Goal: Transaction & Acquisition: Obtain resource

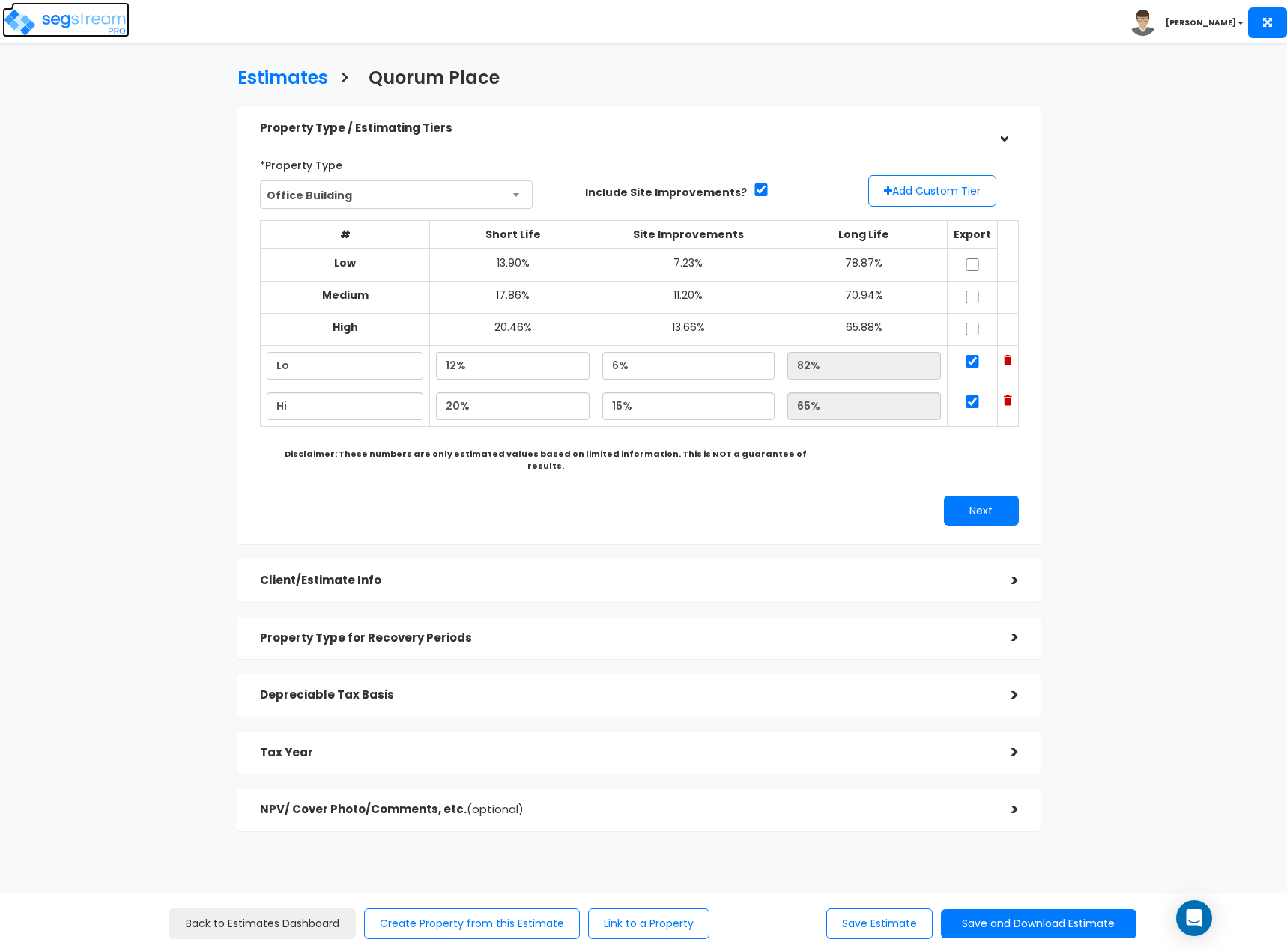
click at [79, 16] on img at bounding box center [65, 22] width 127 height 30
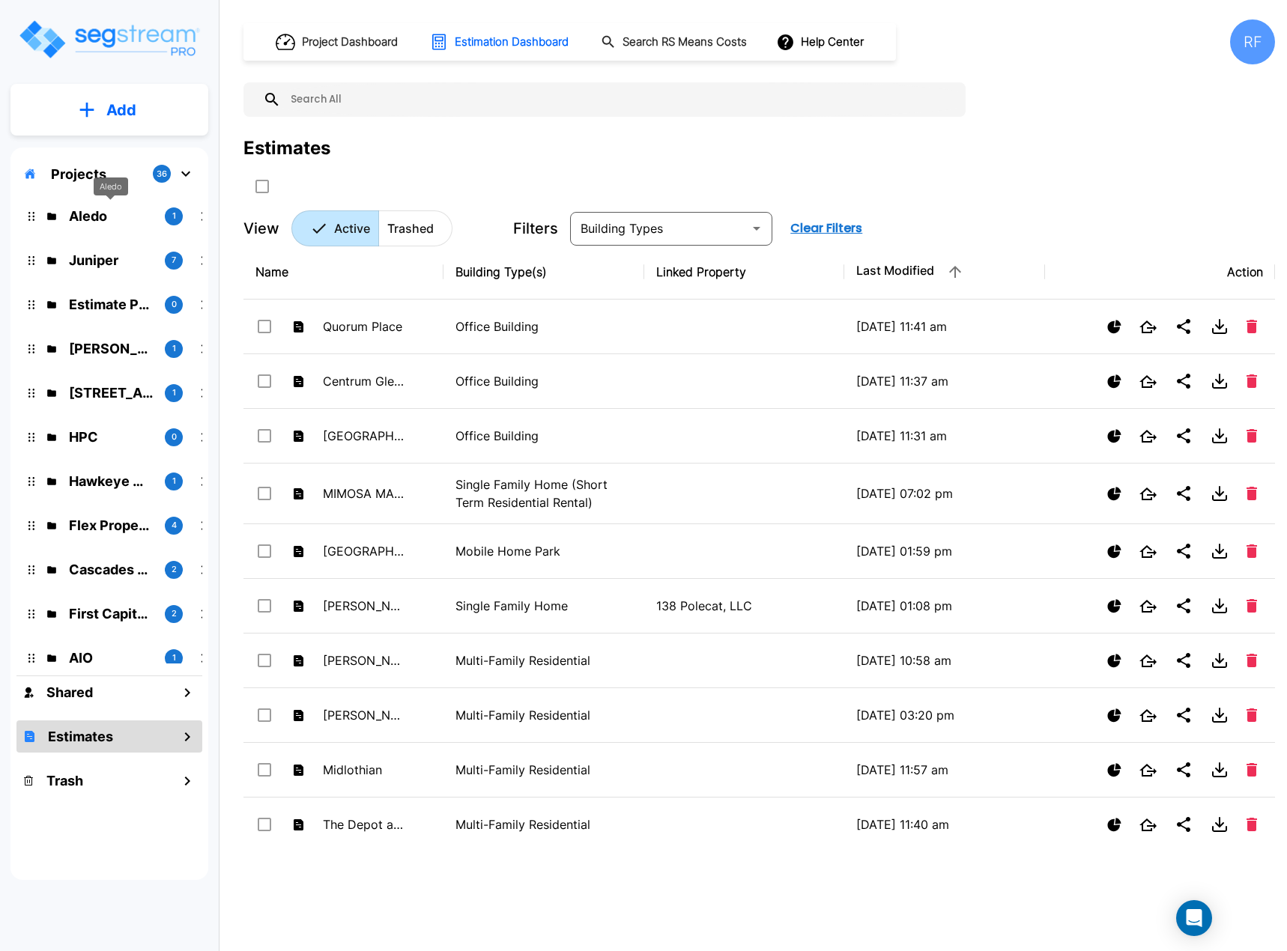
click at [103, 221] on p "Aledo" at bounding box center [111, 216] width 84 height 20
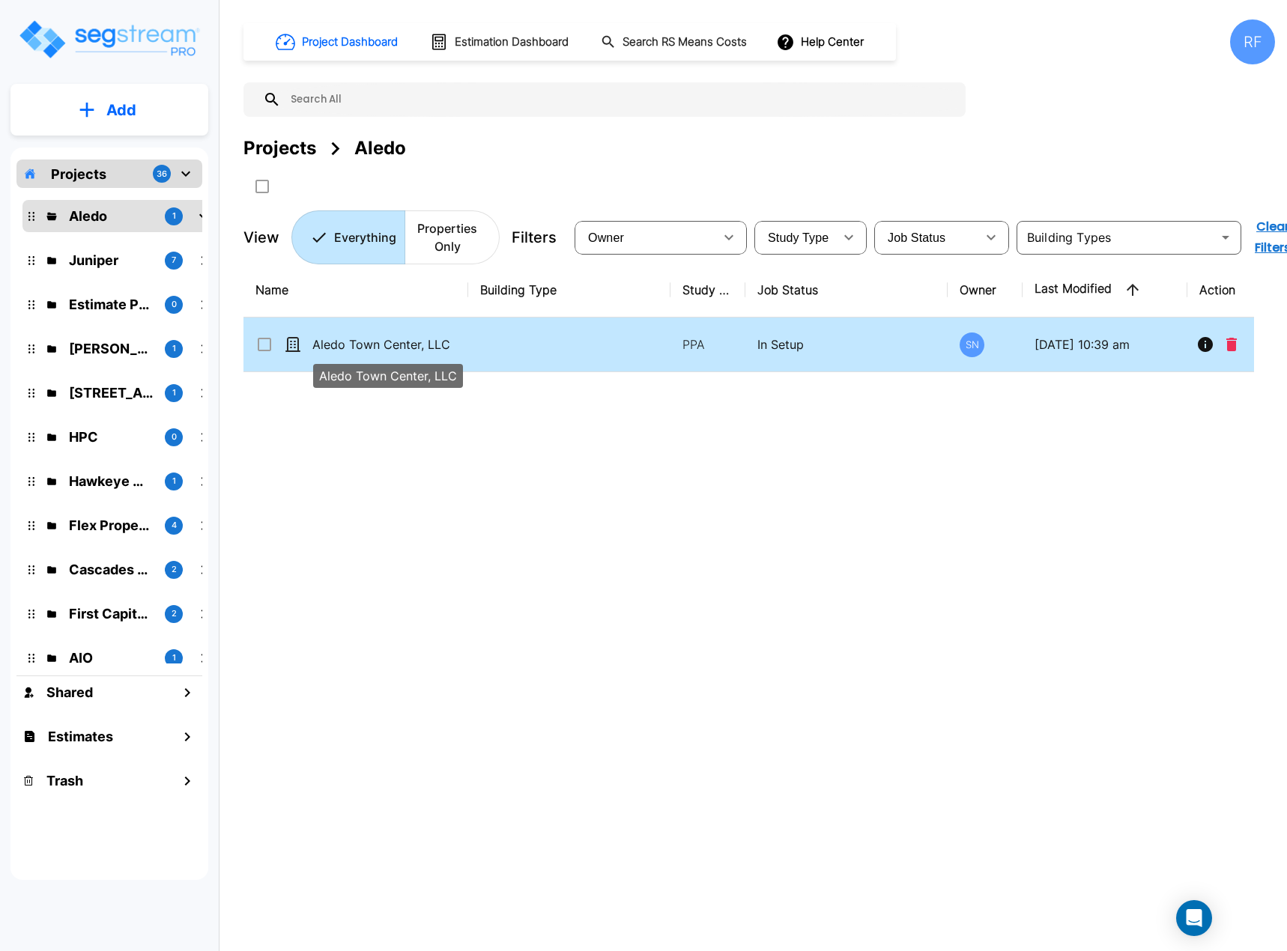
click at [445, 351] on p "Aledo Town Center, LLC" at bounding box center [387, 344] width 150 height 18
checkbox input "true"
click at [445, 351] on p "Aledo Town Center, LLC" at bounding box center [387, 344] width 150 height 18
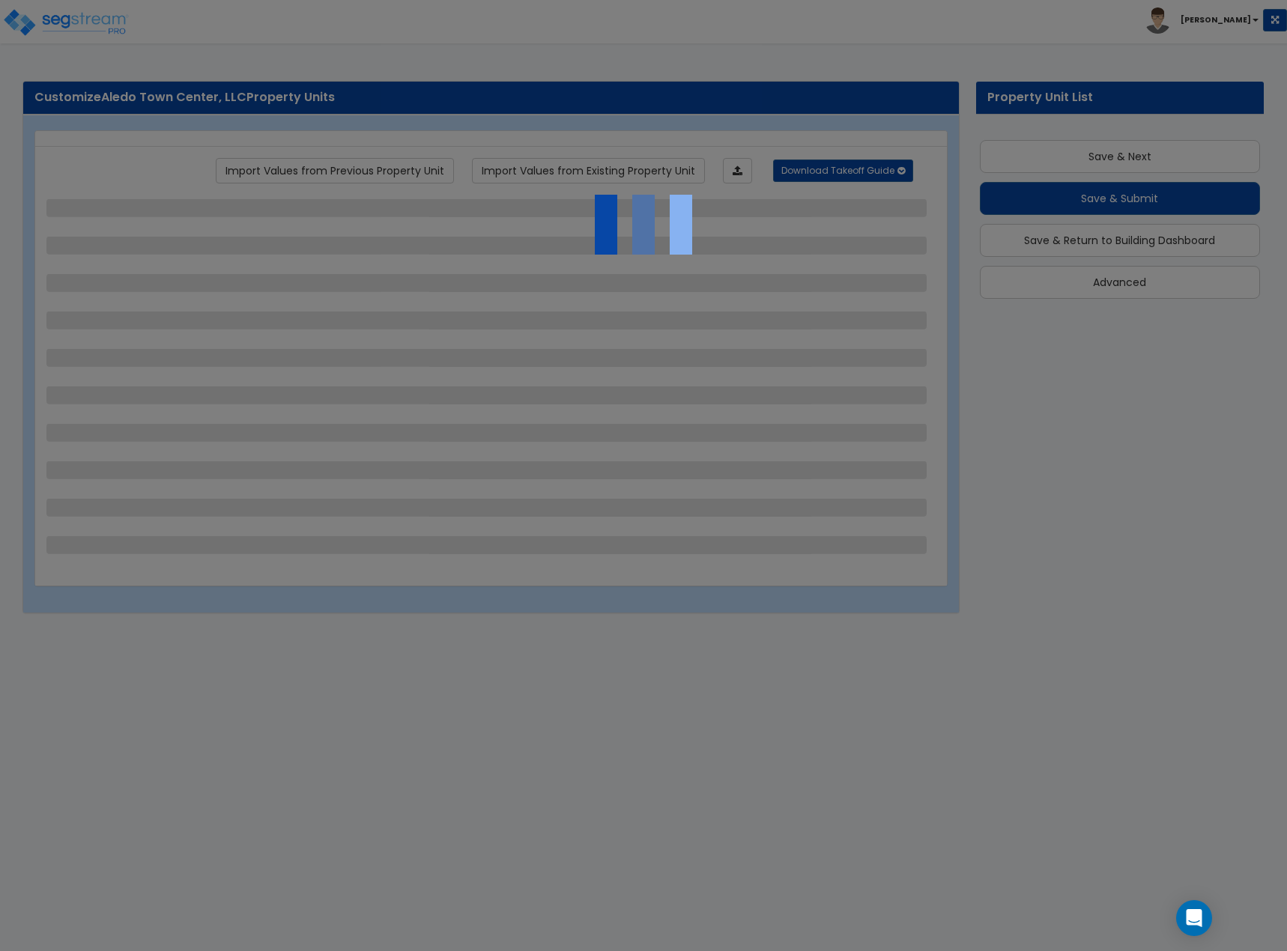
scroll to position [4, 0]
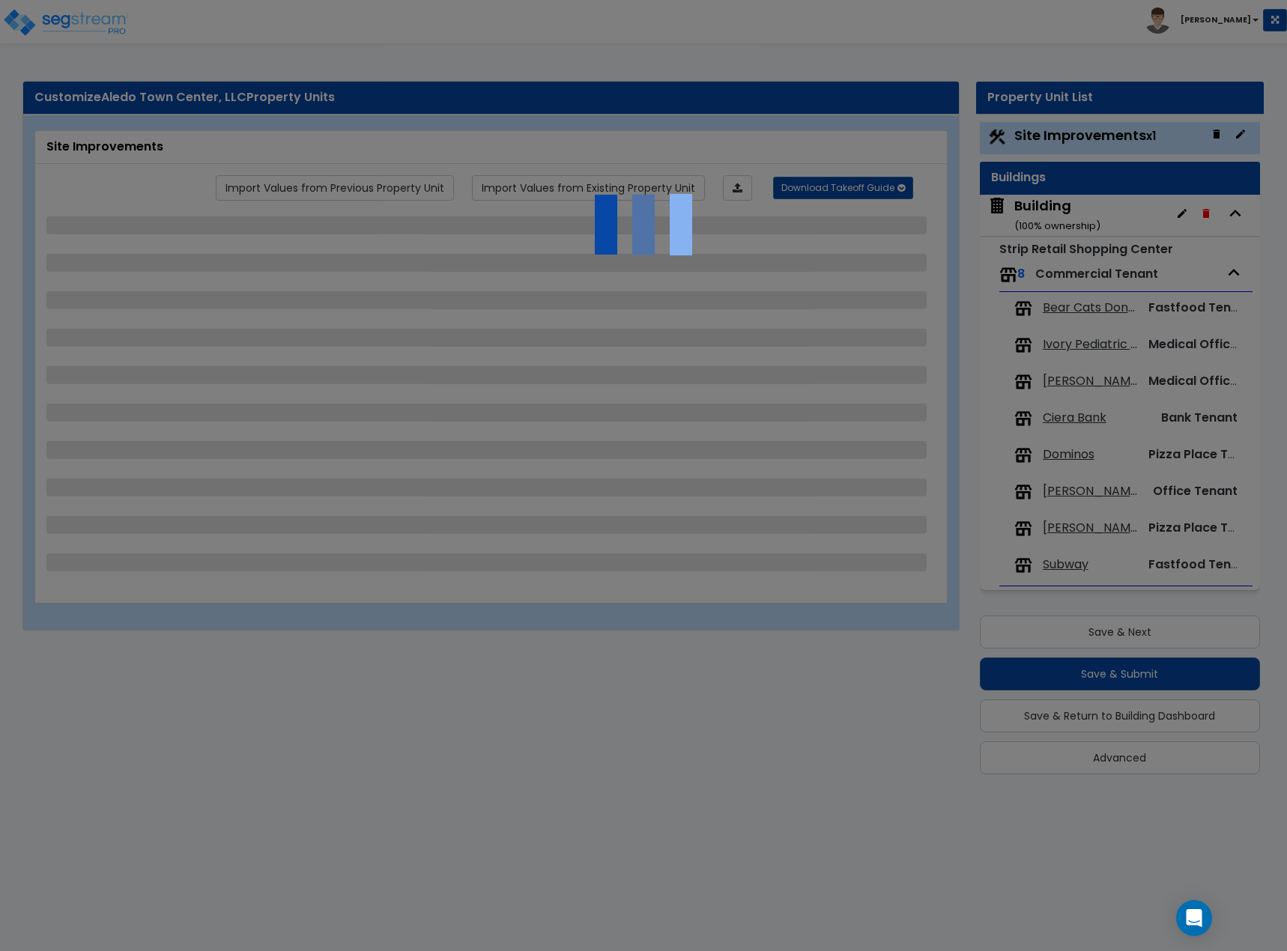
select select "2"
select select "1"
select select "2"
select select "1"
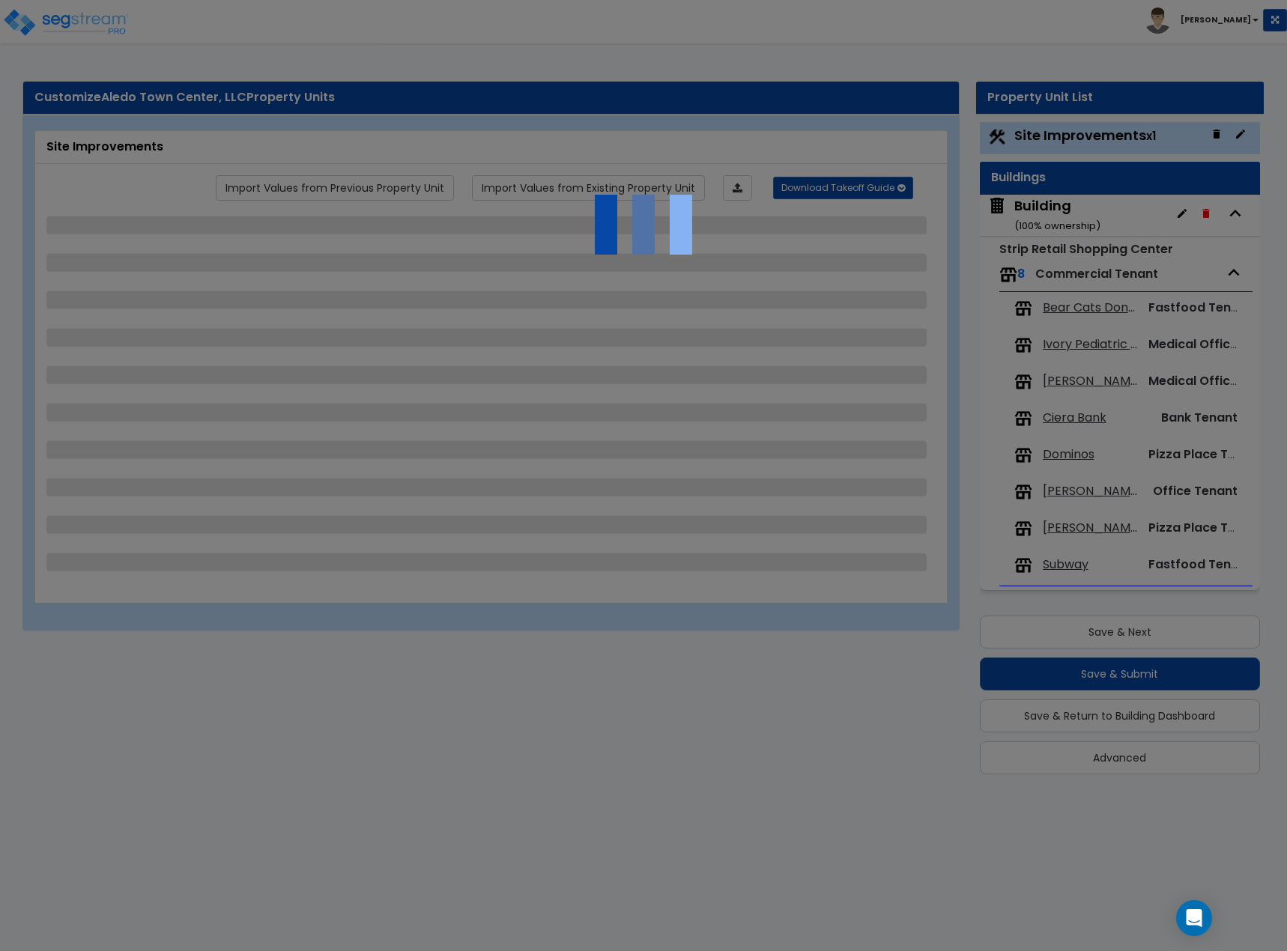
select select "1"
select select "2"
select select "1"
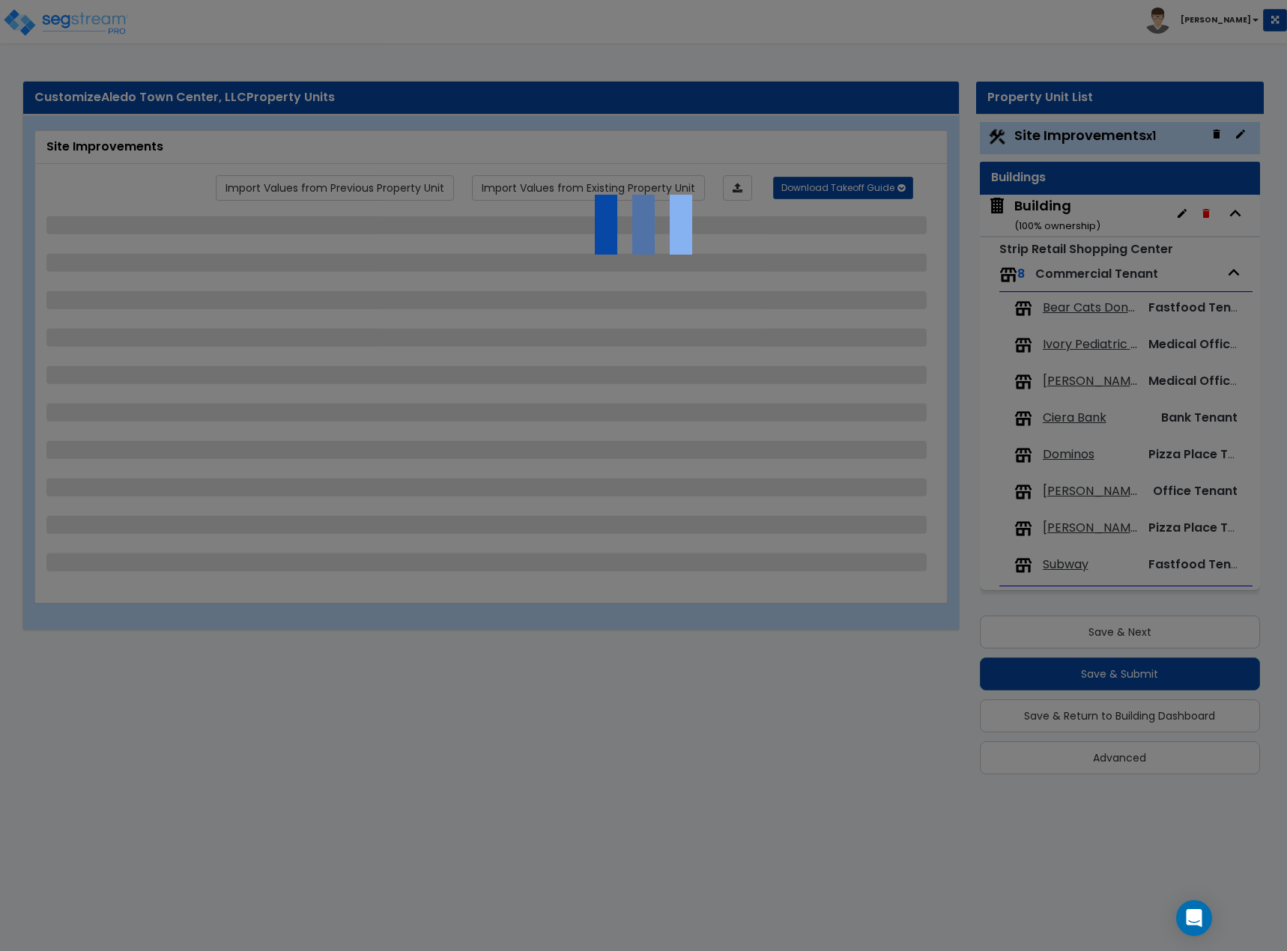
select select "2"
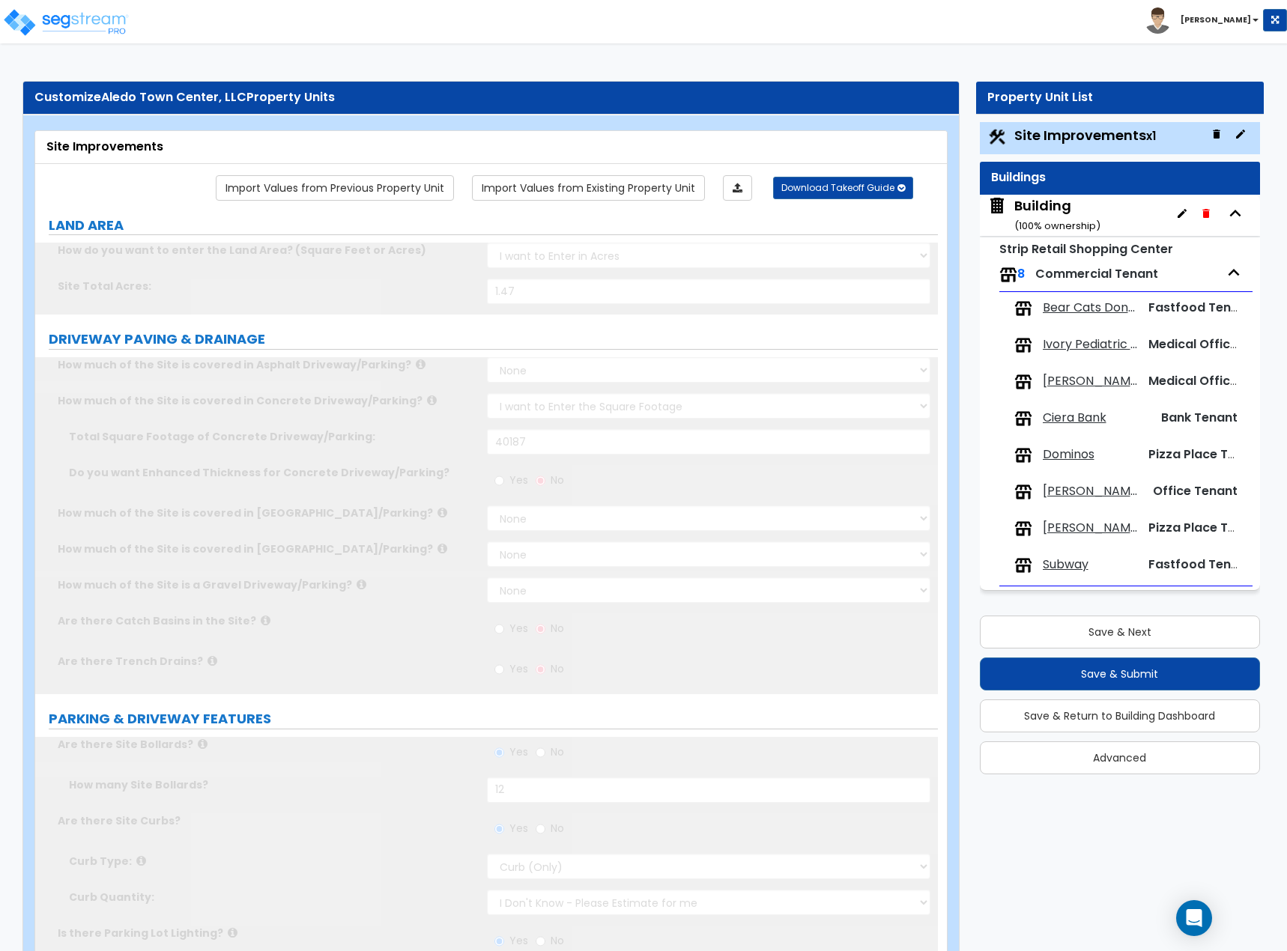
scroll to position [0, 0]
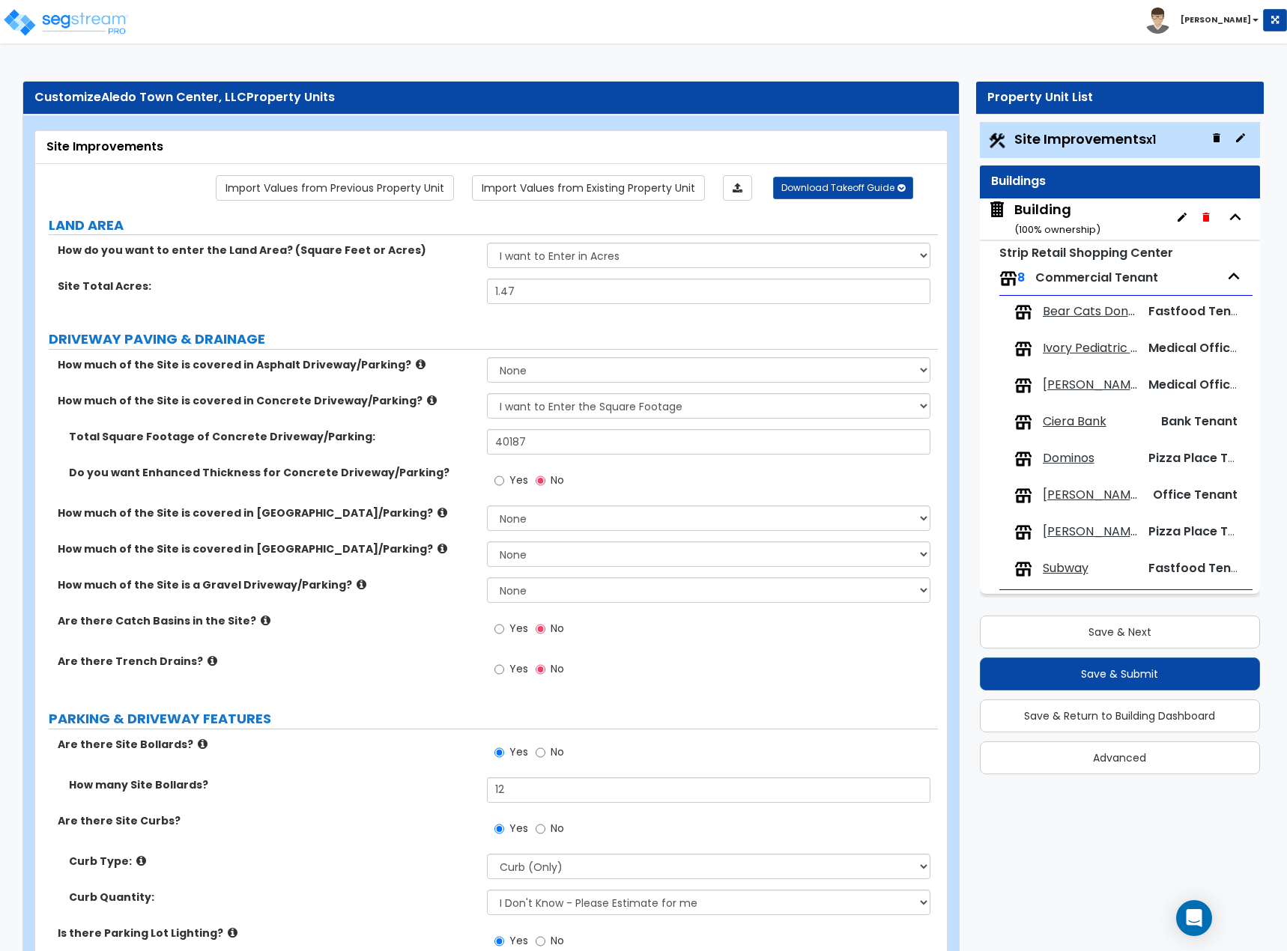
click at [1082, 529] on span "[PERSON_NAME]'s Pizza and Pasta" at bounding box center [1089, 531] width 94 height 17
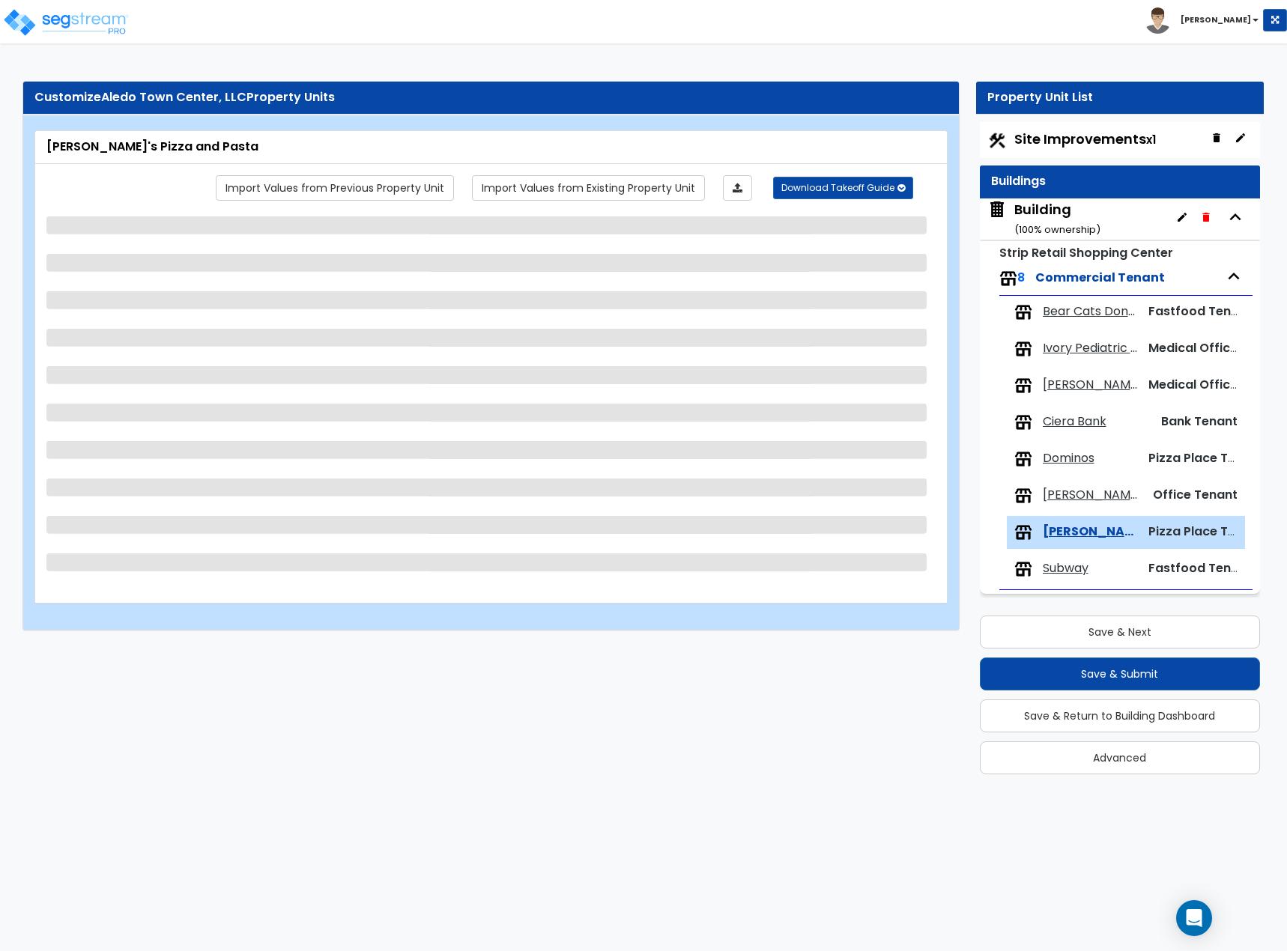
scroll to position [4, 0]
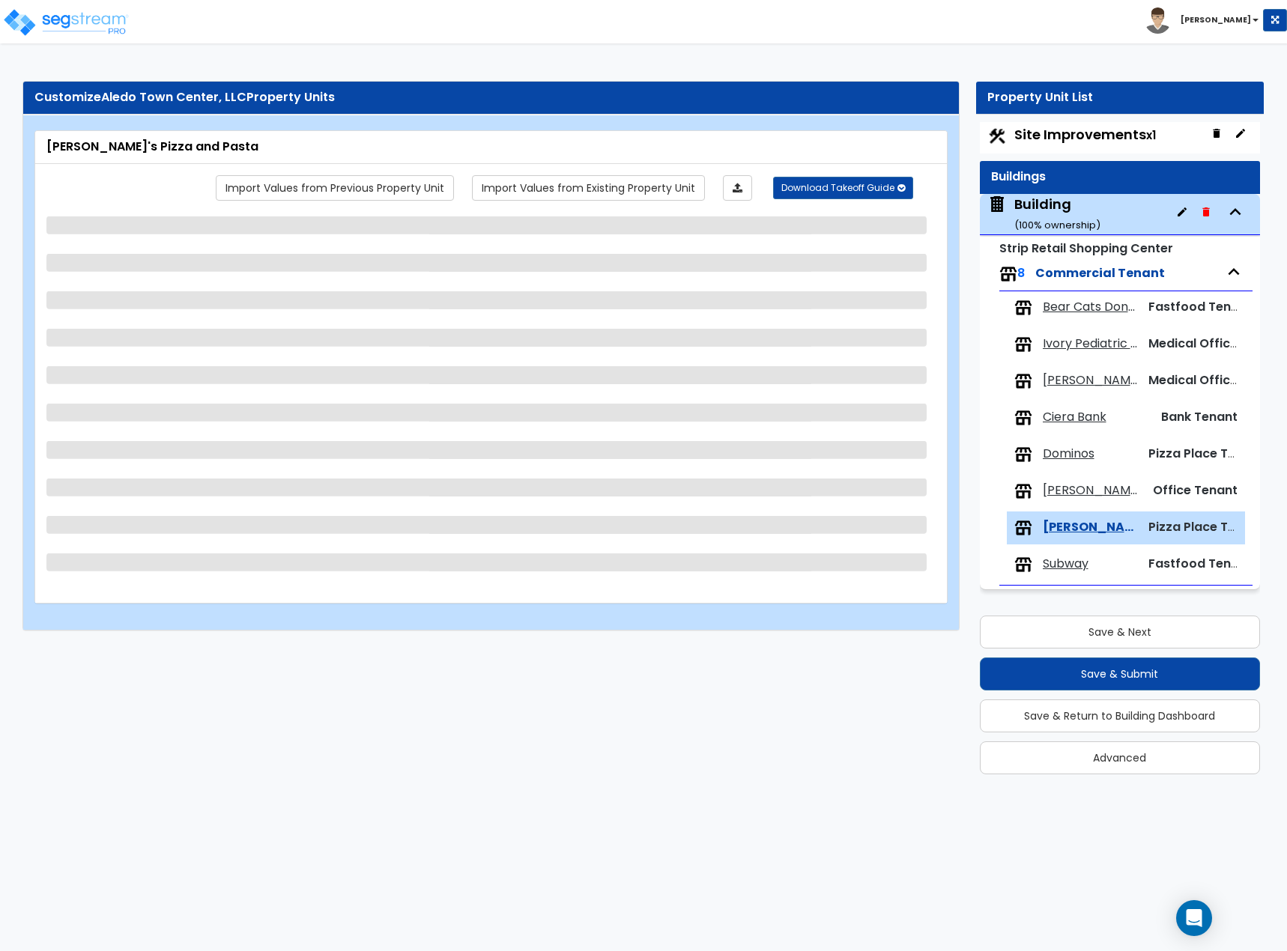
select select "2"
select select "1"
select select "2"
select select "3"
select select "2"
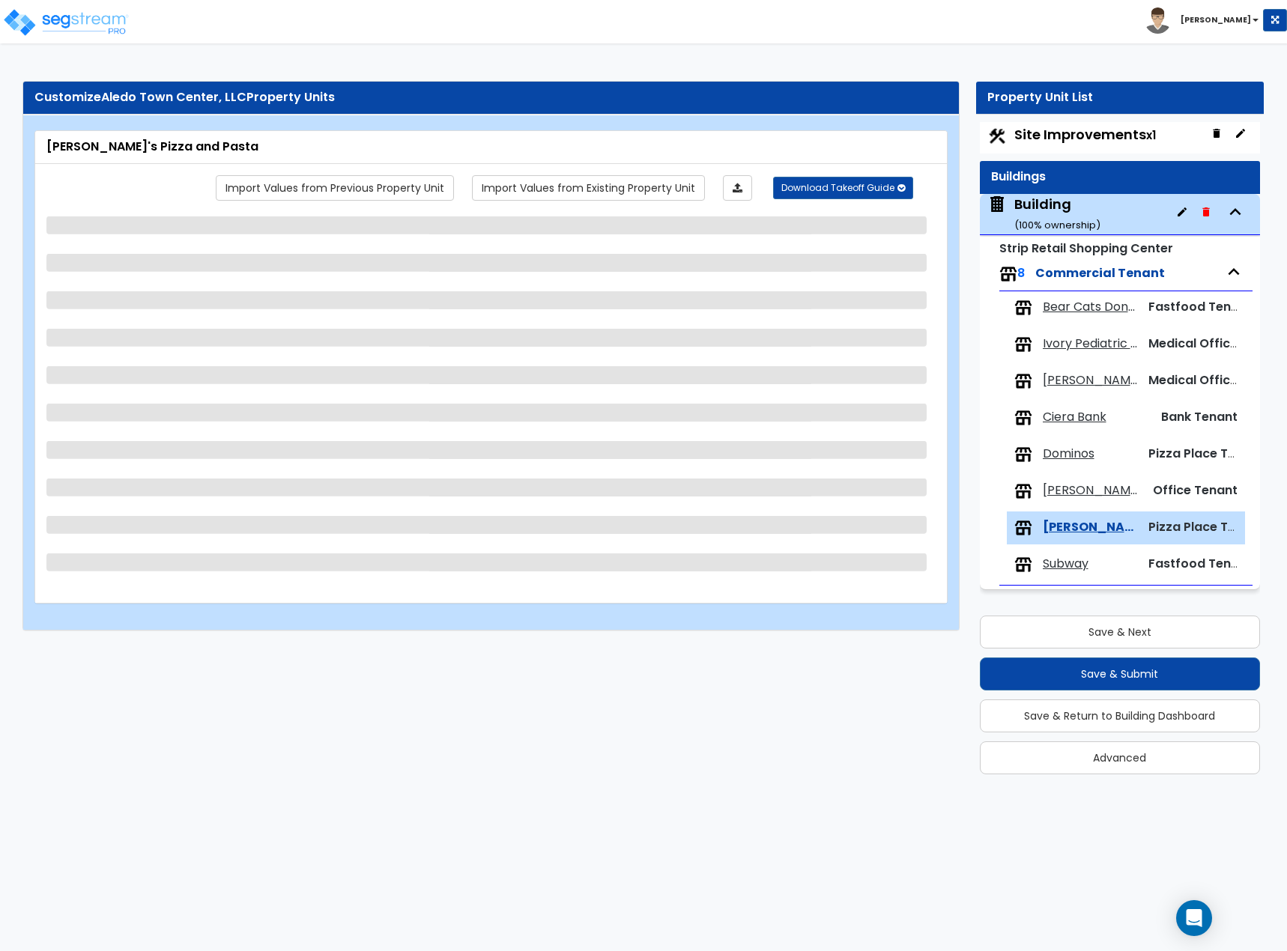
select select "1"
select select "3"
select select "2"
select select "1"
select select "2"
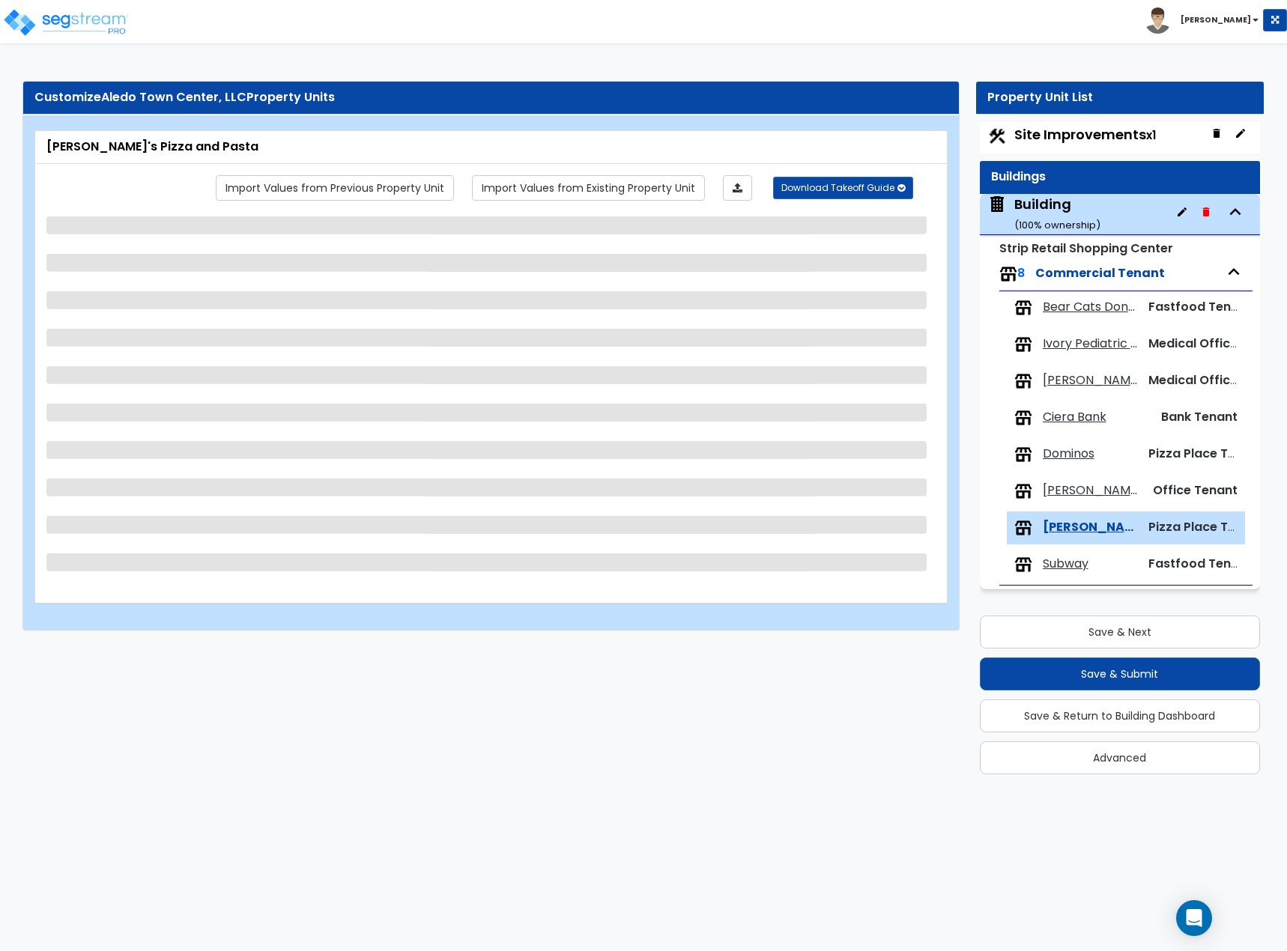
select select "1"
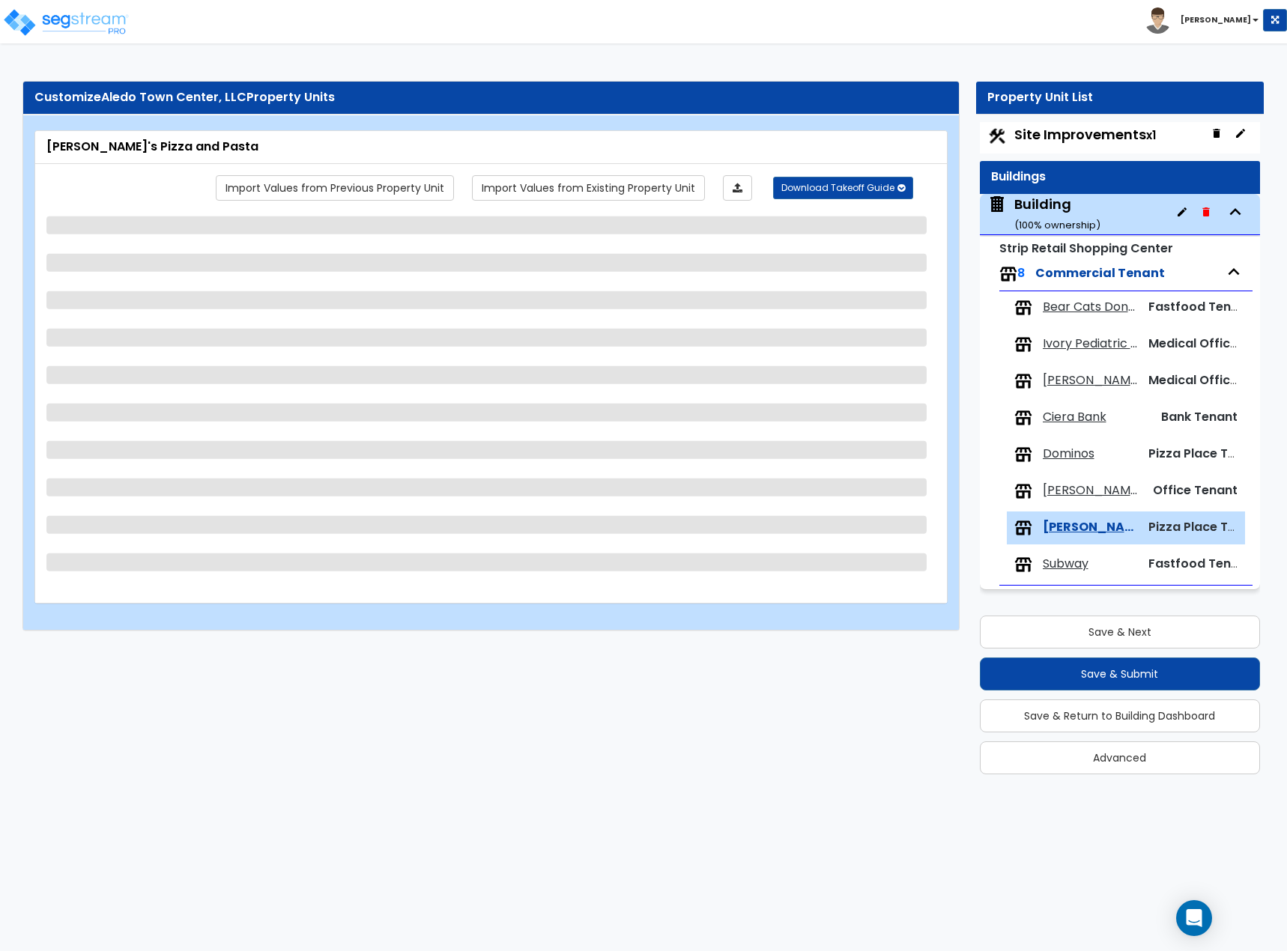
select select "1"
select select "2"
select select "1"
select select "2"
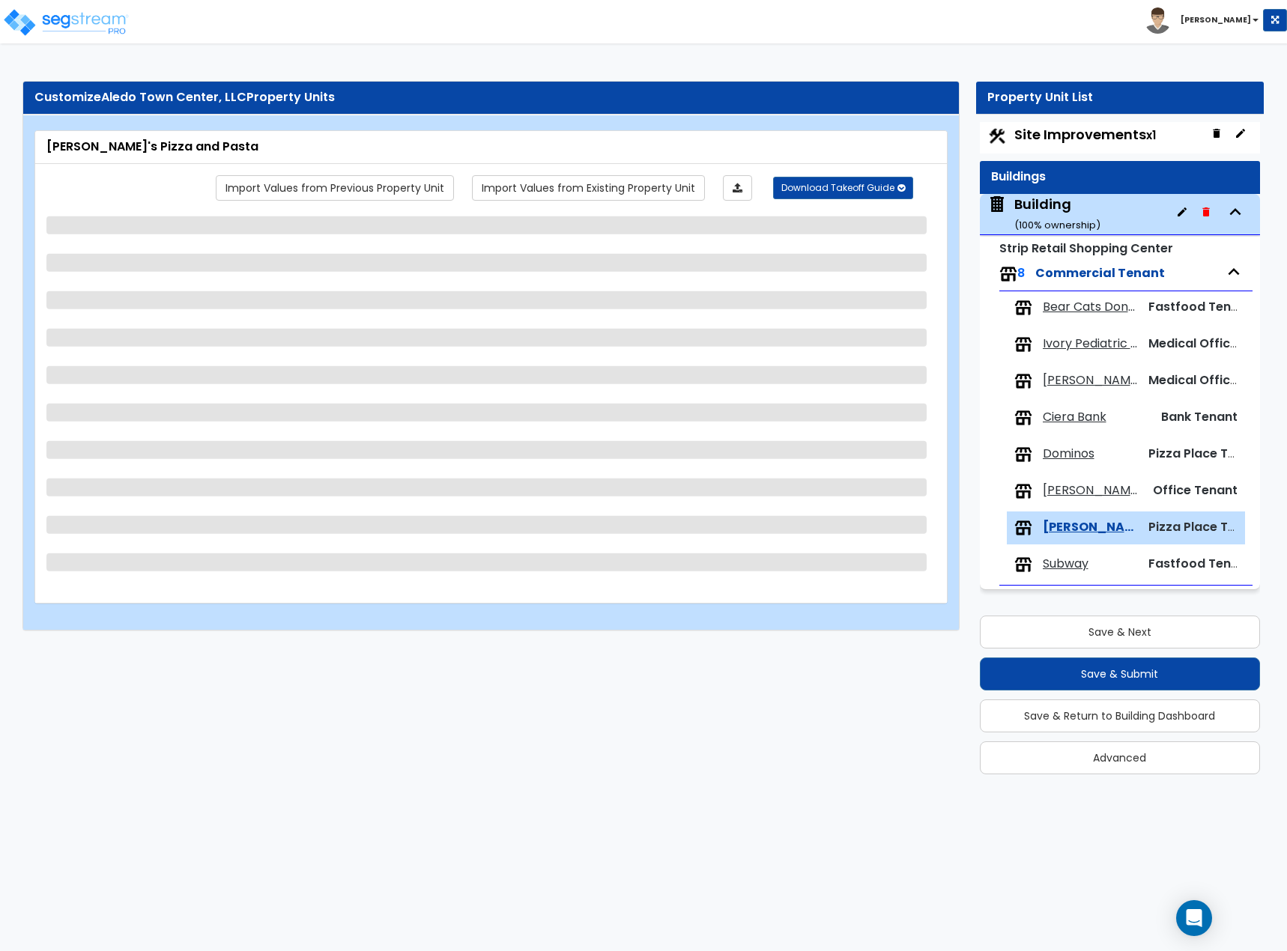
select select "2"
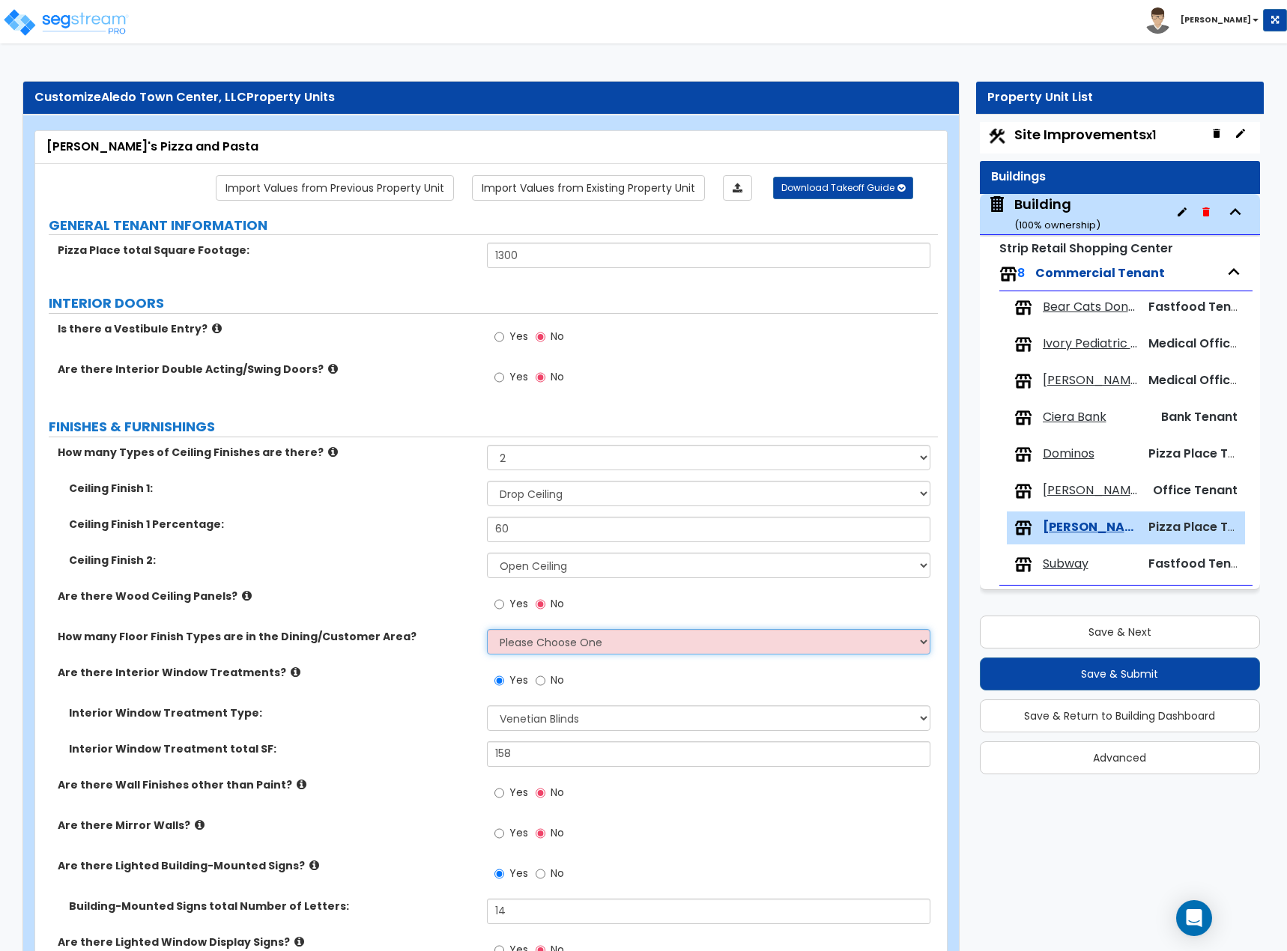
click at [556, 631] on select "Please Choose One 1 2 3 4" at bounding box center [709, 641] width 444 height 25
select select "1"
click at [487, 629] on select "Please Choose One 1 2 3 4" at bounding box center [709, 641] width 444 height 25
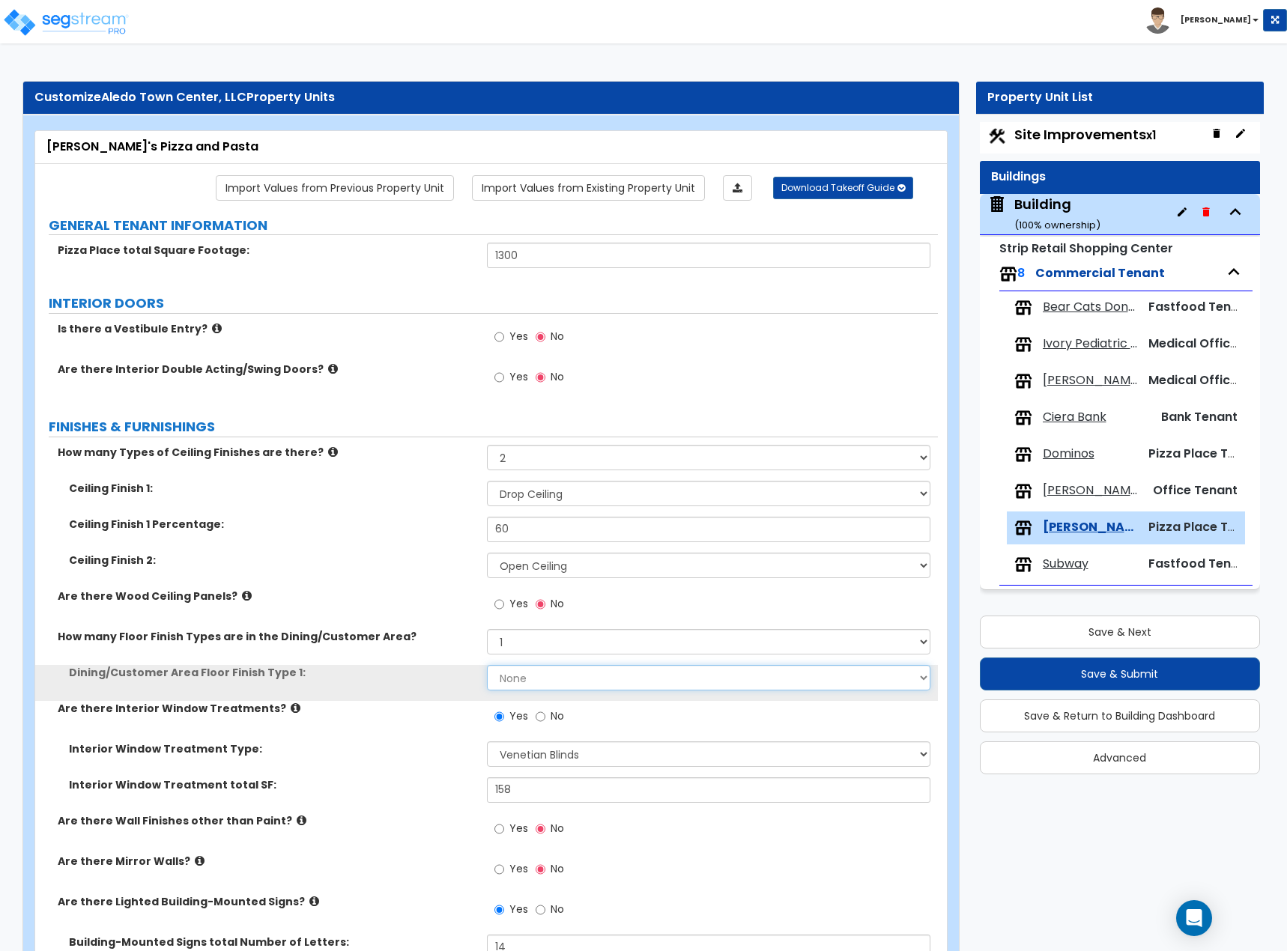
click at [550, 681] on select "None Tile Flooring Hardwood Flooring Resilient Laminate Flooring VCT Flooring S…" at bounding box center [709, 677] width 444 height 25
select select "4"
click at [487, 665] on select "None Tile Flooring Hardwood Flooring Resilient Laminate Flooring VCT Flooring S…" at bounding box center [709, 677] width 444 height 25
click at [445, 783] on label "Interior Window Treatment total SF:" at bounding box center [272, 784] width 407 height 15
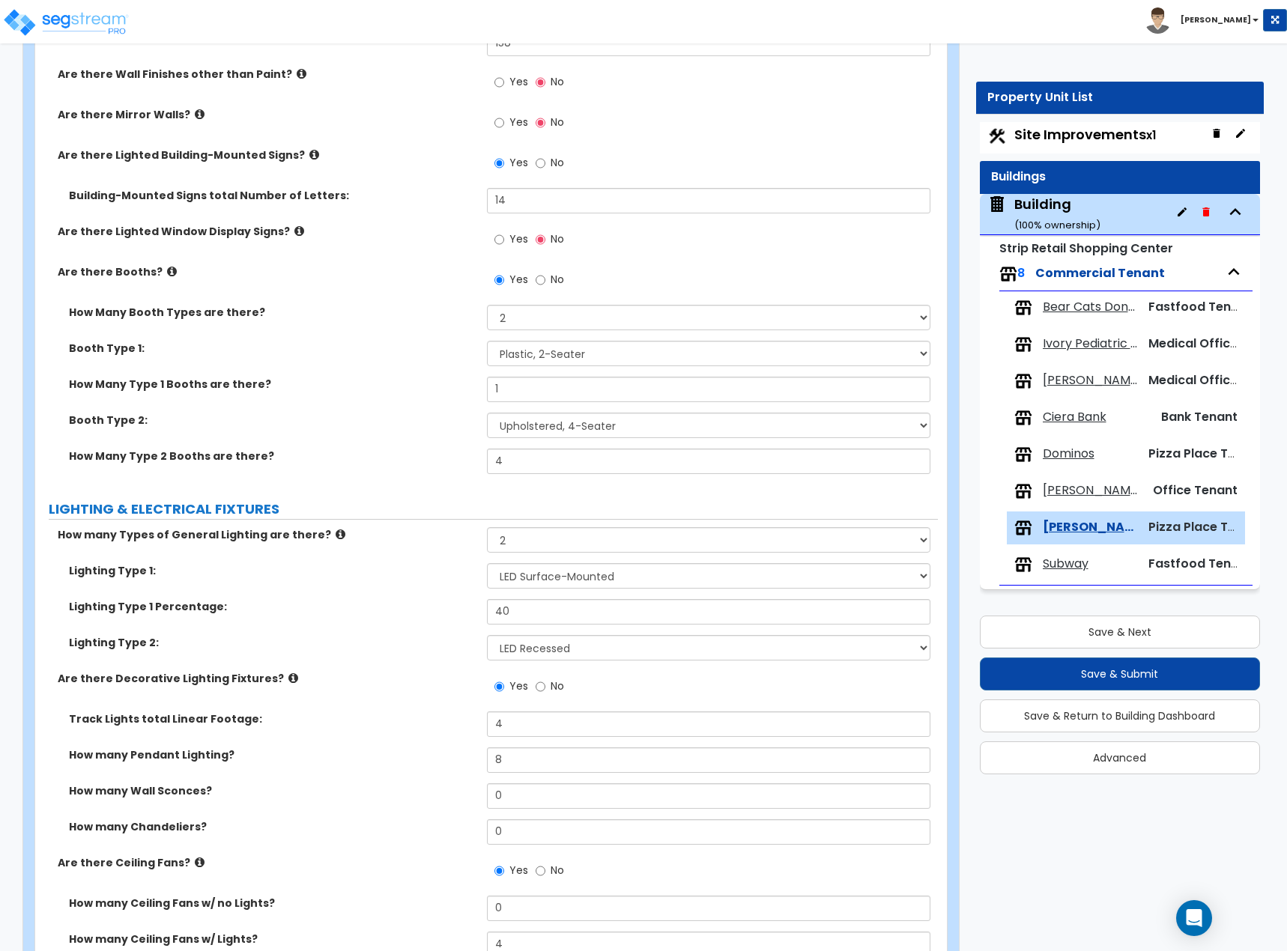
scroll to position [749, 0]
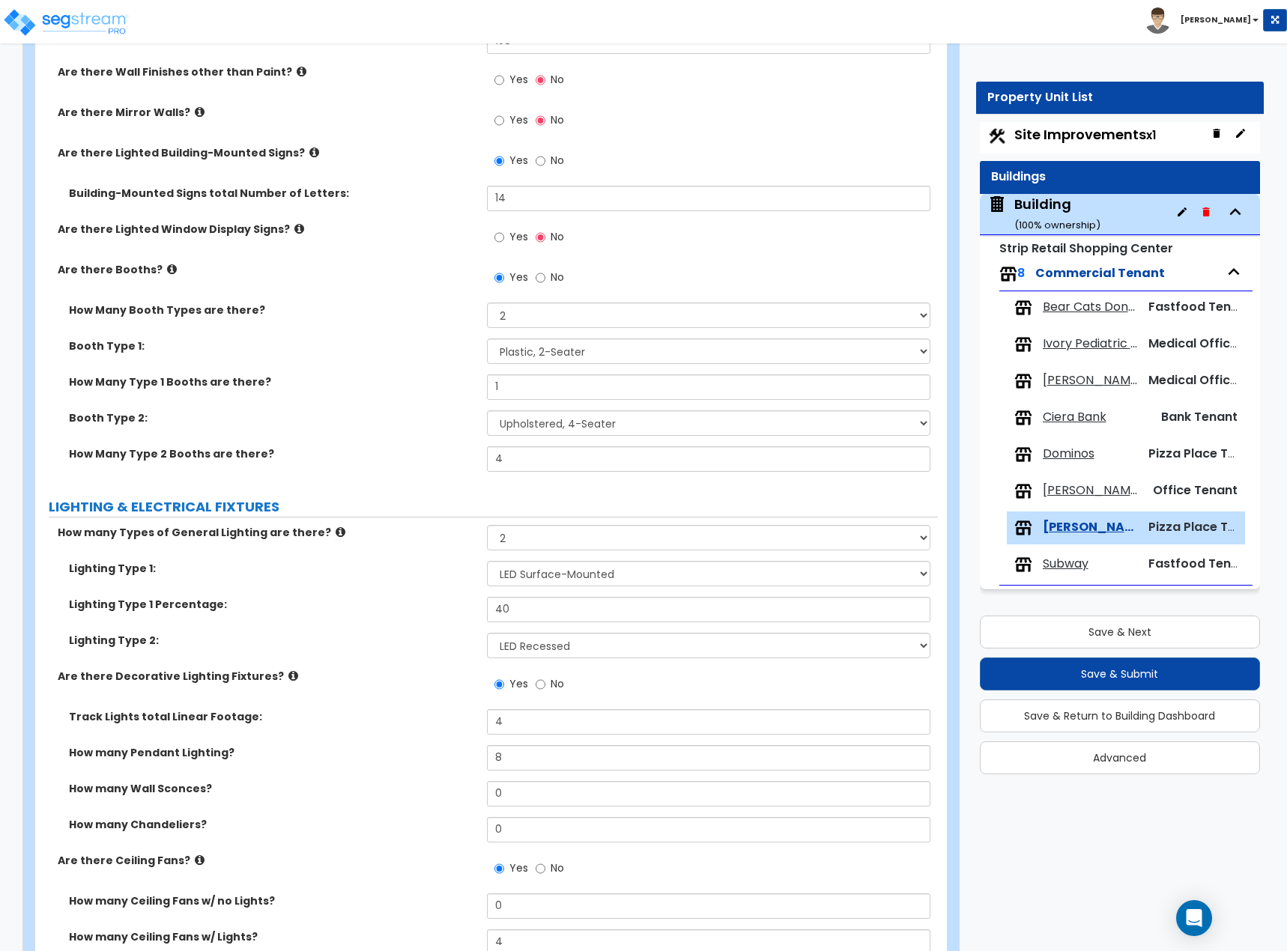
click at [417, 650] on div "Lighting Type 2: Please Choose One LED Surface-Mounted LED Recessed Fluorescent…" at bounding box center [486, 651] width 902 height 36
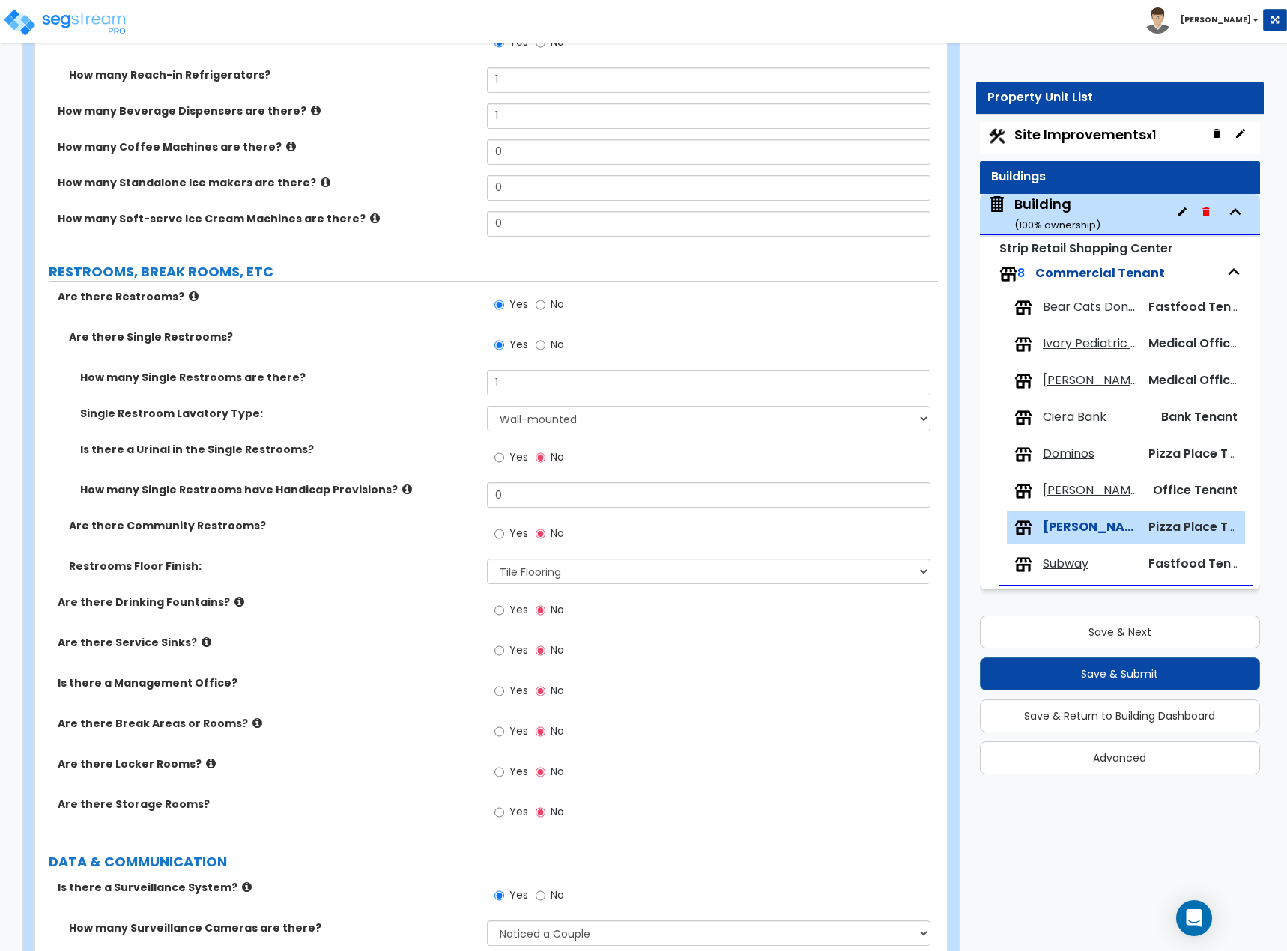
scroll to position [3356, 0]
click at [1093, 640] on button "Save & Next" at bounding box center [1119, 632] width 281 height 33
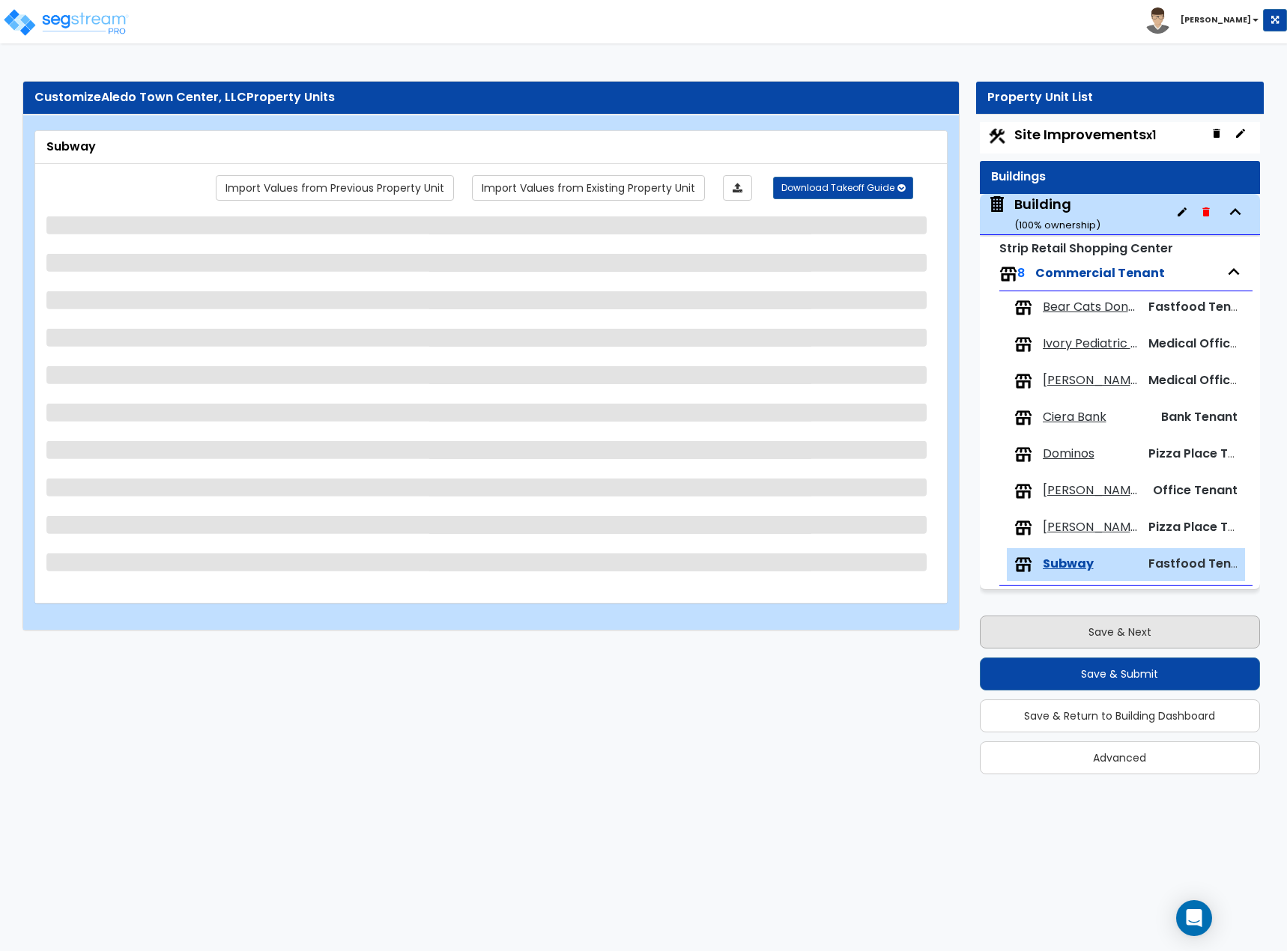
select select "8"
select select "2"
select select "1"
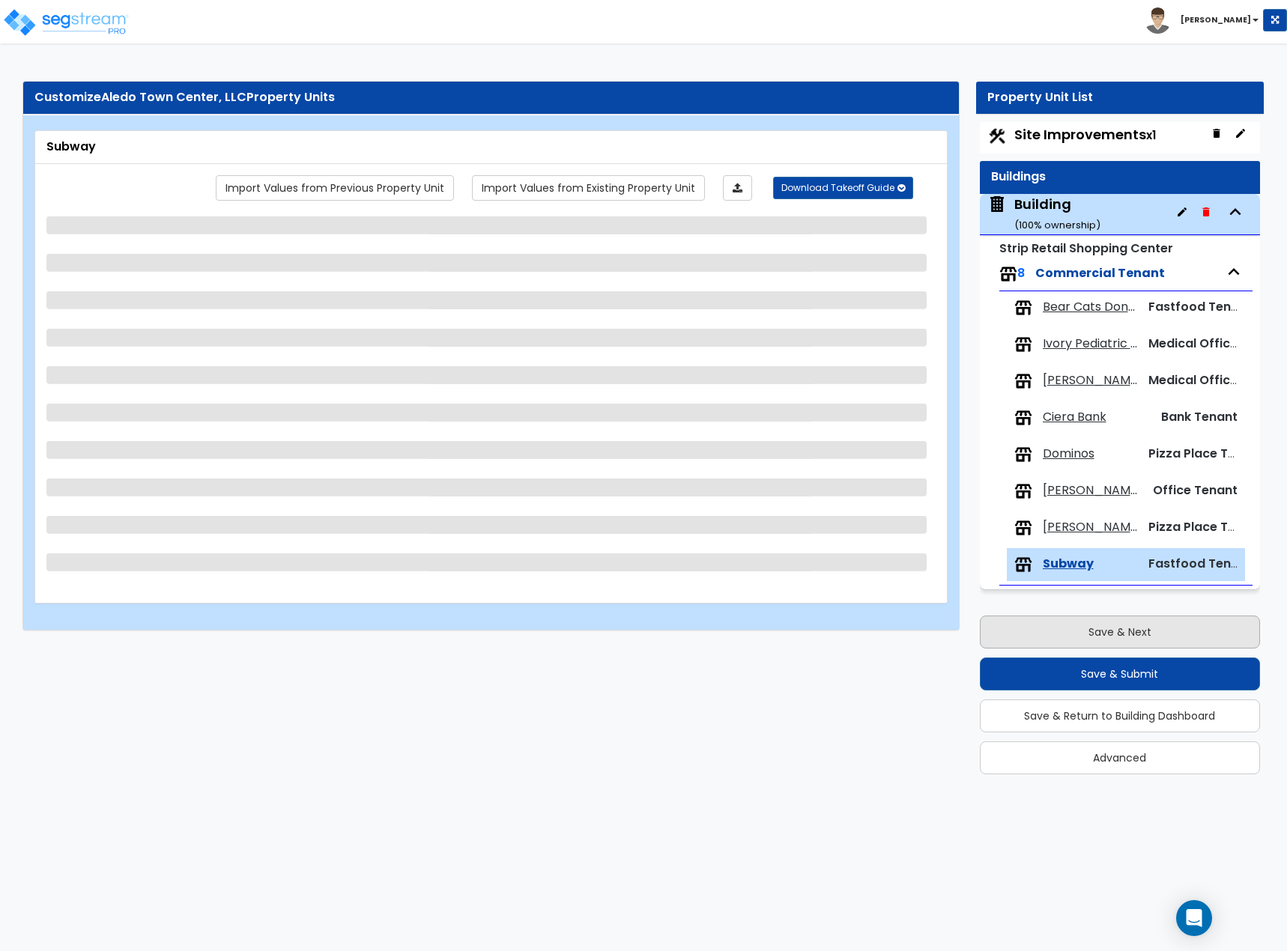
select select "1"
select select "3"
select select "4"
select select "2"
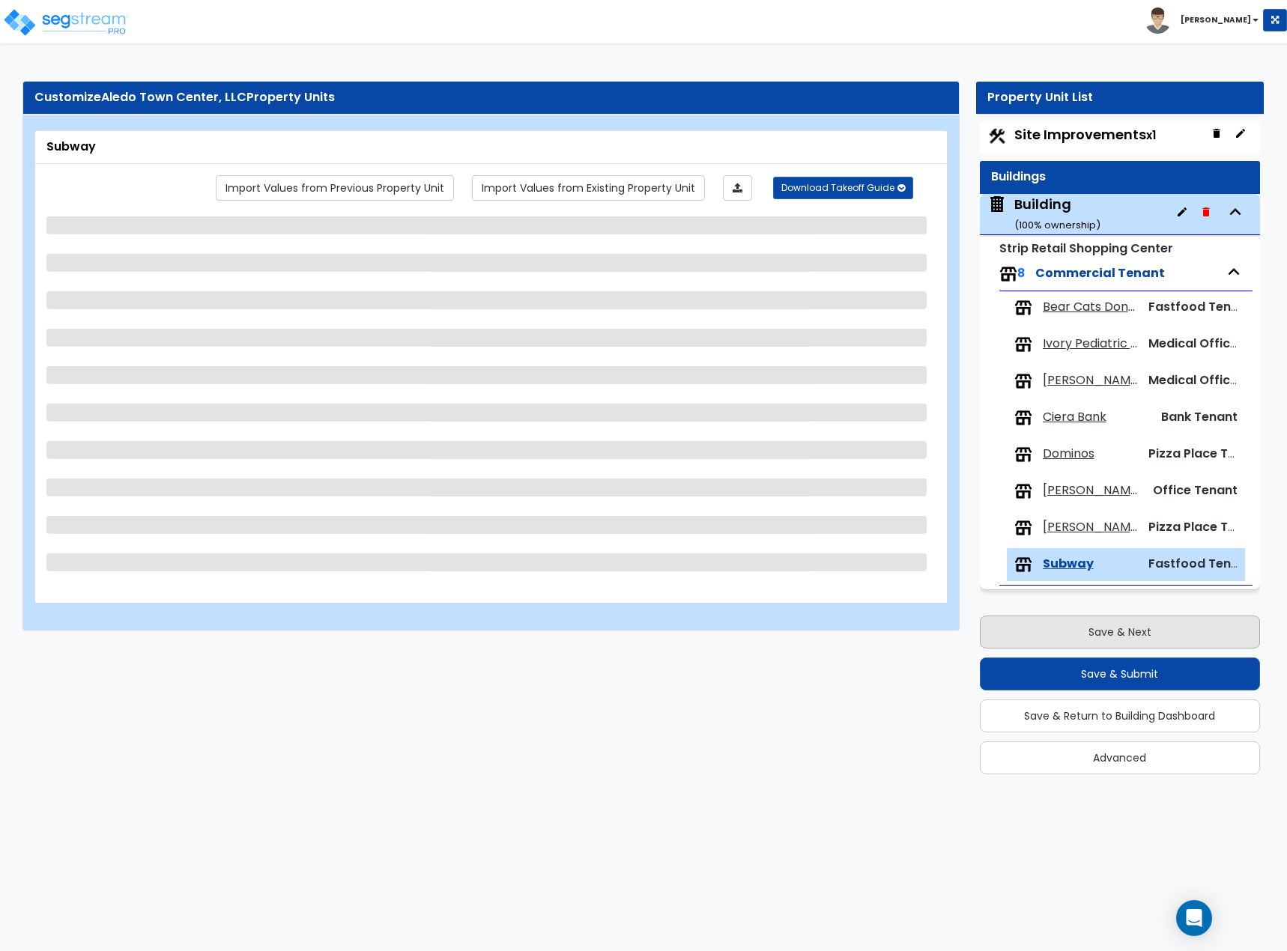
select select "1"
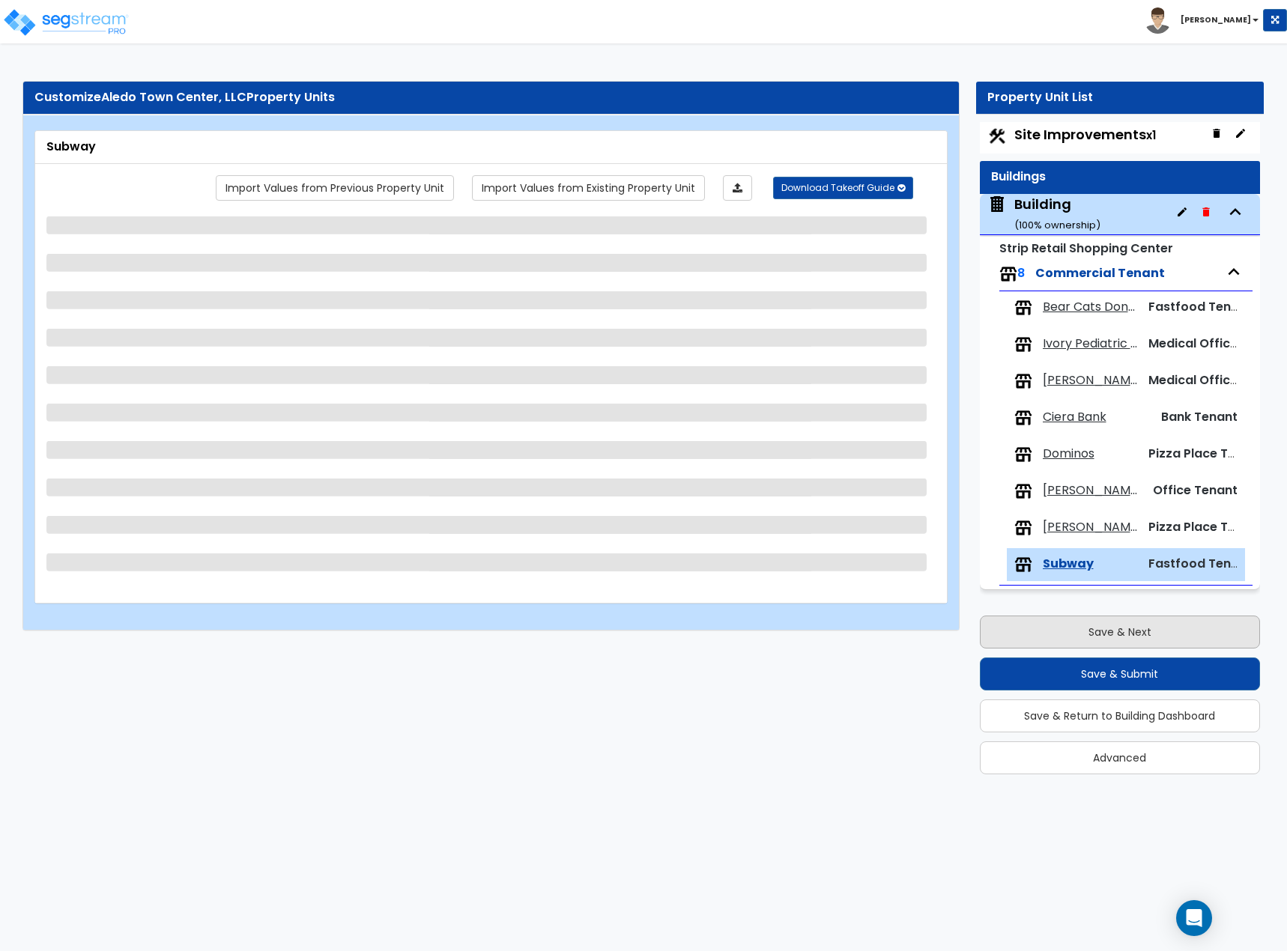
select select "2"
select select "1"
select select "2"
select select "1"
select select "2"
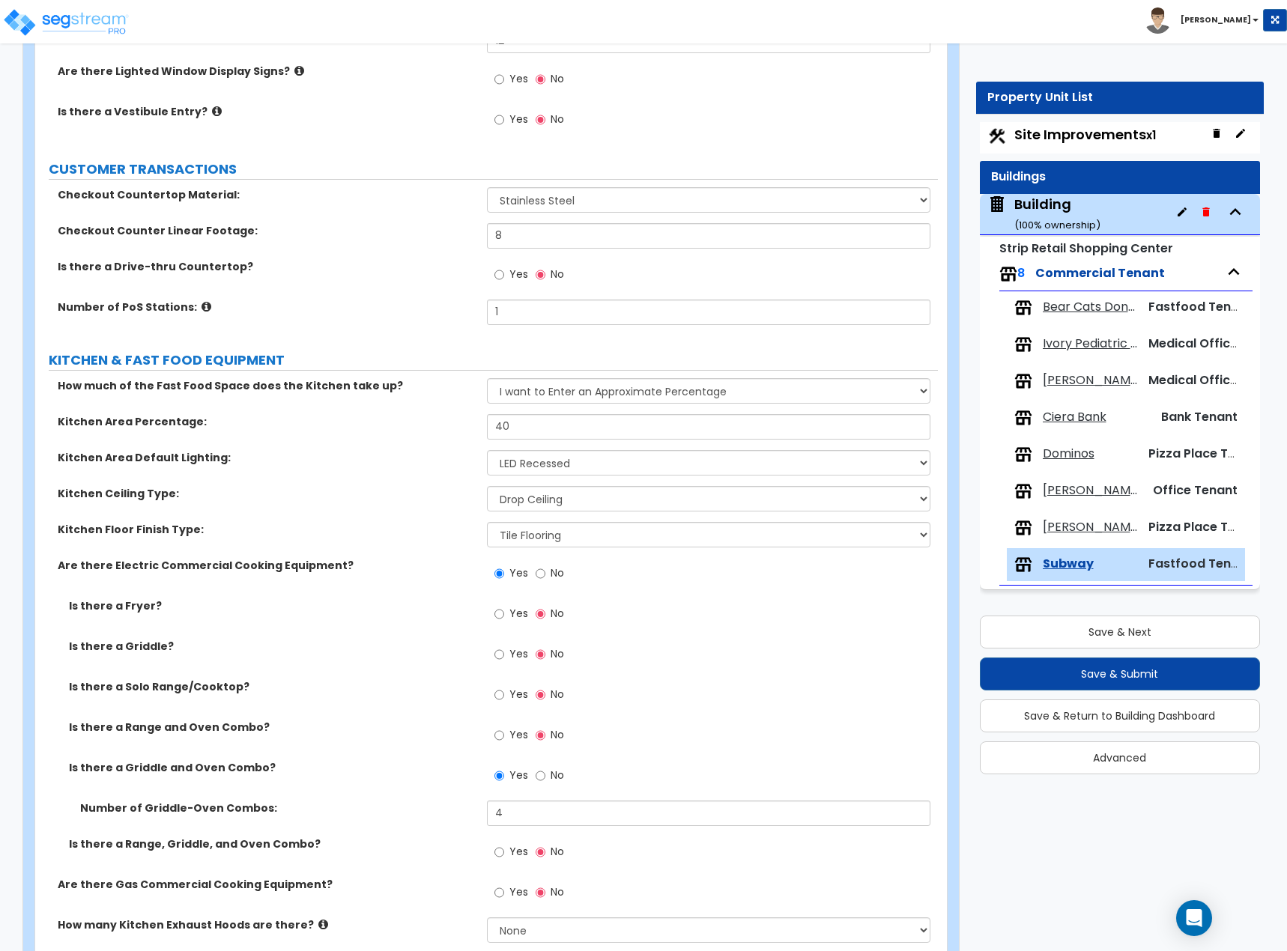
scroll to position [374, 0]
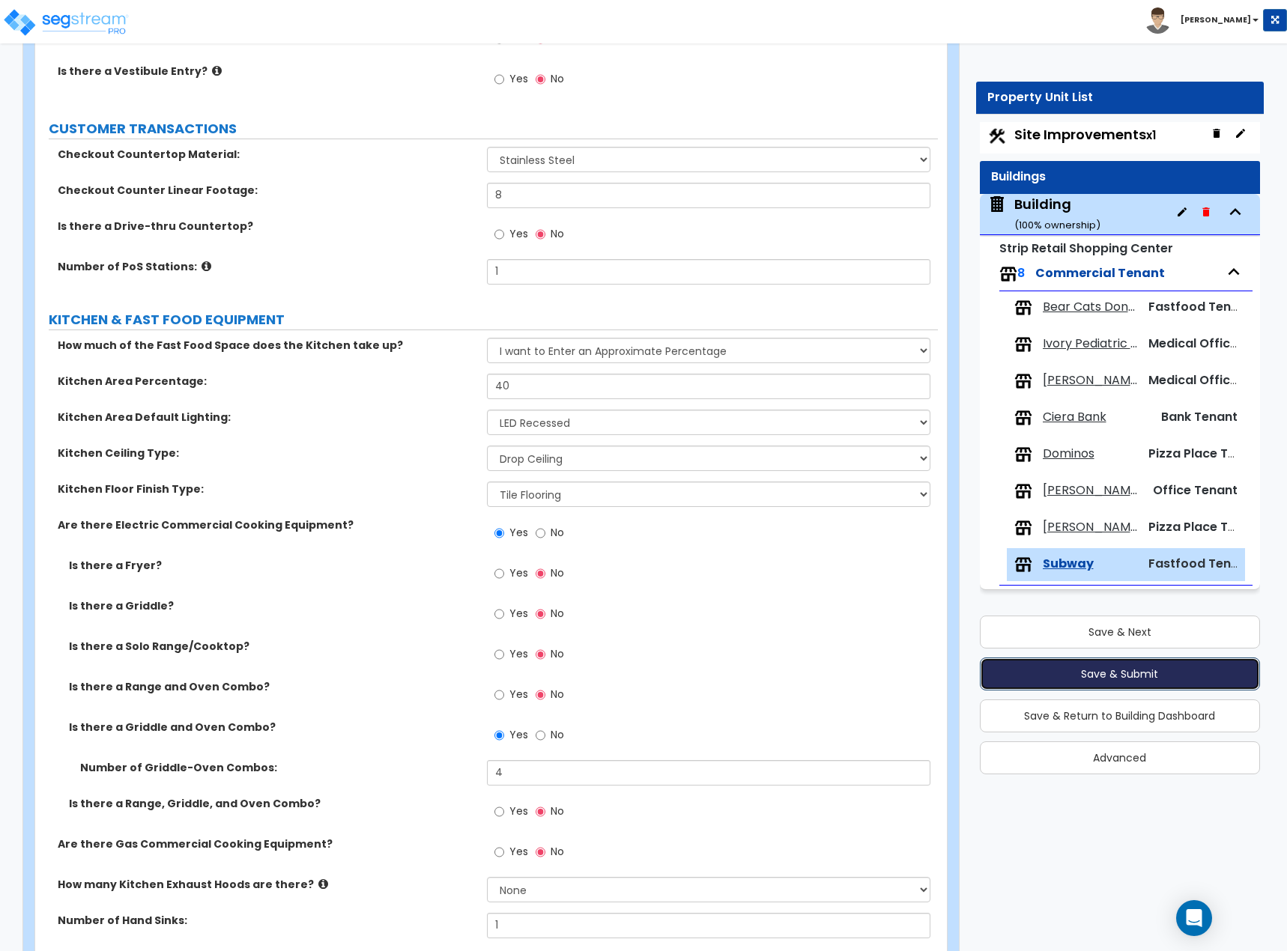
click at [1136, 674] on button "Save & Submit" at bounding box center [1119, 673] width 281 height 33
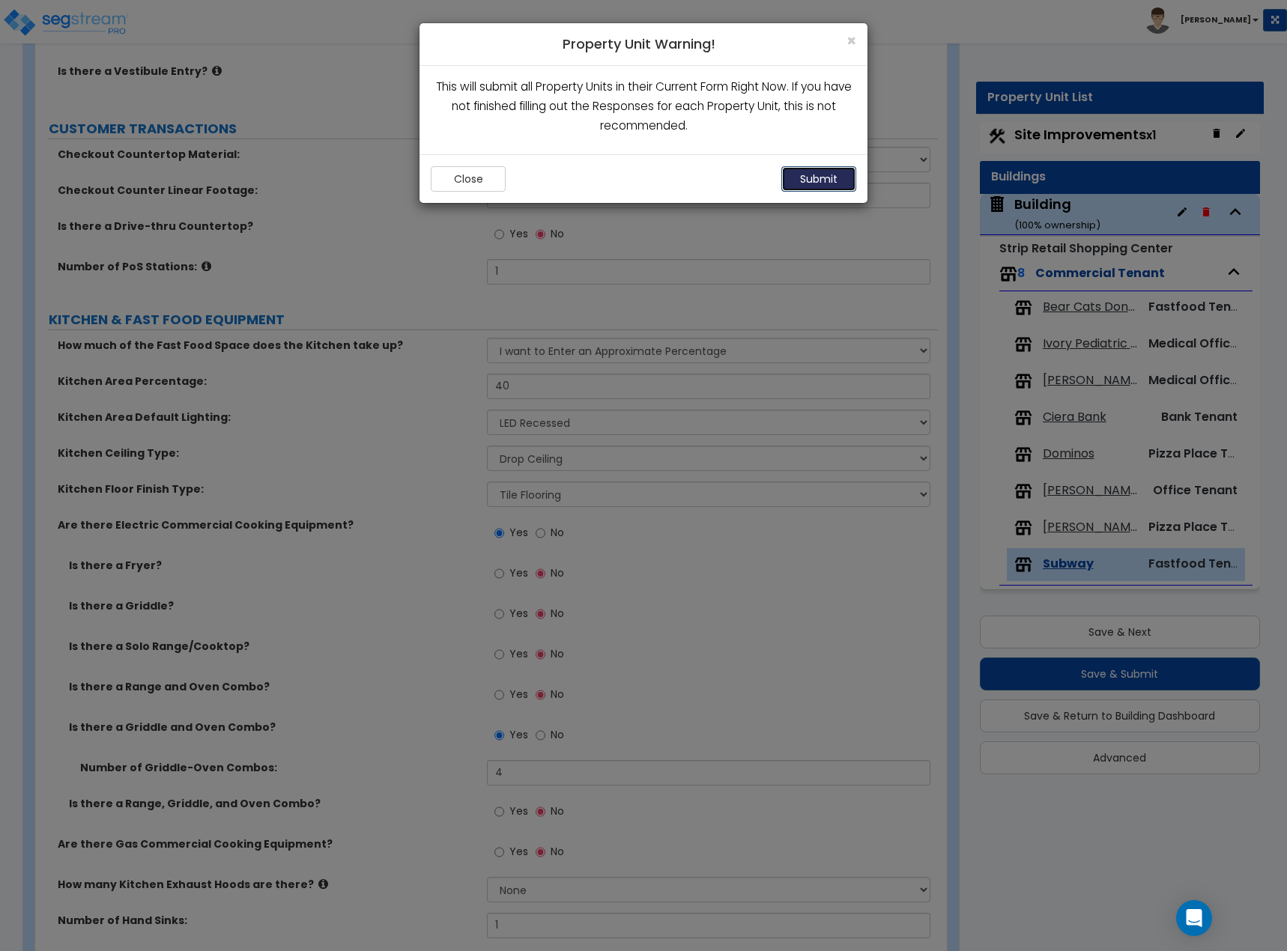
click at [806, 177] on button "Submit" at bounding box center [818, 178] width 75 height 25
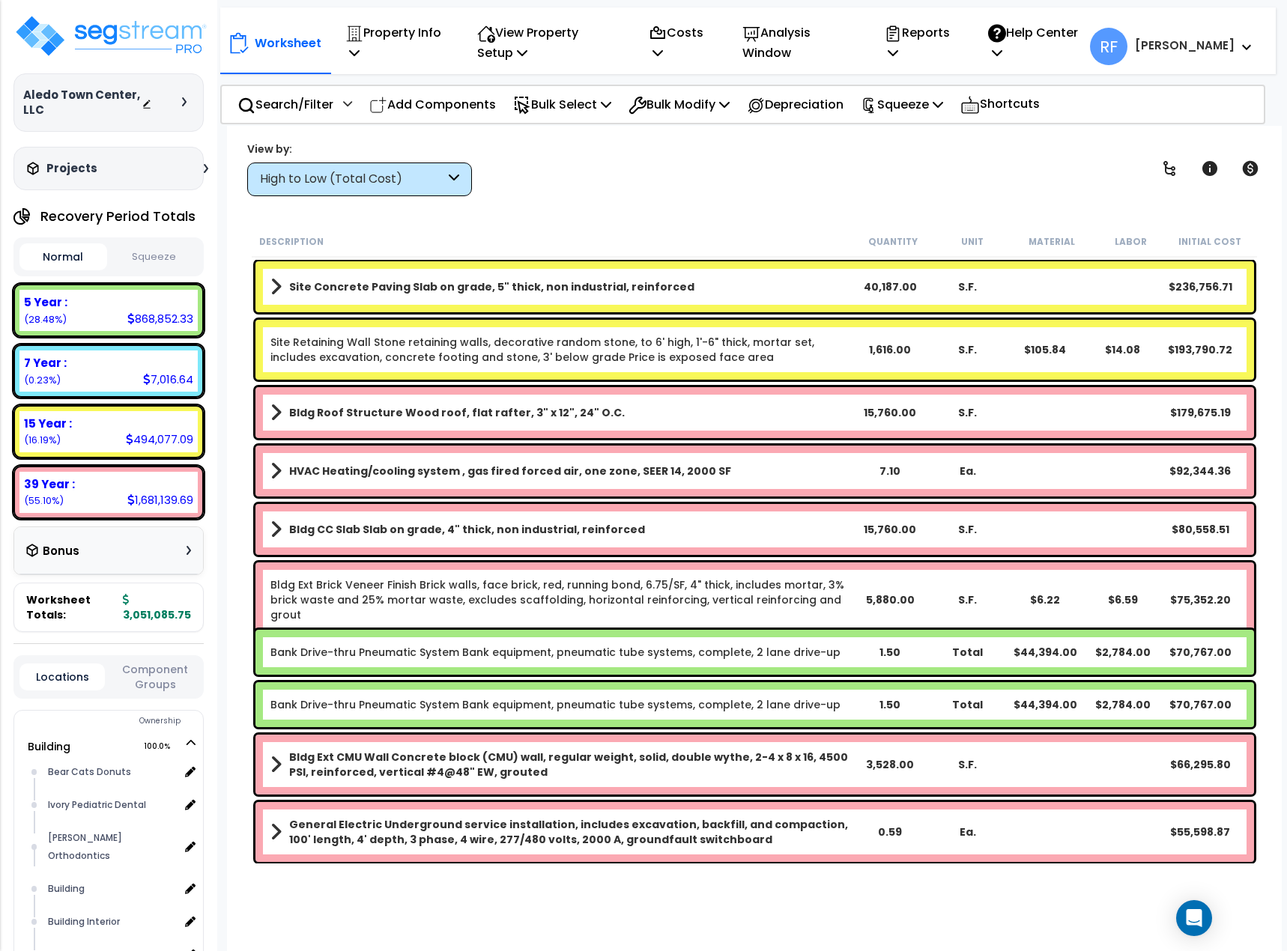
click at [367, 183] on div "High to Low (Total Cost)" at bounding box center [352, 179] width 185 height 17
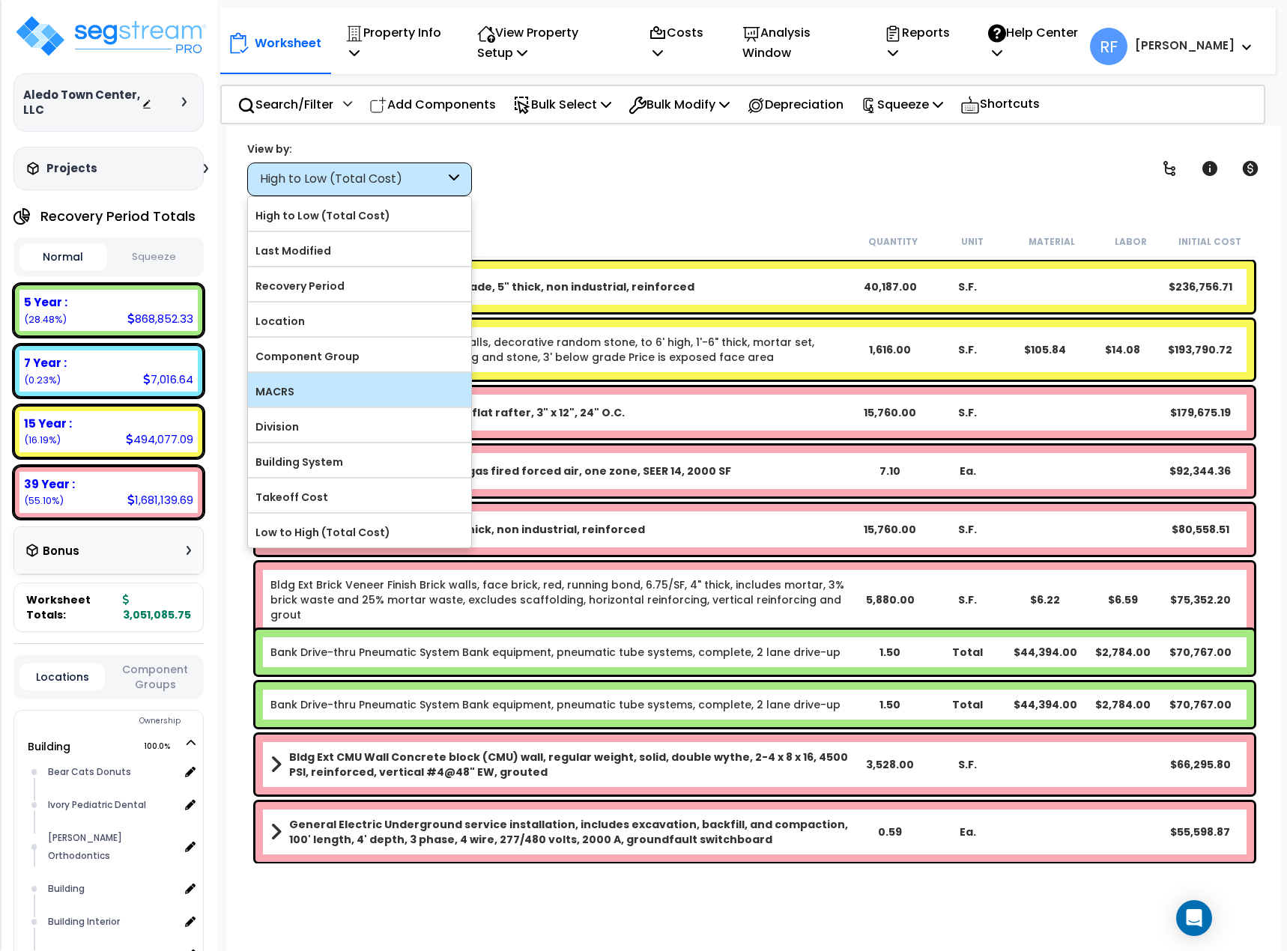
click at [312, 385] on label "MACRS" at bounding box center [359, 391] width 223 height 22
click at [0, 0] on input "MACRS" at bounding box center [0, 0] width 0 height 0
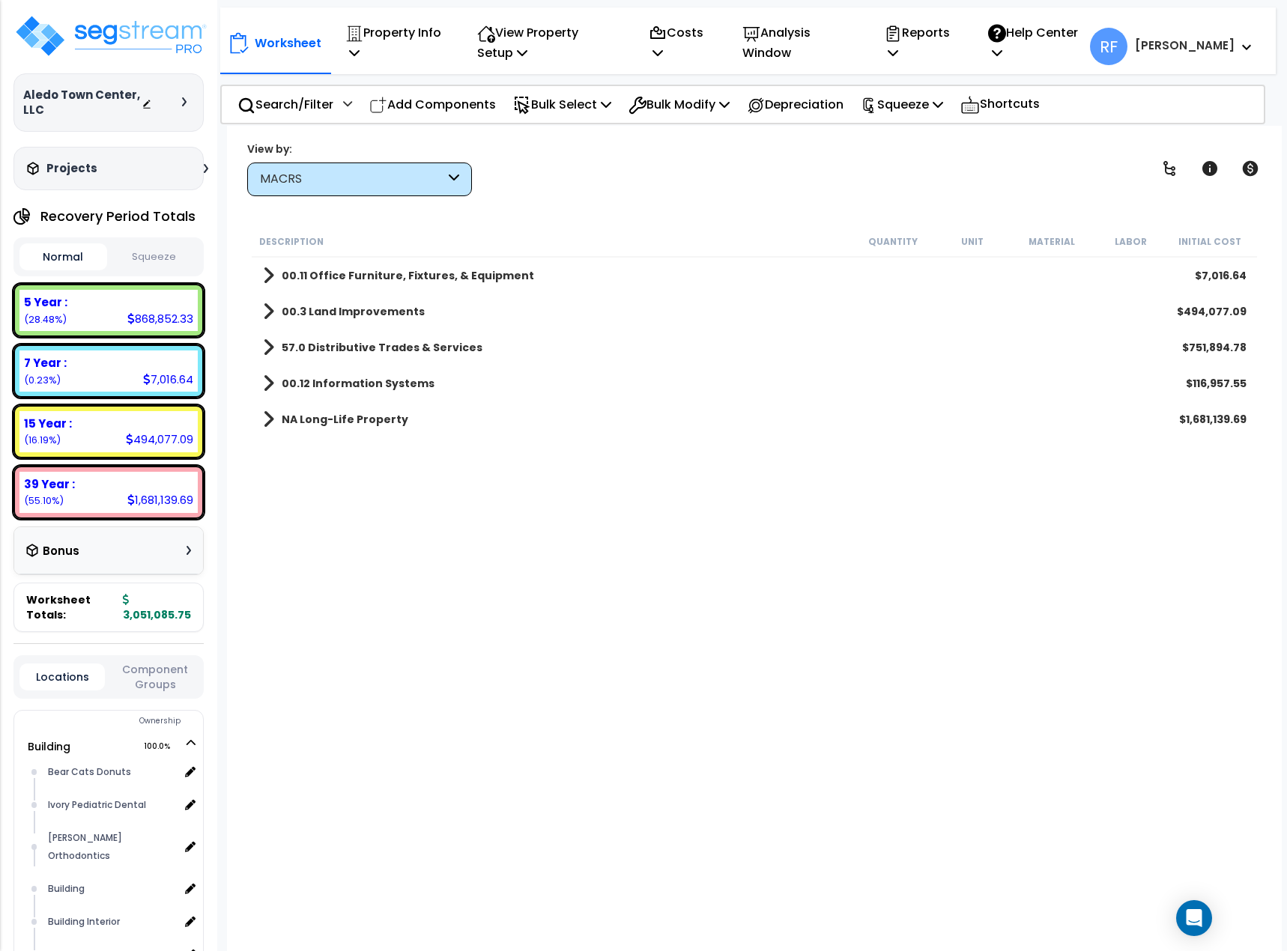
click at [338, 420] on b "NA Long-Life Property" at bounding box center [345, 419] width 127 height 15
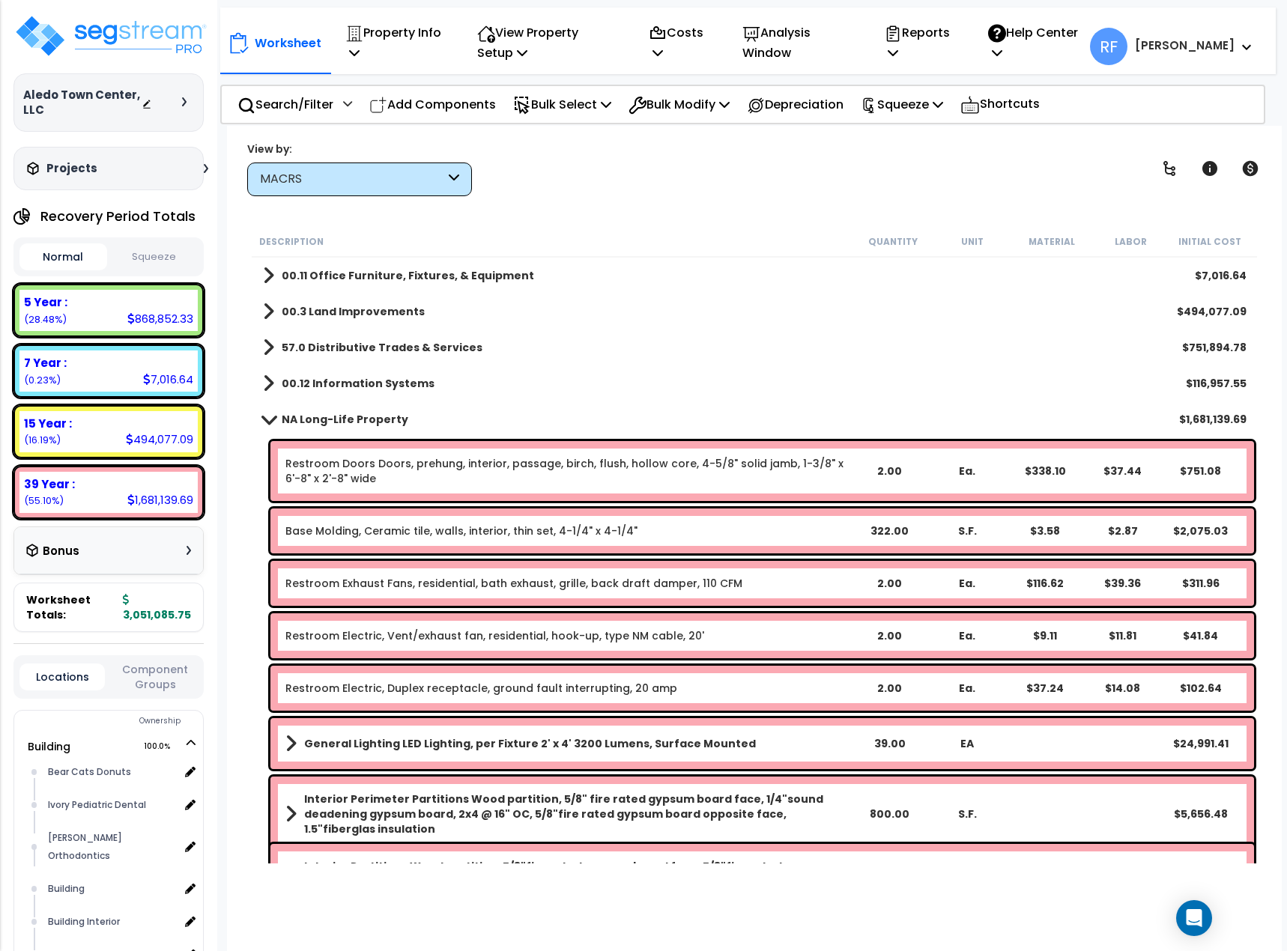
click at [338, 421] on b "NA Long-Life Property" at bounding box center [345, 419] width 127 height 15
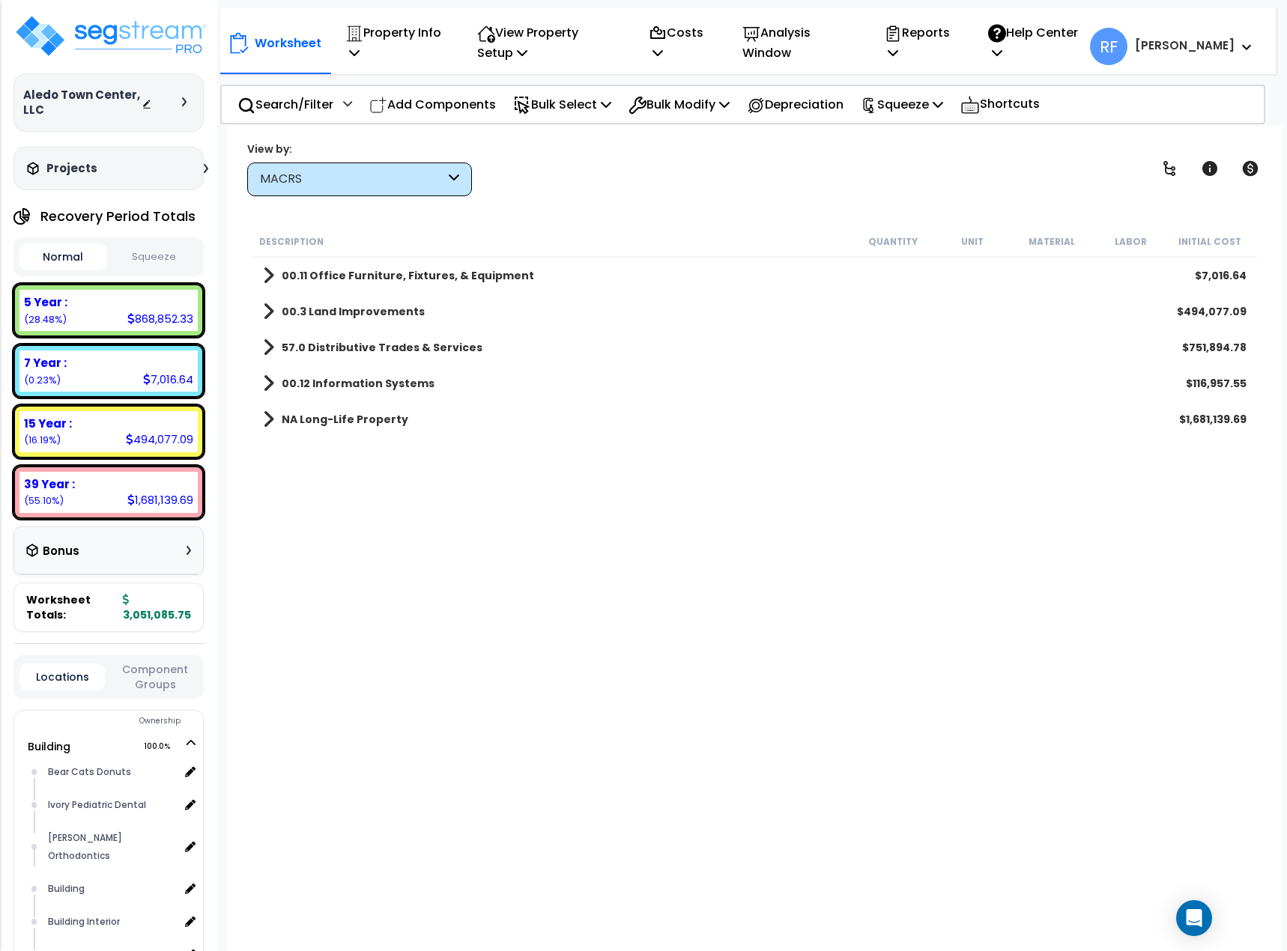
click at [338, 278] on b "00.11 Office Furniture, Fixtures, & Equipment" at bounding box center [408, 275] width 252 height 15
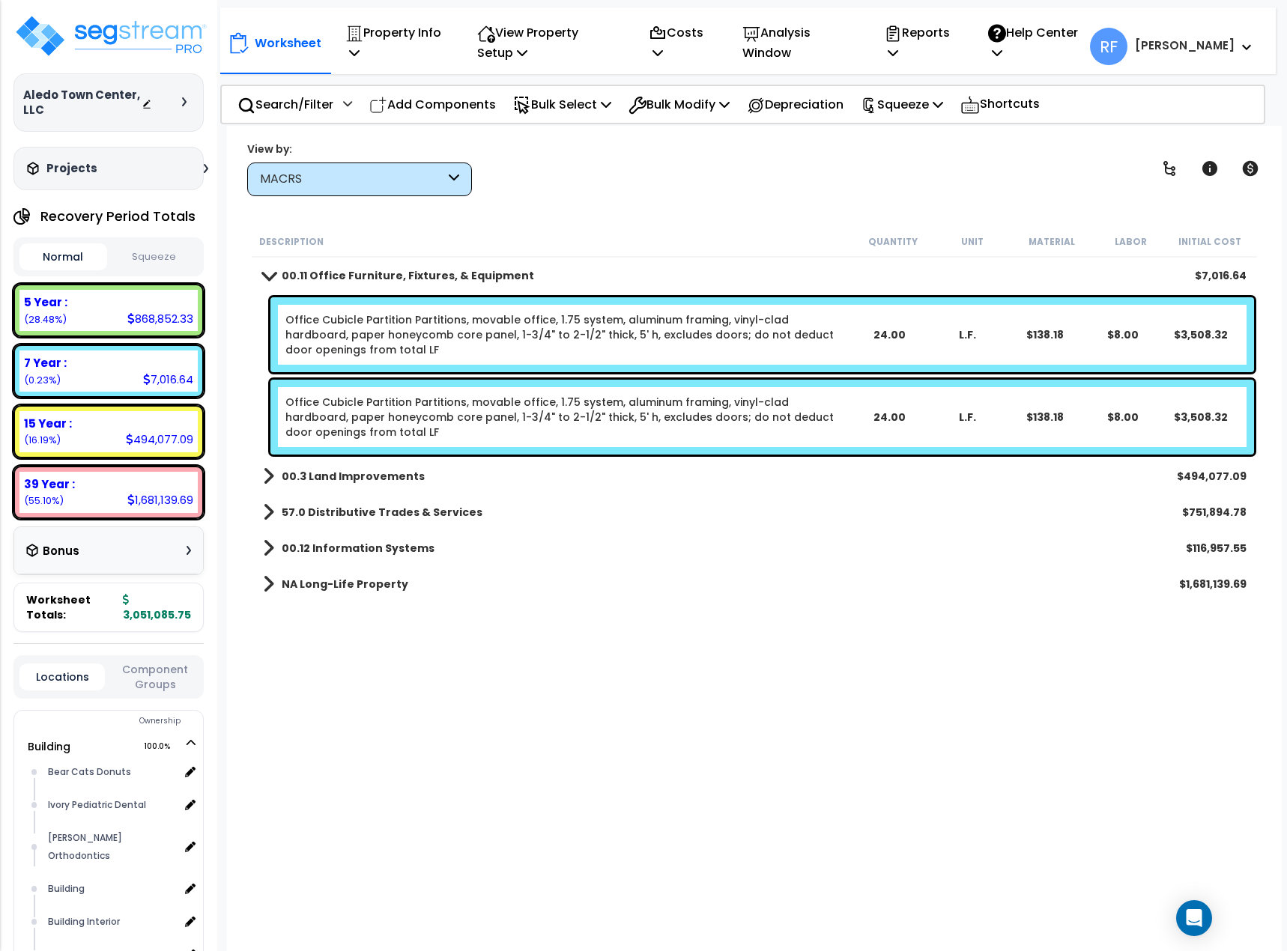
drag, startPoint x: 595, startPoint y: 320, endPoint x: 520, endPoint y: 331, distance: 75.0
click at [520, 331] on link "Office Cubicle Partition Partitions, movable office, 1.75 system, aluminum fram…" at bounding box center [567, 334] width 565 height 45
click at [520, 332] on link "Office Cubicle Partition Partitions, movable office, 1.75 system, aluminum fram…" at bounding box center [567, 334] width 565 height 45
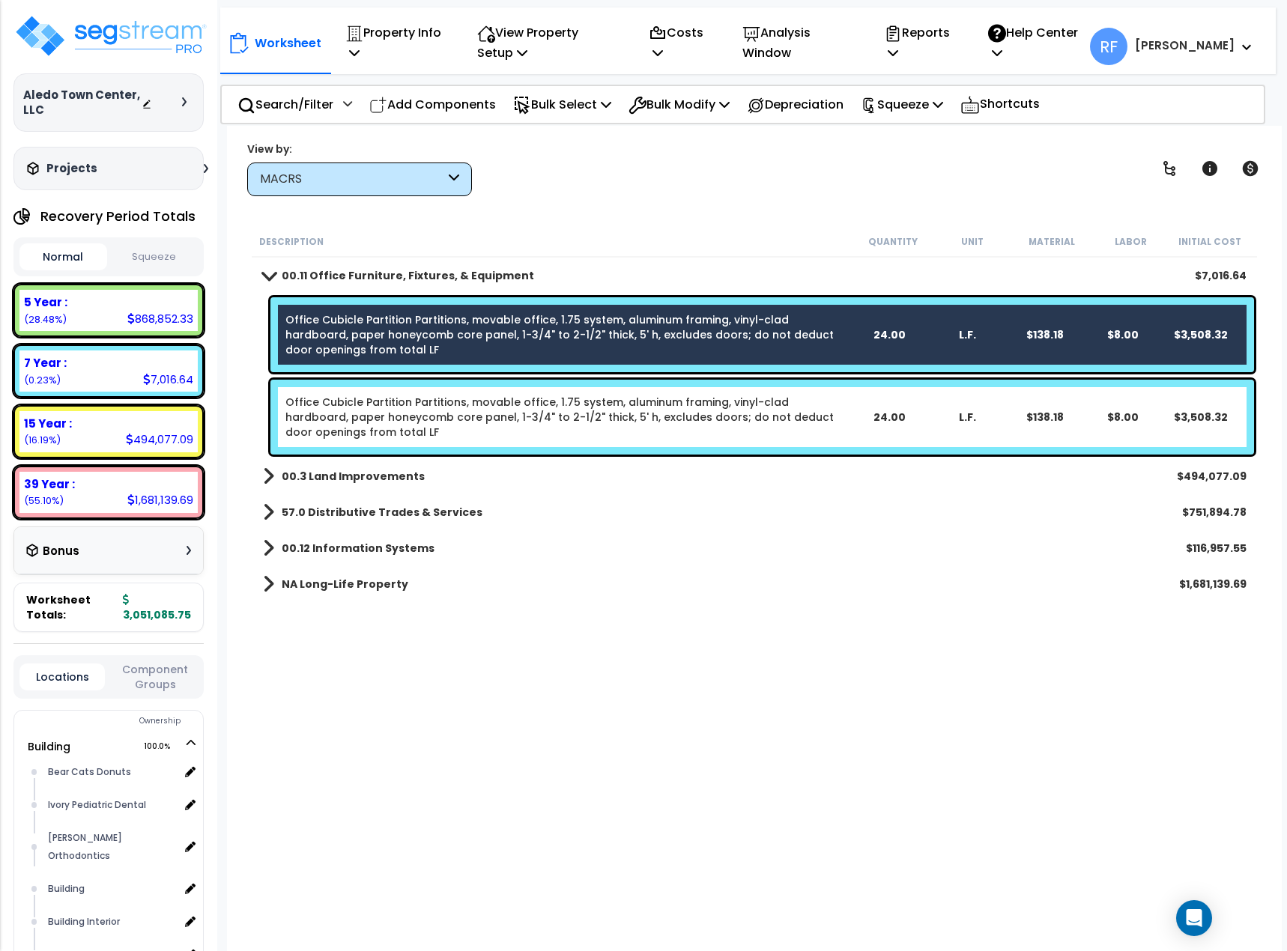
click at [495, 427] on link "Office Cubicle Partition Partitions, movable office, 1.75 system, aluminum fram…" at bounding box center [567, 417] width 565 height 45
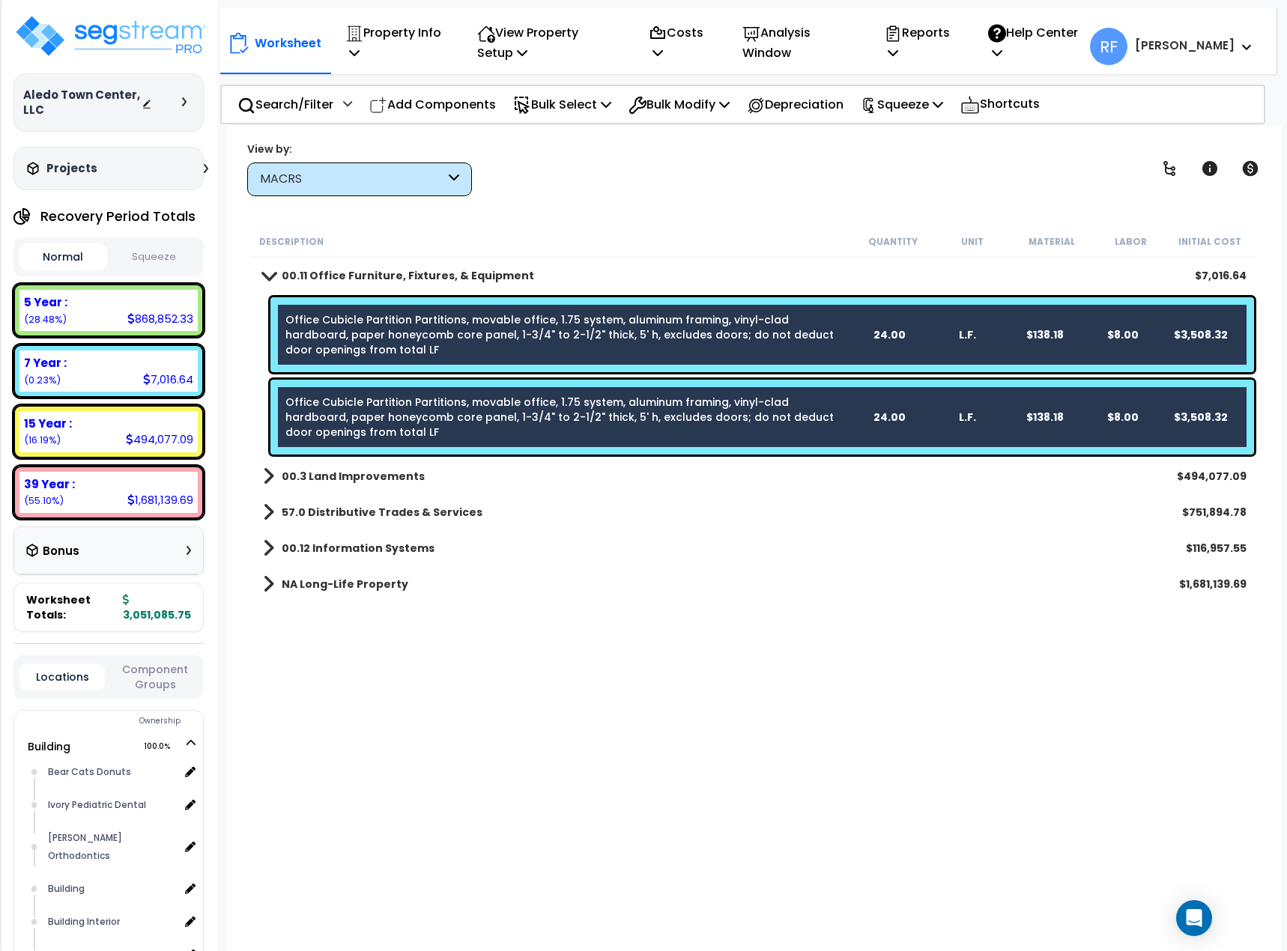
drag, startPoint x: 496, startPoint y: 419, endPoint x: 440, endPoint y: 338, distance: 98.5
click at [440, 338] on link "Office Cubicle Partition Partitions, movable office, 1.75 system, aluminum fram…" at bounding box center [567, 334] width 565 height 45
click at [705, 103] on p "Bulk Modify" at bounding box center [678, 104] width 101 height 20
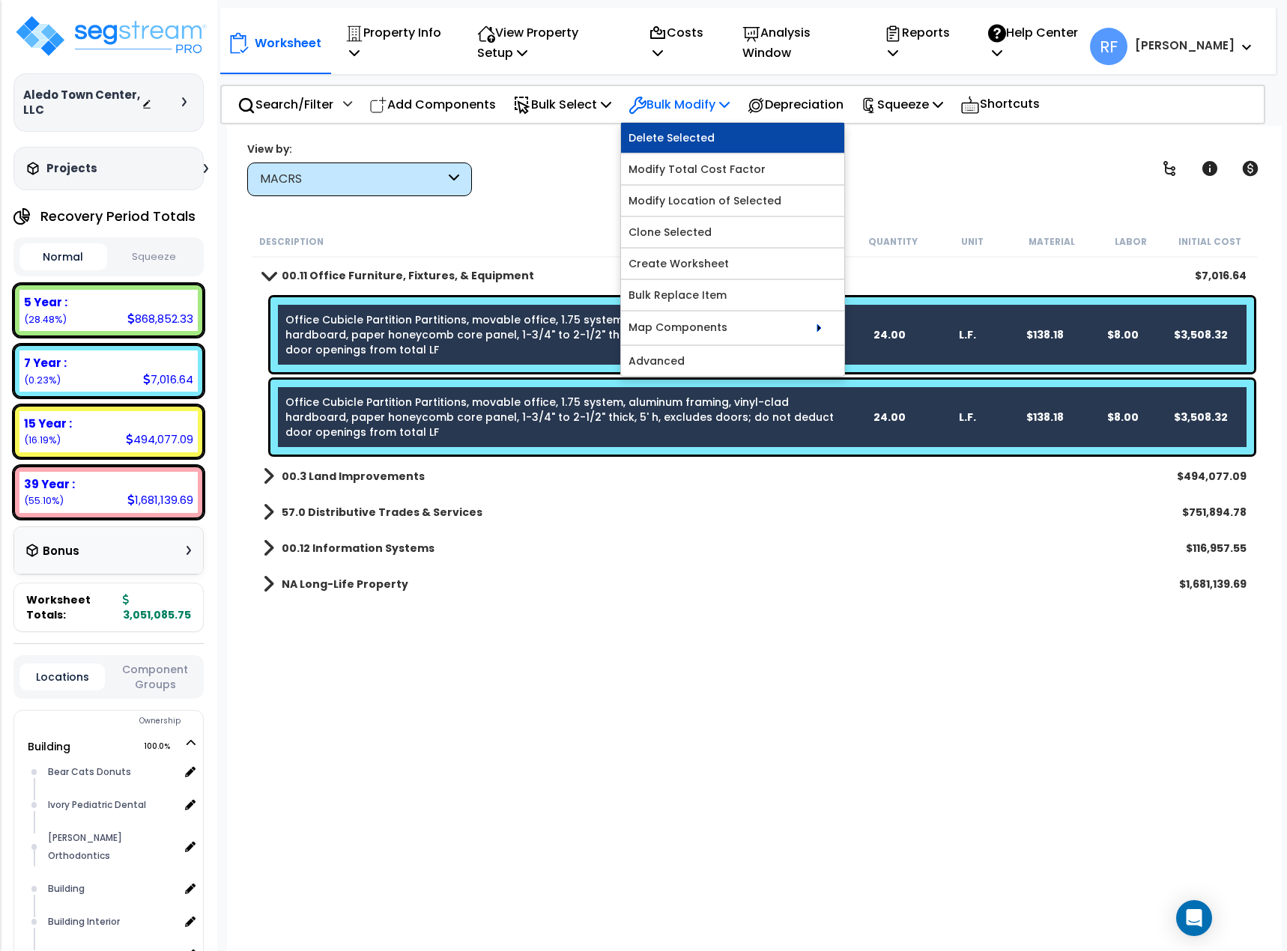
click at [693, 127] on link "Delete Selected" at bounding box center [732, 138] width 223 height 30
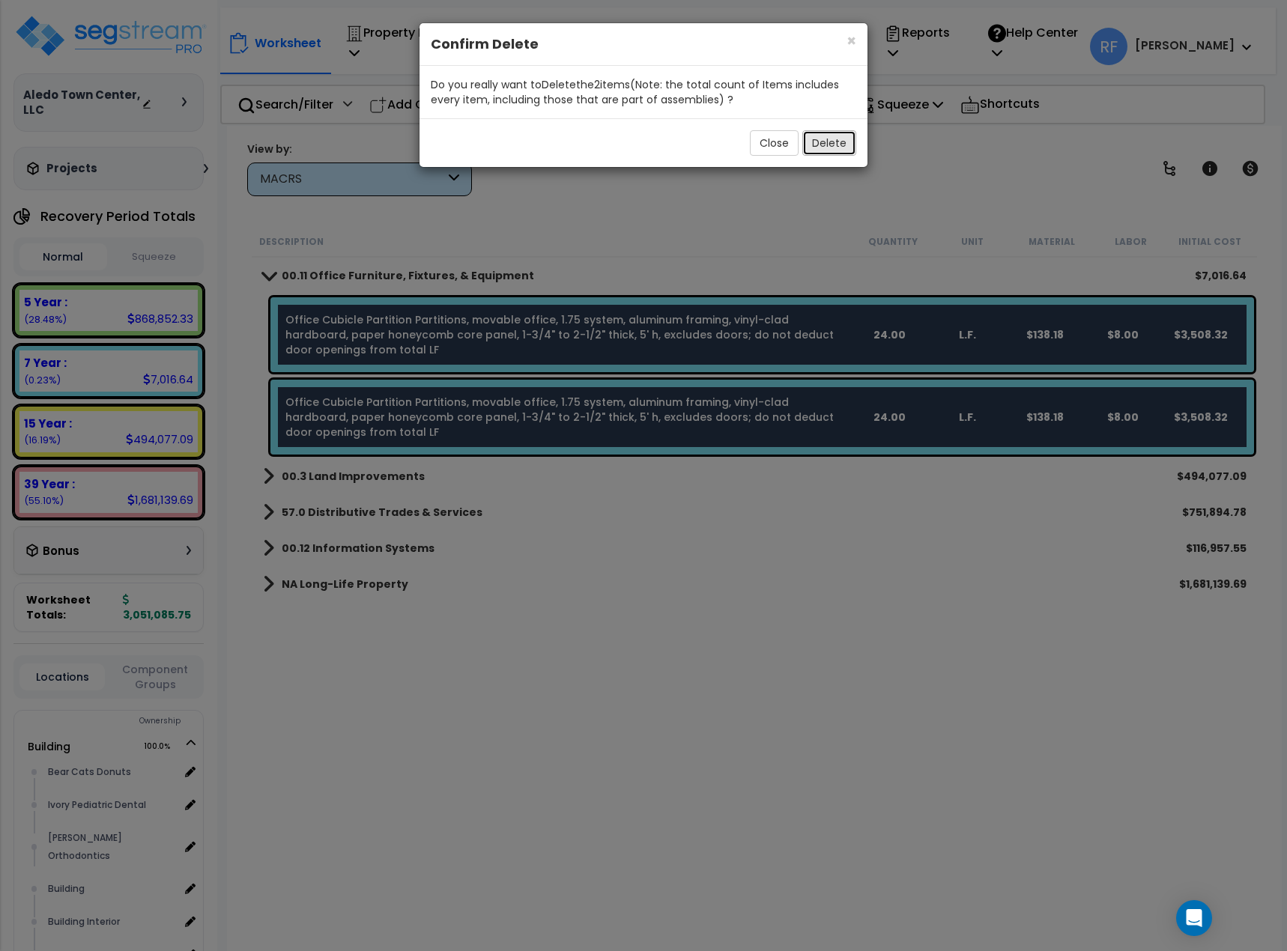
click at [830, 142] on button "Delete" at bounding box center [829, 142] width 54 height 25
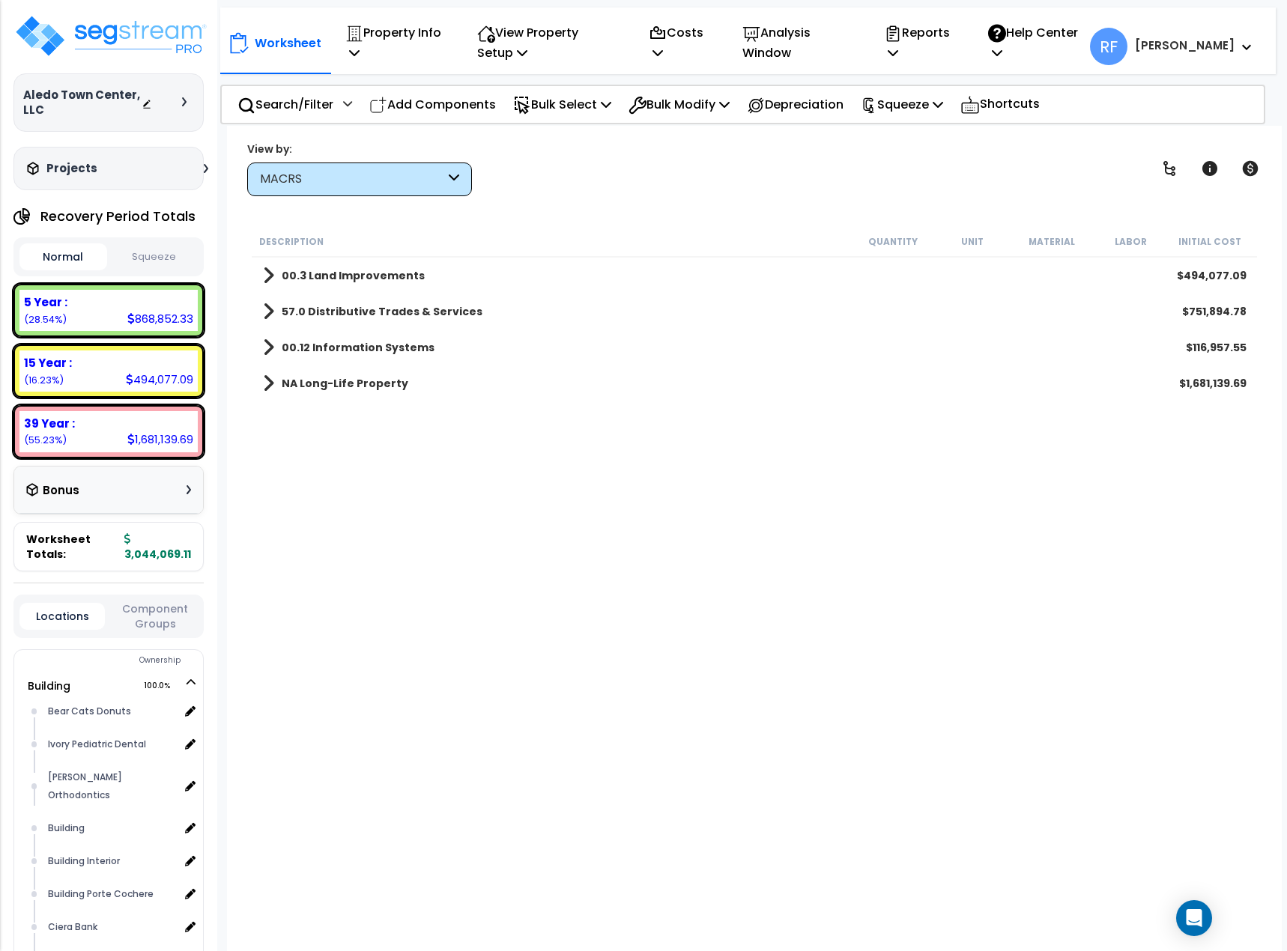
click at [374, 278] on b "00.3 Land Improvements" at bounding box center [353, 275] width 143 height 15
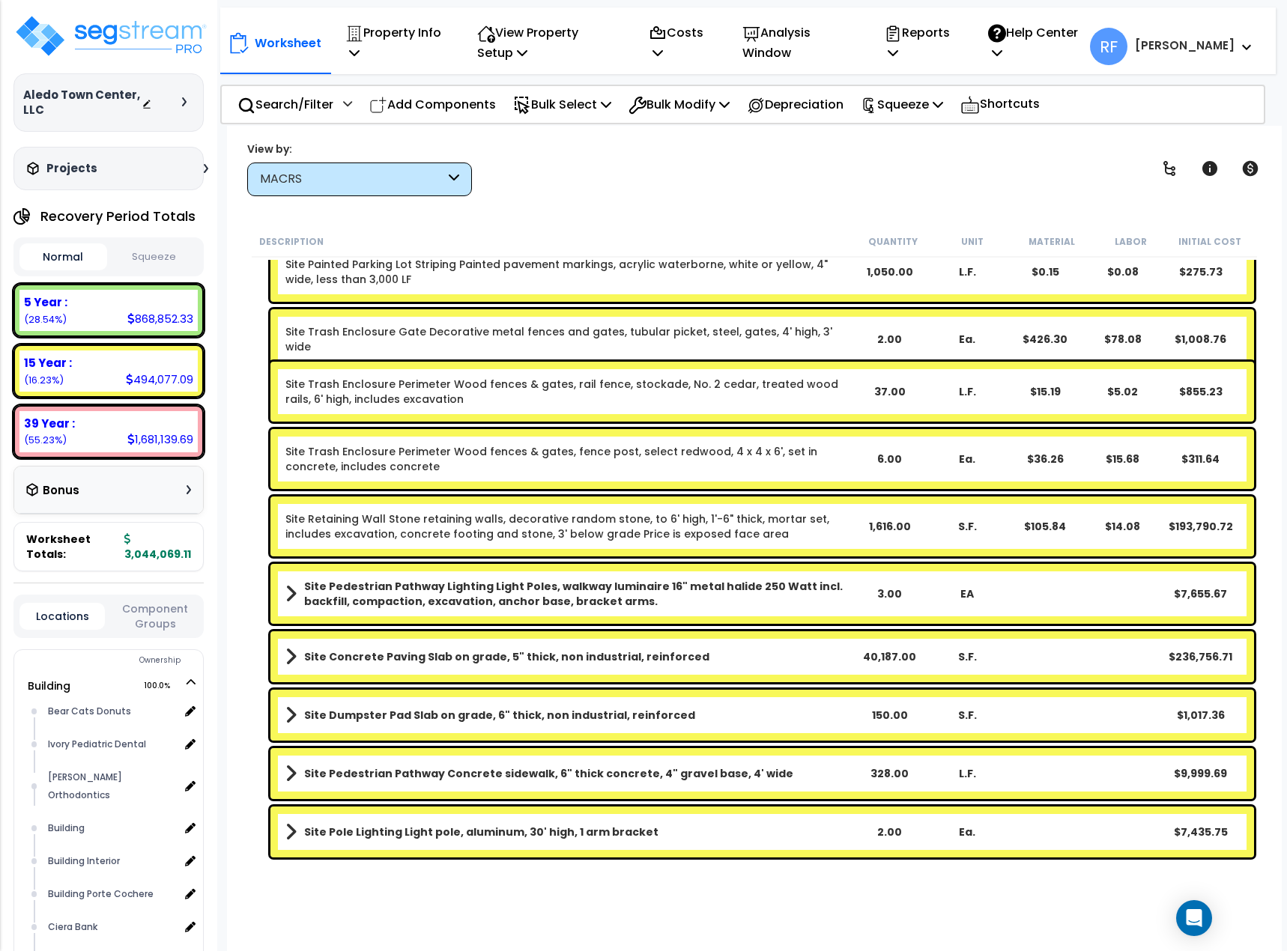
scroll to position [790, 0]
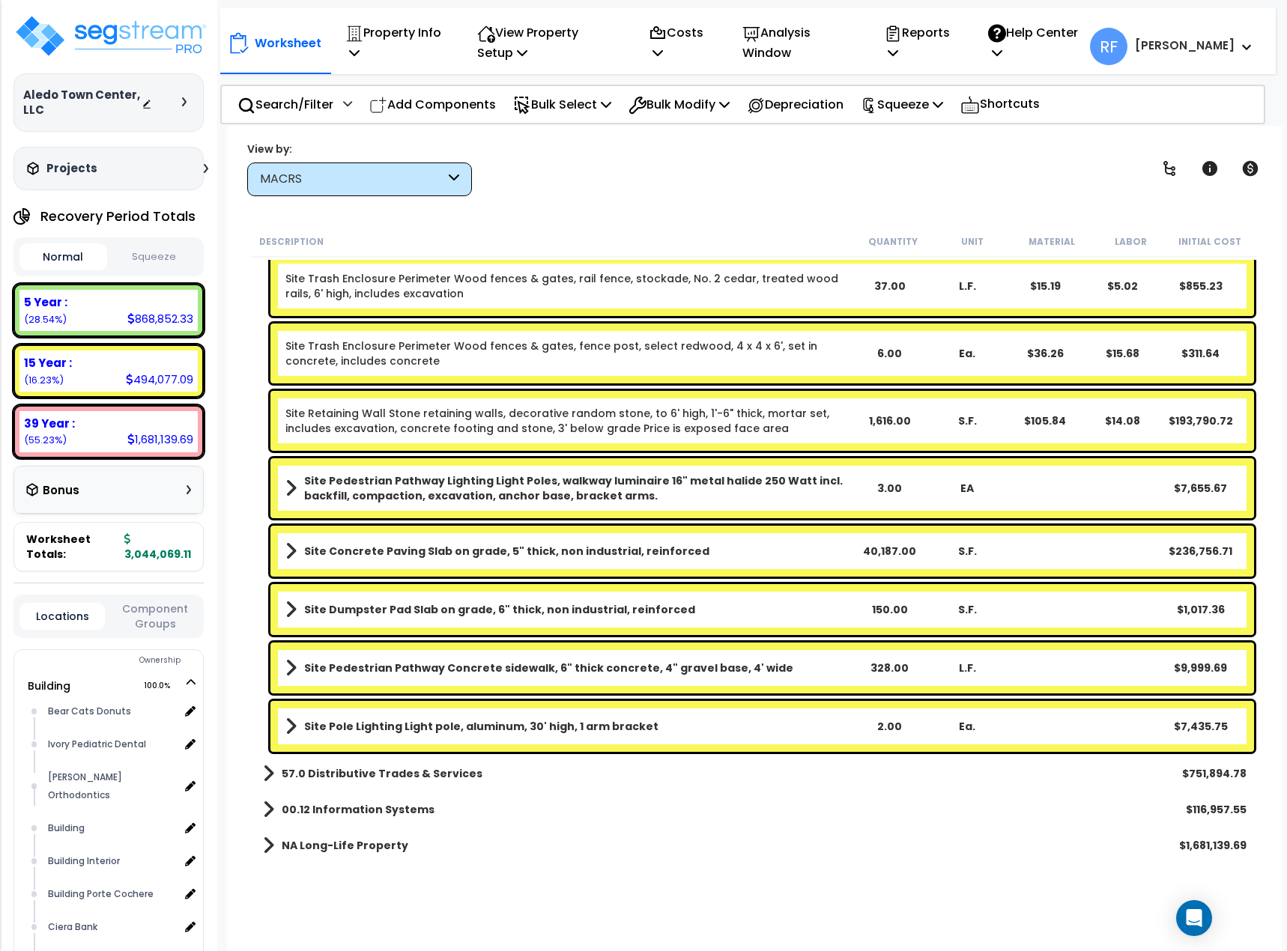
click at [341, 186] on div "MACRS" at bounding box center [352, 179] width 185 height 17
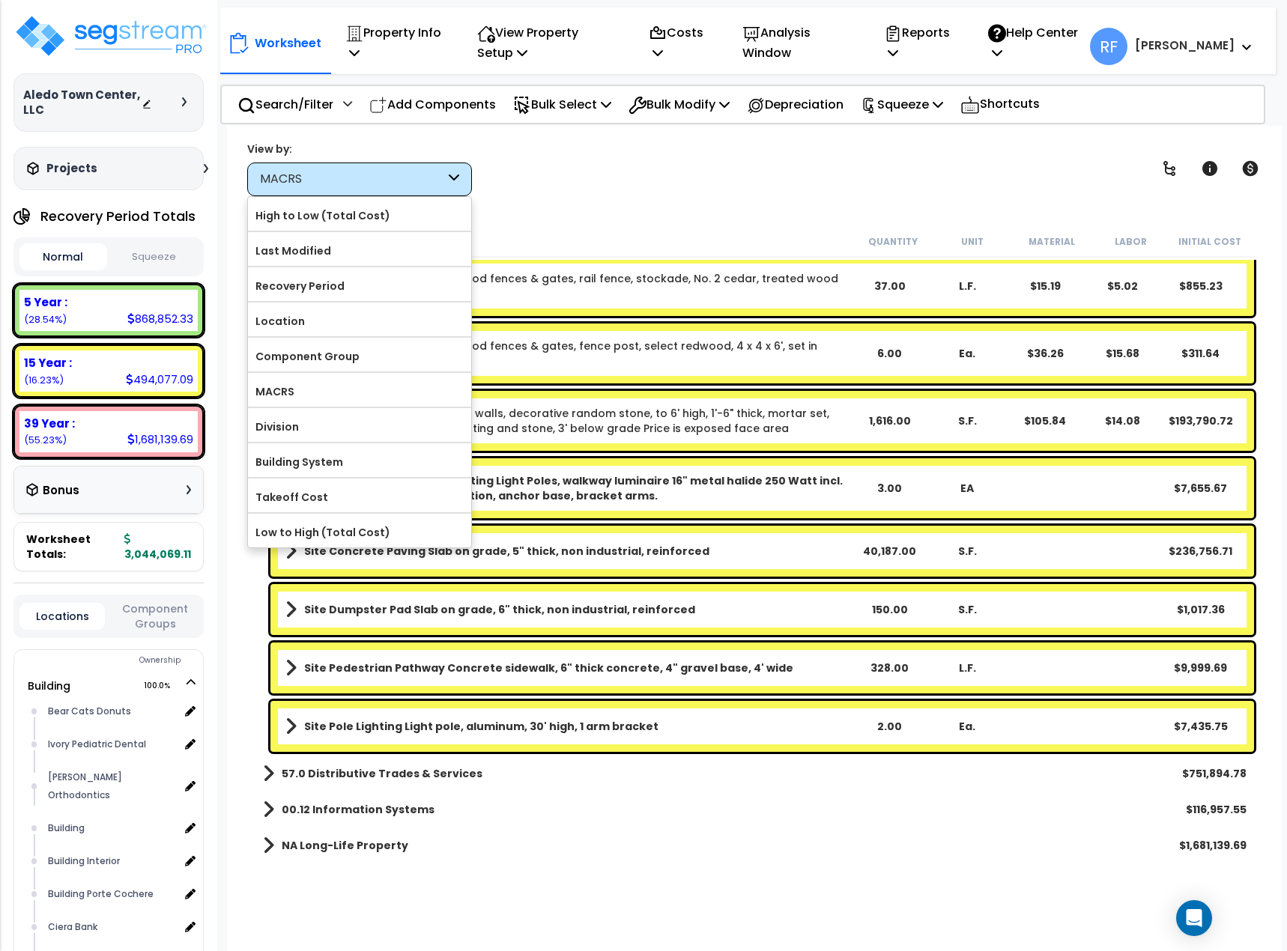
click at [341, 186] on div "MACRS" at bounding box center [352, 179] width 185 height 17
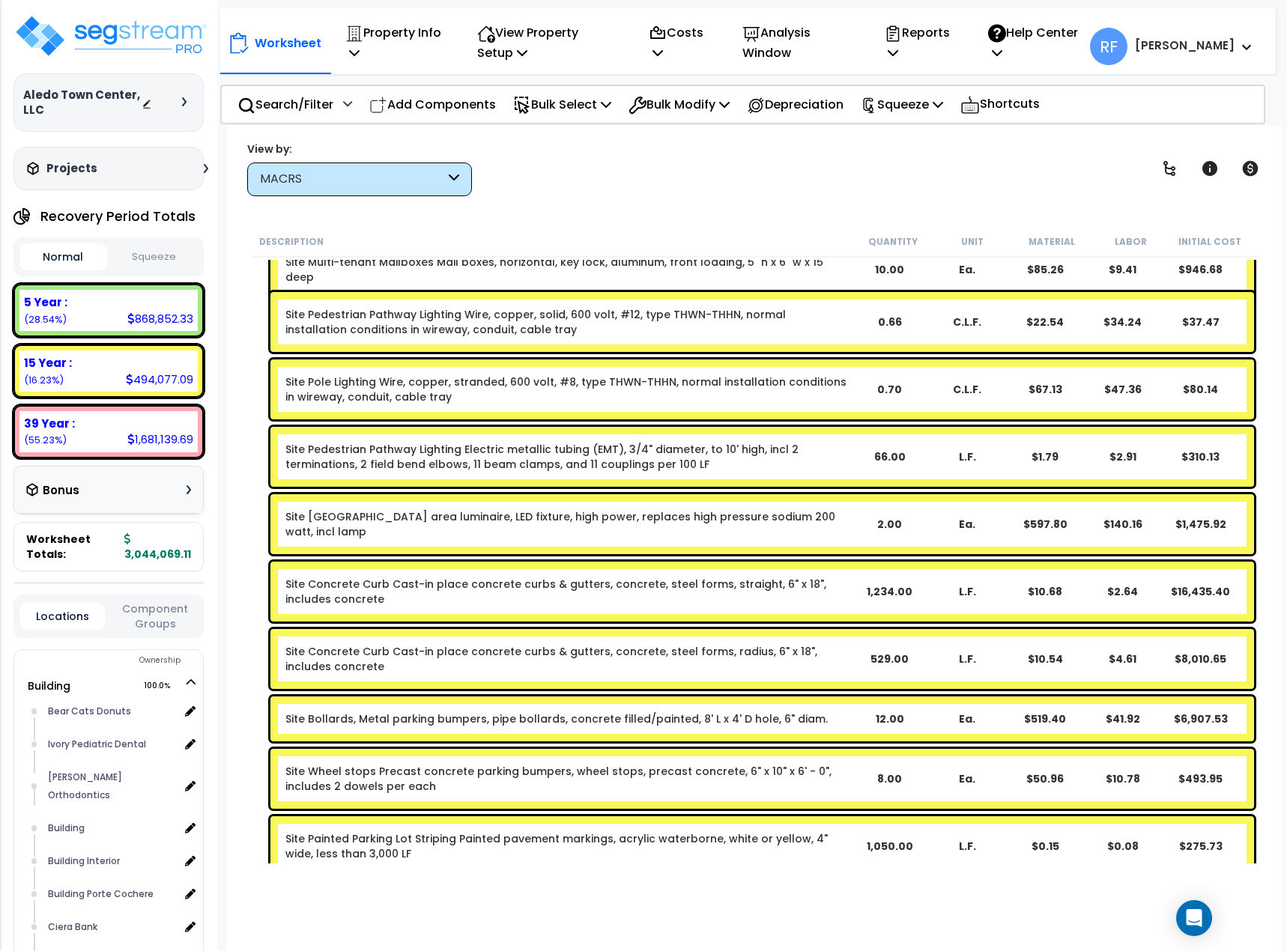
scroll to position [0, 0]
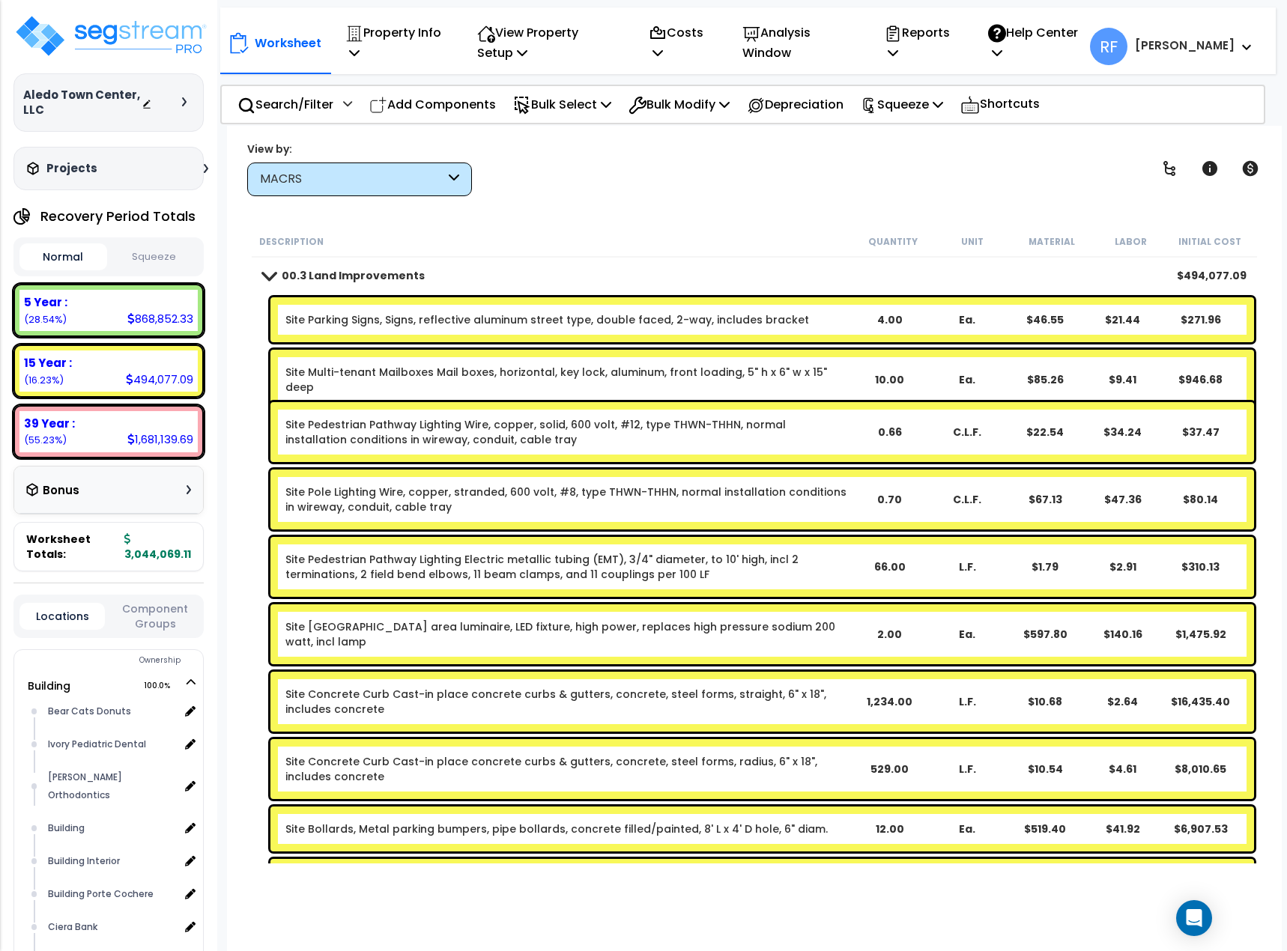
click at [364, 274] on b "00.3 Land Improvements" at bounding box center [353, 275] width 143 height 15
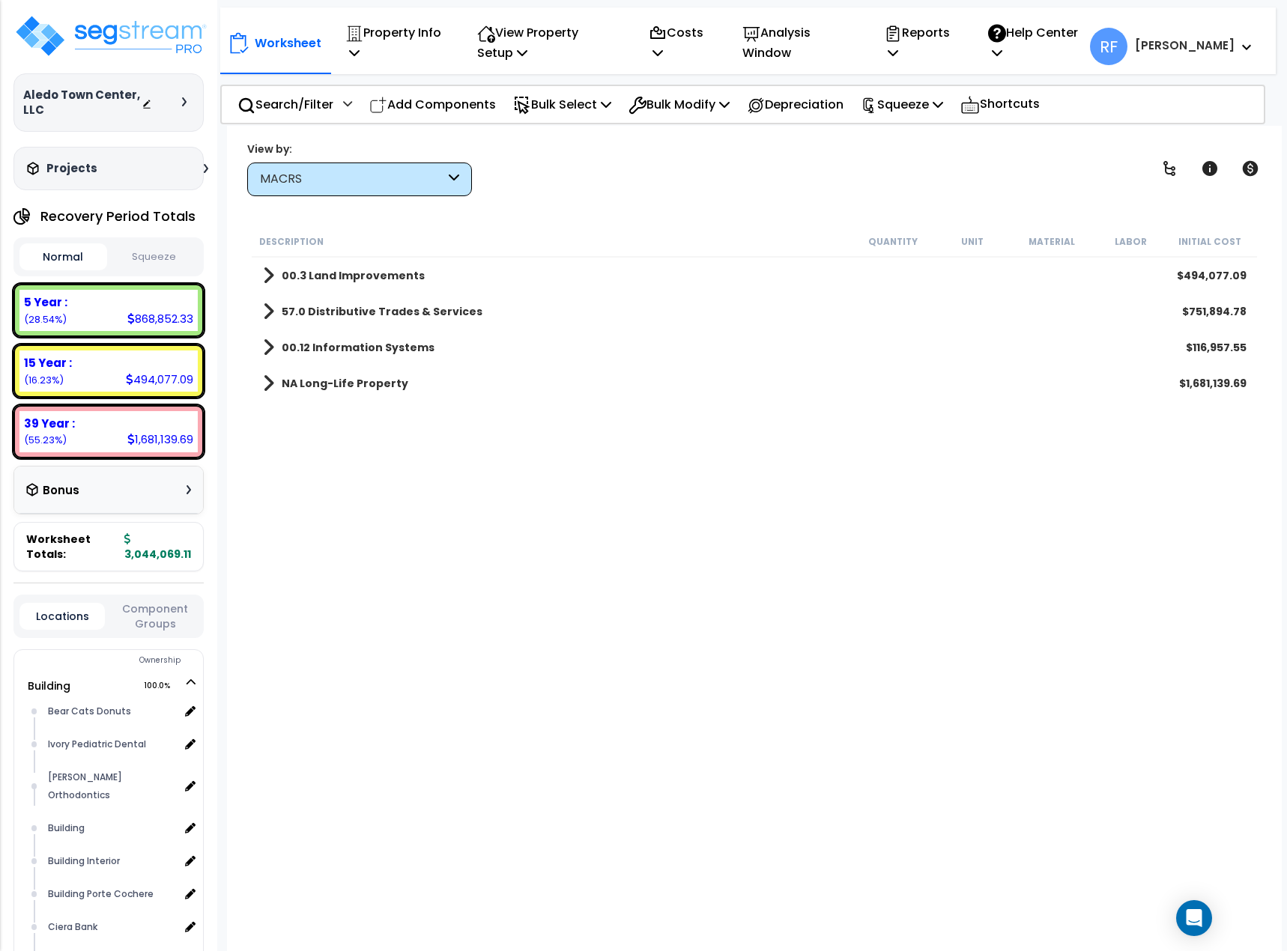
click at [339, 319] on link "57.0 Distributive Trades & Services" at bounding box center [372, 311] width 219 height 21
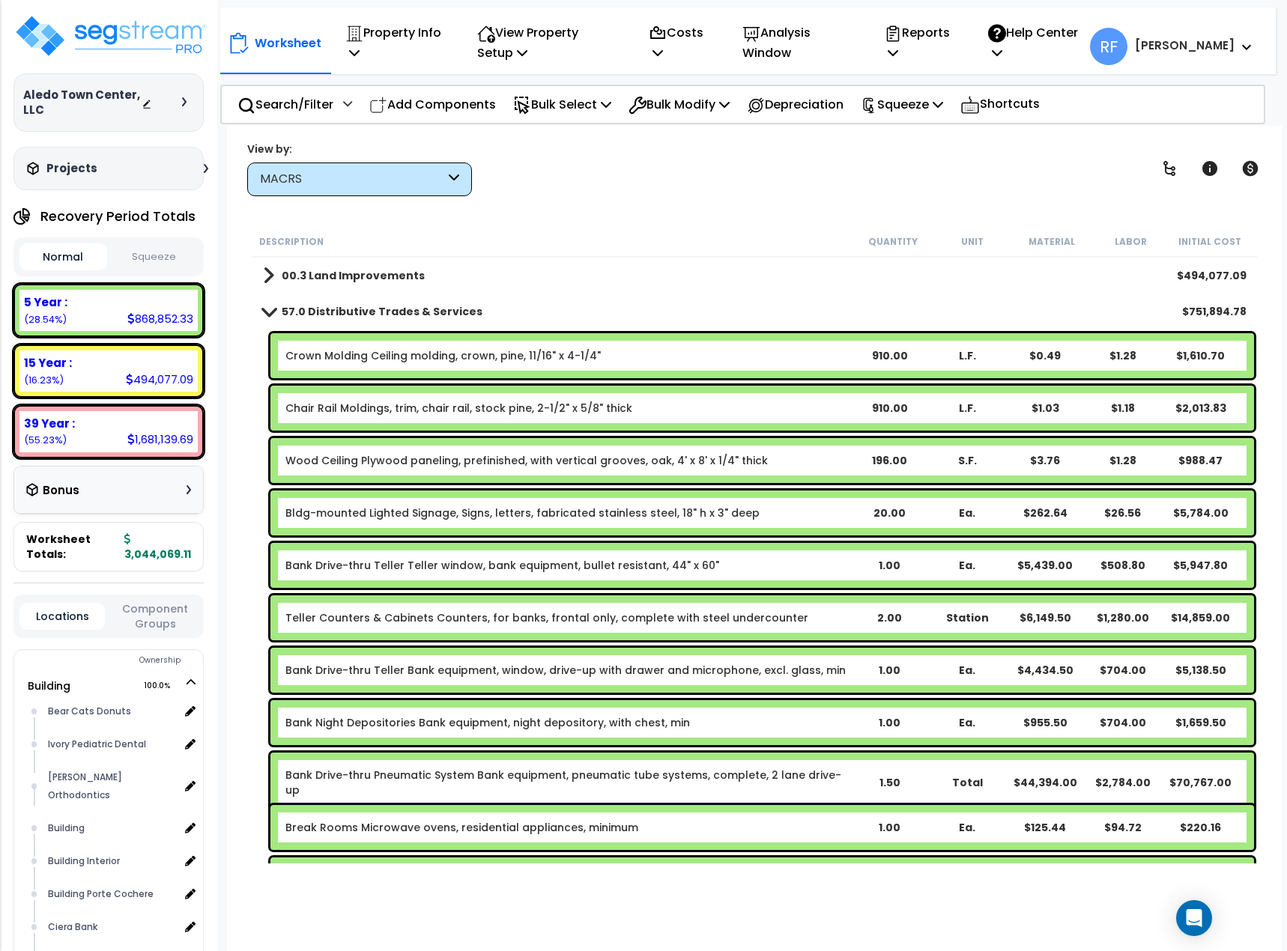
click at [294, 308] on b "57.0 Distributive Trades & Services" at bounding box center [382, 311] width 201 height 15
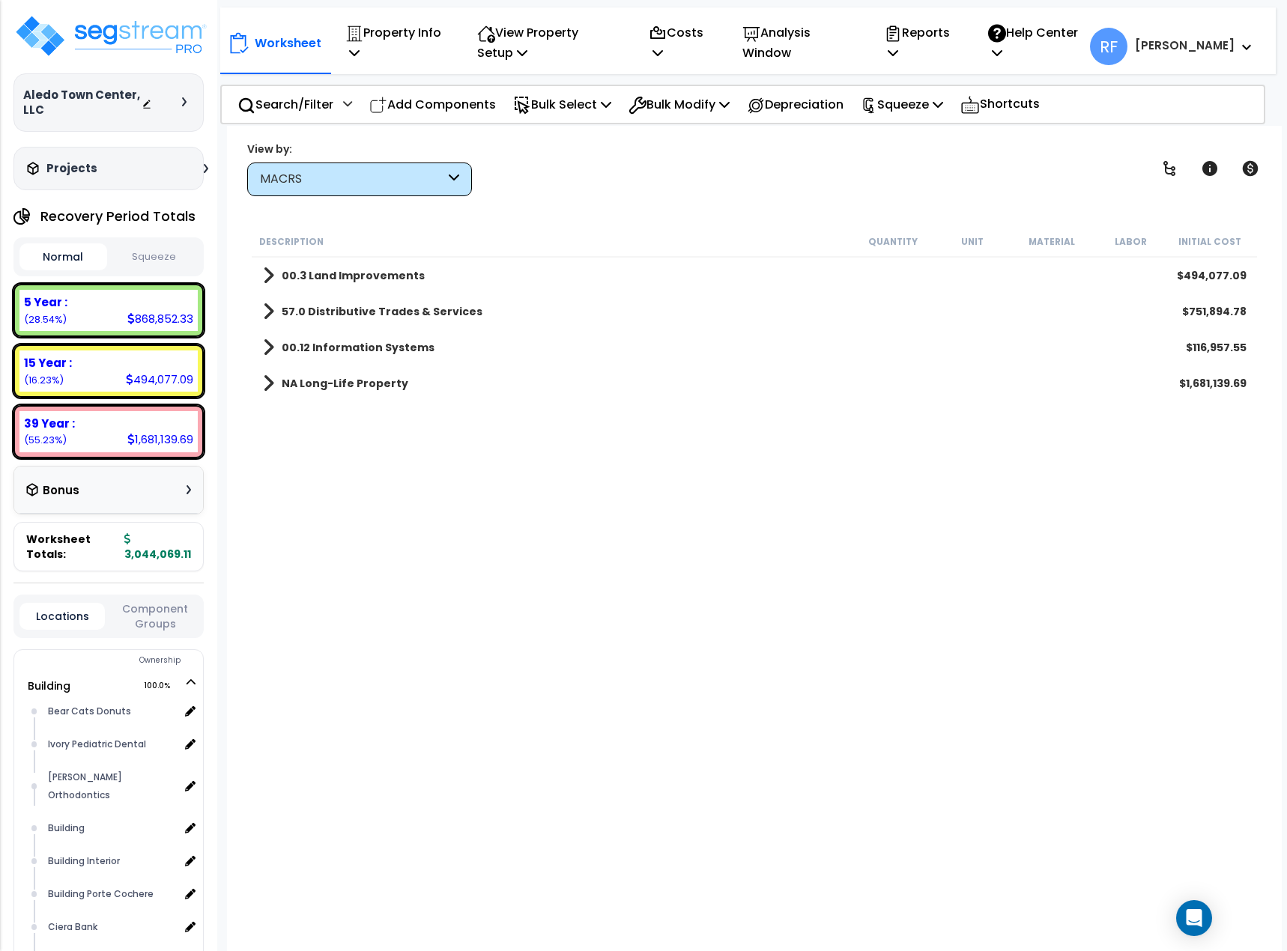
click at [368, 178] on div "MACRS" at bounding box center [352, 179] width 185 height 17
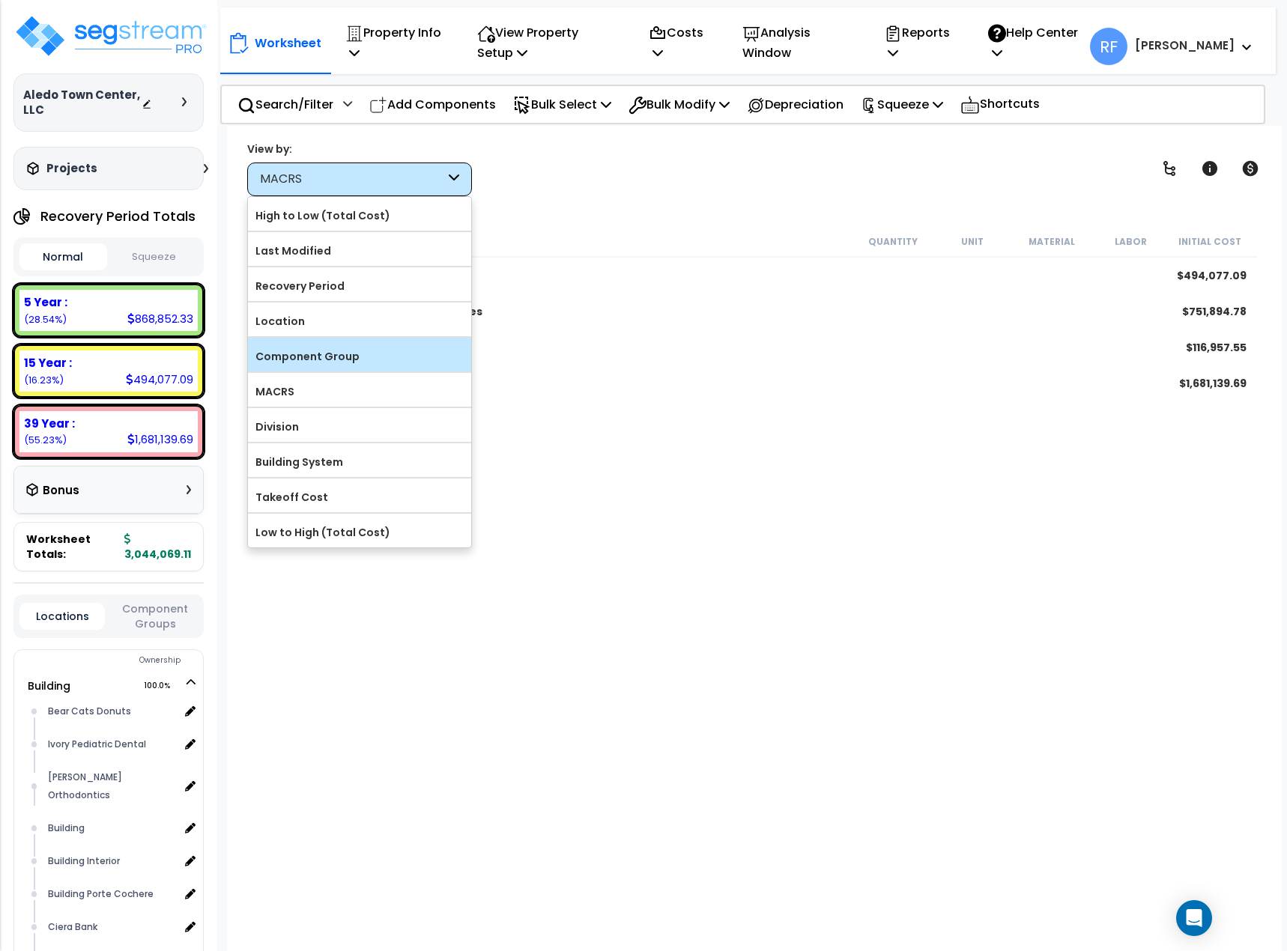
click at [377, 355] on label "Component Group" at bounding box center [359, 356] width 223 height 22
click at [0, 0] on input "Component Group" at bounding box center [0, 0] width 0 height 0
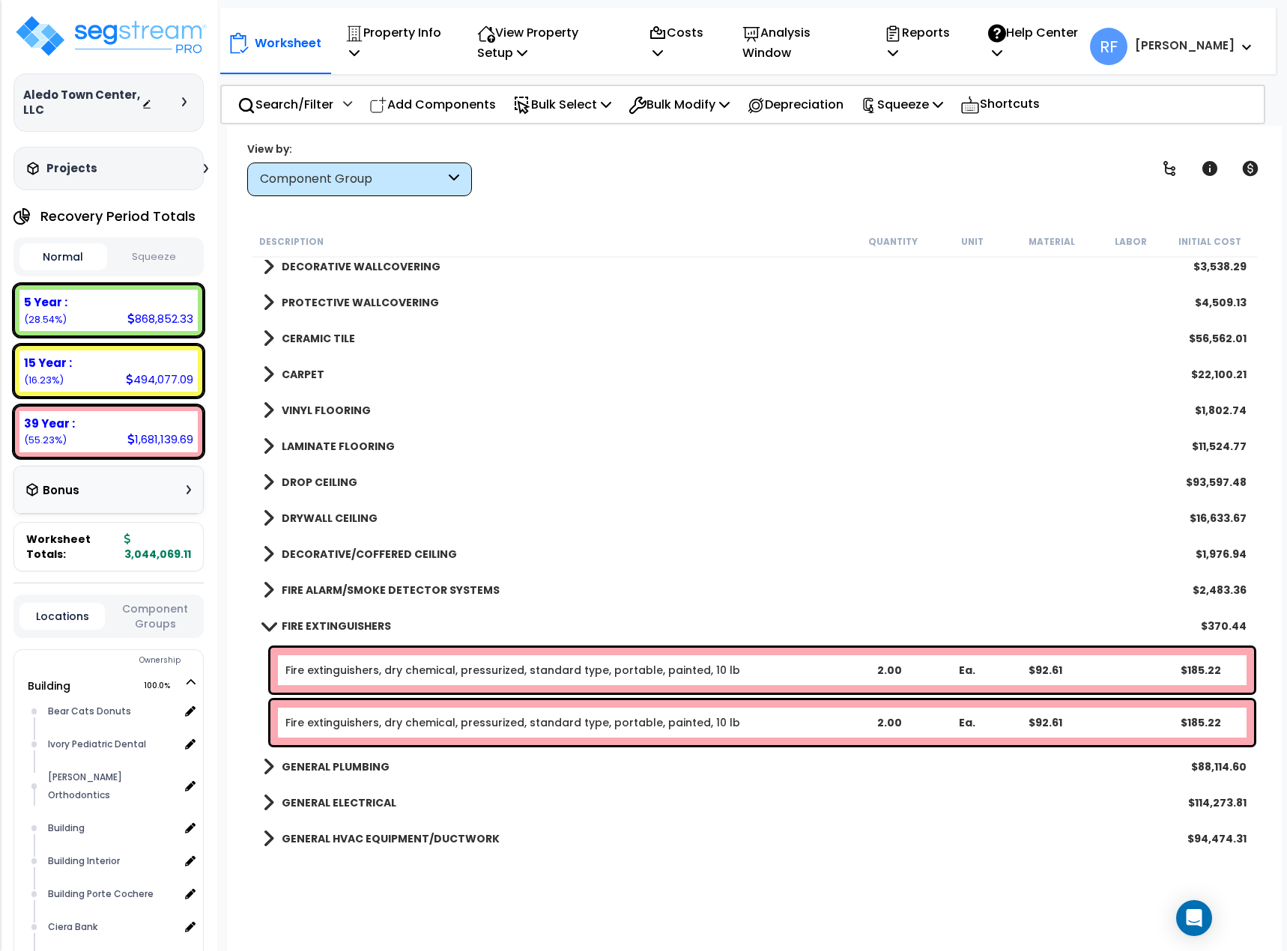
scroll to position [1273, 0]
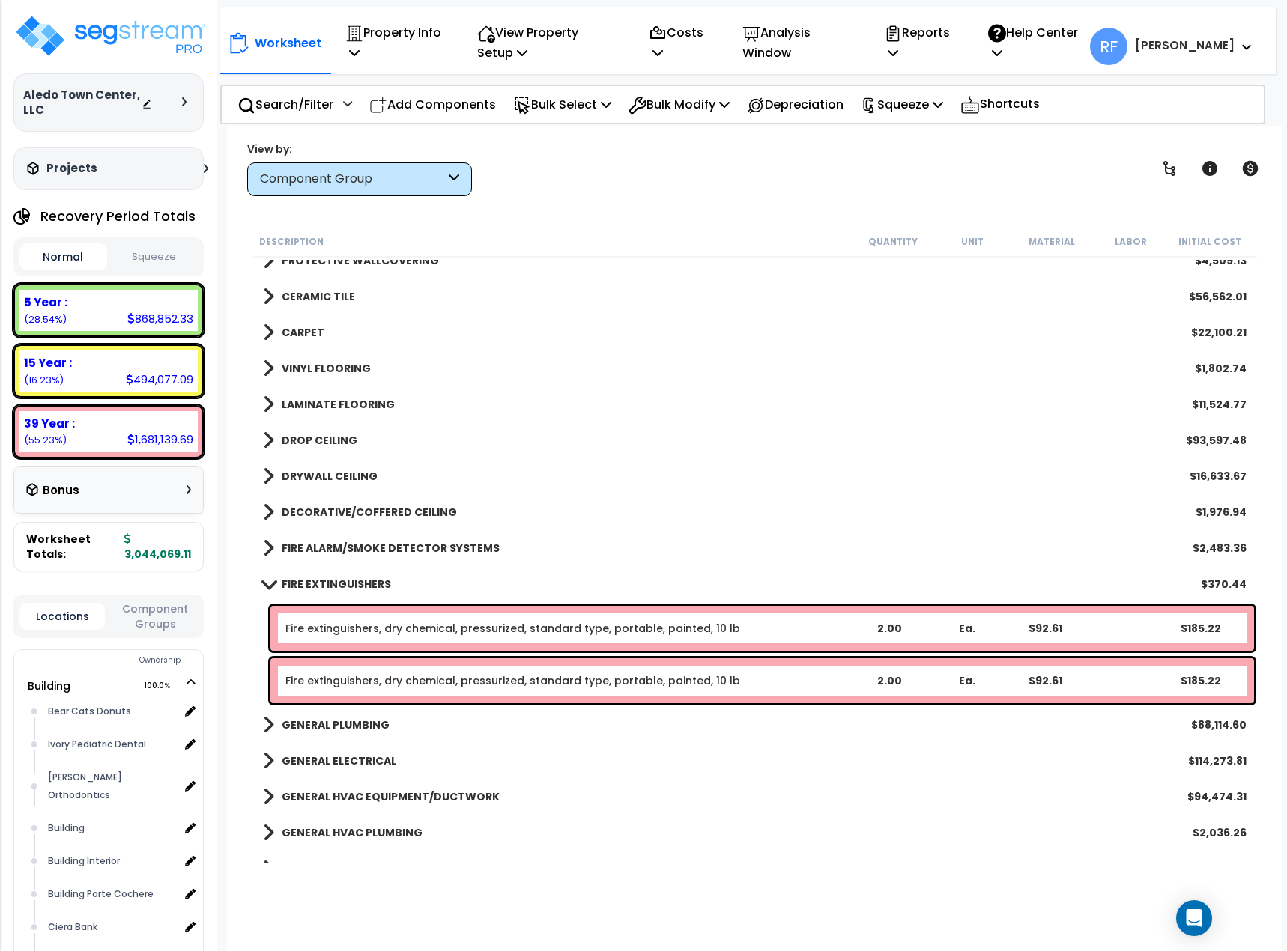
click at [306, 573] on div "FIRE EXTINGUISHERS $370.44" at bounding box center [754, 584] width 998 height 36
click at [302, 581] on b "FIRE EXTINGUISHERS" at bounding box center [336, 584] width 109 height 15
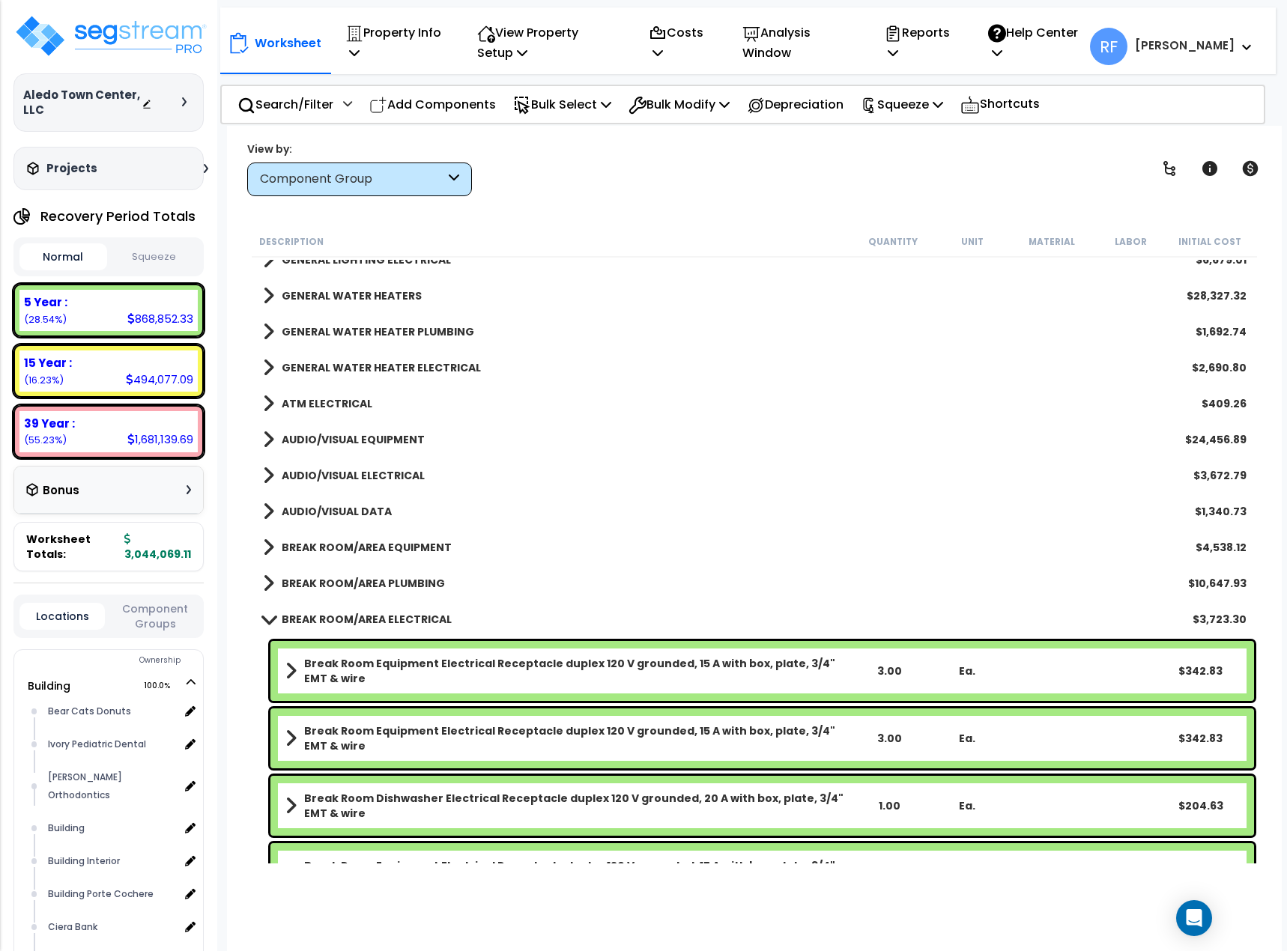
scroll to position [1947, 0]
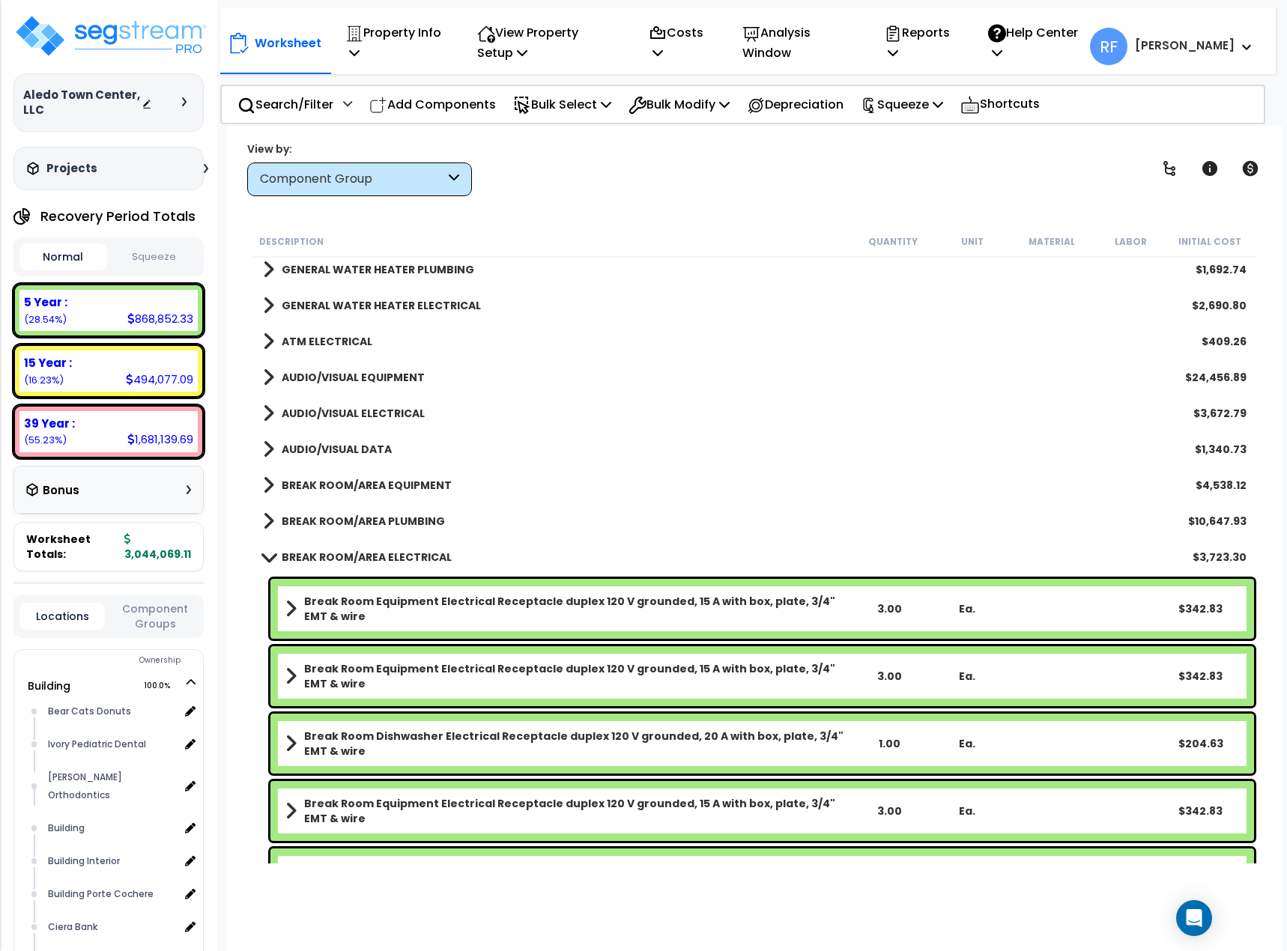
click at [312, 553] on b "BREAK ROOM/AREA ELECTRICAL" at bounding box center [367, 557] width 170 height 15
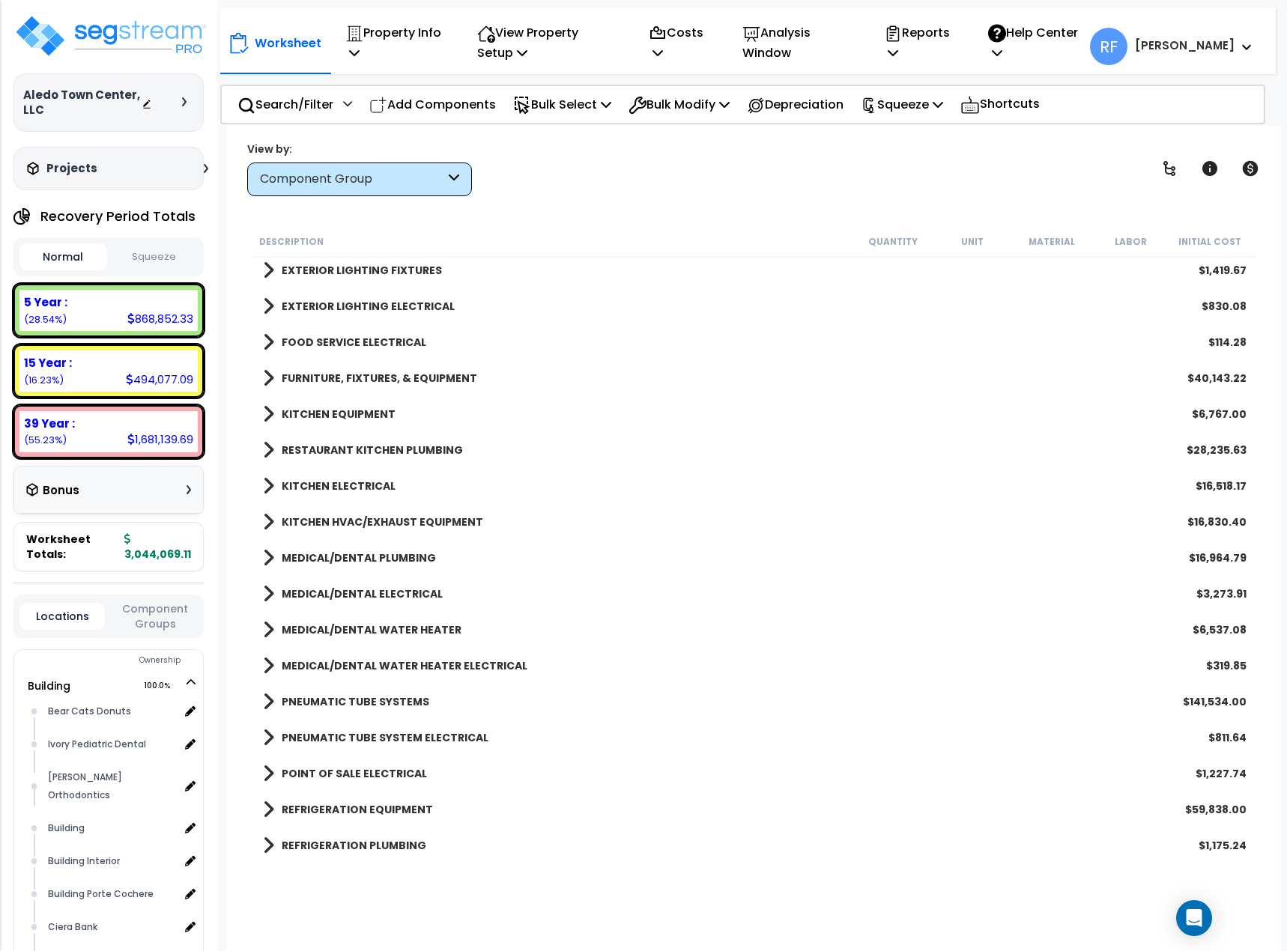
scroll to position [2521, 0]
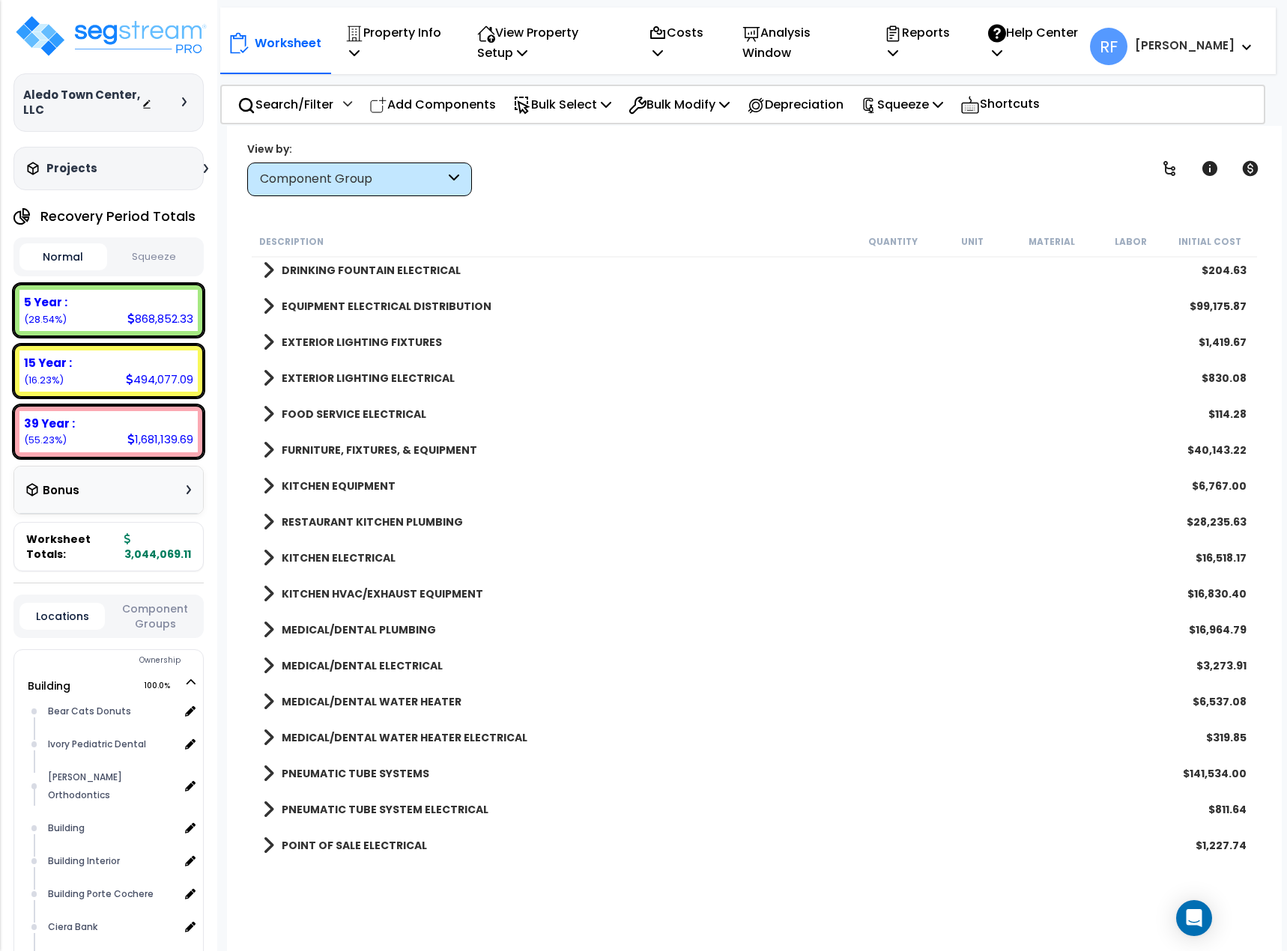
click at [335, 490] on b "KITCHEN EQUIPMENT" at bounding box center [339, 486] width 114 height 15
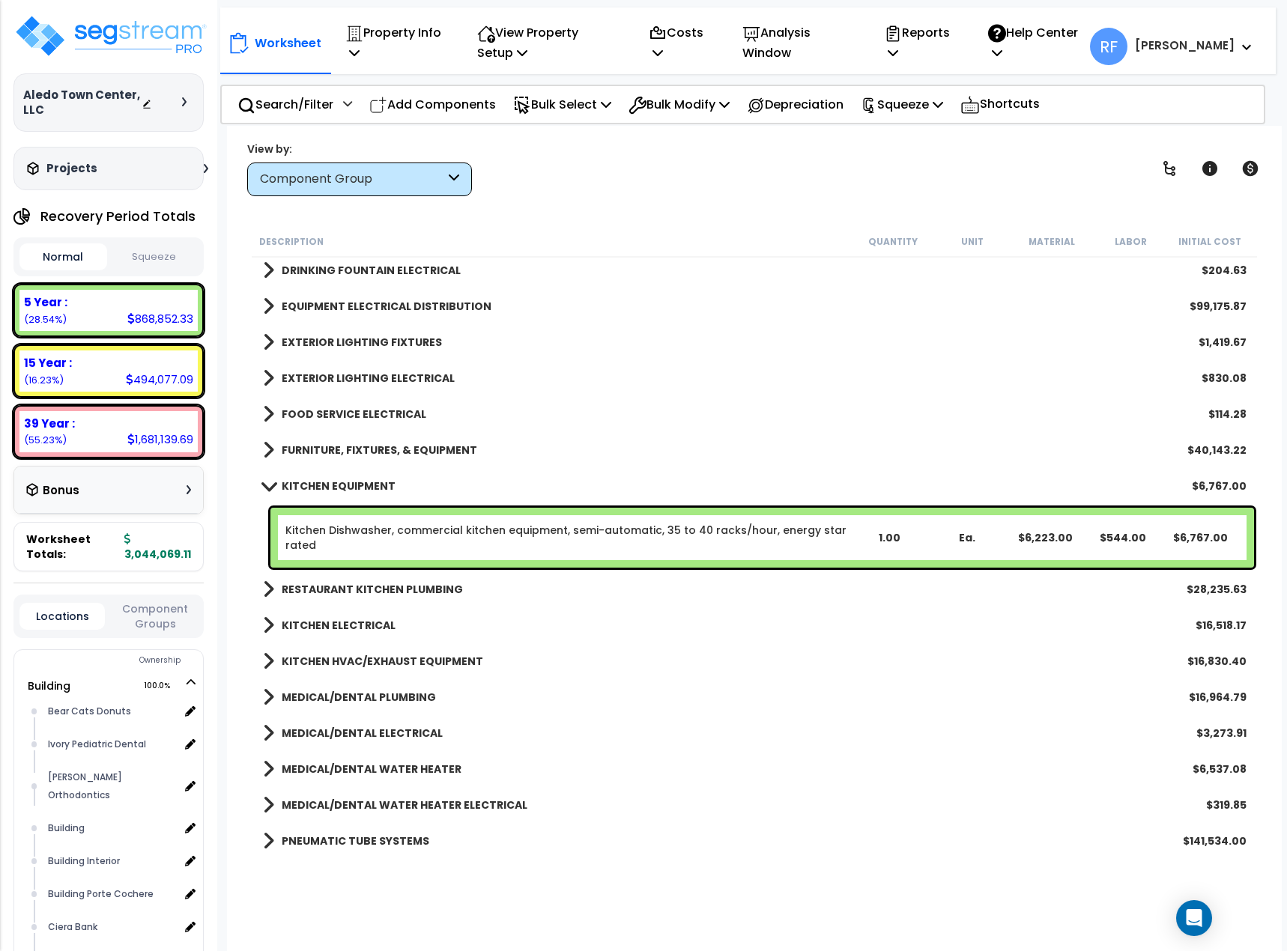
click at [369, 542] on link "Kitchen Dishwasher, commercial kitchen equipment, semi-automatic, 35 to 40 rack…" at bounding box center [567, 538] width 565 height 30
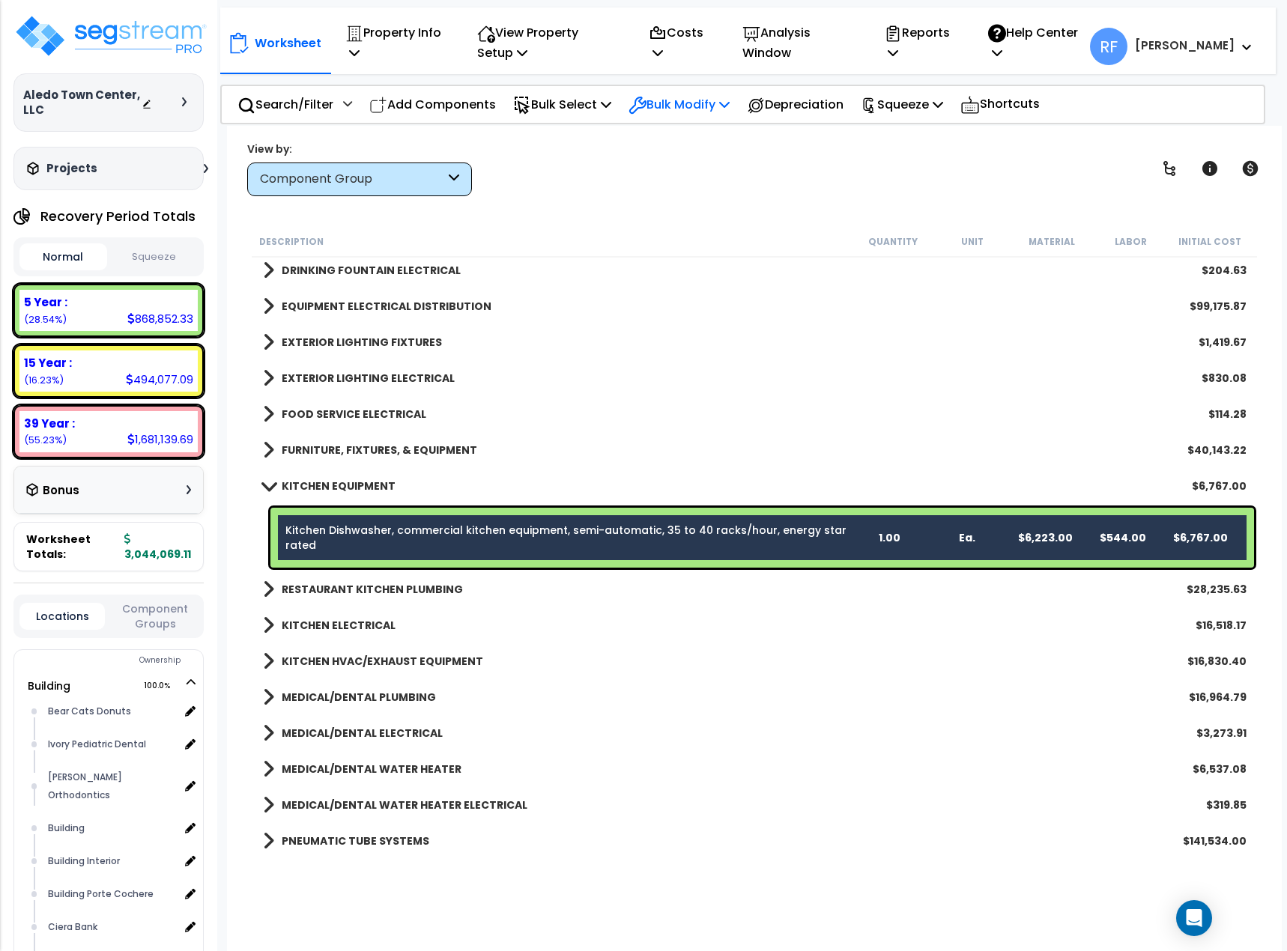
click at [729, 108] on icon at bounding box center [724, 104] width 10 height 12
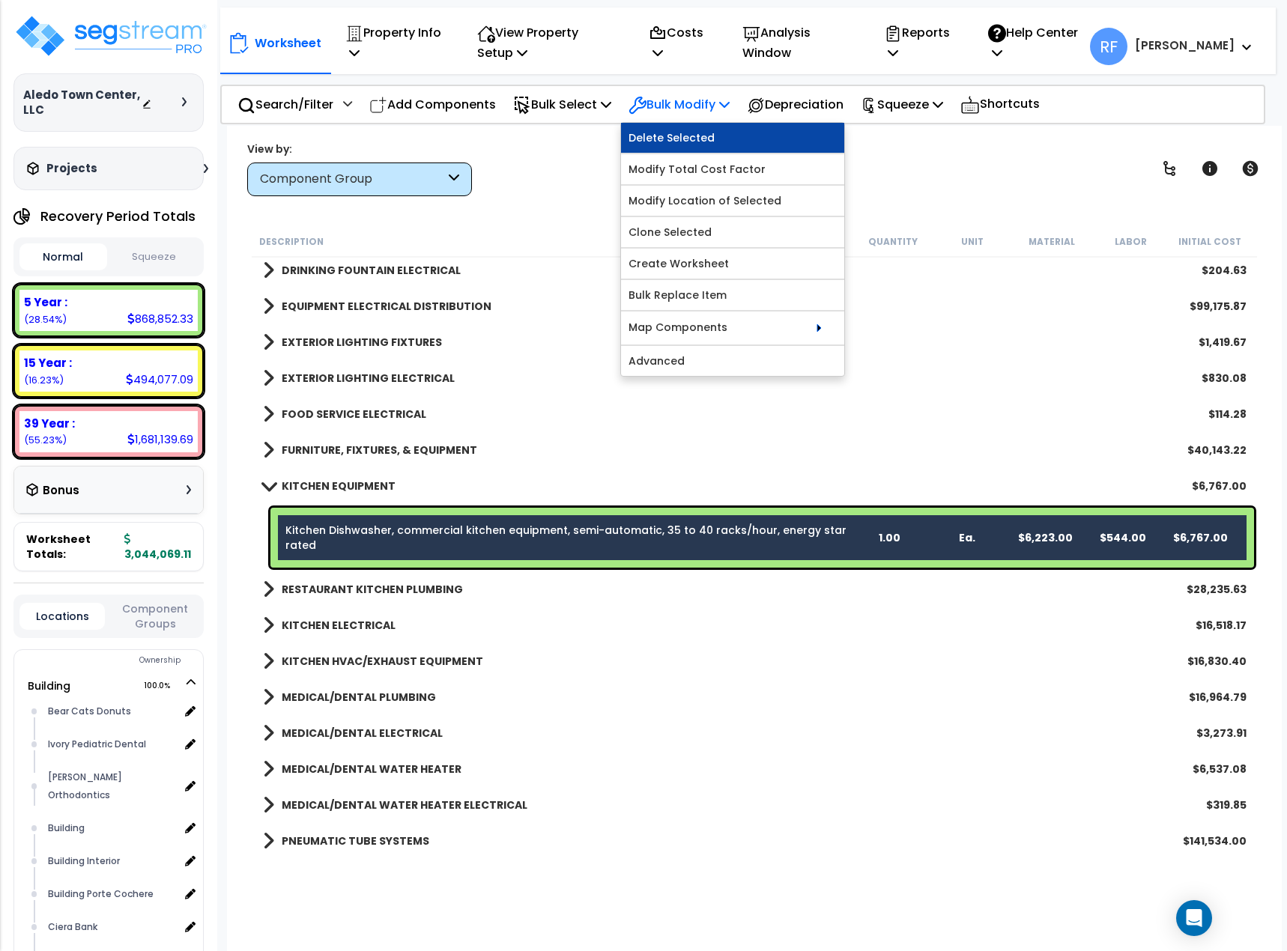
click at [726, 132] on link "Delete Selected" at bounding box center [732, 138] width 223 height 30
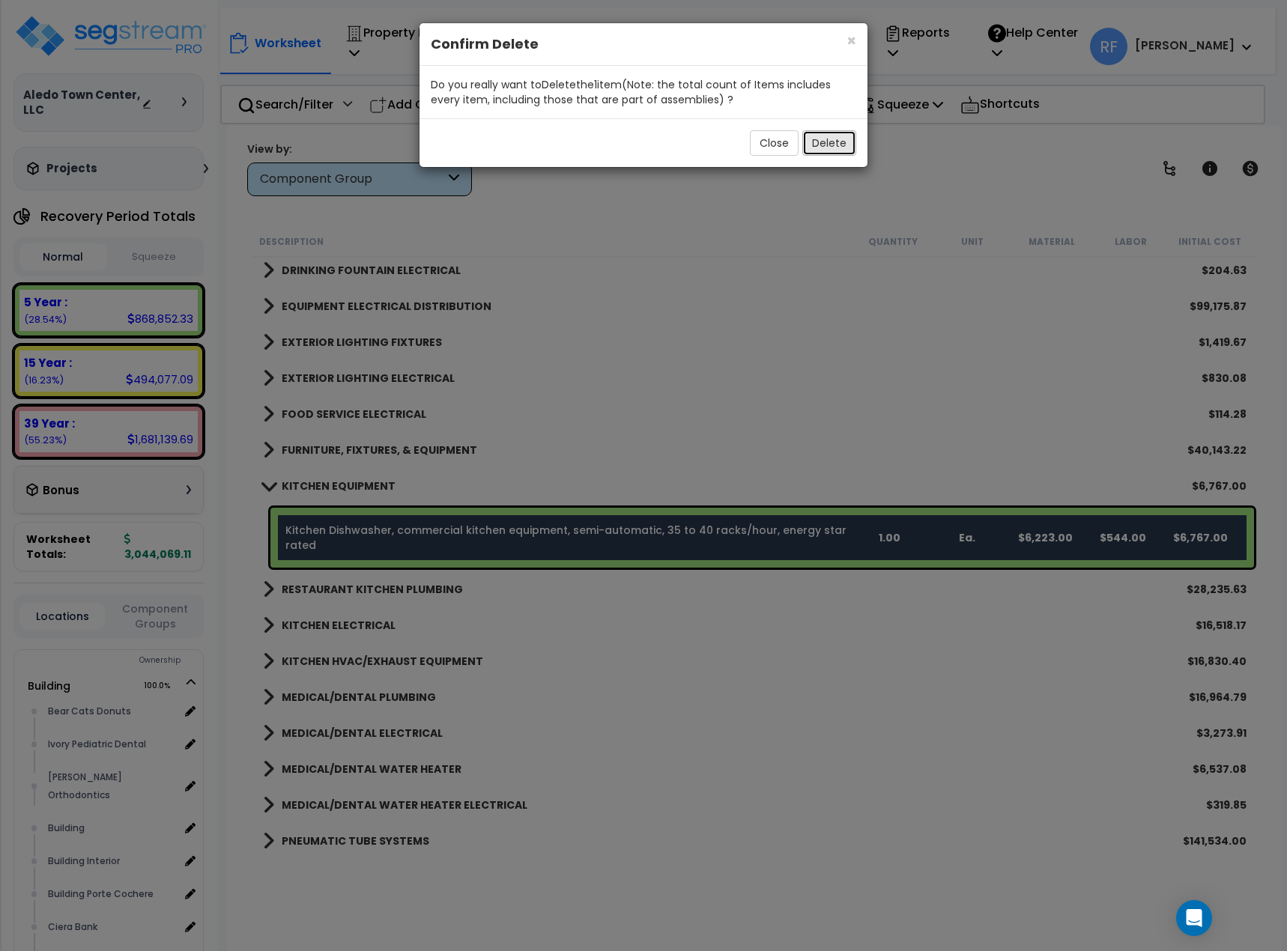
click at [827, 145] on button "Delete" at bounding box center [829, 142] width 54 height 25
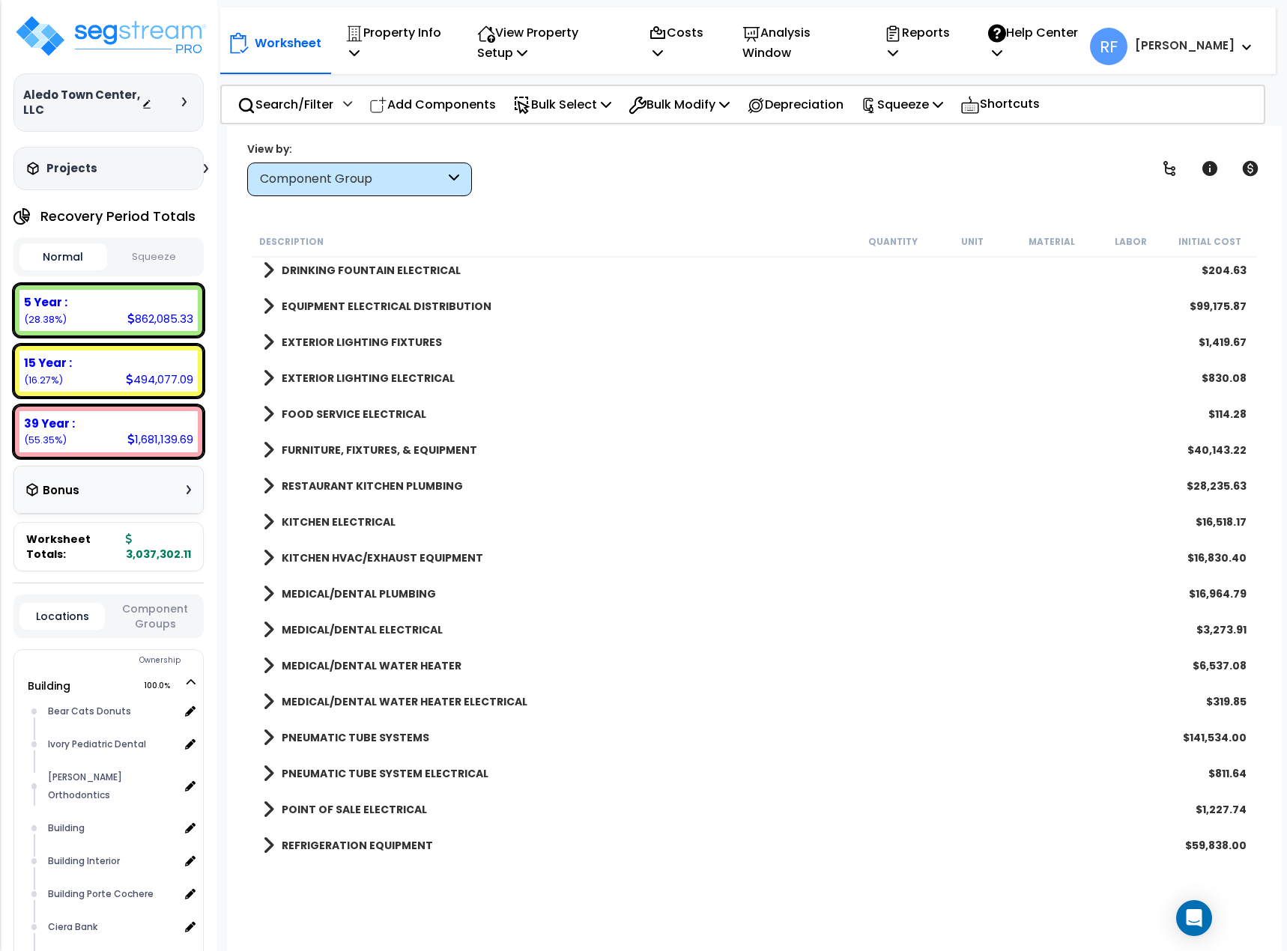
click at [355, 550] on link "KITCHEN HVAC/EXHAUST EQUIPMENT" at bounding box center [373, 557] width 220 height 21
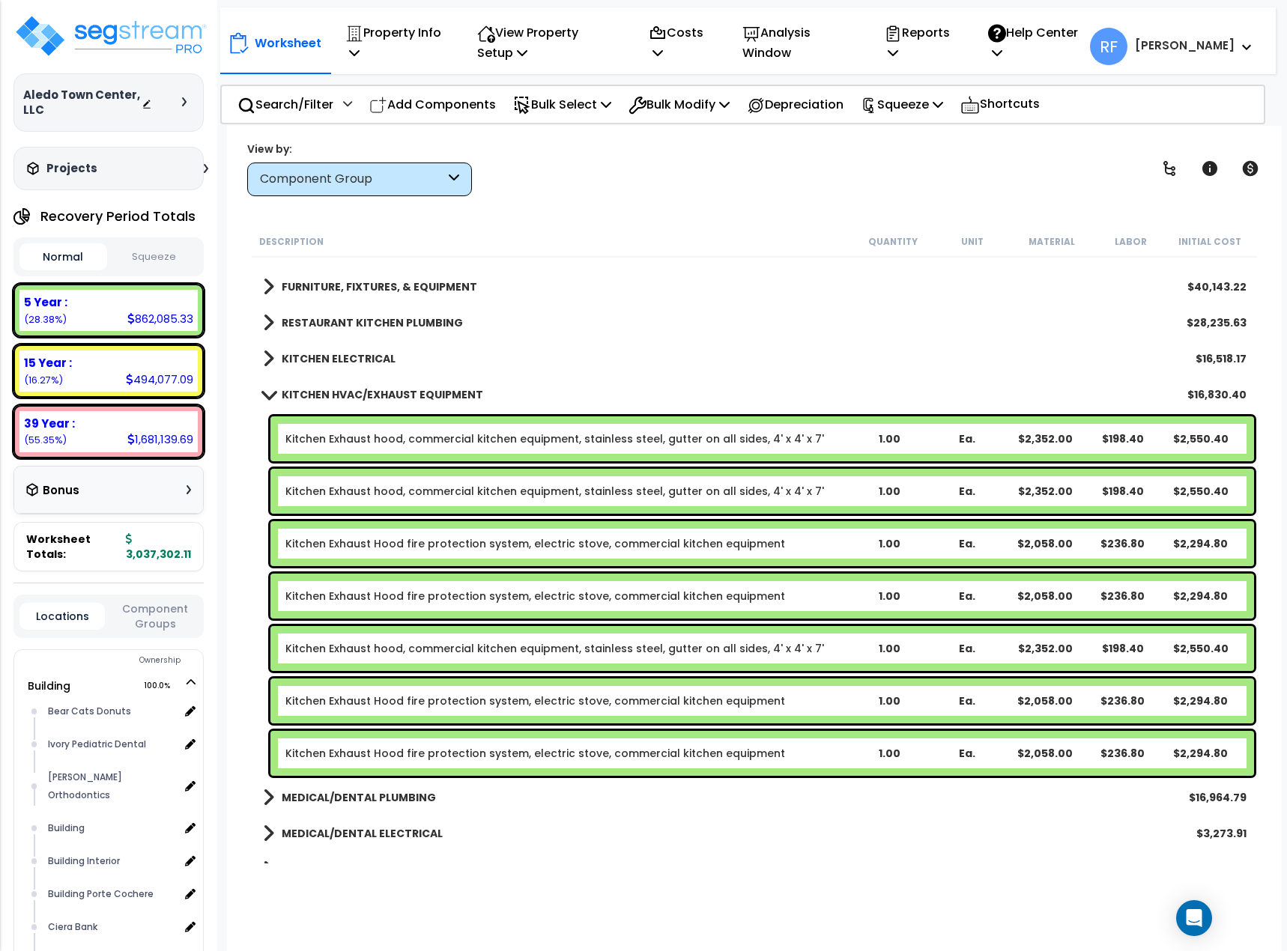
scroll to position [2746, 0]
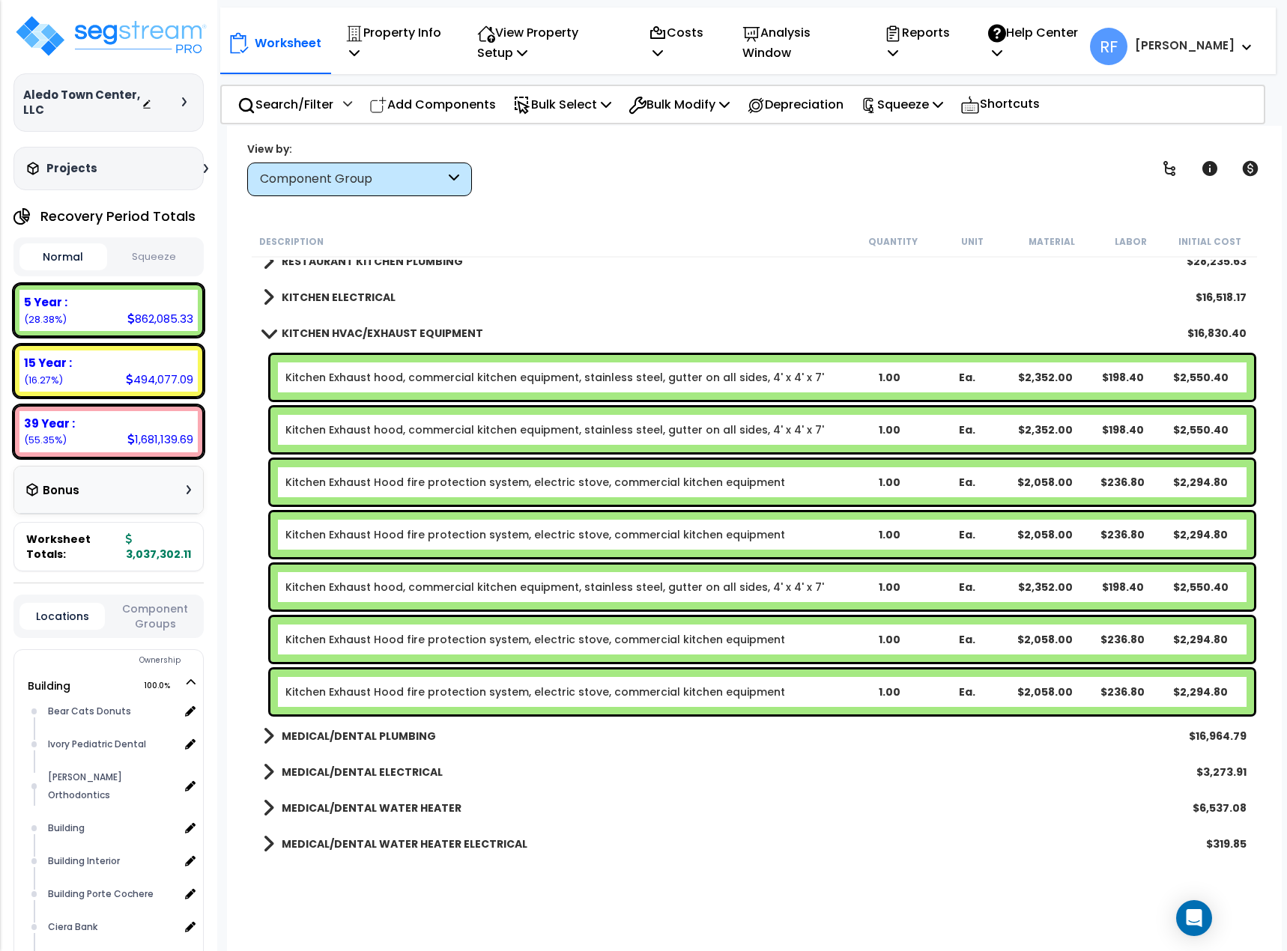
click at [367, 335] on b "KITCHEN HVAC/EXHAUST EQUIPMENT" at bounding box center [382, 333] width 201 height 15
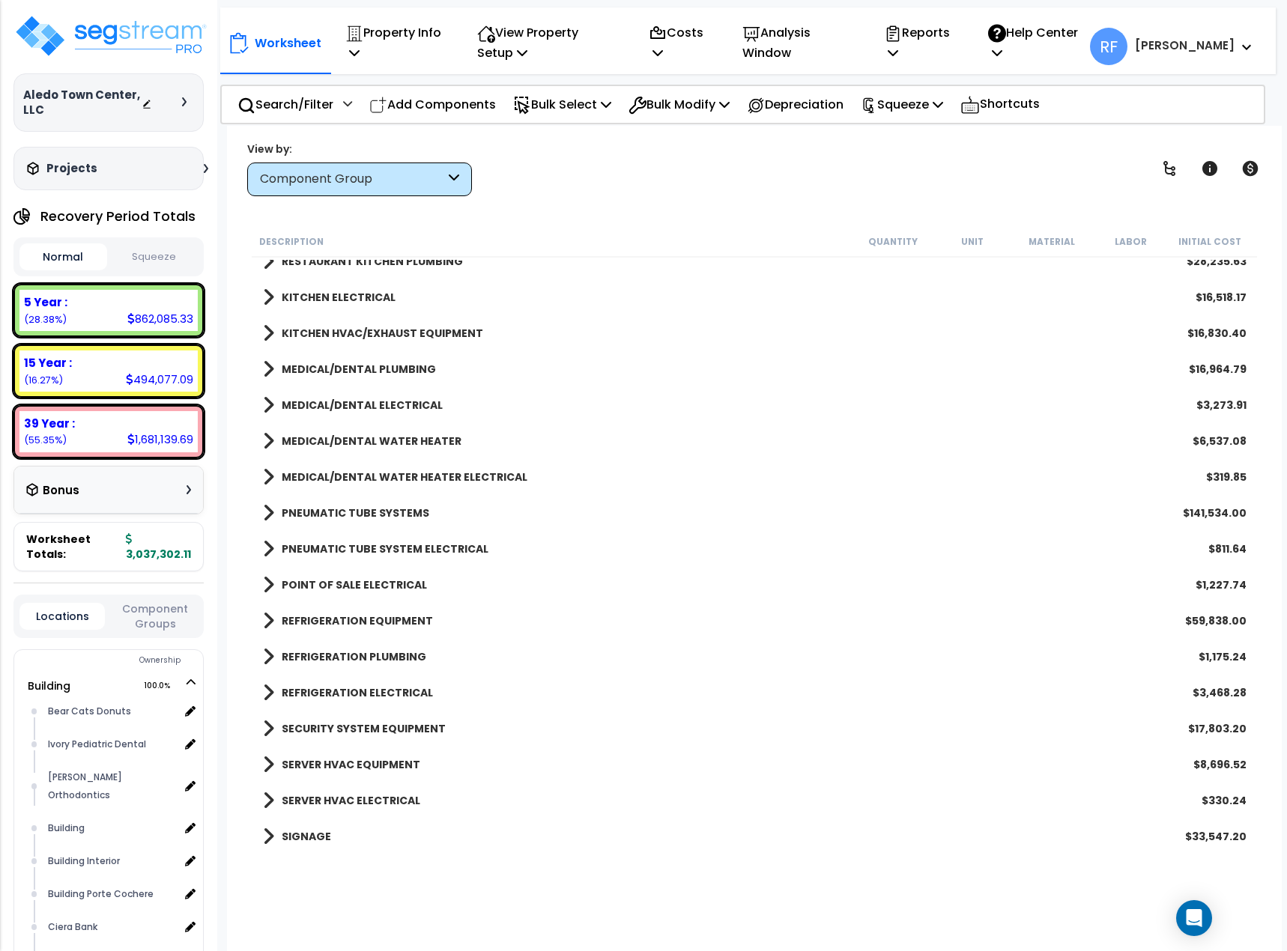
click at [397, 625] on b "REFRIGERATION EQUIPMENT" at bounding box center [357, 620] width 151 height 15
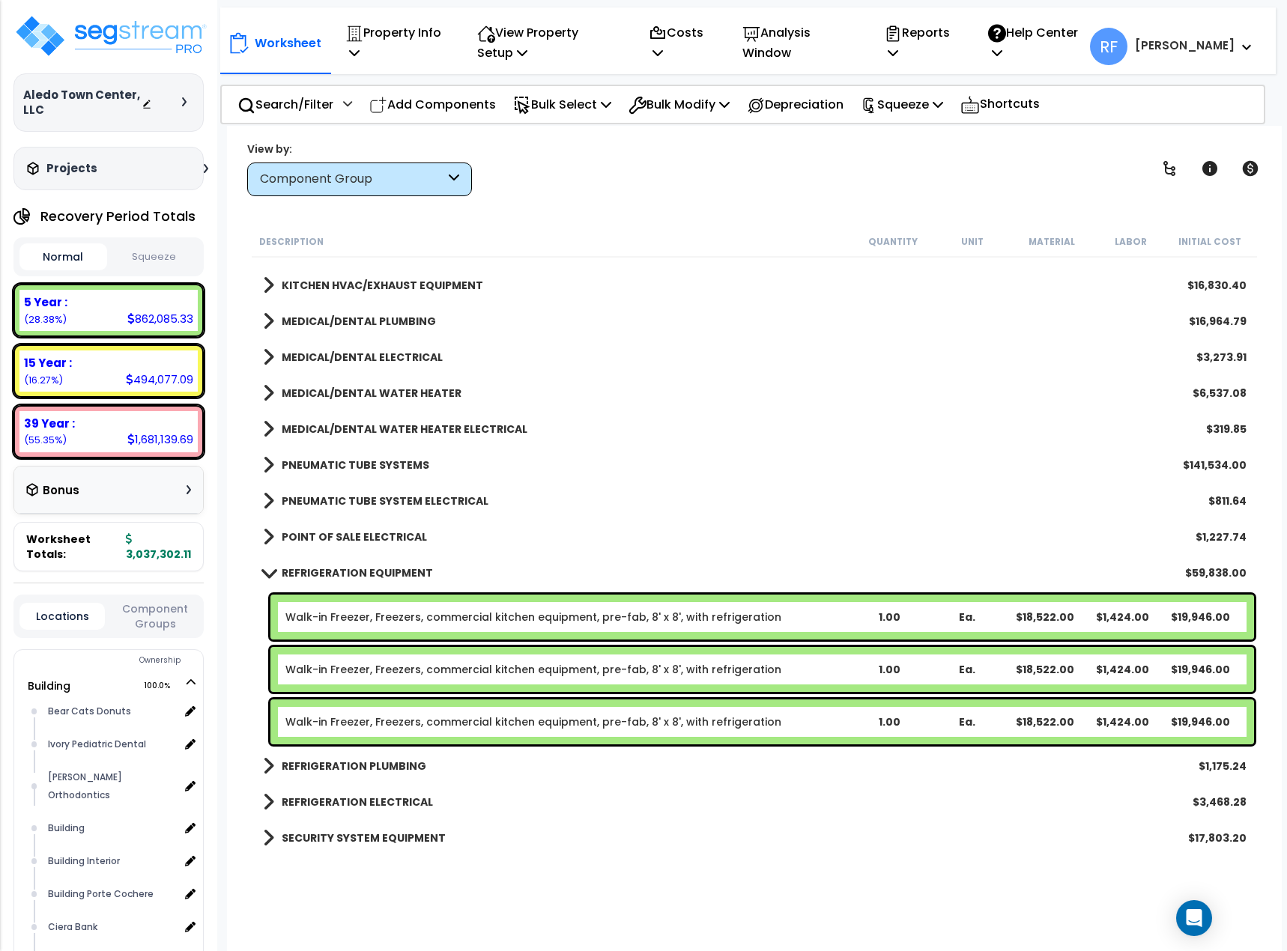
scroll to position [2821, 0]
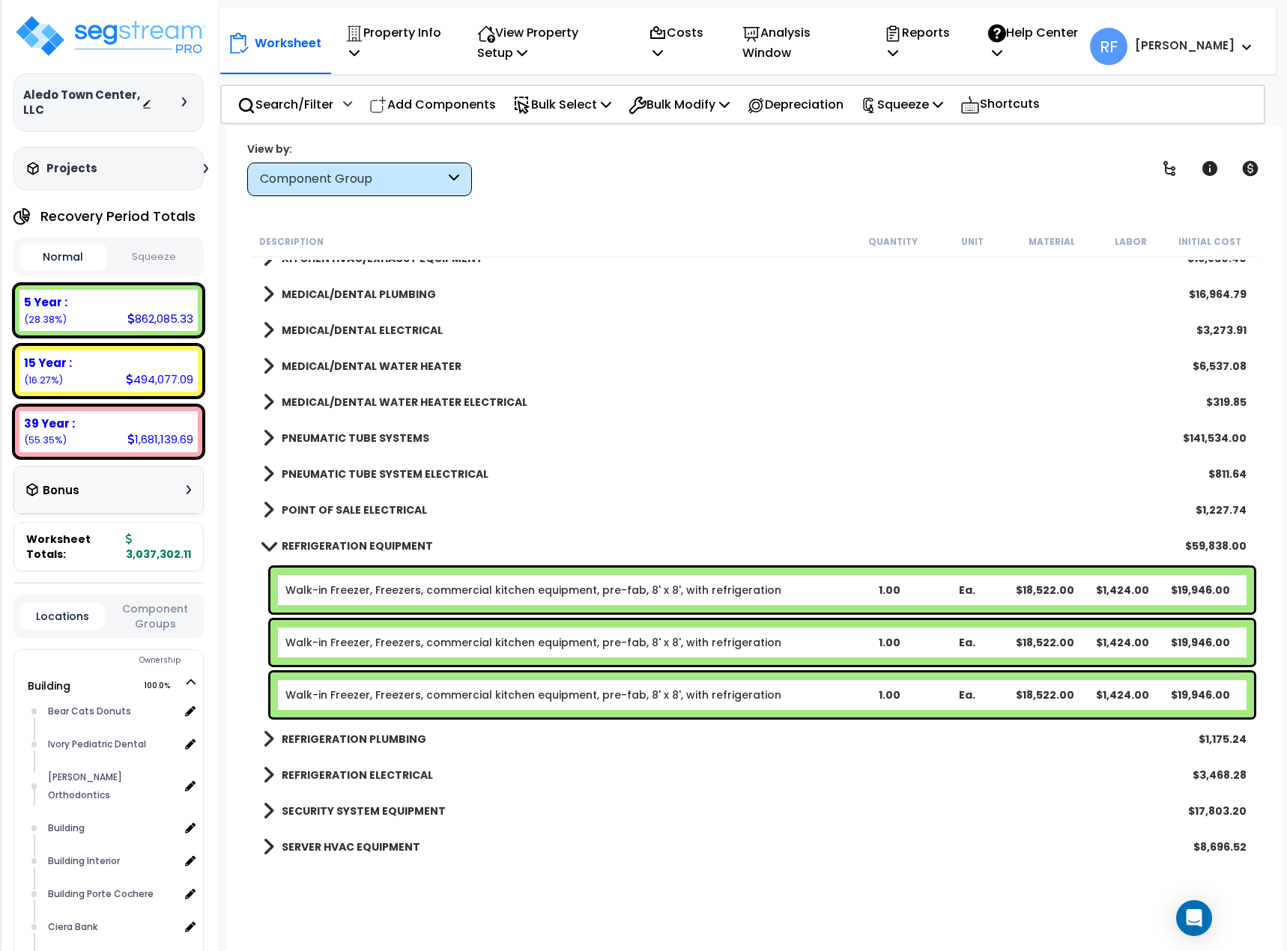
click at [350, 550] on b "REFRIGERATION EQUIPMENT" at bounding box center [357, 545] width 151 height 15
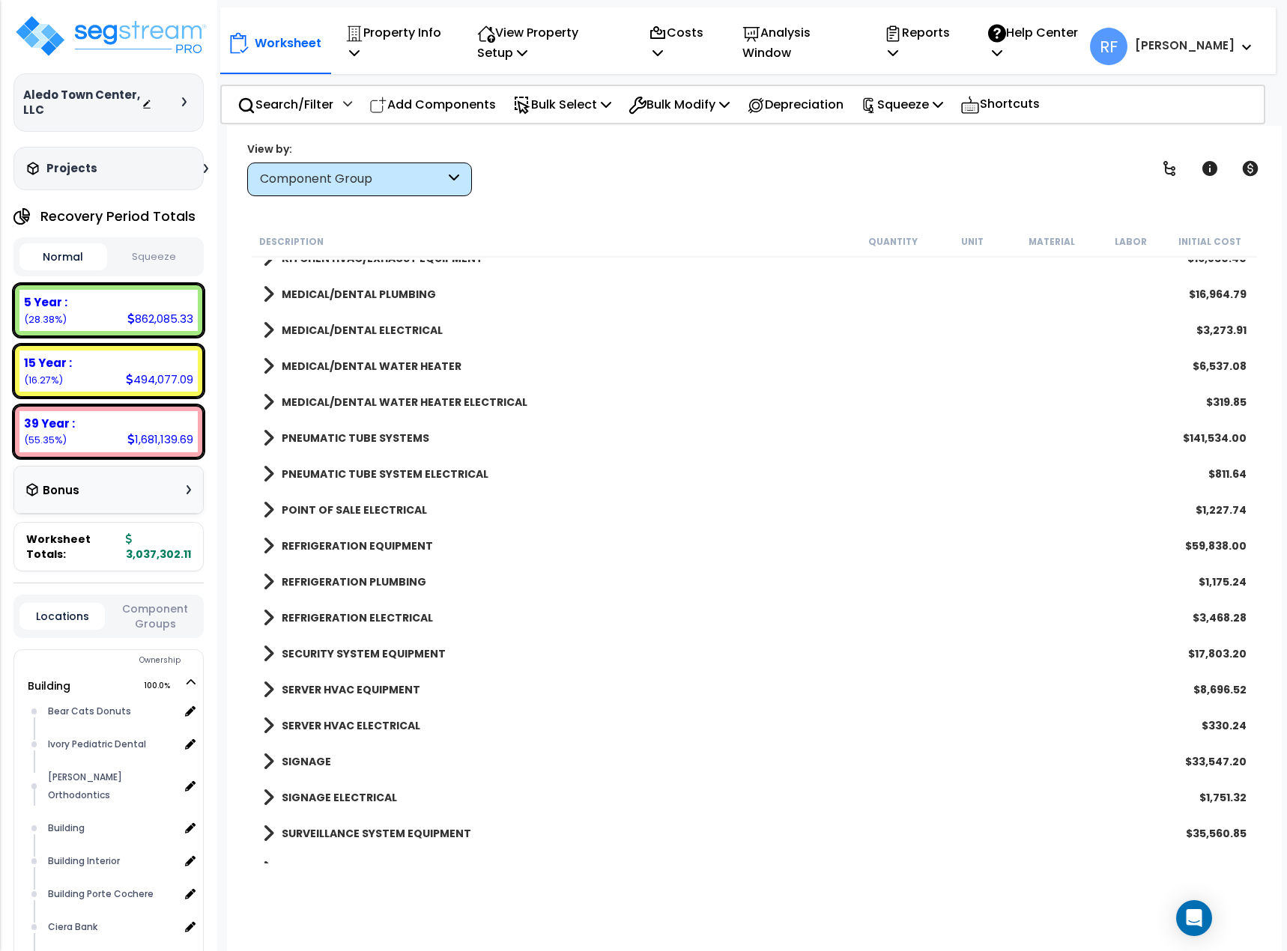
click at [381, 648] on b "SECURITY SYSTEM EQUIPMENT" at bounding box center [364, 653] width 164 height 15
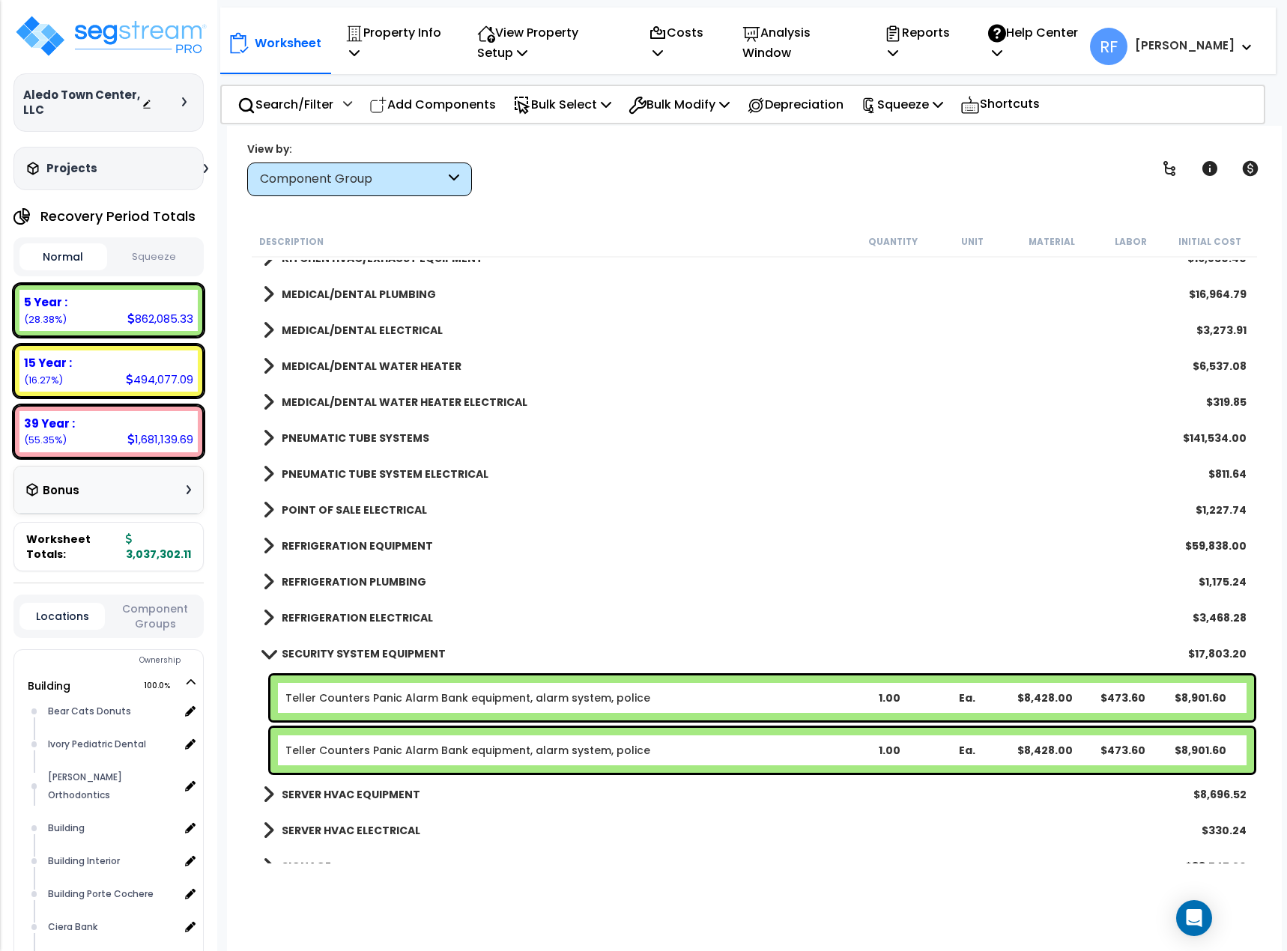
click at [381, 648] on b "SECURITY SYSTEM EQUIPMENT" at bounding box center [364, 653] width 164 height 15
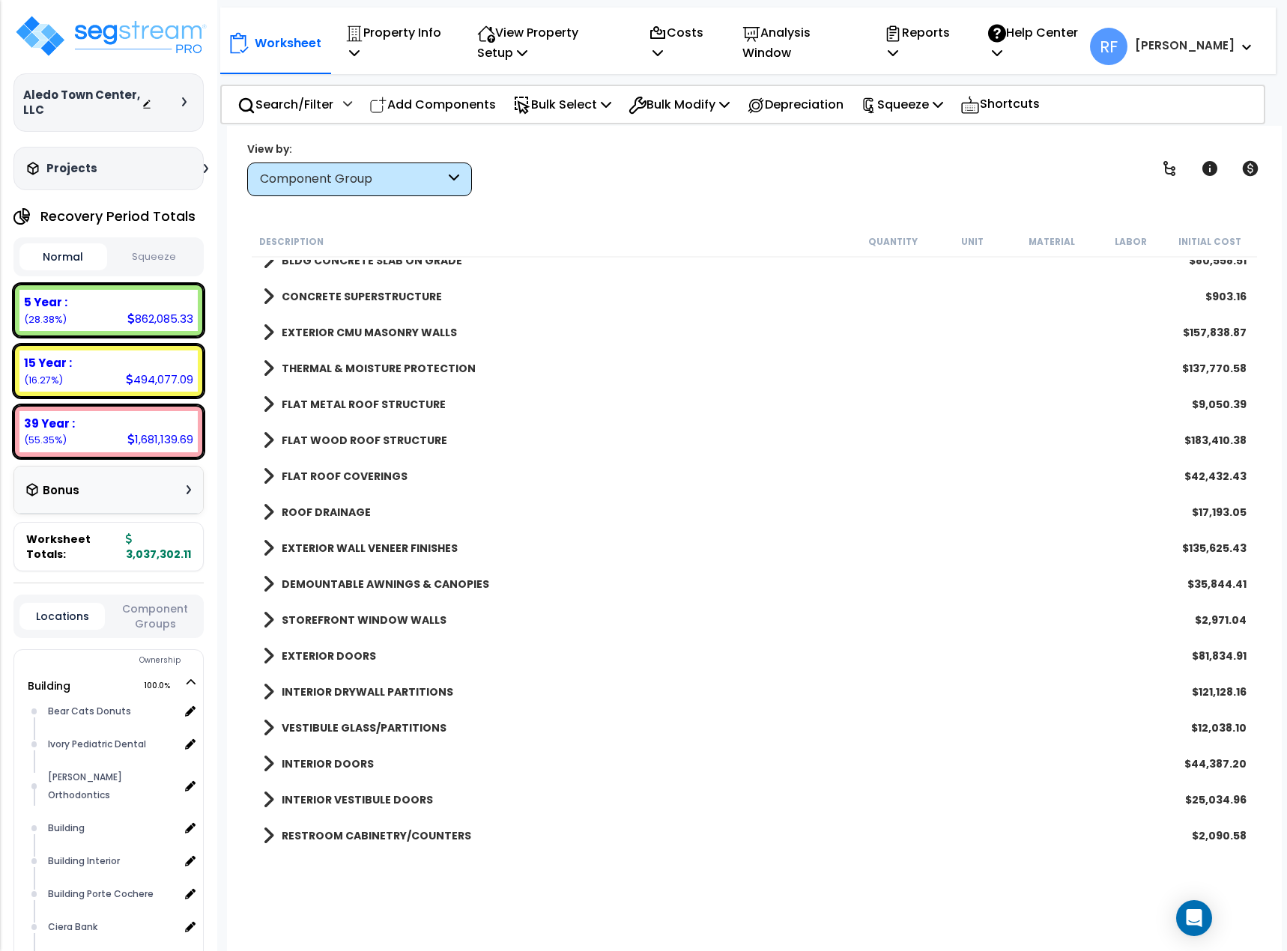
scroll to position [75, 0]
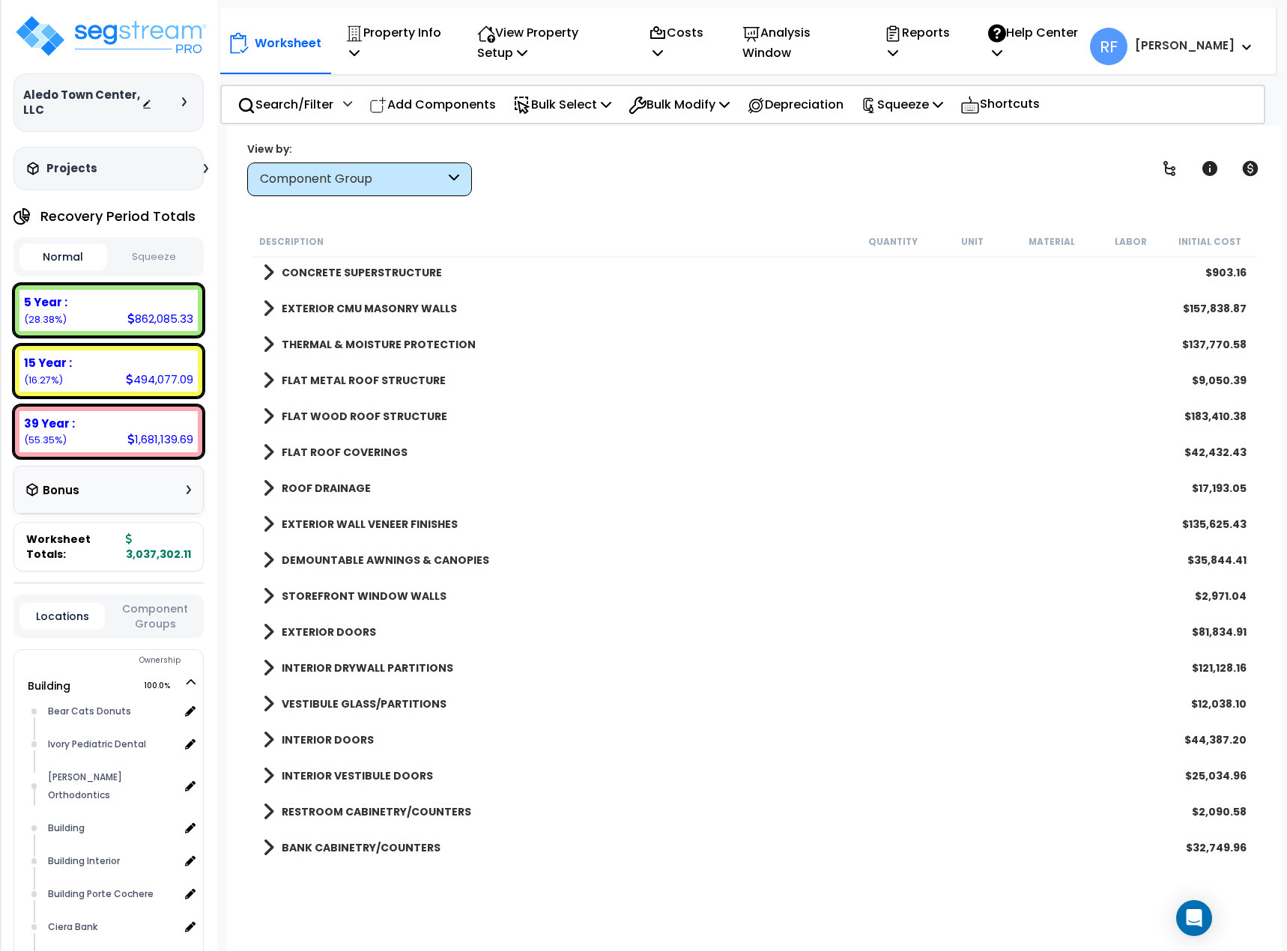
click at [383, 560] on b "DEMOUNTABLE AWNINGS & CANOPIES" at bounding box center [385, 560] width 207 height 15
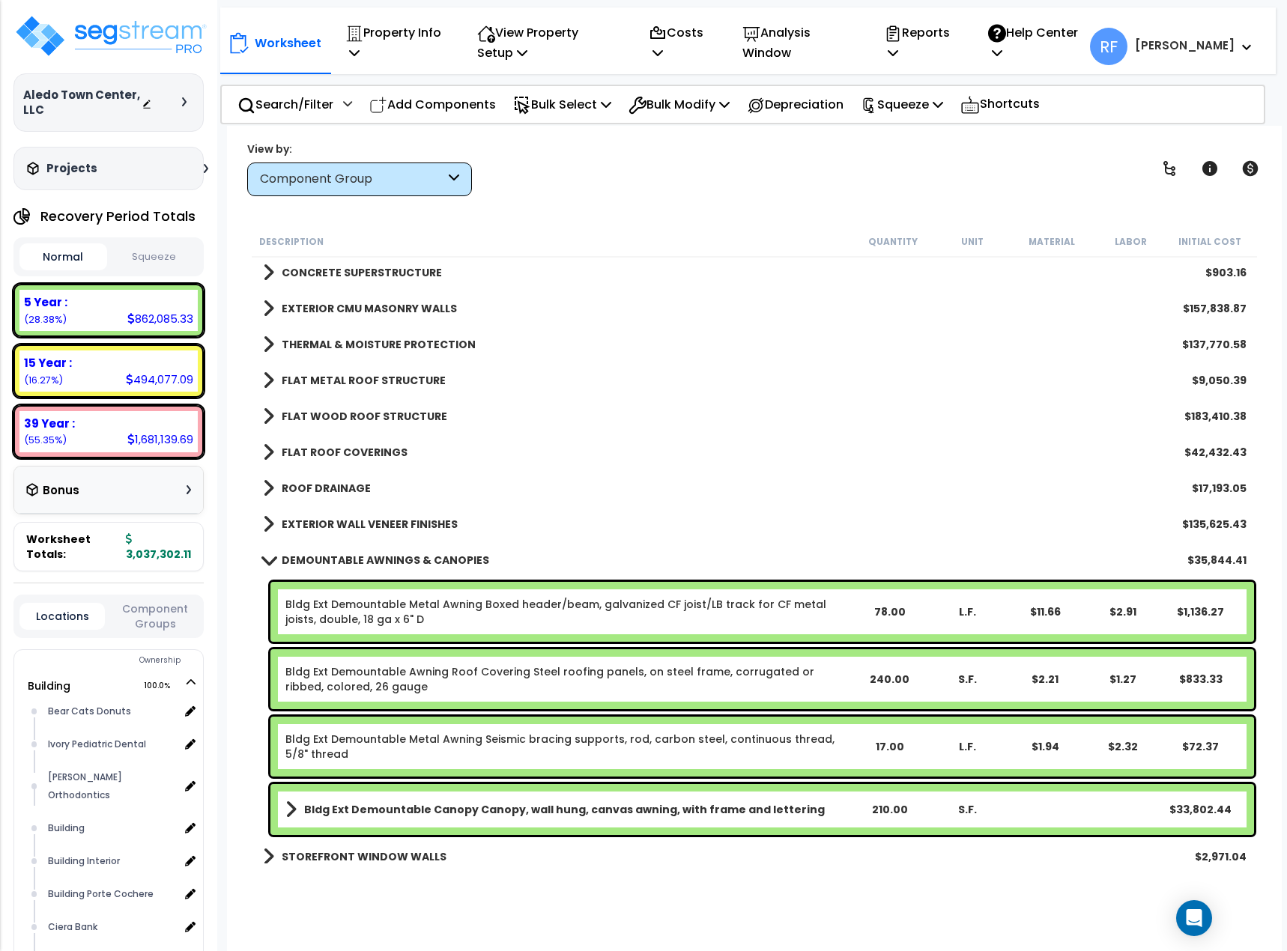
click at [383, 560] on b "DEMOUNTABLE AWNINGS & CANOPIES" at bounding box center [385, 560] width 207 height 15
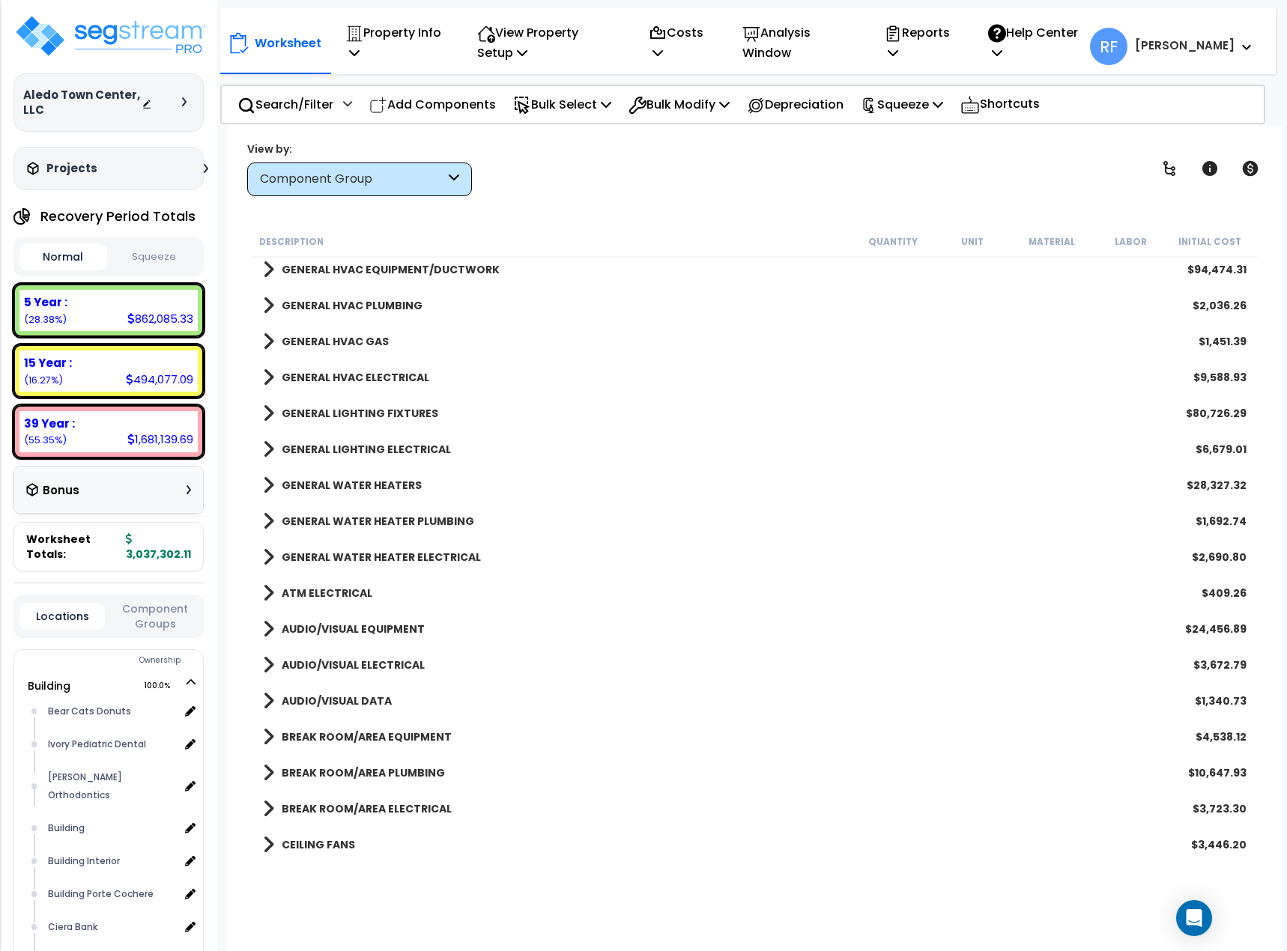
scroll to position [1722, 0]
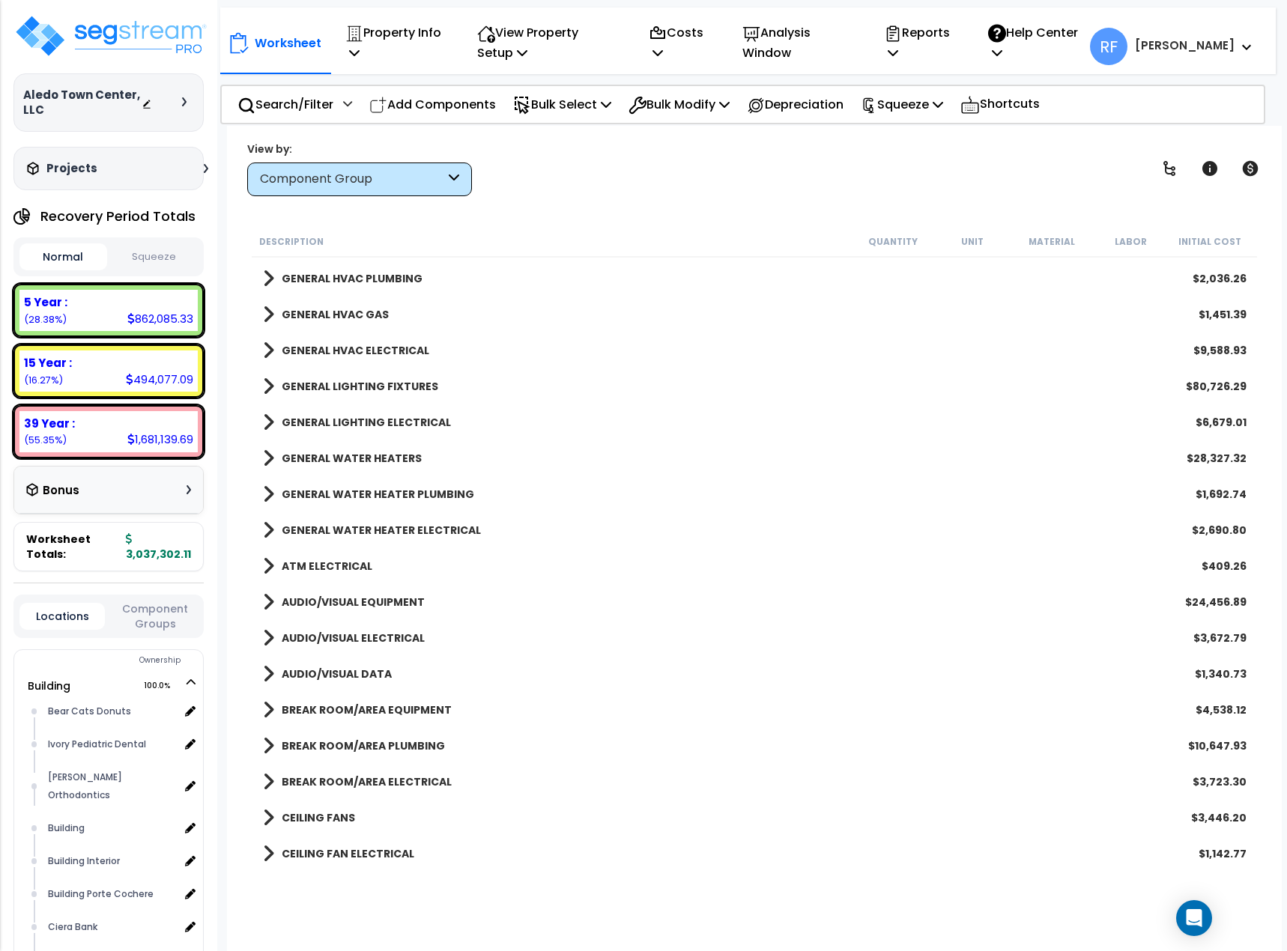
click at [336, 568] on b "ATM ELECTRICAL" at bounding box center [327, 566] width 91 height 15
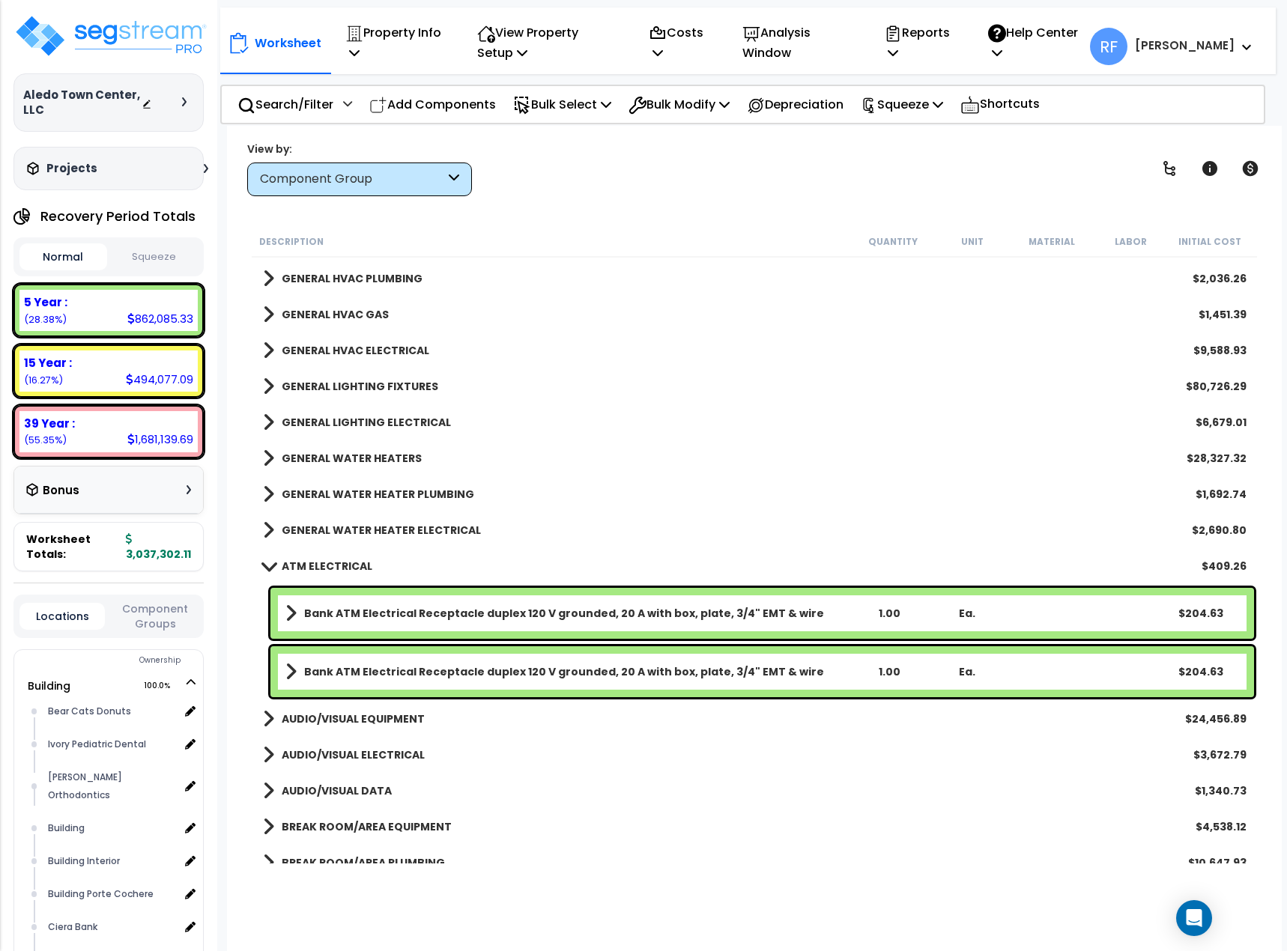
click at [336, 568] on b "ATM ELECTRICAL" at bounding box center [327, 566] width 91 height 15
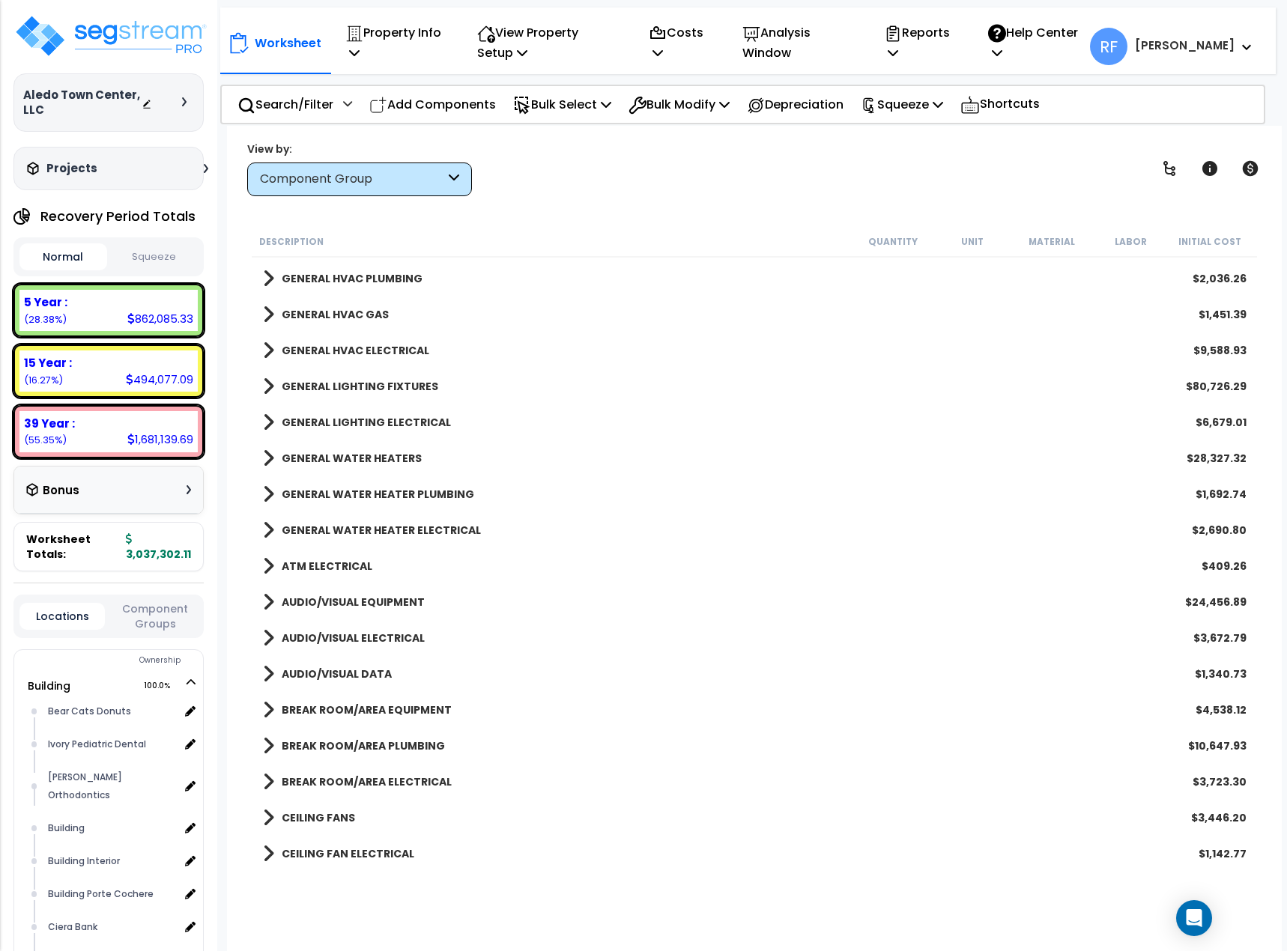
click at [337, 594] on link "AUDIO/VISUAL EQUIPMENT" at bounding box center [344, 602] width 162 height 21
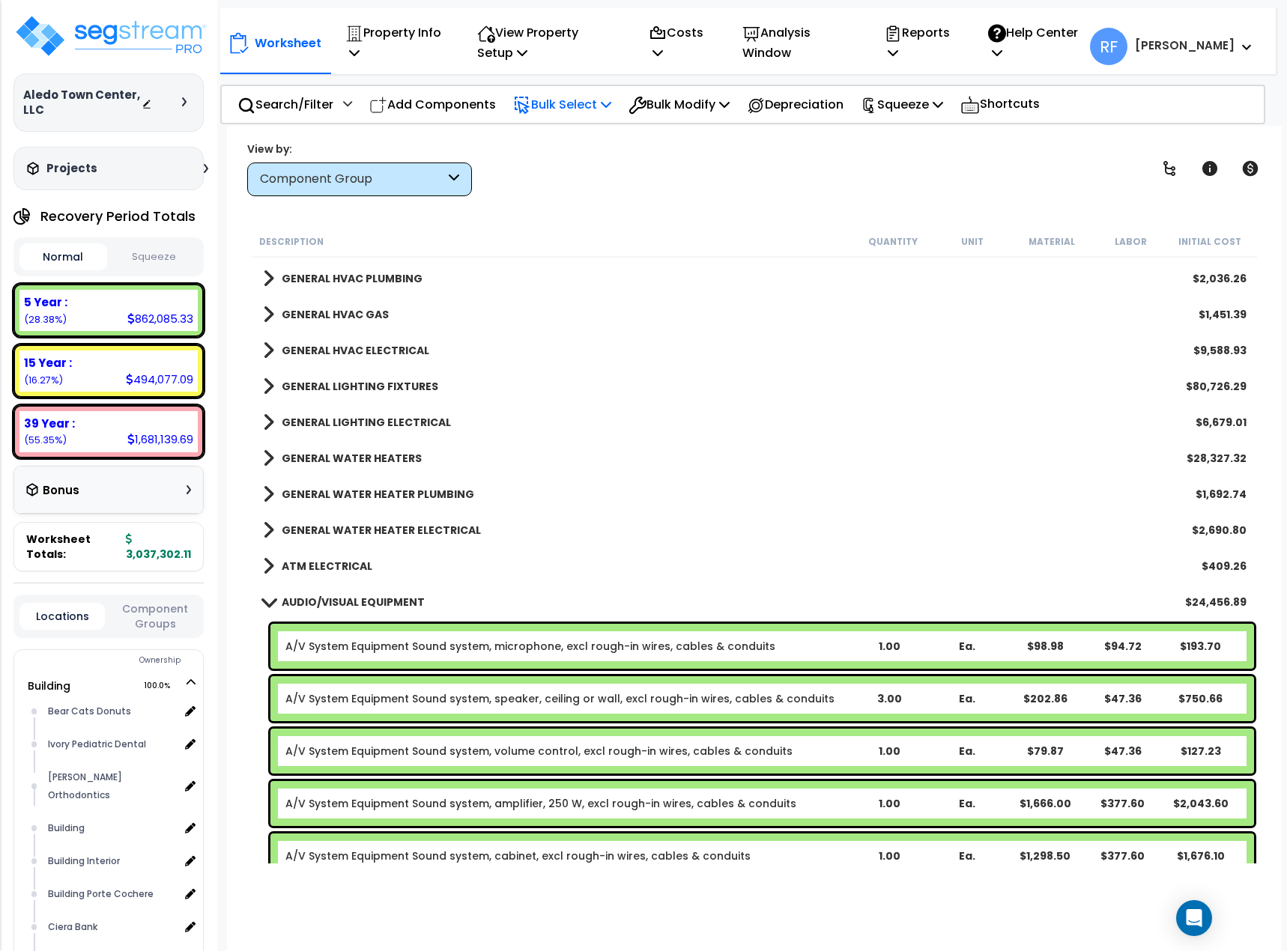
click at [574, 103] on p "Bulk Select" at bounding box center [562, 104] width 98 height 20
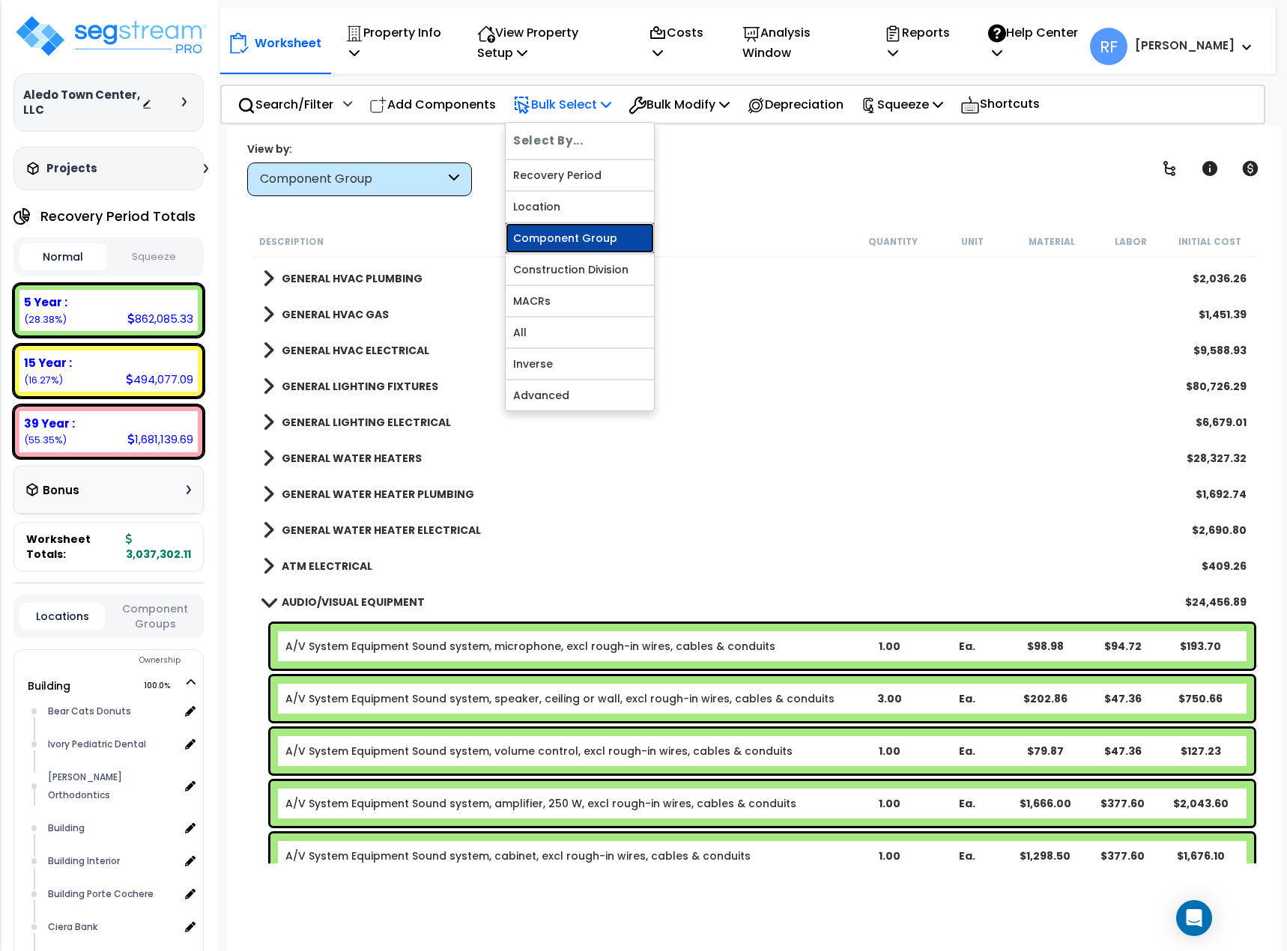
click at [583, 243] on link "Component Group" at bounding box center [579, 238] width 148 height 30
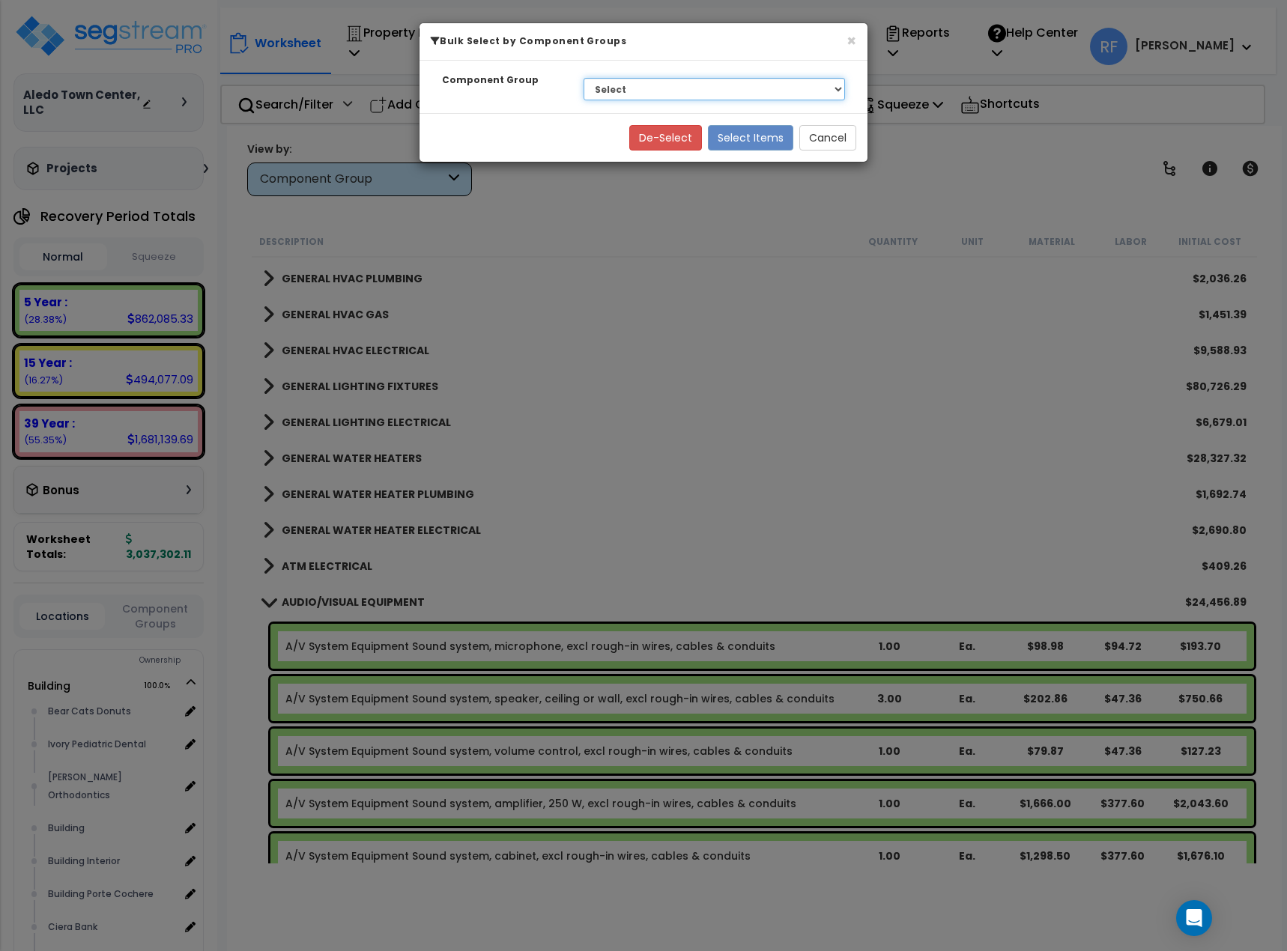
click at [661, 88] on select "Select BLDG FOUNDATIONS BLDG CONCRETE SLAB ON GRADE CONCRETE SUPERSTRUCTURE EXT…" at bounding box center [713, 89] width 261 height 22
click at [583, 78] on select "Select BLDG FOUNDATIONS BLDG CONCRETE SLAB ON GRADE CONCRETE SUPERSTRUCTURE EXT…" at bounding box center [713, 89] width 261 height 22
click at [765, 139] on button "Select Items" at bounding box center [750, 137] width 85 height 25
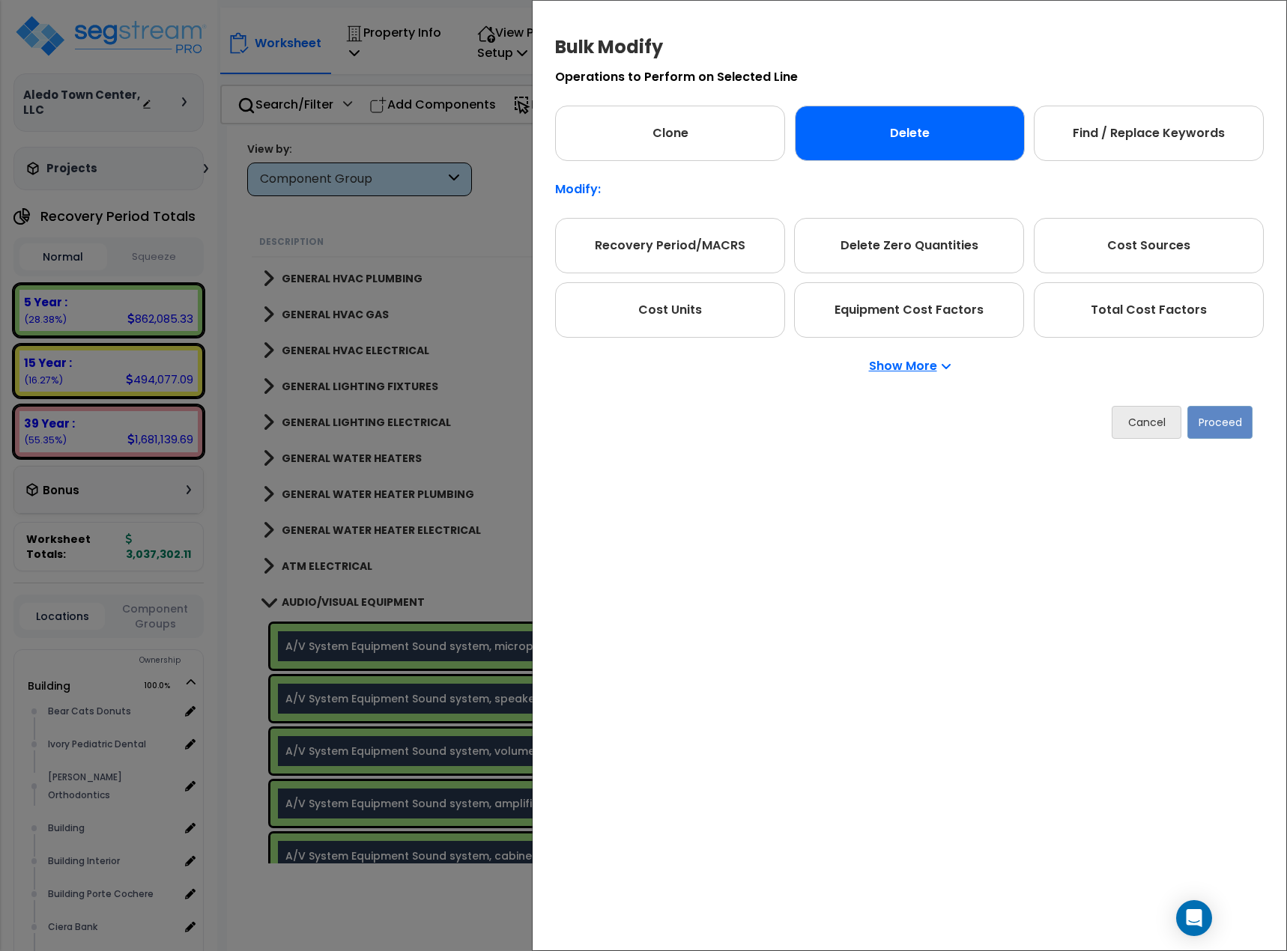
click at [921, 145] on div "Delete" at bounding box center [910, 133] width 230 height 55
click at [1214, 431] on button "Proceed" at bounding box center [1219, 422] width 65 height 33
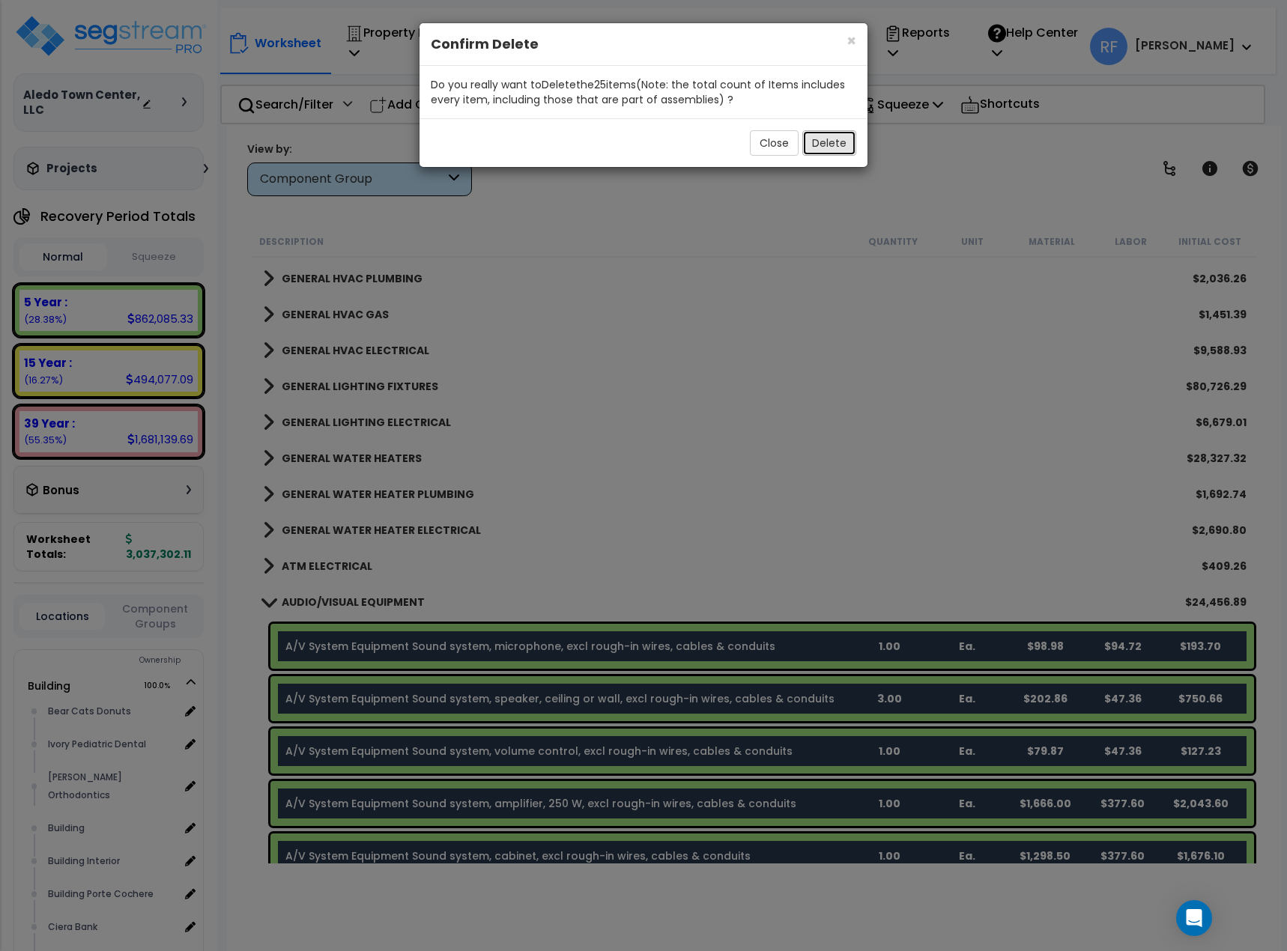
click at [818, 142] on button "Delete" at bounding box center [829, 142] width 54 height 25
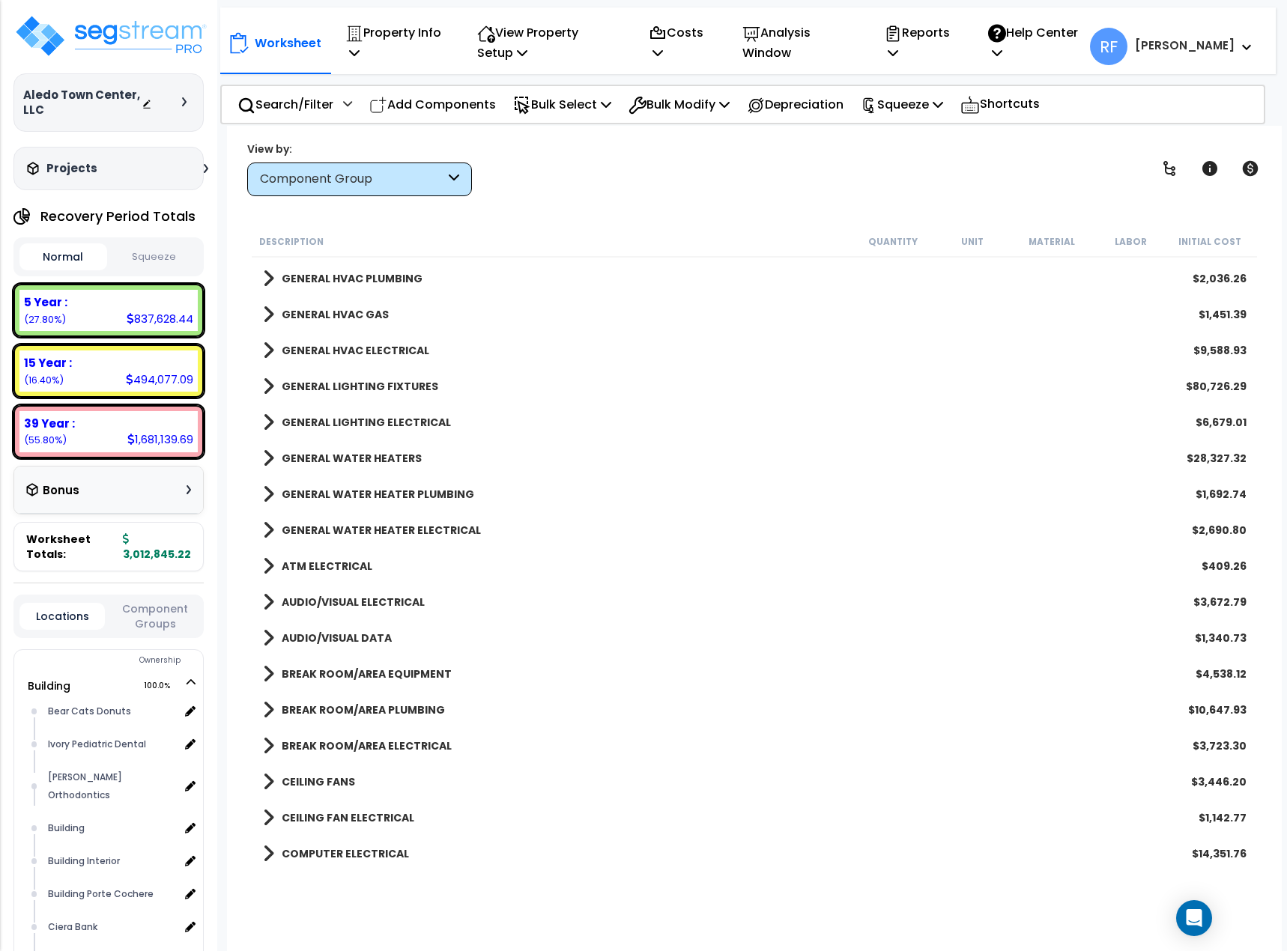
click at [404, 673] on b "BREAK ROOM/AREA EQUIPMENT" at bounding box center [367, 673] width 170 height 15
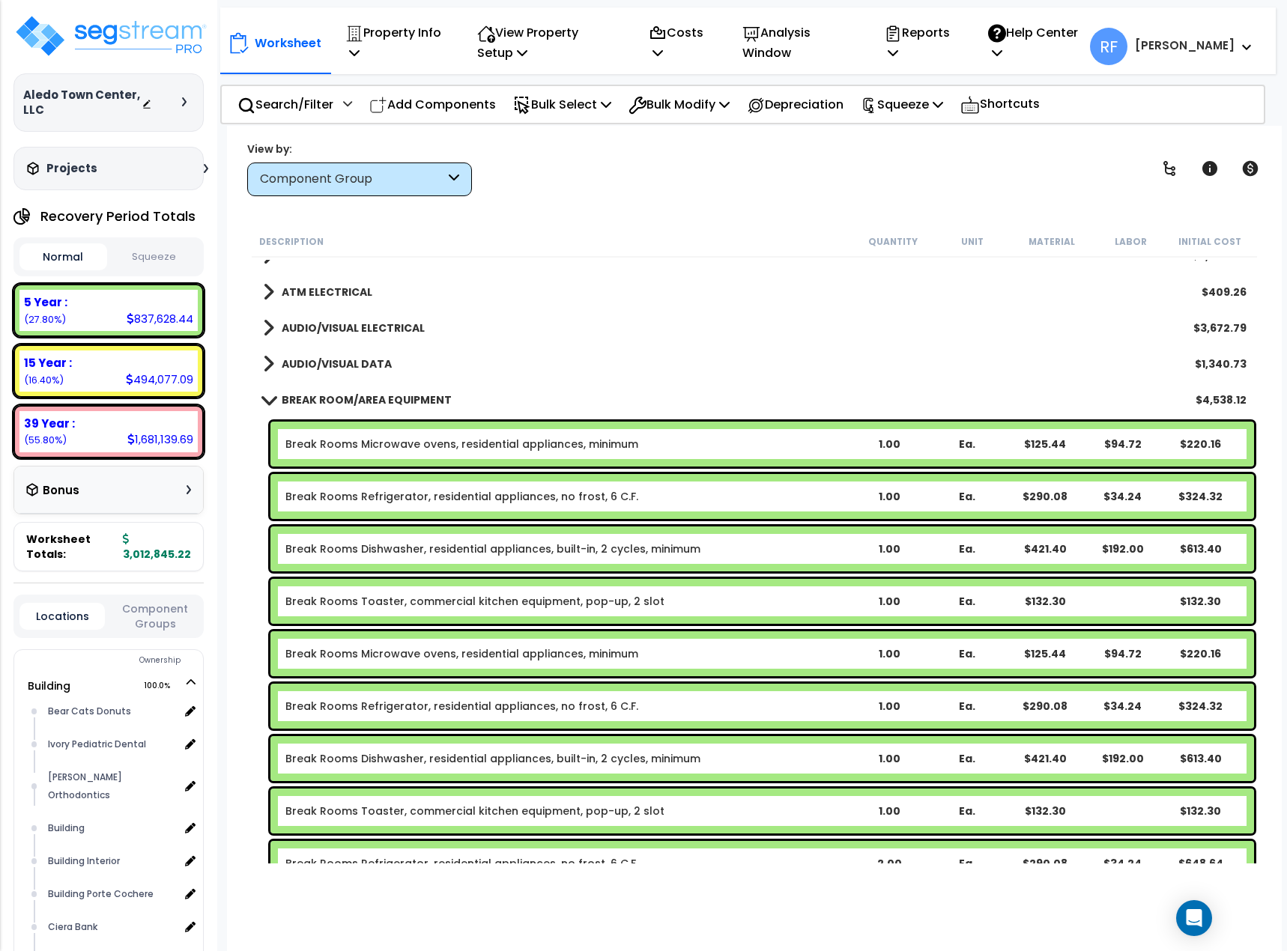
scroll to position [2022, 0]
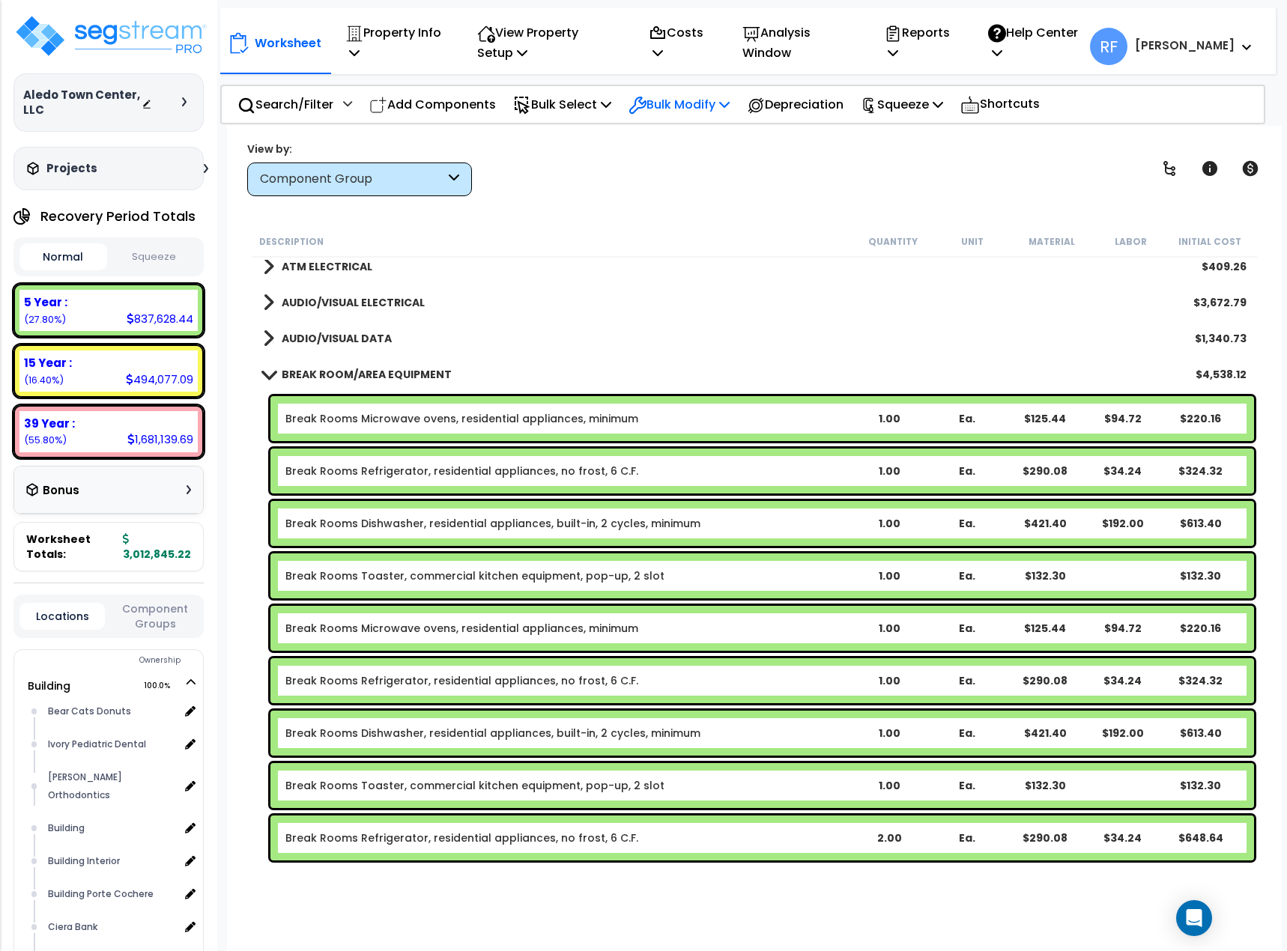
click at [690, 94] on div "Bulk Modify" at bounding box center [678, 104] width 101 height 35
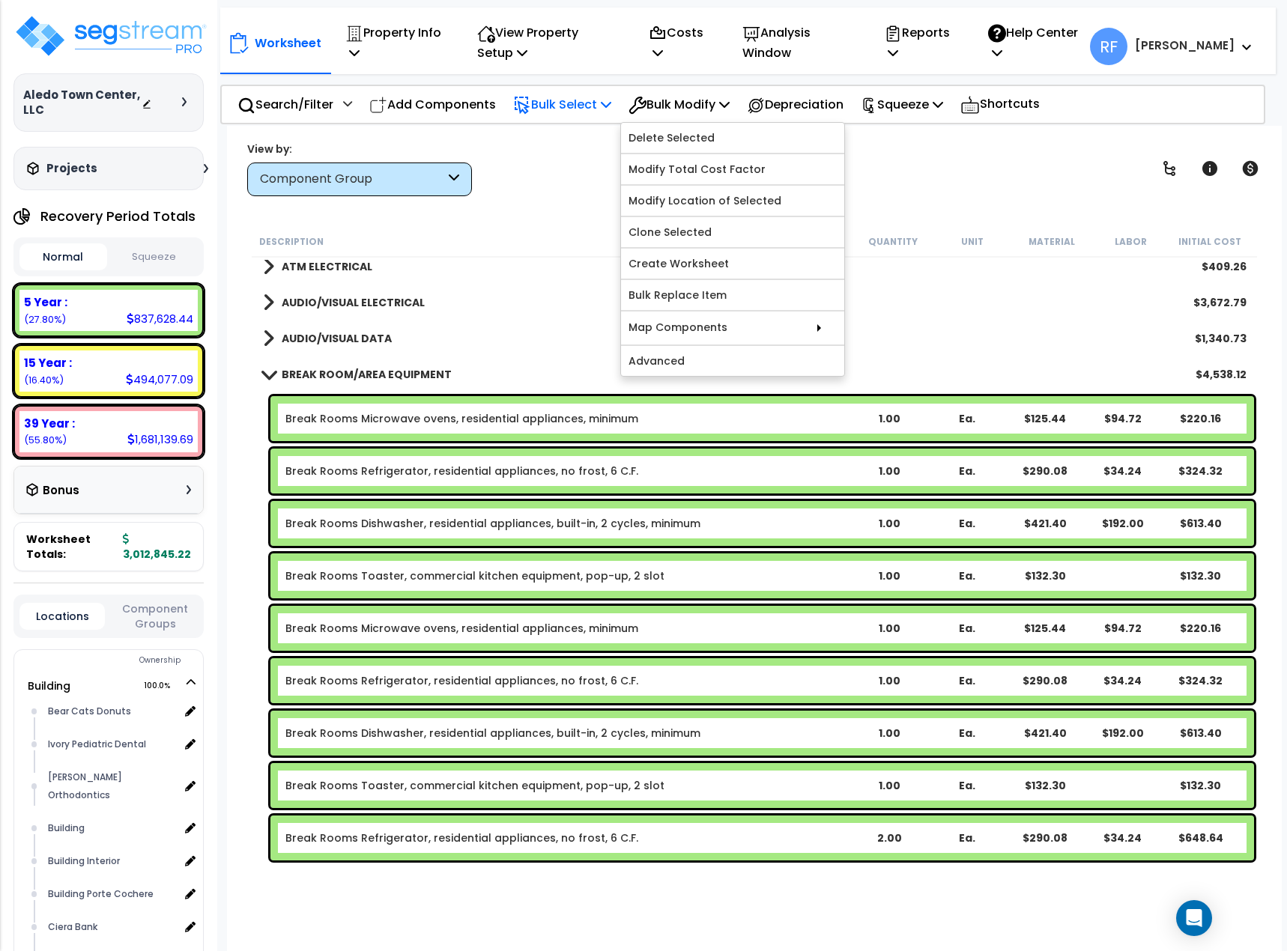
click at [581, 97] on p "Bulk Select" at bounding box center [562, 104] width 98 height 20
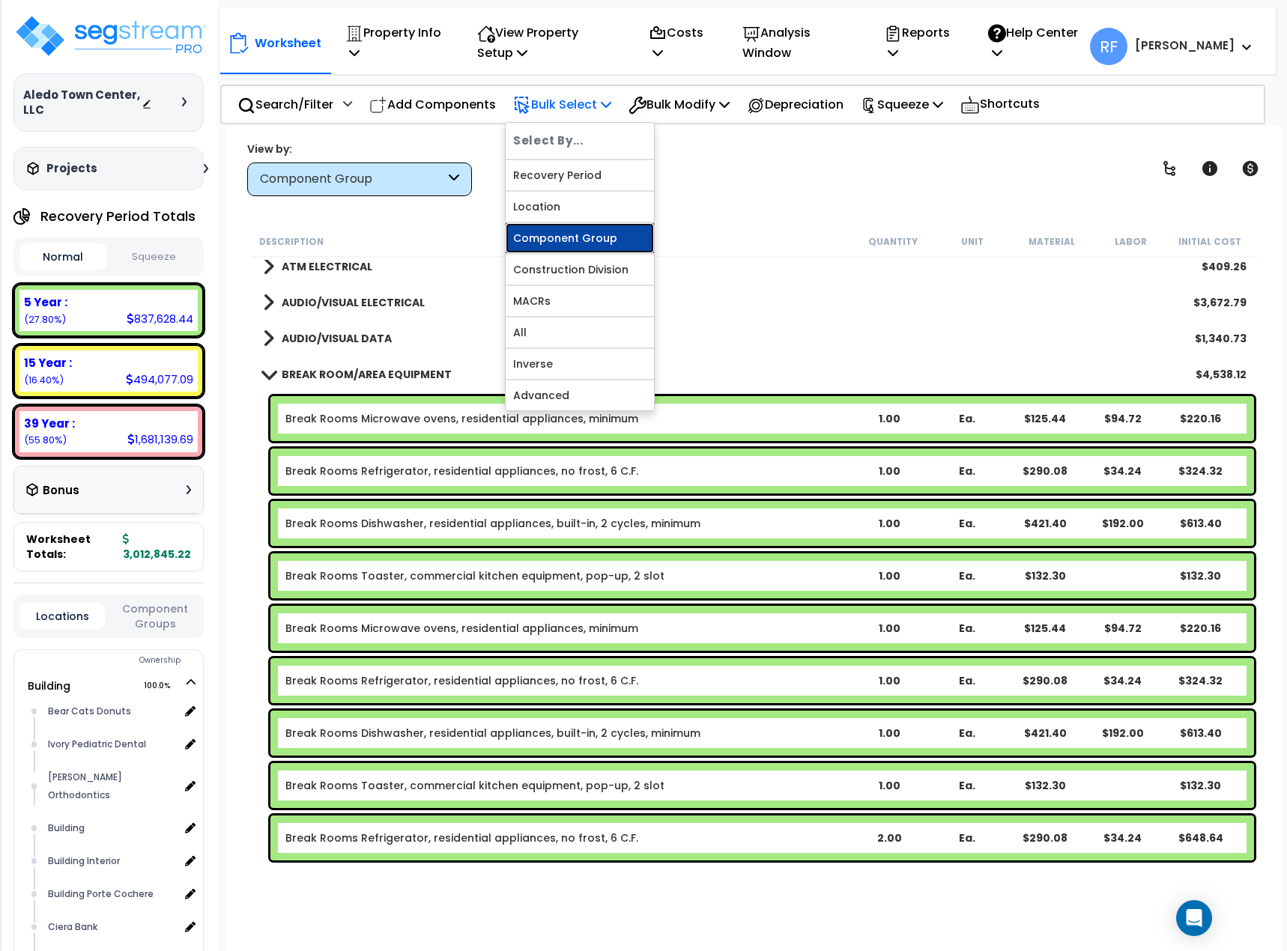
click at [580, 249] on link "Component Group" at bounding box center [579, 238] width 148 height 30
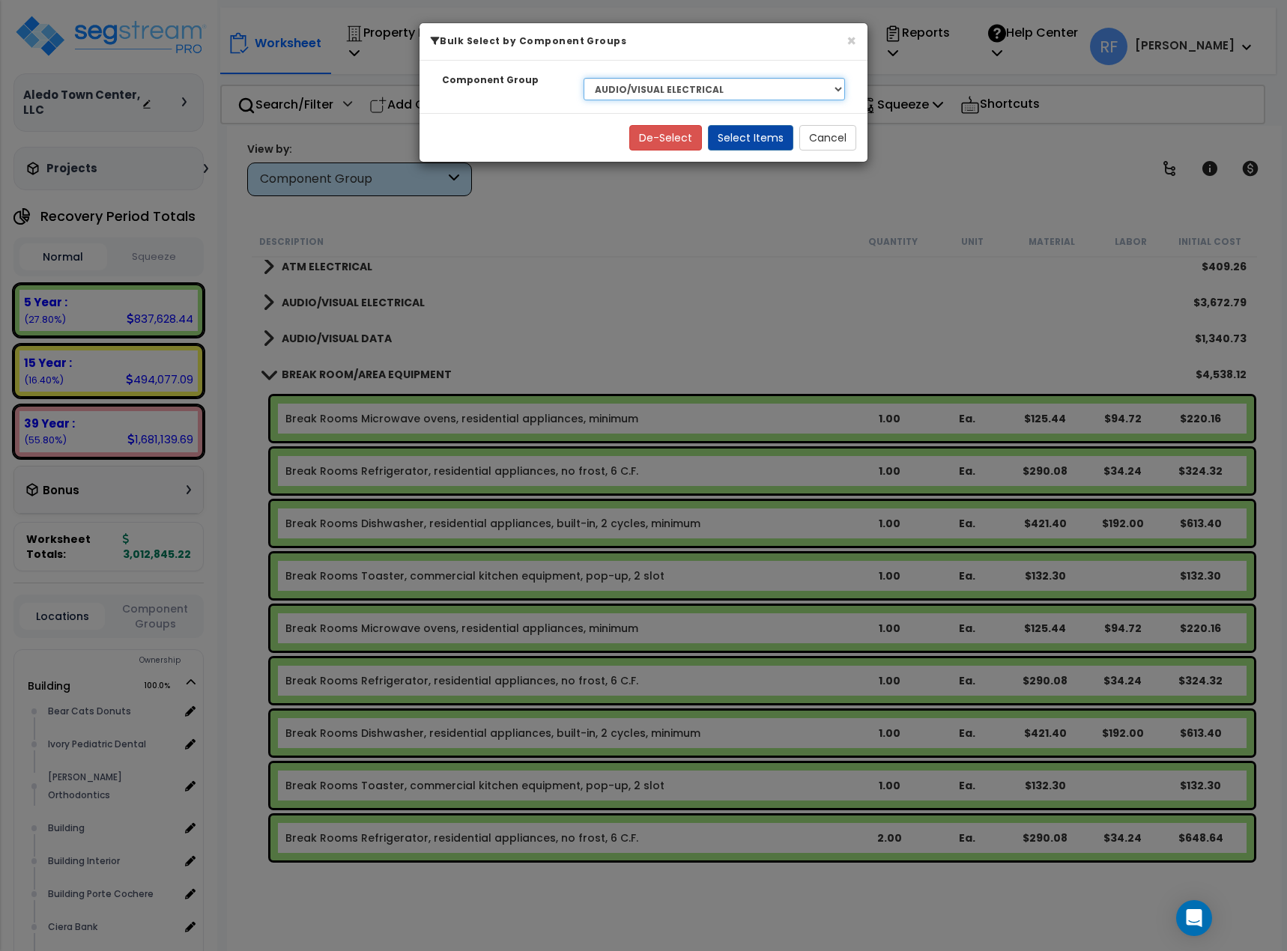
click at [727, 91] on select "Select BLDG FOUNDATIONS BLDG CONCRETE SLAB ON GRADE CONCRETE SUPERSTRUCTURE EXT…" at bounding box center [713, 89] width 261 height 22
select select "32978"
click at [583, 78] on select "Select BLDG FOUNDATIONS BLDG CONCRETE SLAB ON GRADE CONCRETE SUPERSTRUCTURE EXT…" at bounding box center [713, 89] width 261 height 22
click at [729, 136] on button "Select Items" at bounding box center [750, 137] width 85 height 25
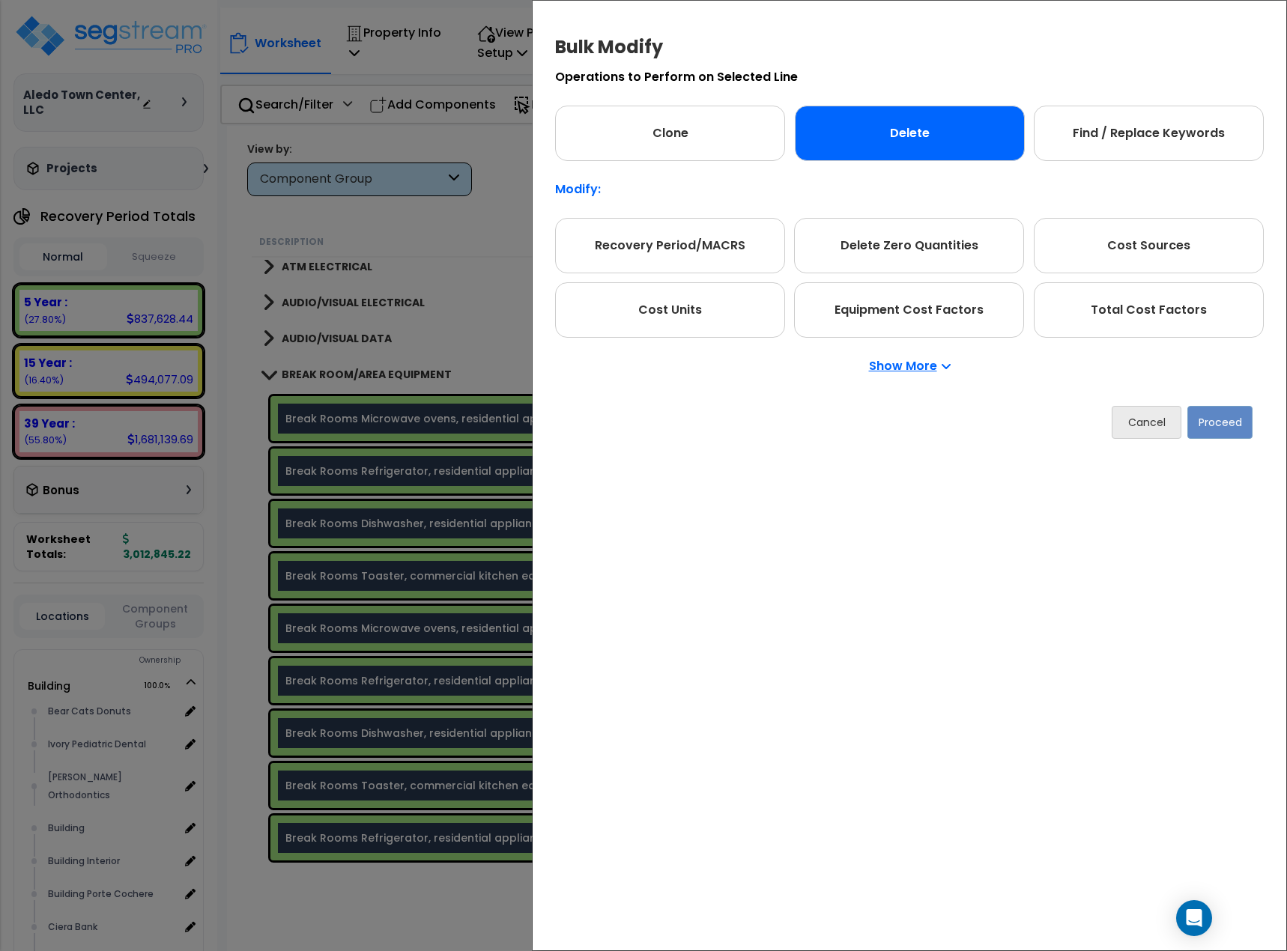
click at [983, 137] on div "Delete" at bounding box center [910, 133] width 230 height 55
click at [1216, 419] on button "Proceed" at bounding box center [1219, 422] width 65 height 33
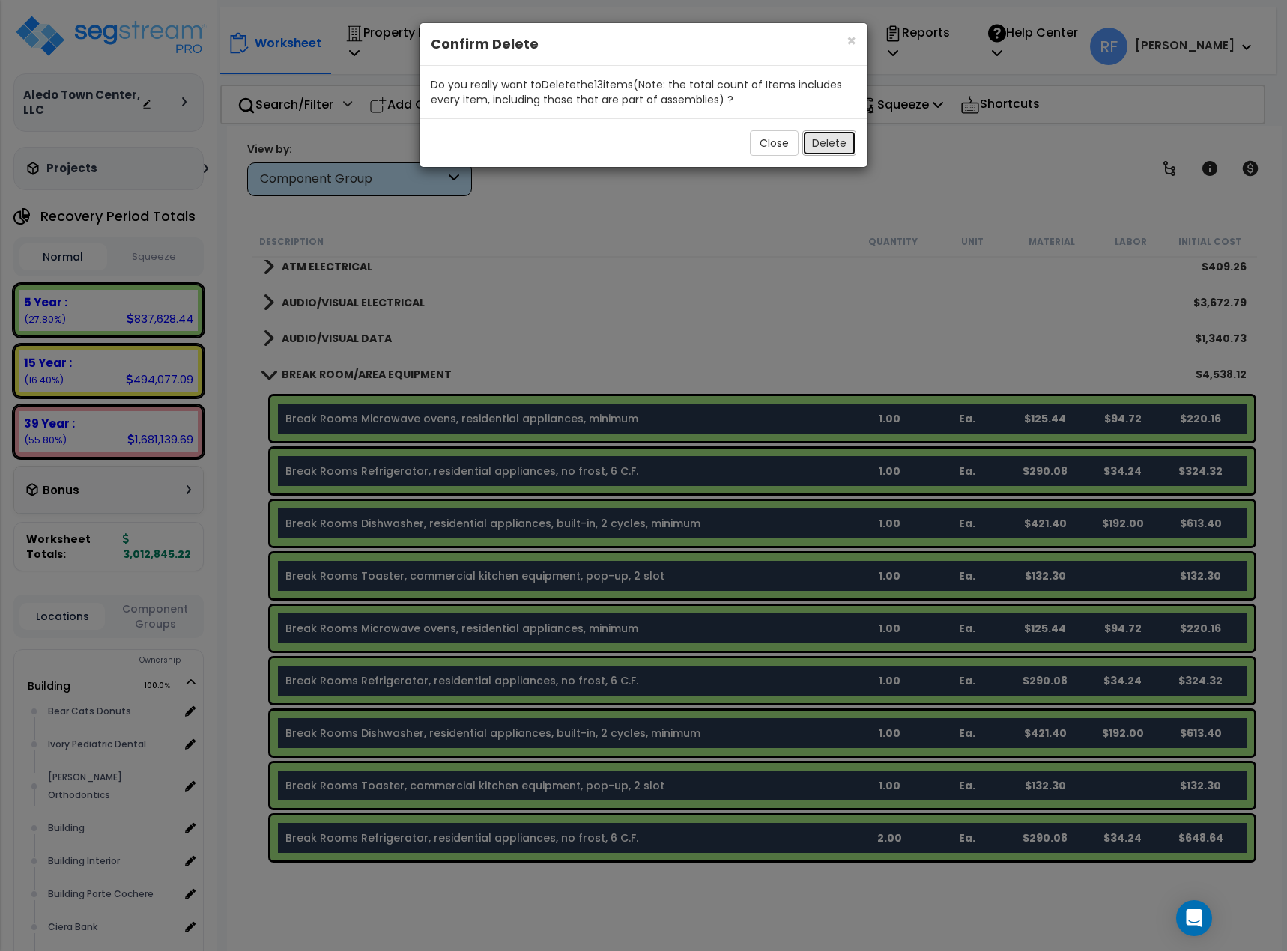
click at [841, 146] on button "Delete" at bounding box center [829, 142] width 54 height 25
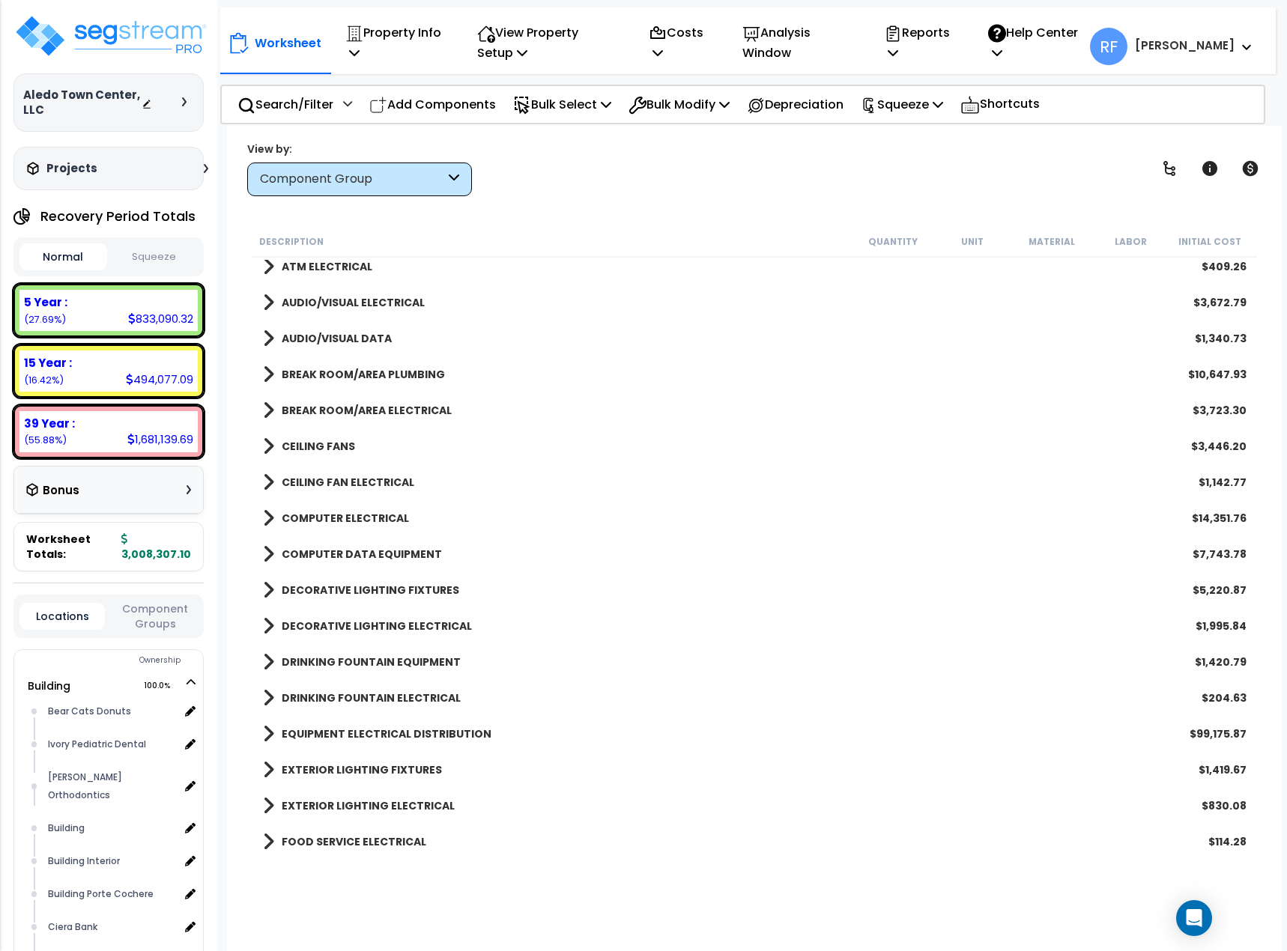
click at [409, 545] on link "COMPUTER DATA EQUIPMENT" at bounding box center [352, 554] width 179 height 21
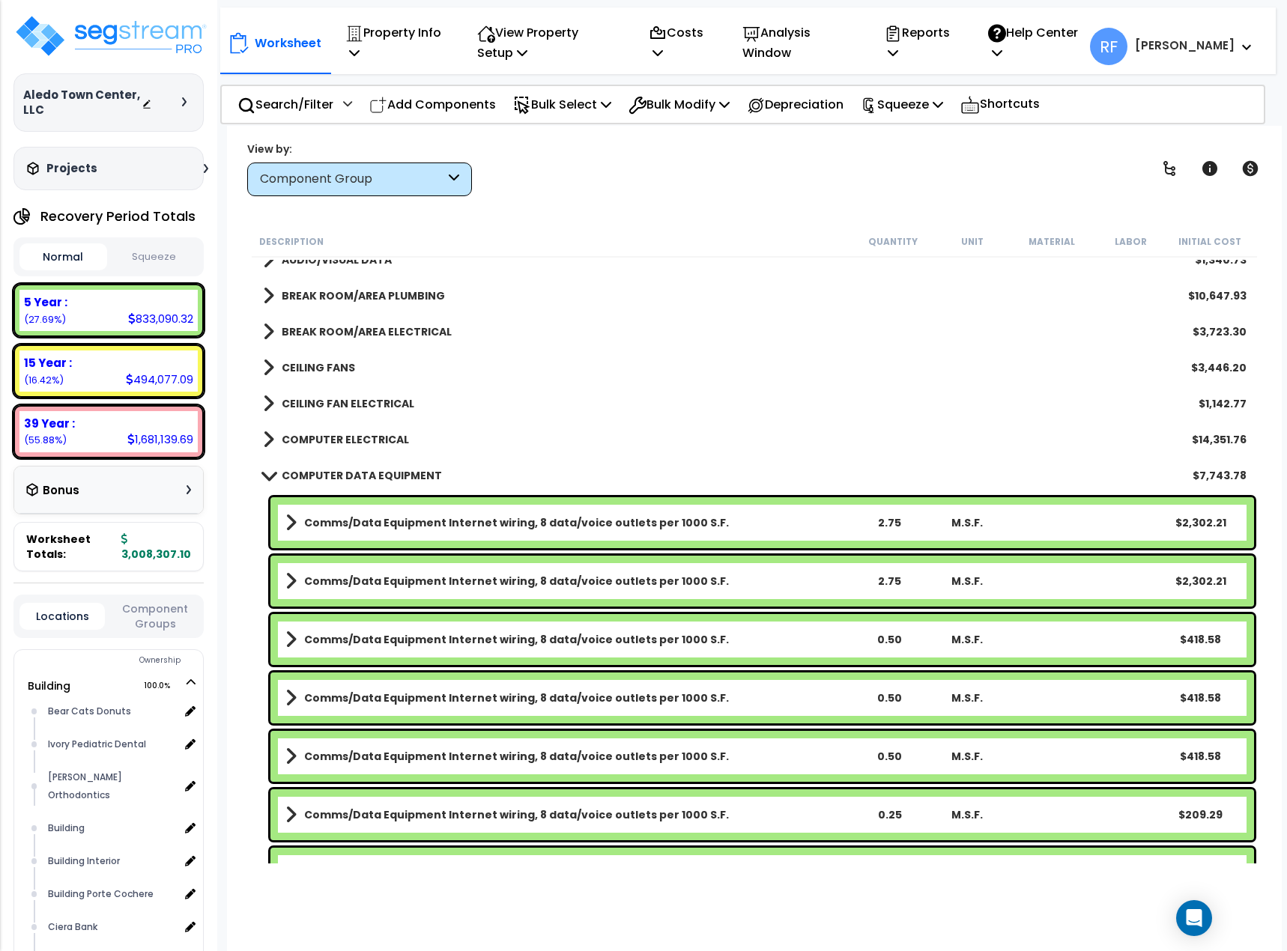
scroll to position [2097, 0]
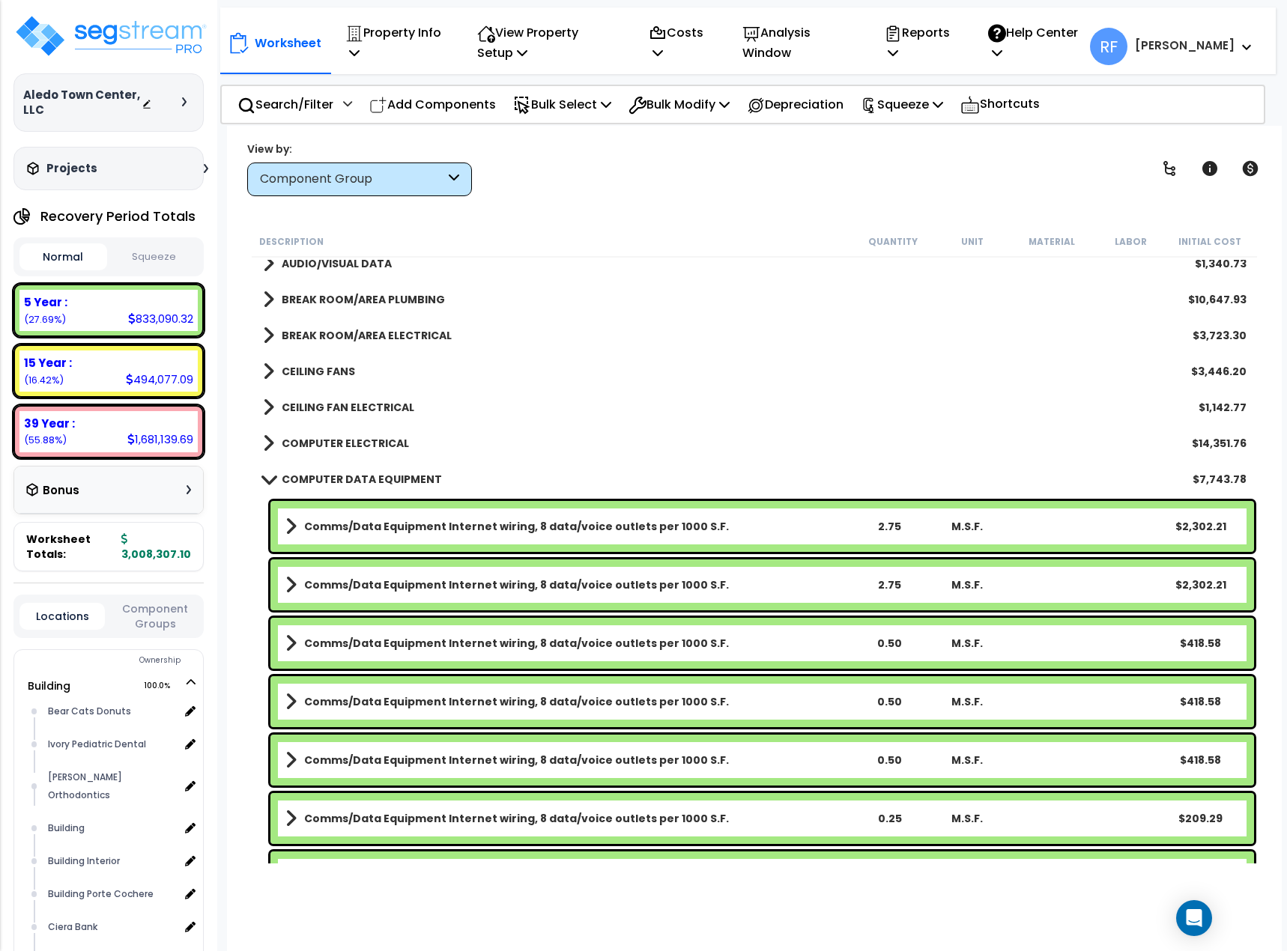
click at [371, 470] on link "COMPUTER DATA EQUIPMENT" at bounding box center [352, 479] width 179 height 21
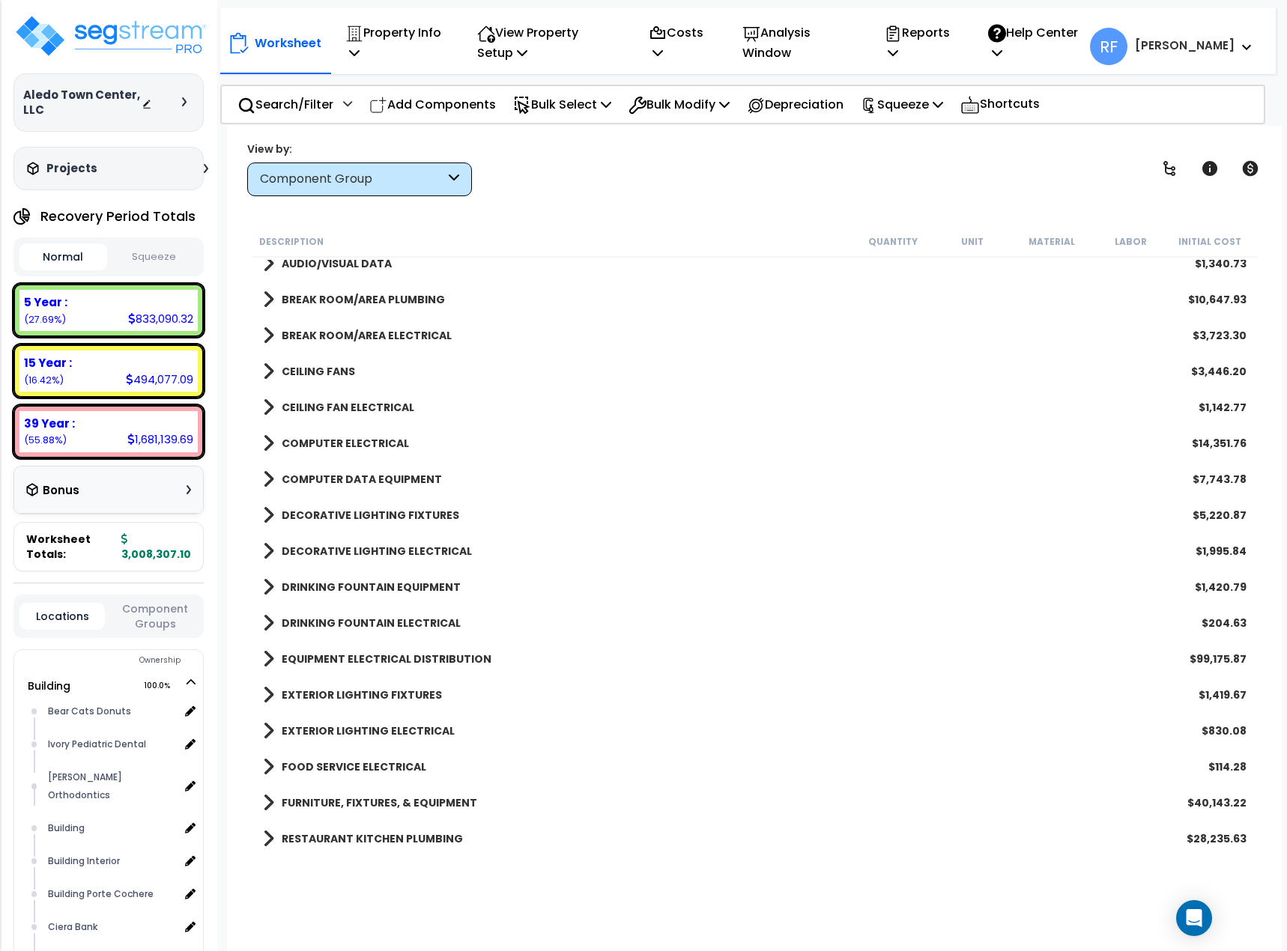
click at [395, 587] on b "DRINKING FOUNTAIN EQUIPMENT" at bounding box center [371, 587] width 179 height 15
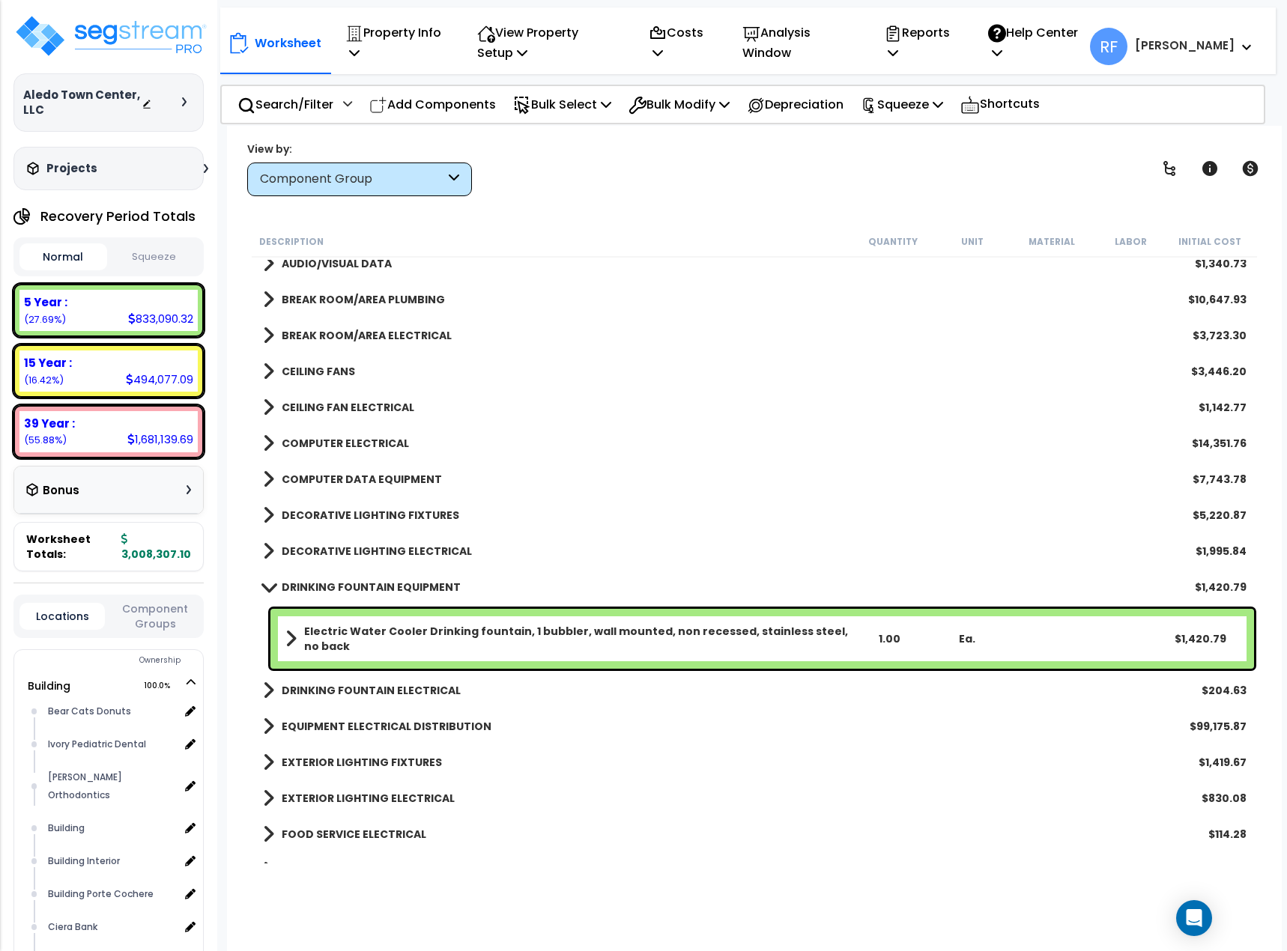
click at [395, 587] on b "DRINKING FOUNTAIN EQUIPMENT" at bounding box center [371, 587] width 179 height 15
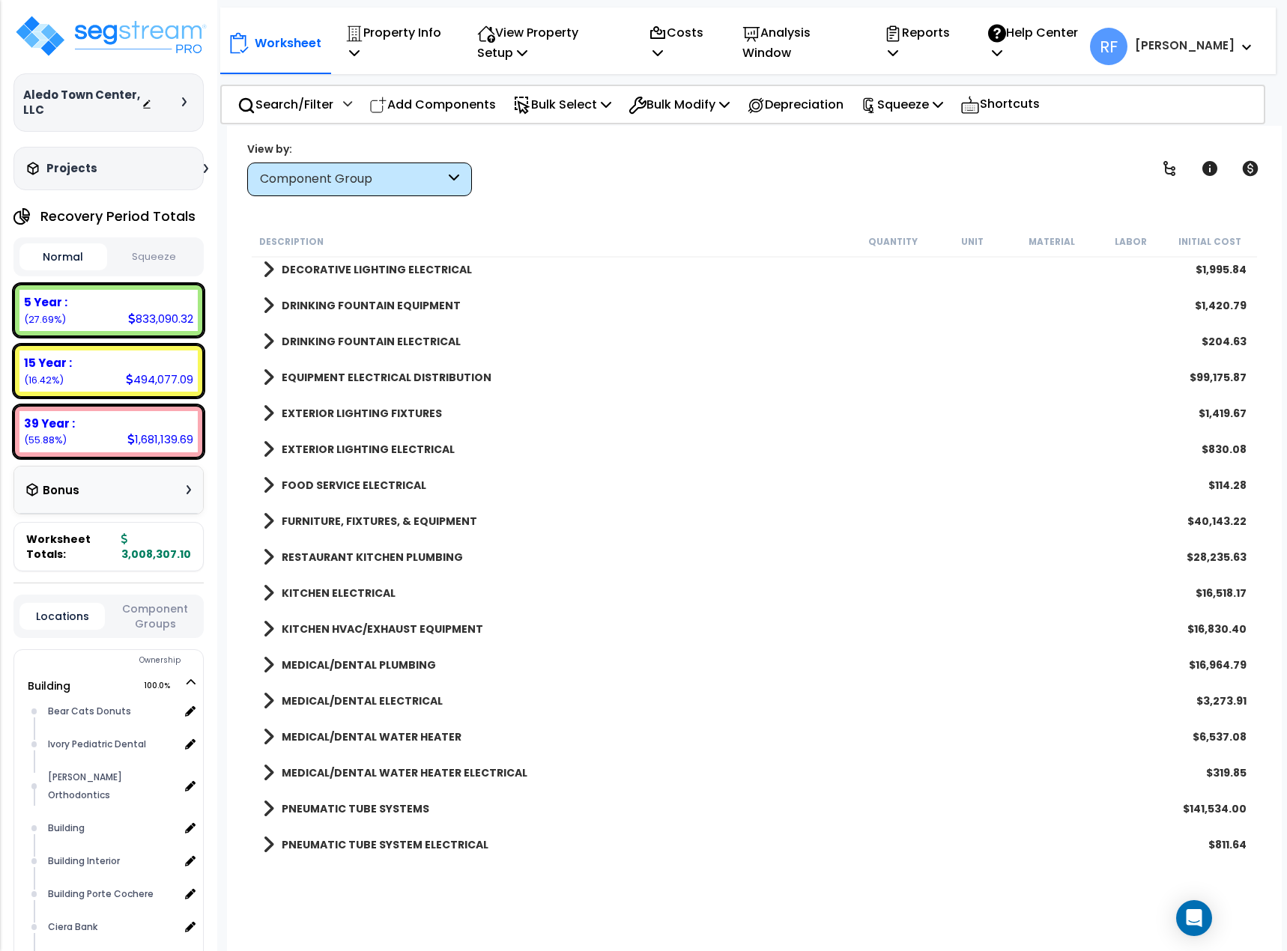
scroll to position [2321, 0]
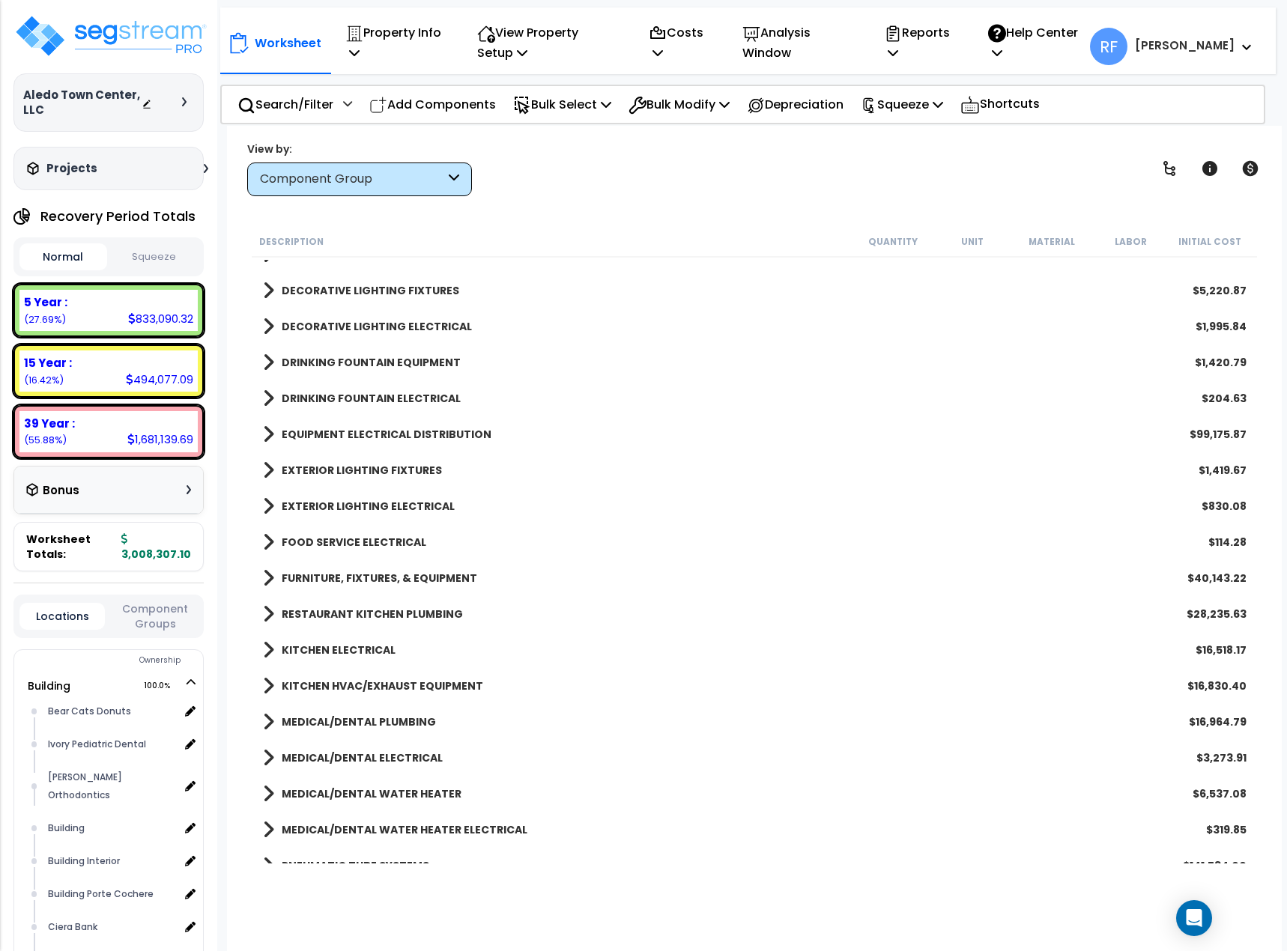
click at [395, 582] on b "FURNITURE, FIXTURES, & EQUIPMENT" at bounding box center [379, 578] width 195 height 15
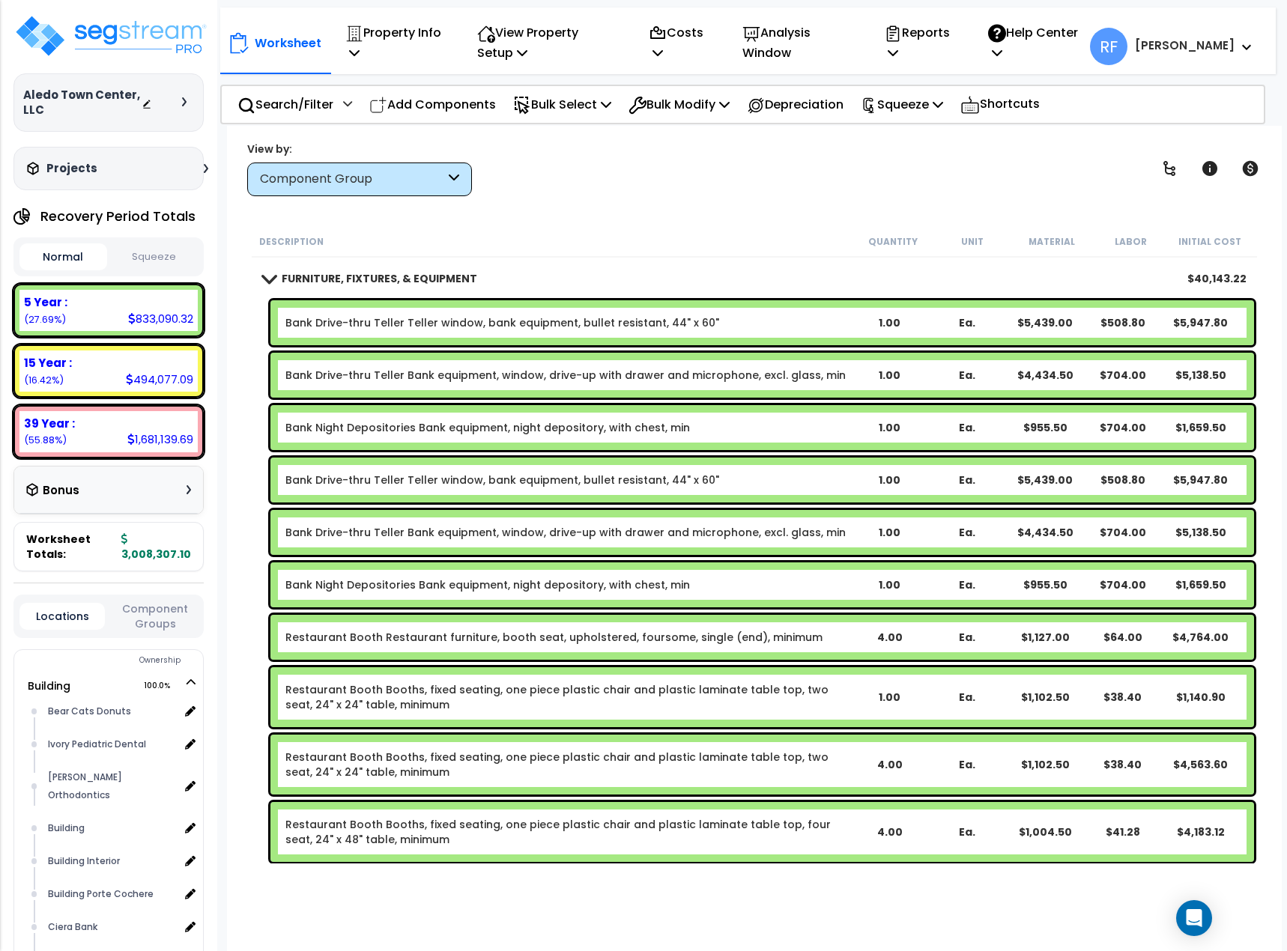
scroll to position [2546, 0]
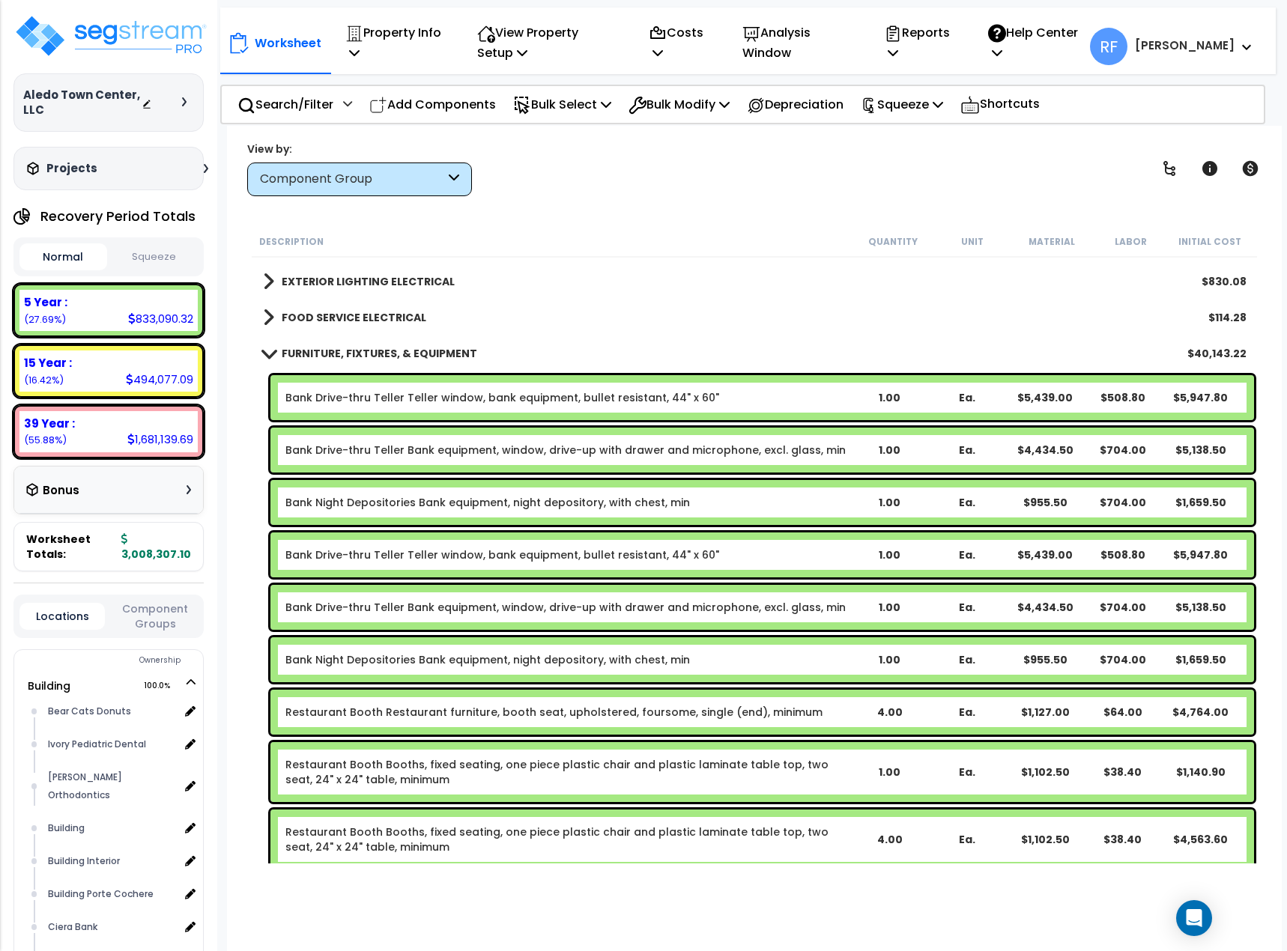
click at [397, 351] on b "FURNITURE, FIXTURES, & EQUIPMENT" at bounding box center [379, 353] width 195 height 15
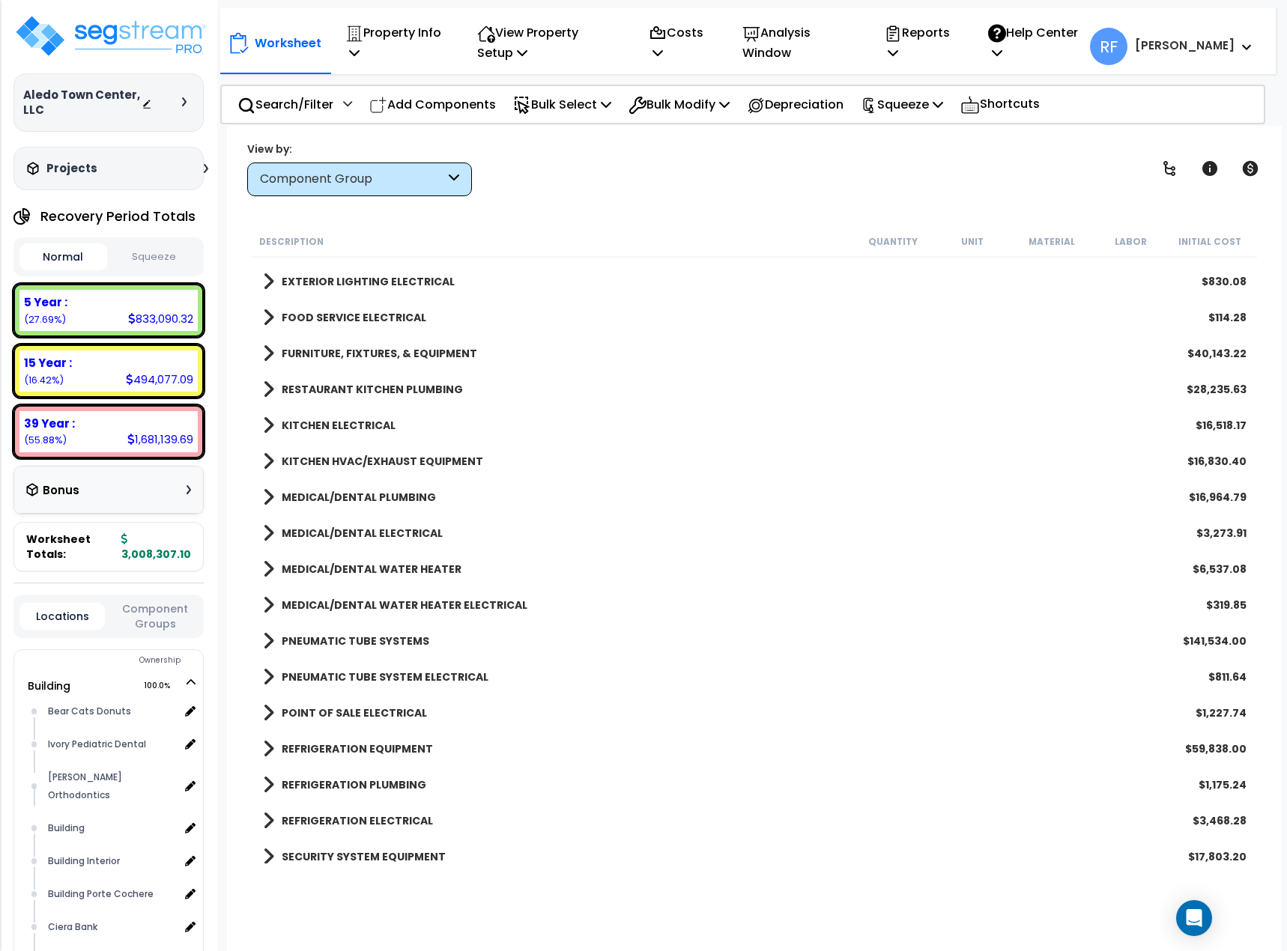
click at [417, 472] on div "KITCHEN HVAC/EXHAUST EQUIPMENT $16,830.40" at bounding box center [754, 461] width 998 height 36
click at [418, 466] on b "KITCHEN HVAC/EXHAUST EQUIPMENT" at bounding box center [382, 461] width 201 height 15
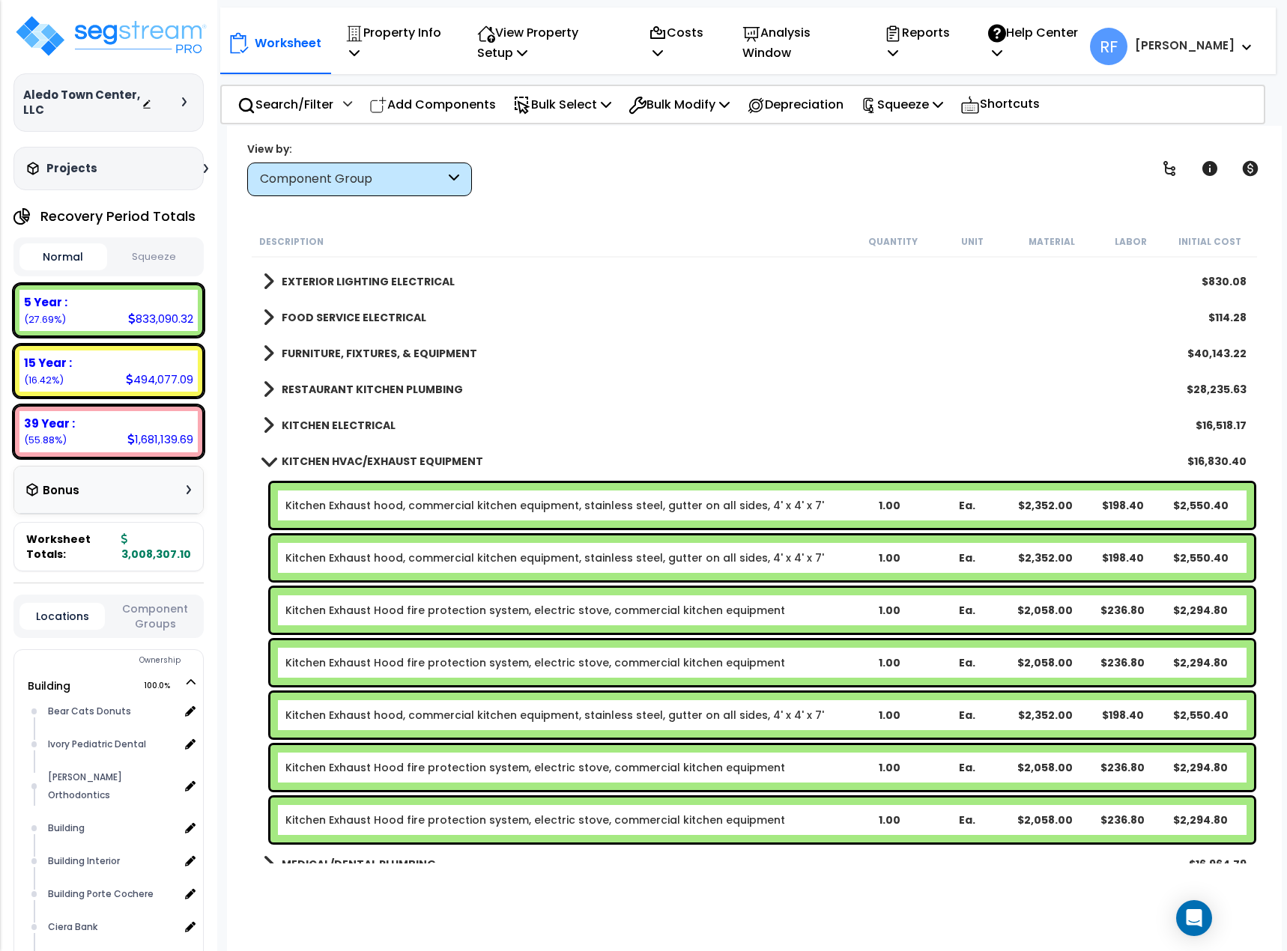
click at [418, 466] on b "KITCHEN HVAC/EXHAUST EQUIPMENT" at bounding box center [382, 461] width 201 height 15
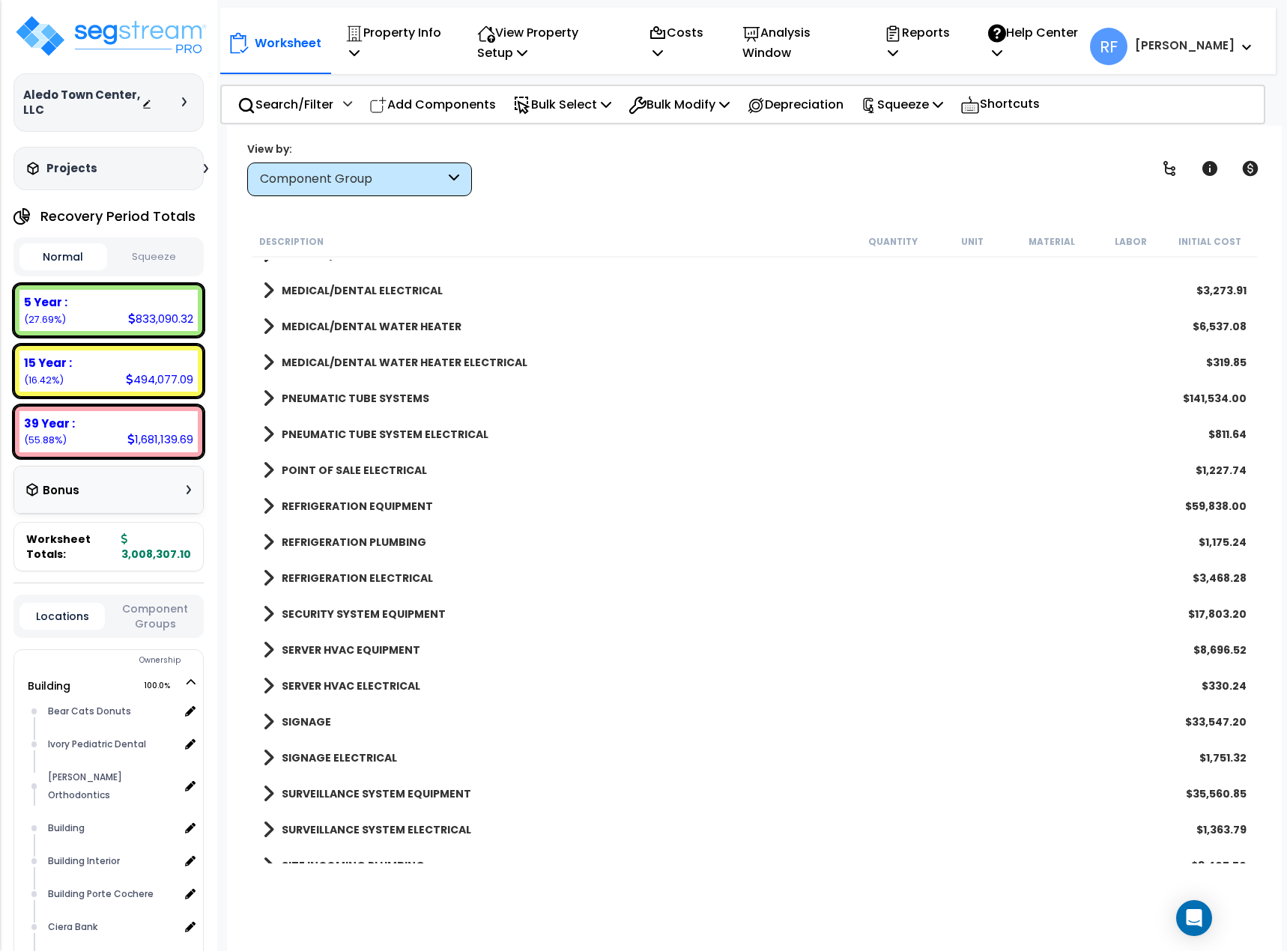
scroll to position [2846, 0]
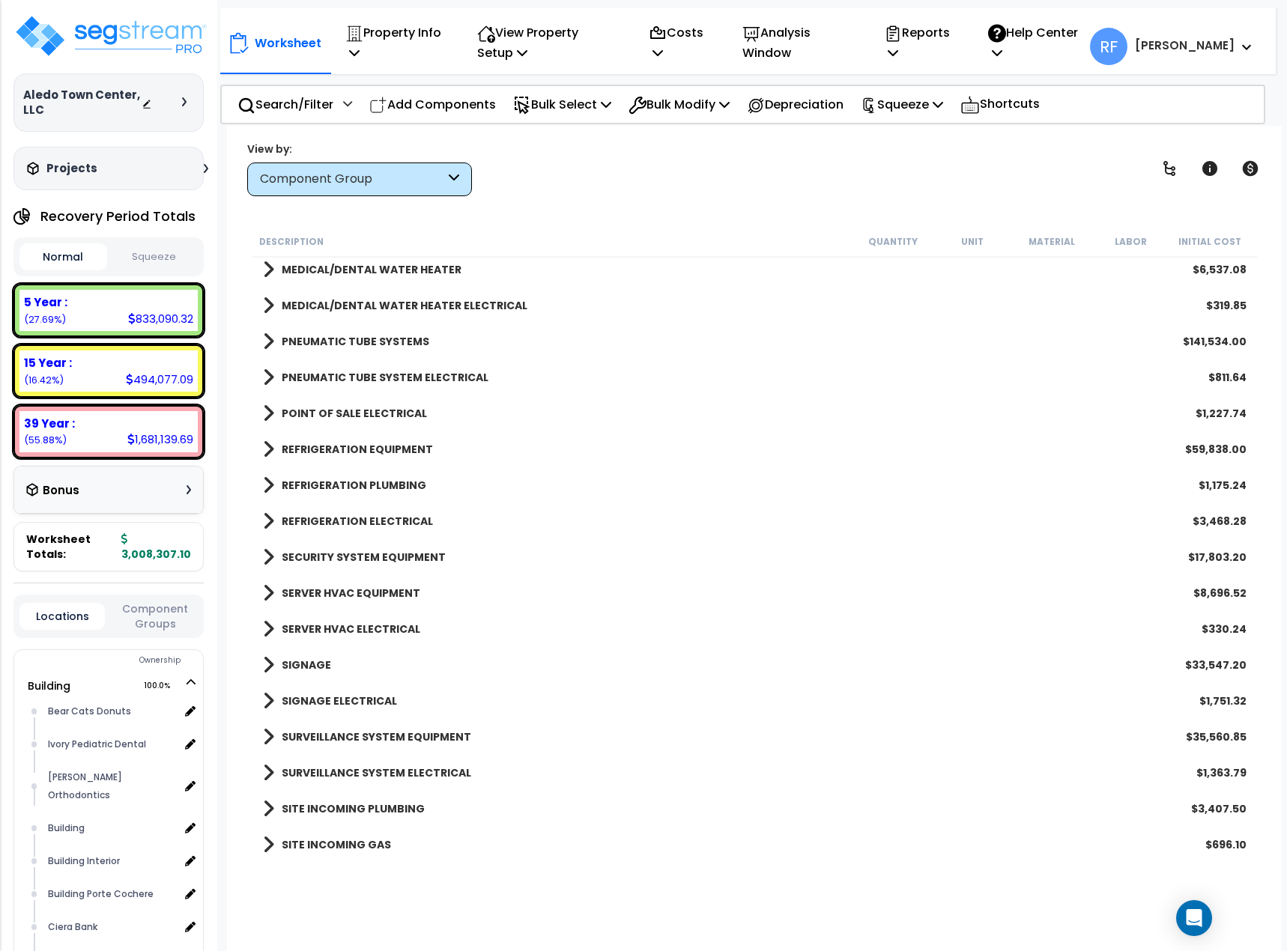
click at [411, 446] on b "REFRIGERATION EQUIPMENT" at bounding box center [357, 449] width 151 height 15
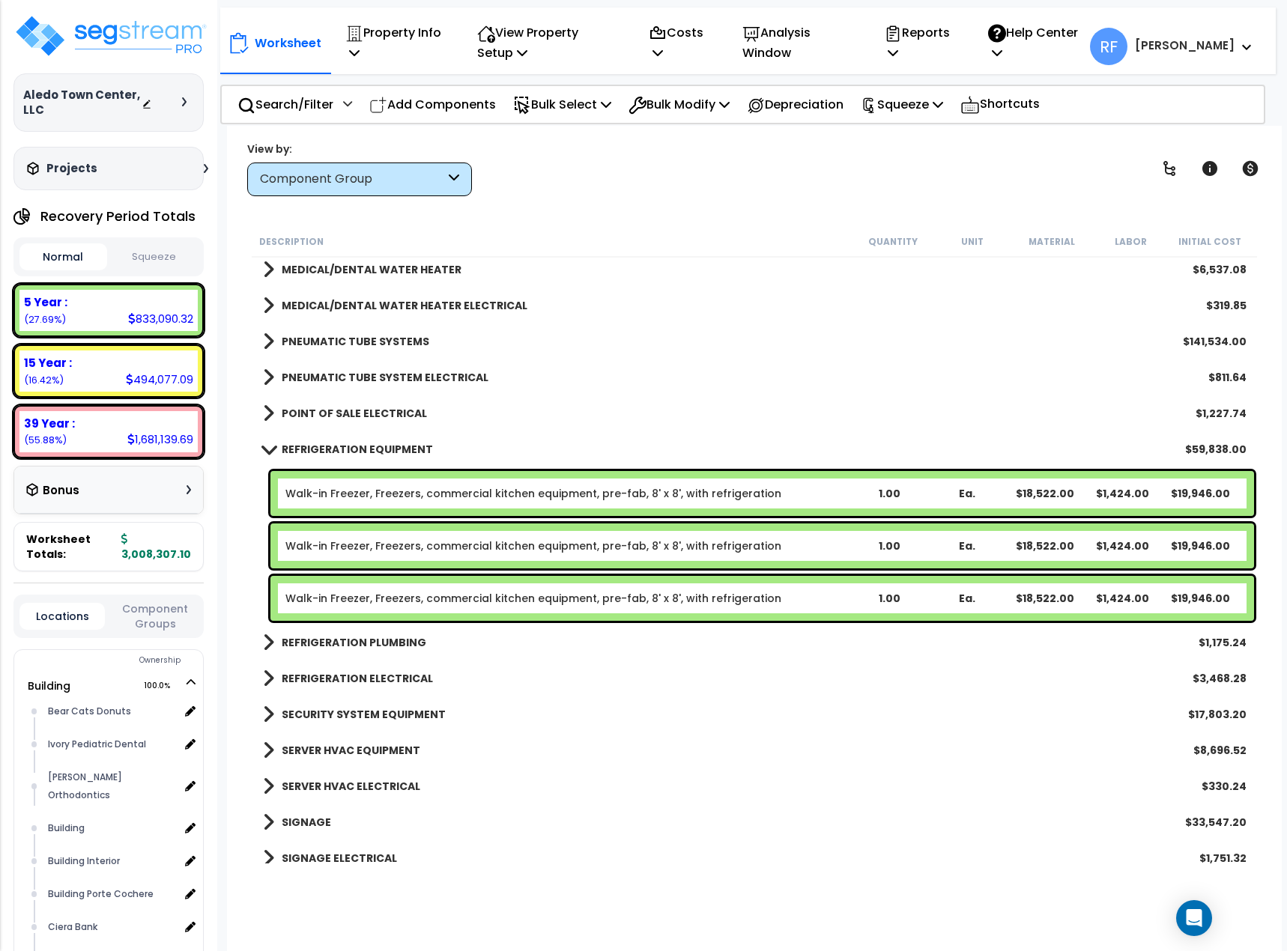
click at [411, 446] on b "REFRIGERATION EQUIPMENT" at bounding box center [357, 449] width 151 height 15
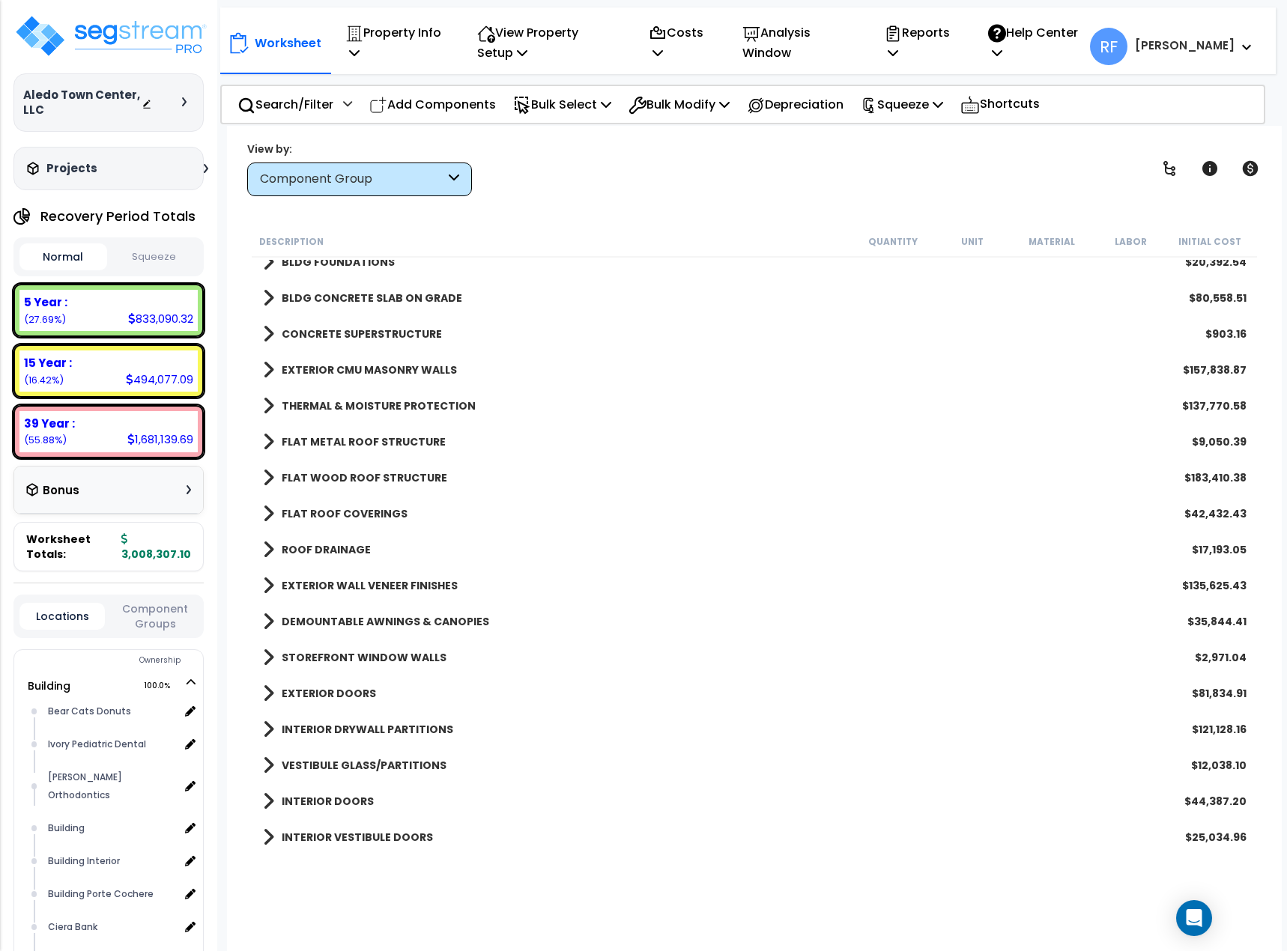
scroll to position [0, 0]
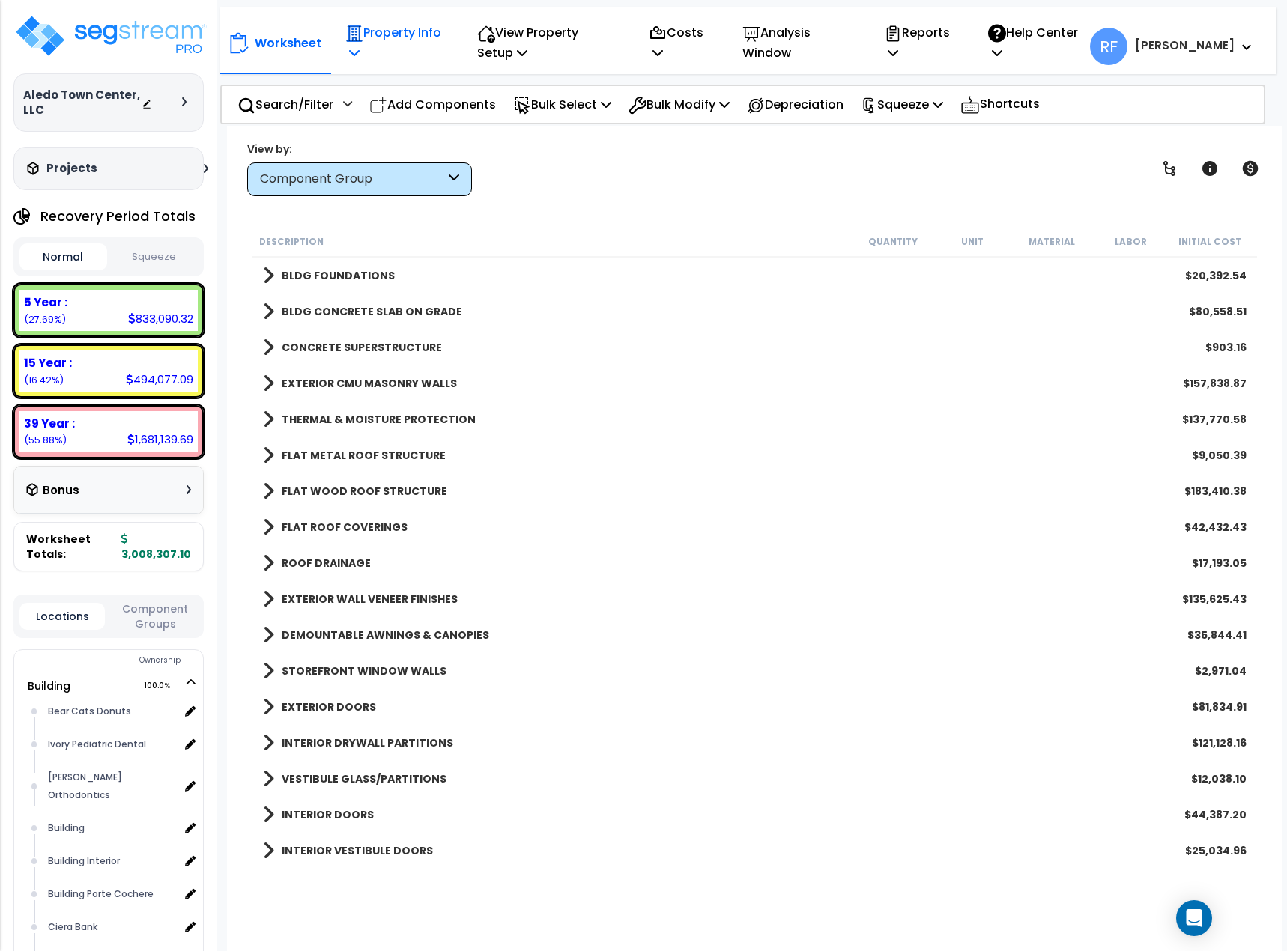
click at [376, 38] on p "Property Info" at bounding box center [394, 42] width 99 height 40
click at [920, 428] on div "THERMAL & MOISTURE PROTECTION $137,770.58" at bounding box center [754, 419] width 998 height 36
click at [941, 117] on div "Squeeze" at bounding box center [901, 104] width 82 height 35
click at [933, 146] on link "Squeeze" at bounding box center [927, 138] width 148 height 30
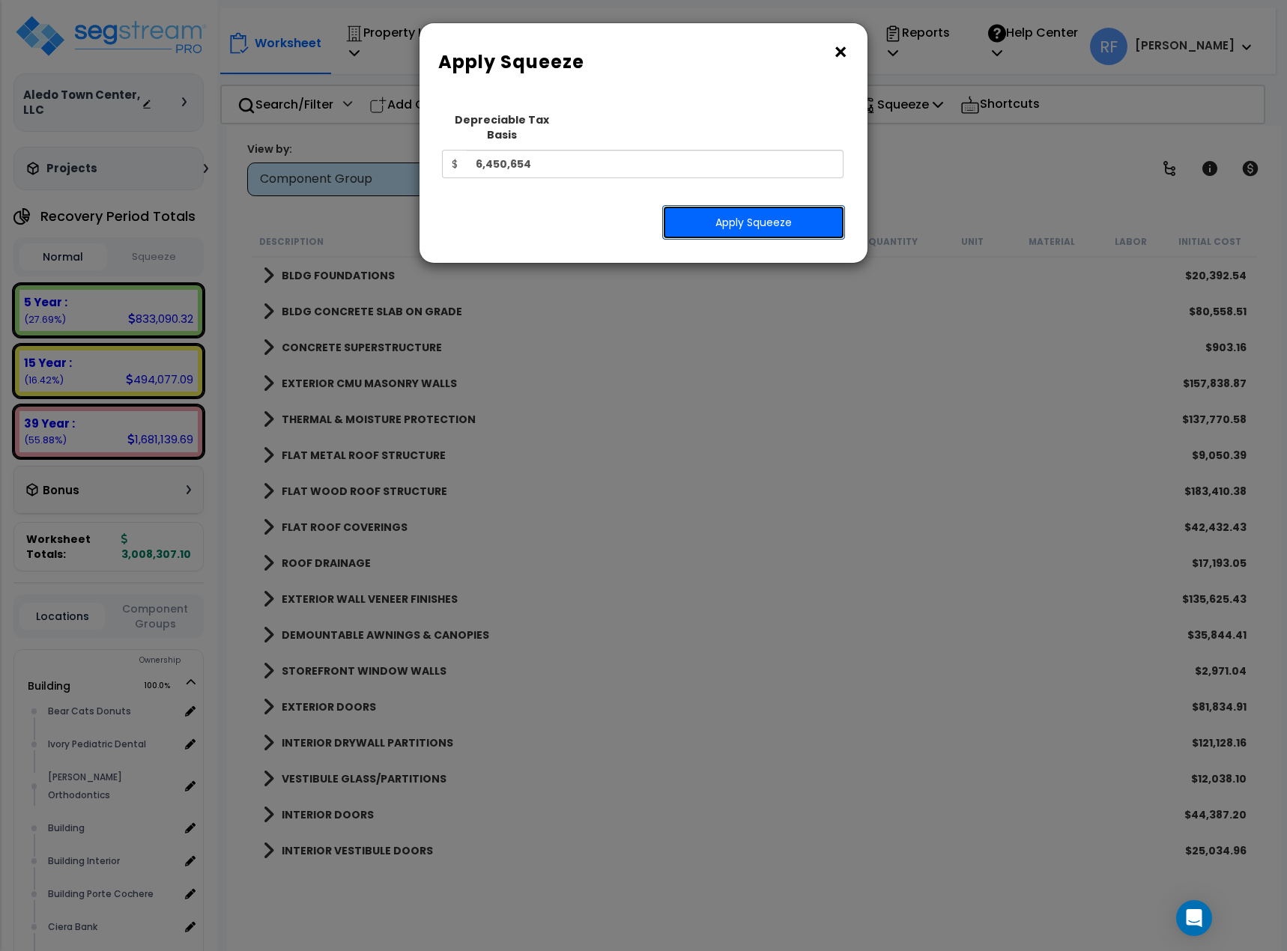
click at [798, 205] on button "Apply Squeeze" at bounding box center [753, 222] width 183 height 34
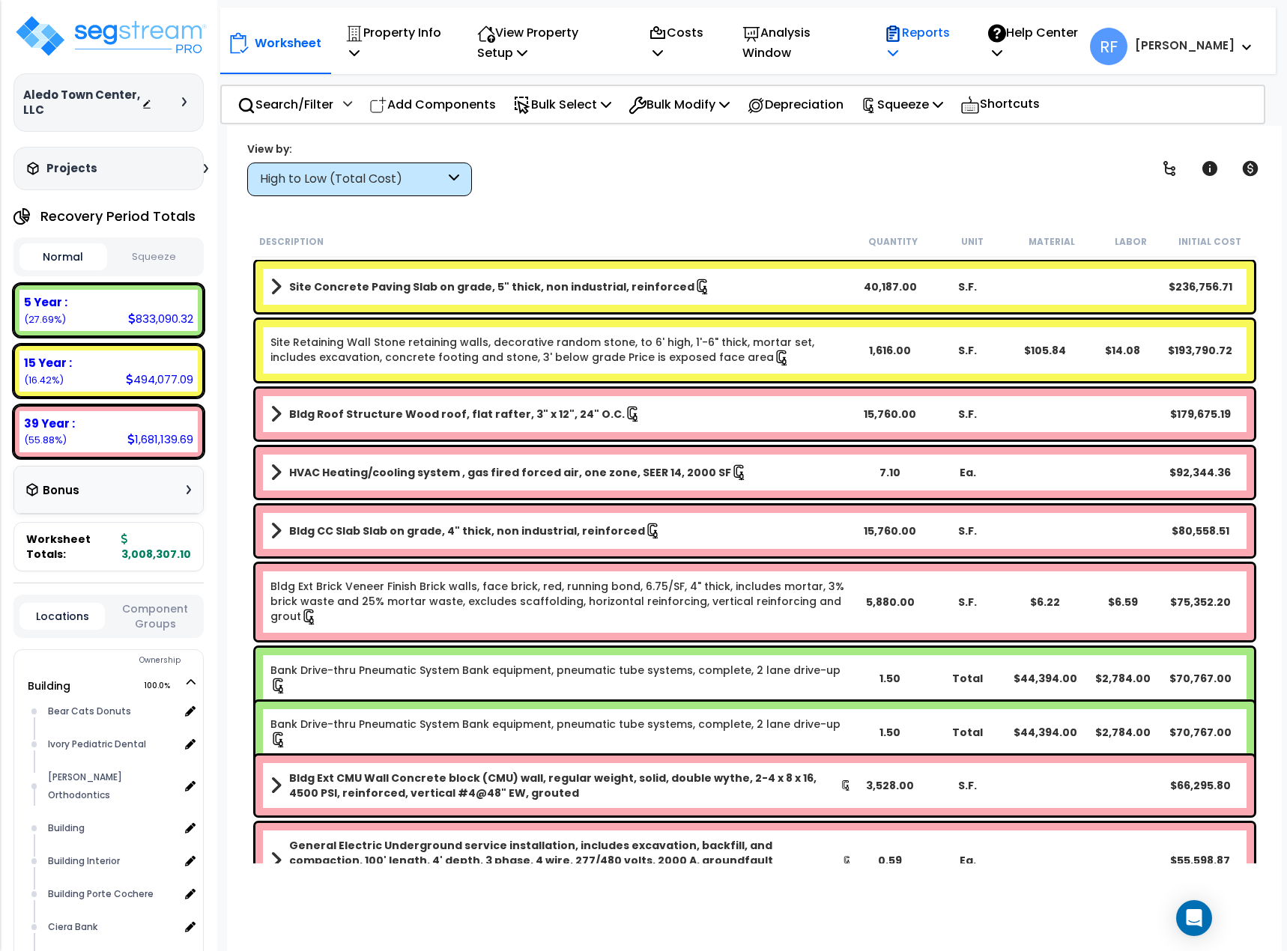
click at [956, 36] on p "Reports" at bounding box center [920, 42] width 72 height 40
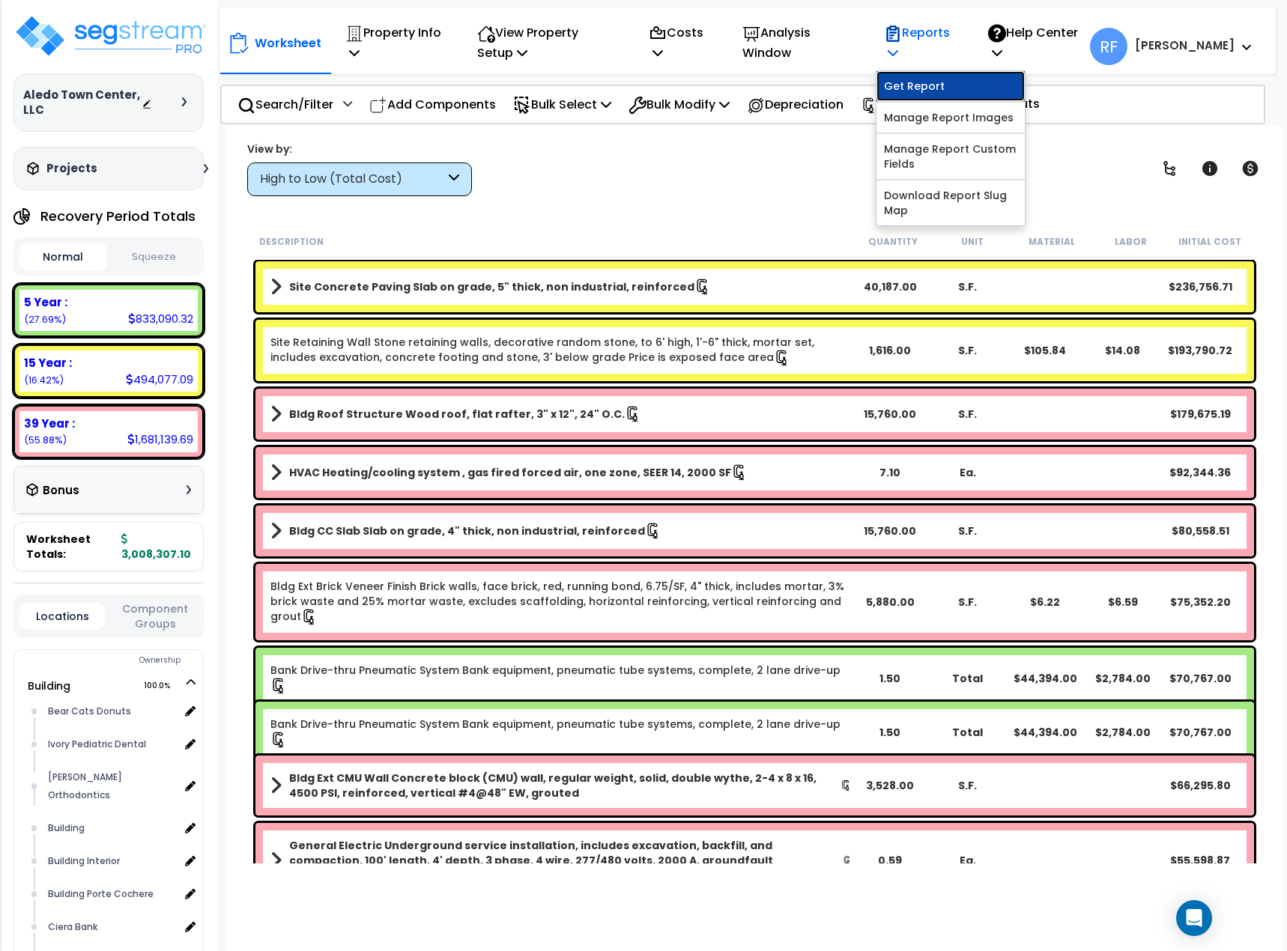
click at [966, 79] on link "Get Report" at bounding box center [950, 86] width 148 height 30
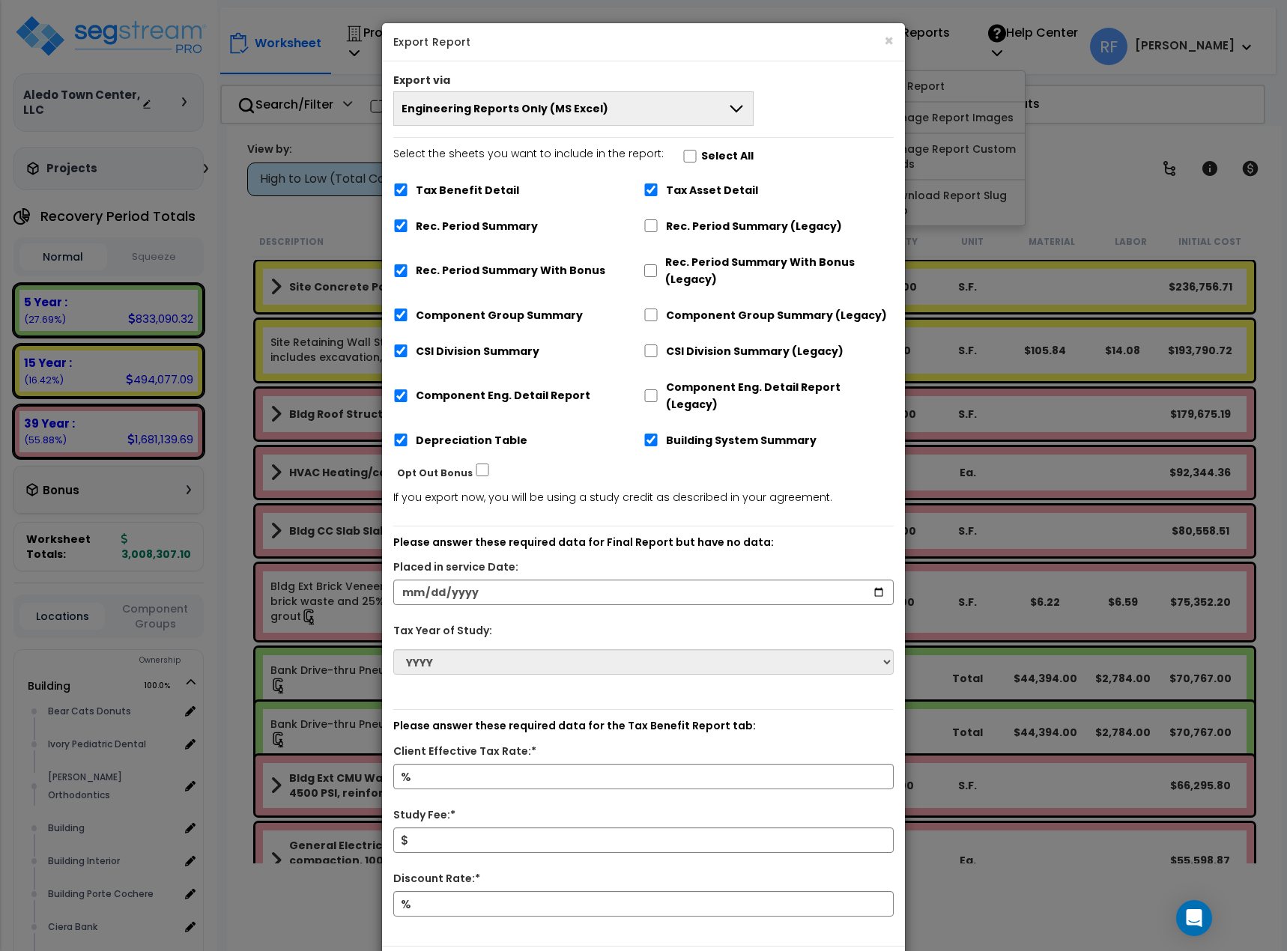
click at [711, 149] on label "Select All" at bounding box center [727, 156] width 52 height 17
click at [697, 150] on input "Select the sheets you want to include in the report: Select All" at bounding box center [689, 156] width 15 height 13
click at [707, 154] on label "Select All" at bounding box center [727, 156] width 52 height 17
click at [697, 154] on input "Select the sheets you want to include in the report: Select All" at bounding box center [689, 156] width 15 height 13
checkbox input "false"
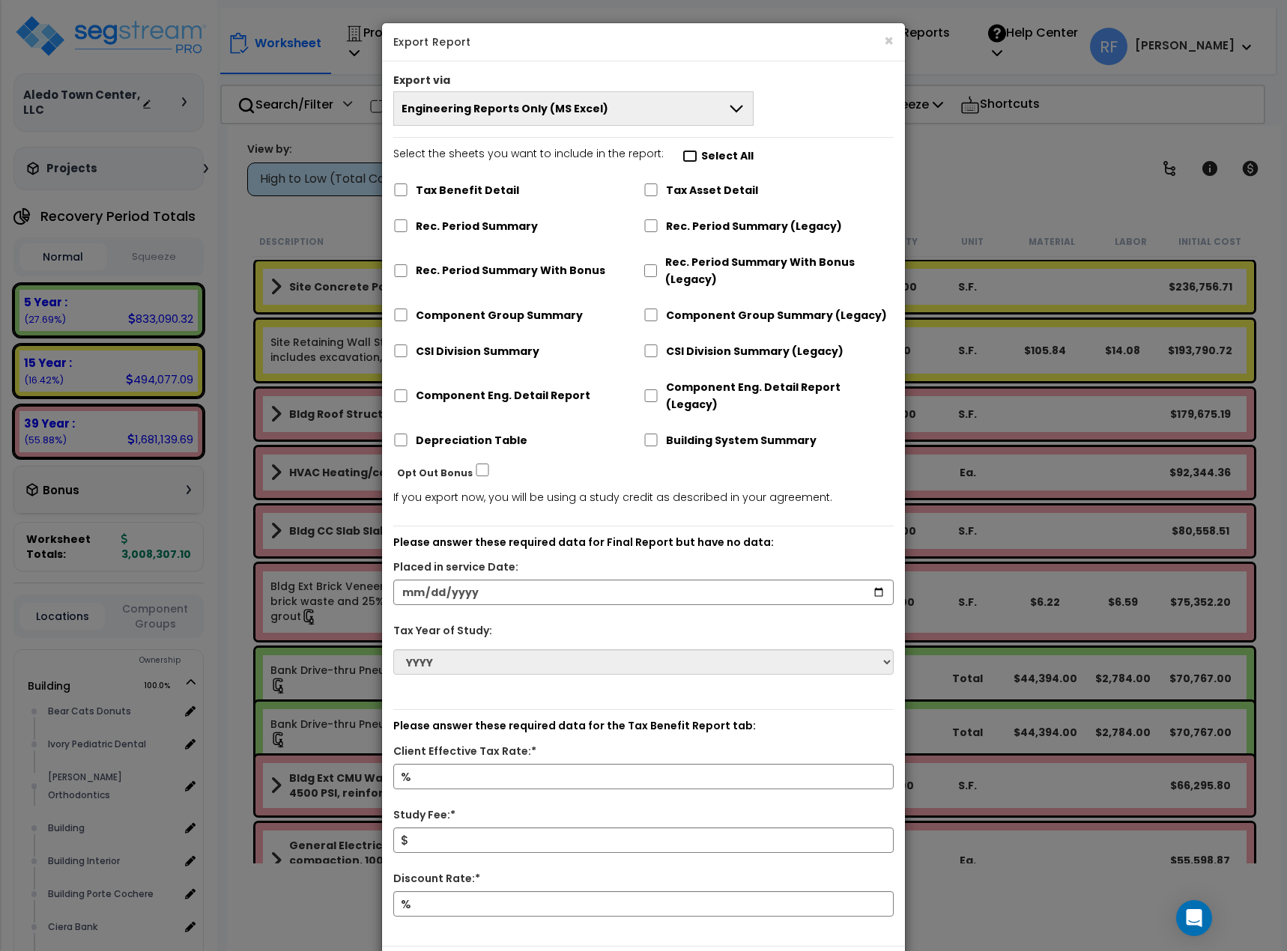
checkbox input "false"
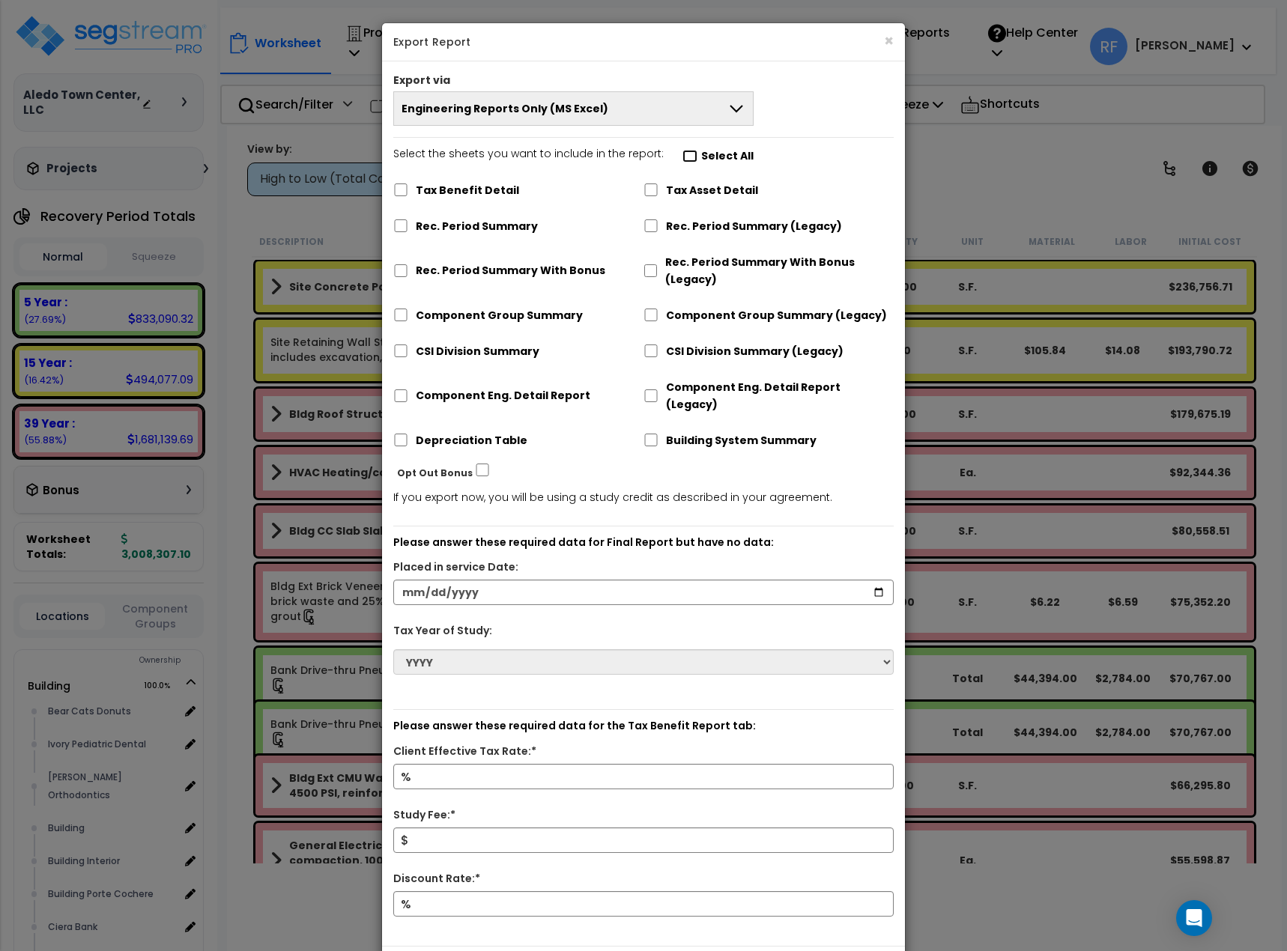
checkbox input "false"
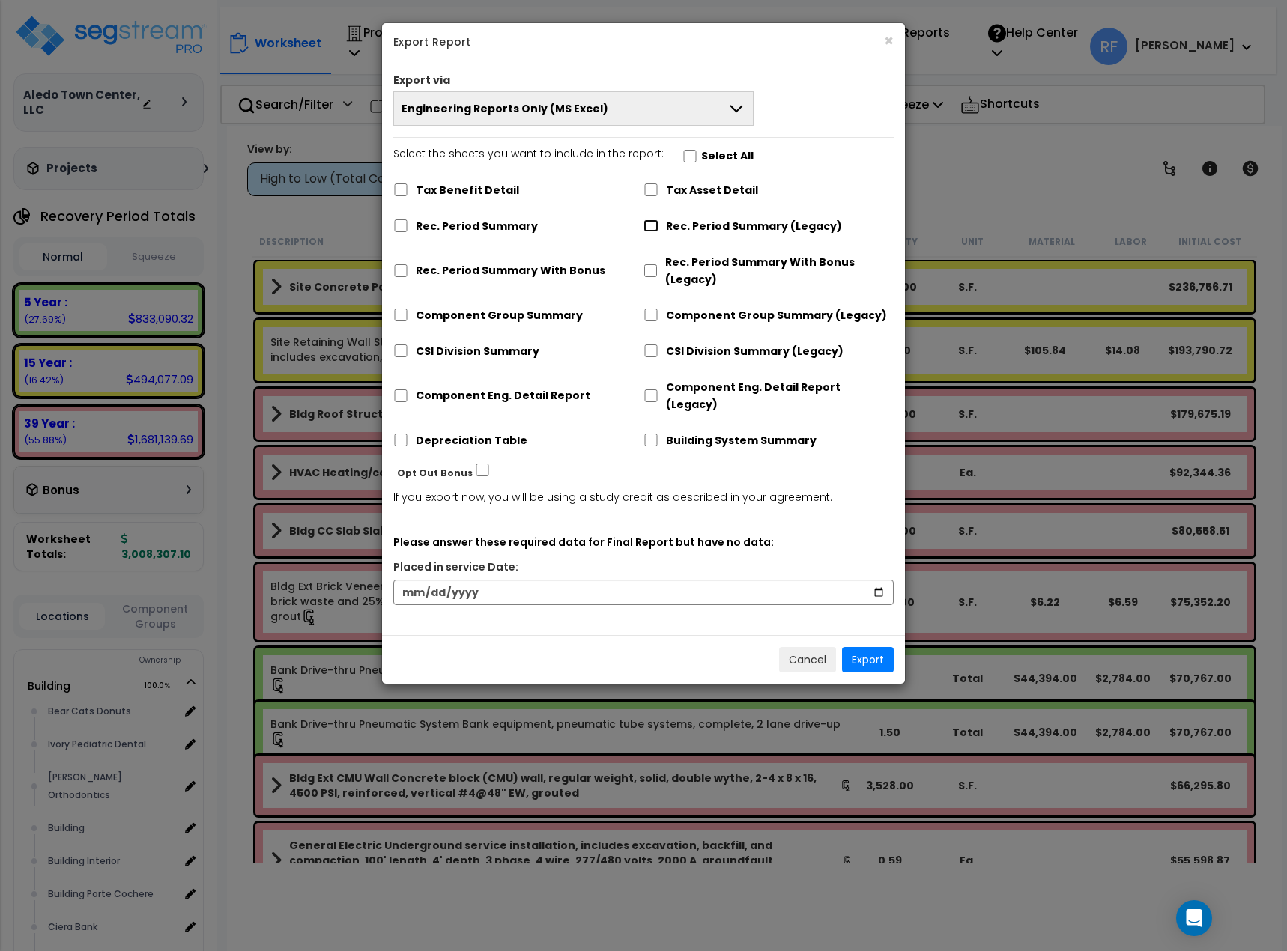
click at [654, 229] on input "Rec. Period Summary (Legacy)" at bounding box center [650, 225] width 15 height 13
checkbox input "true"
click at [472, 192] on label "Tax Benefit Detail" at bounding box center [467, 190] width 103 height 17
click at [408, 192] on input "Tax Benefit Detail" at bounding box center [400, 189] width 15 height 13
checkbox input "true"
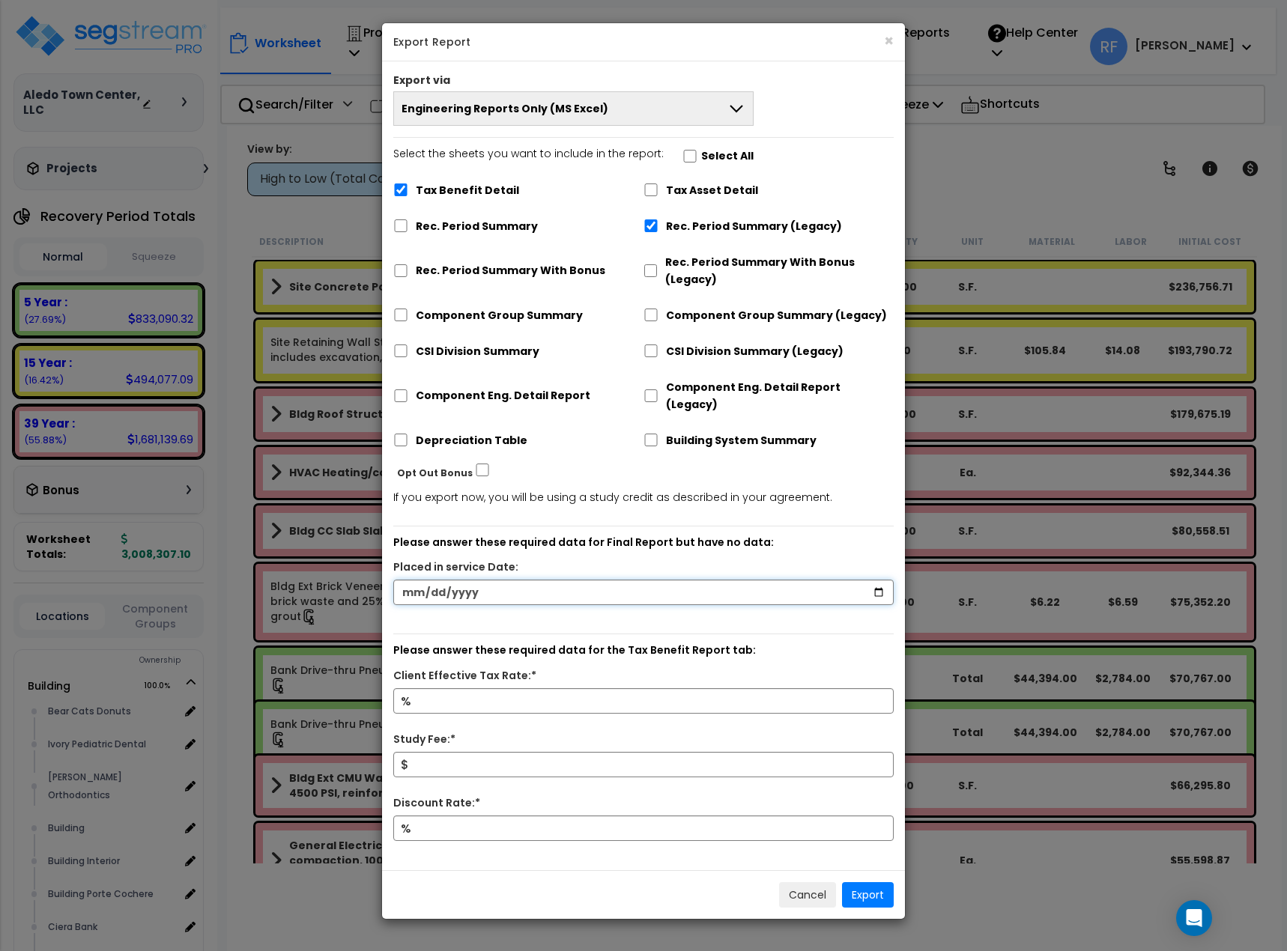
click at [514, 580] on input "date" at bounding box center [643, 592] width 500 height 25
type input "2024-12-13"
click at [514, 688] on input "Client Effective Tax Rate:*" at bounding box center [643, 700] width 500 height 25
type input "37"
click at [504, 752] on input "Study Fee:*" at bounding box center [643, 764] width 500 height 25
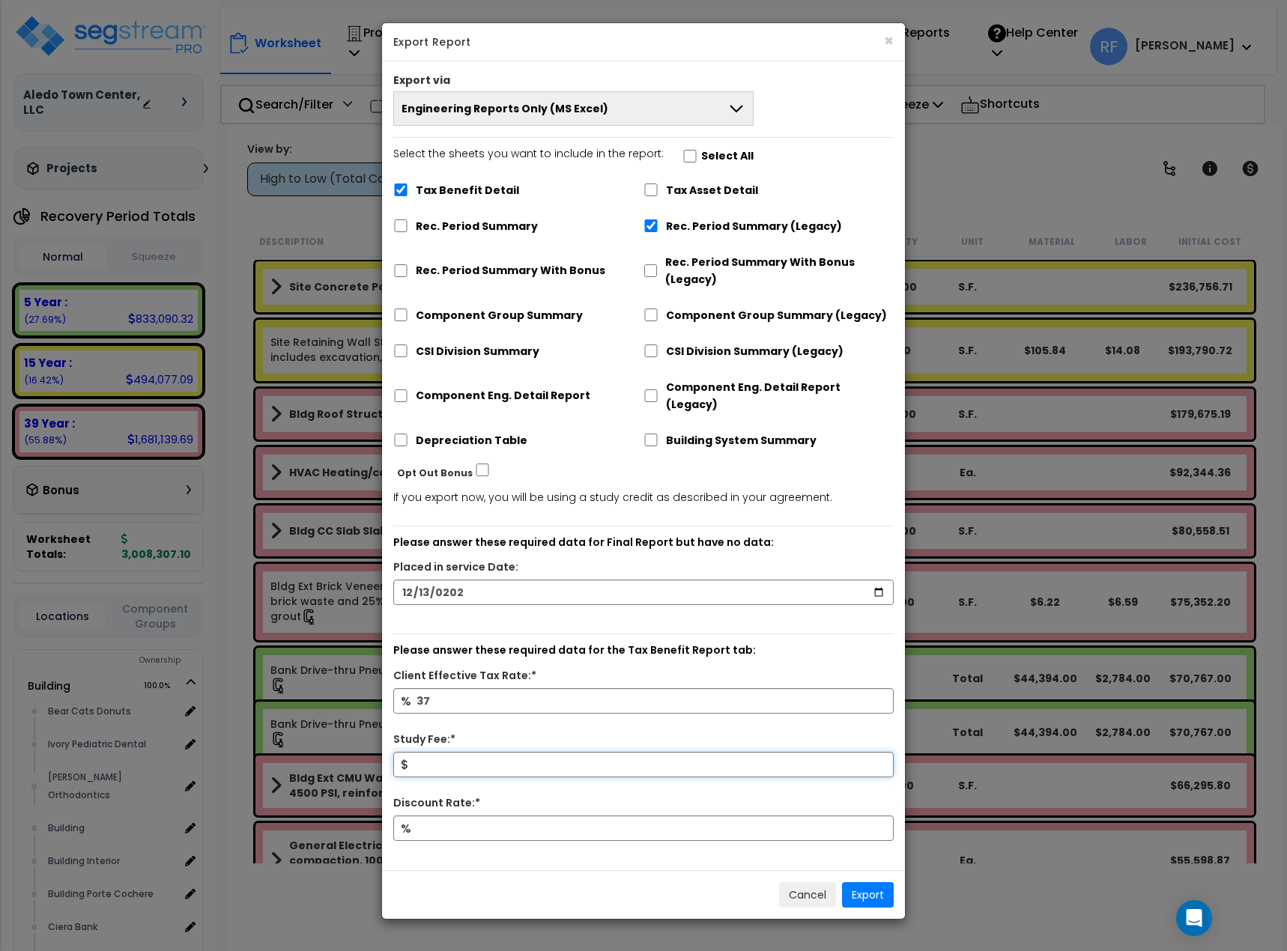
type input ".01"
click at [490, 815] on input "Discount Rate:*" at bounding box center [643, 827] width 500 height 25
type input "6"
click at [881, 882] on button "Export" at bounding box center [868, 894] width 52 height 25
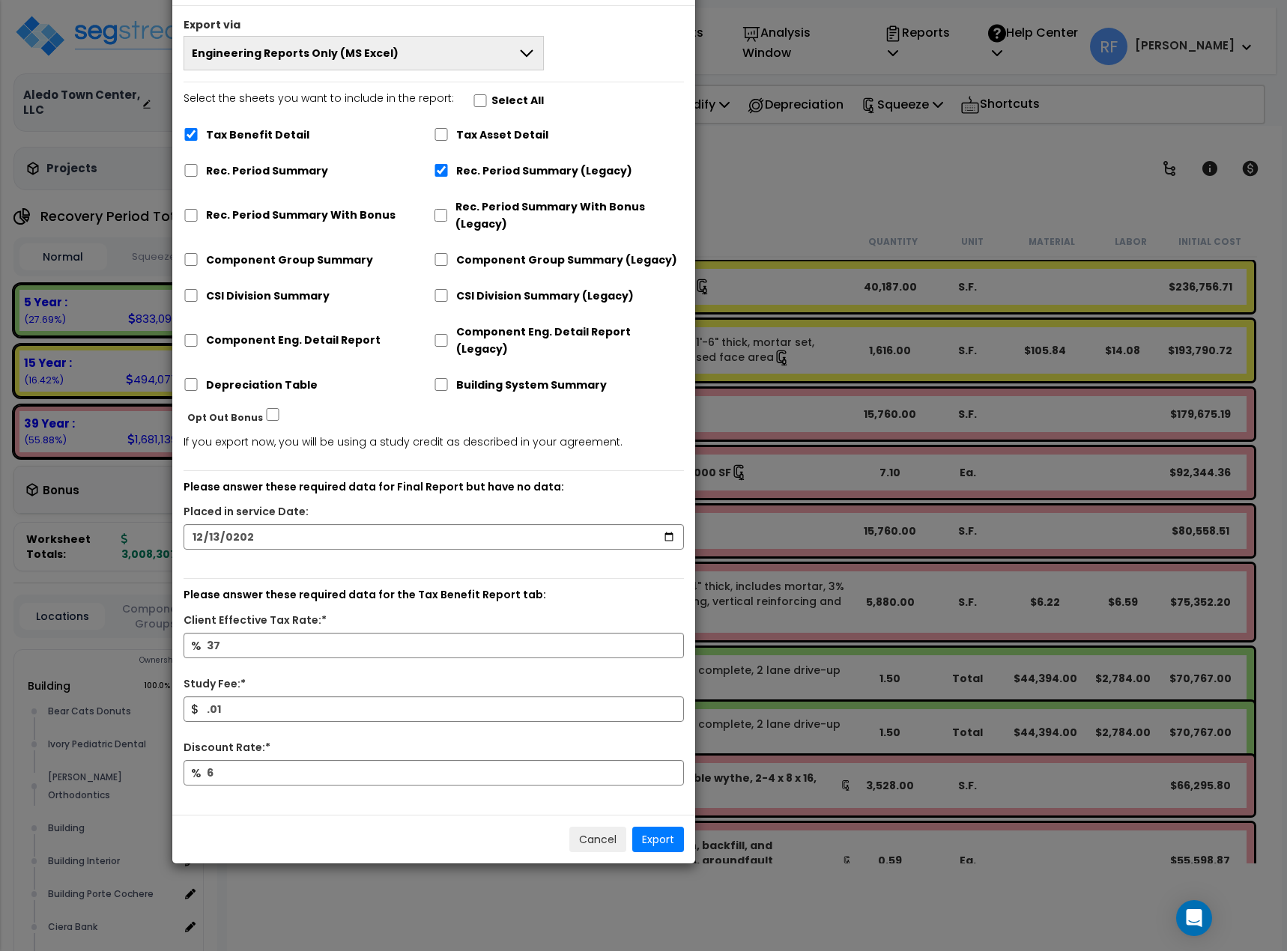
drag, startPoint x: 826, startPoint y: 41, endPoint x: 616, endPoint y: -14, distance: 216.9
click at [616, 0] on html "We are Building your Property. So please grab a coffee and let us do the heavy …" at bounding box center [643, 475] width 1287 height 951
click at [654, 827] on button "Export" at bounding box center [658, 839] width 52 height 25
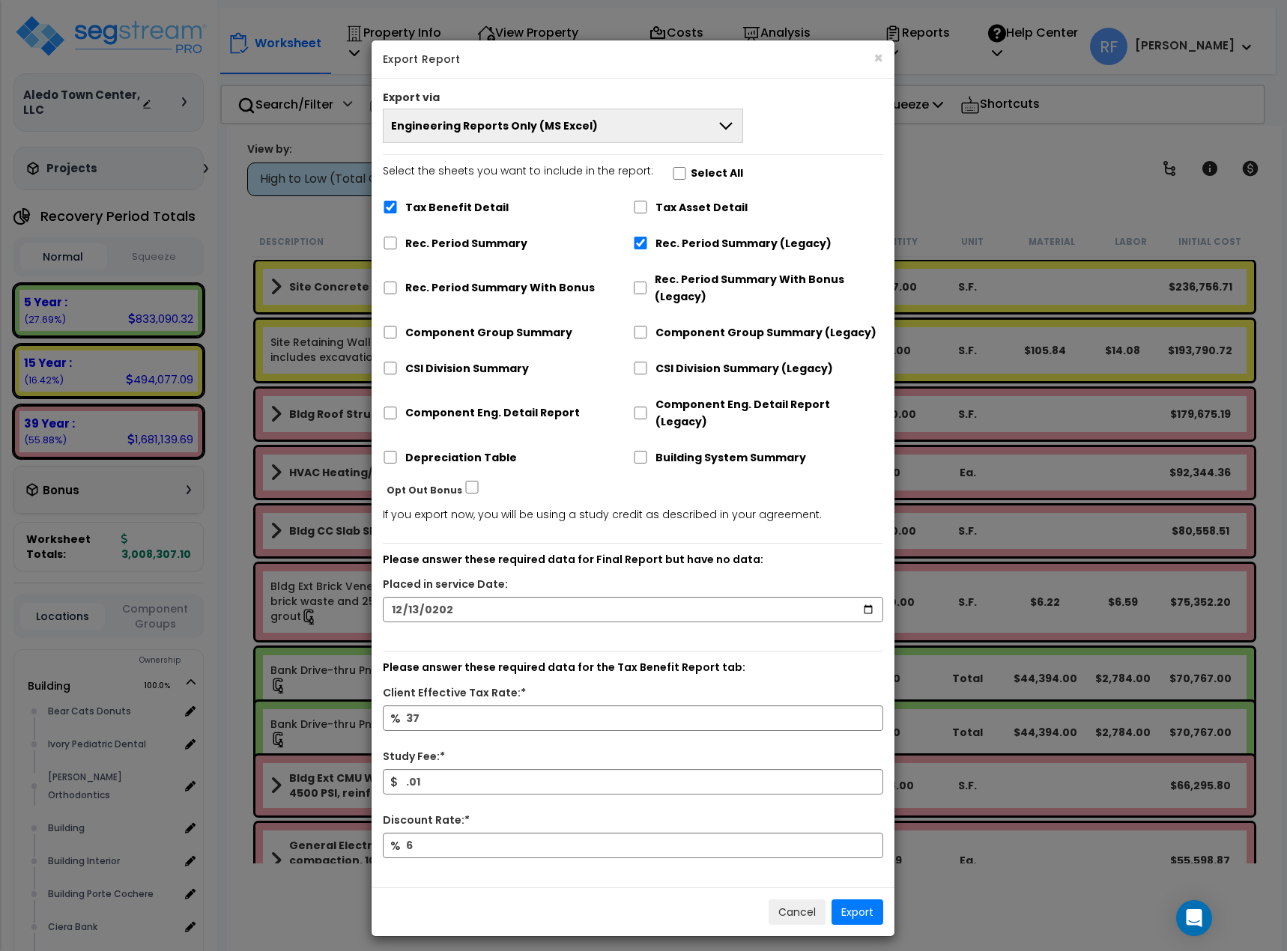
drag, startPoint x: 582, startPoint y: 13, endPoint x: 741, endPoint y: 133, distance: 199.5
click at [788, 82] on div "Export via Engineering Reports Only (MS Excel) Engineering Reports Only (MS Exc…" at bounding box center [632, 483] width 523 height 809
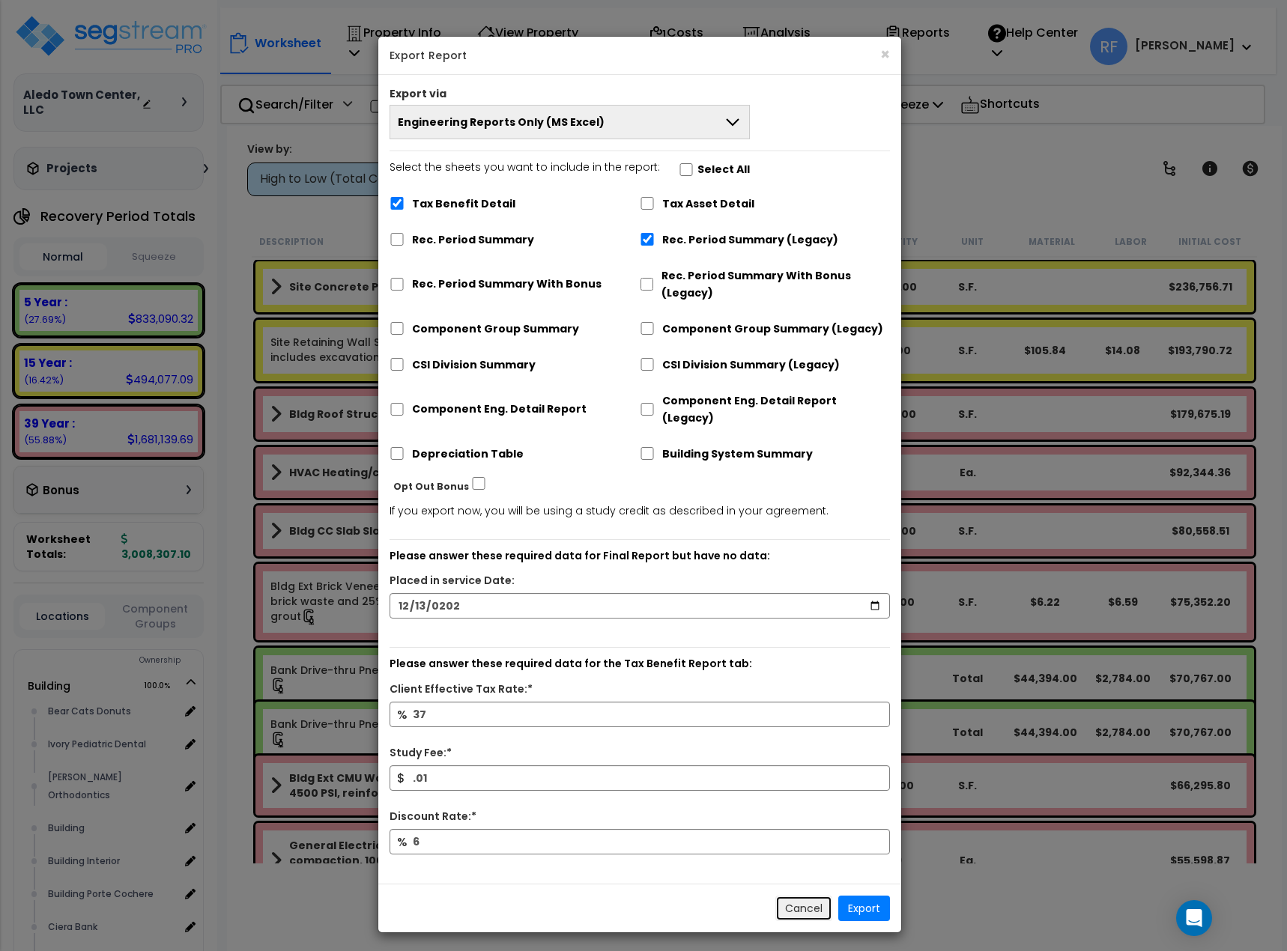
click at [812, 896] on button "Cancel" at bounding box center [803, 908] width 57 height 25
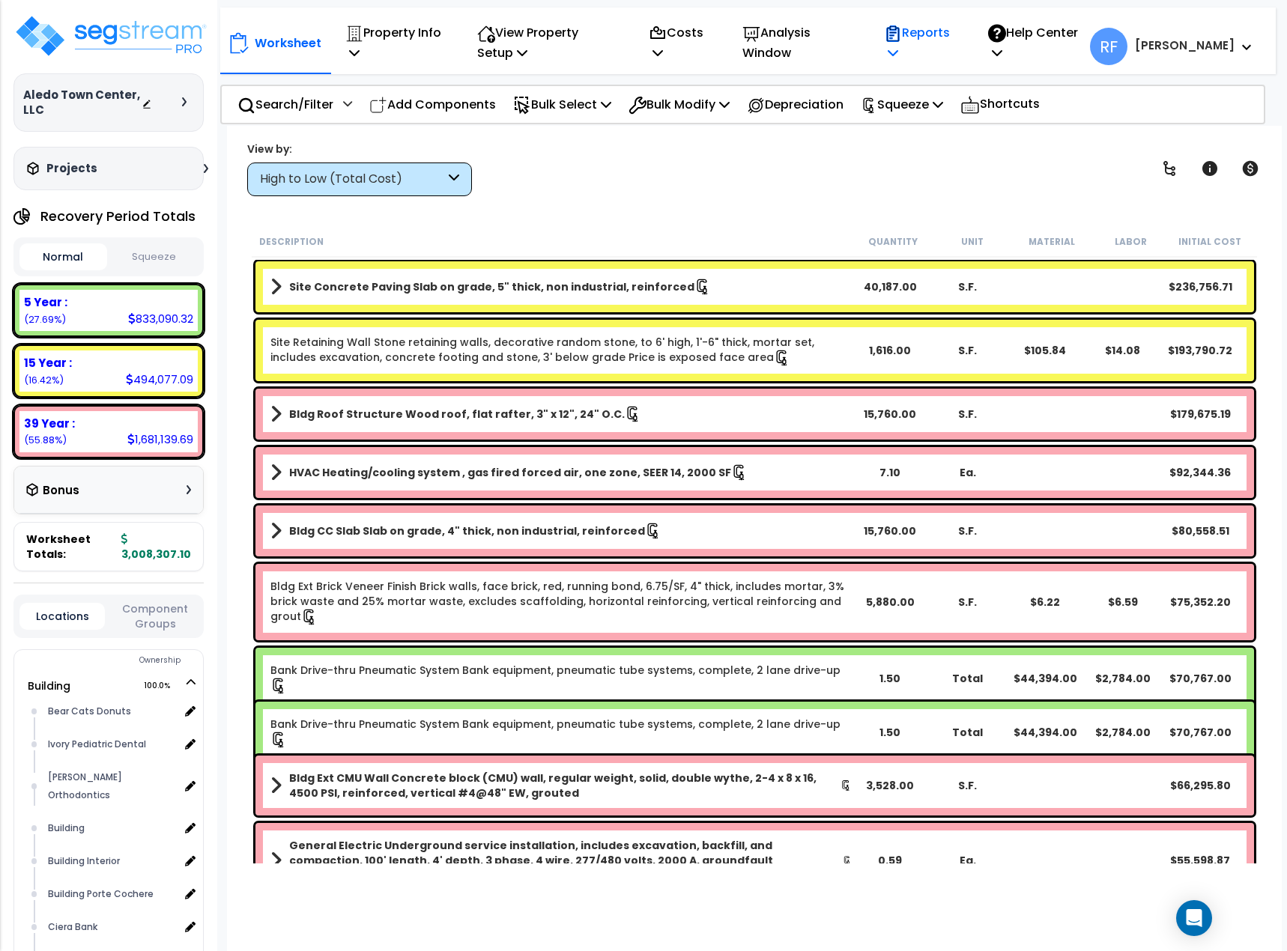
click at [949, 36] on p "Reports" at bounding box center [920, 42] width 72 height 40
click at [162, 250] on button "Squeeze" at bounding box center [155, 257] width 88 height 26
click at [943, 49] on p "Reports" at bounding box center [920, 42] width 72 height 40
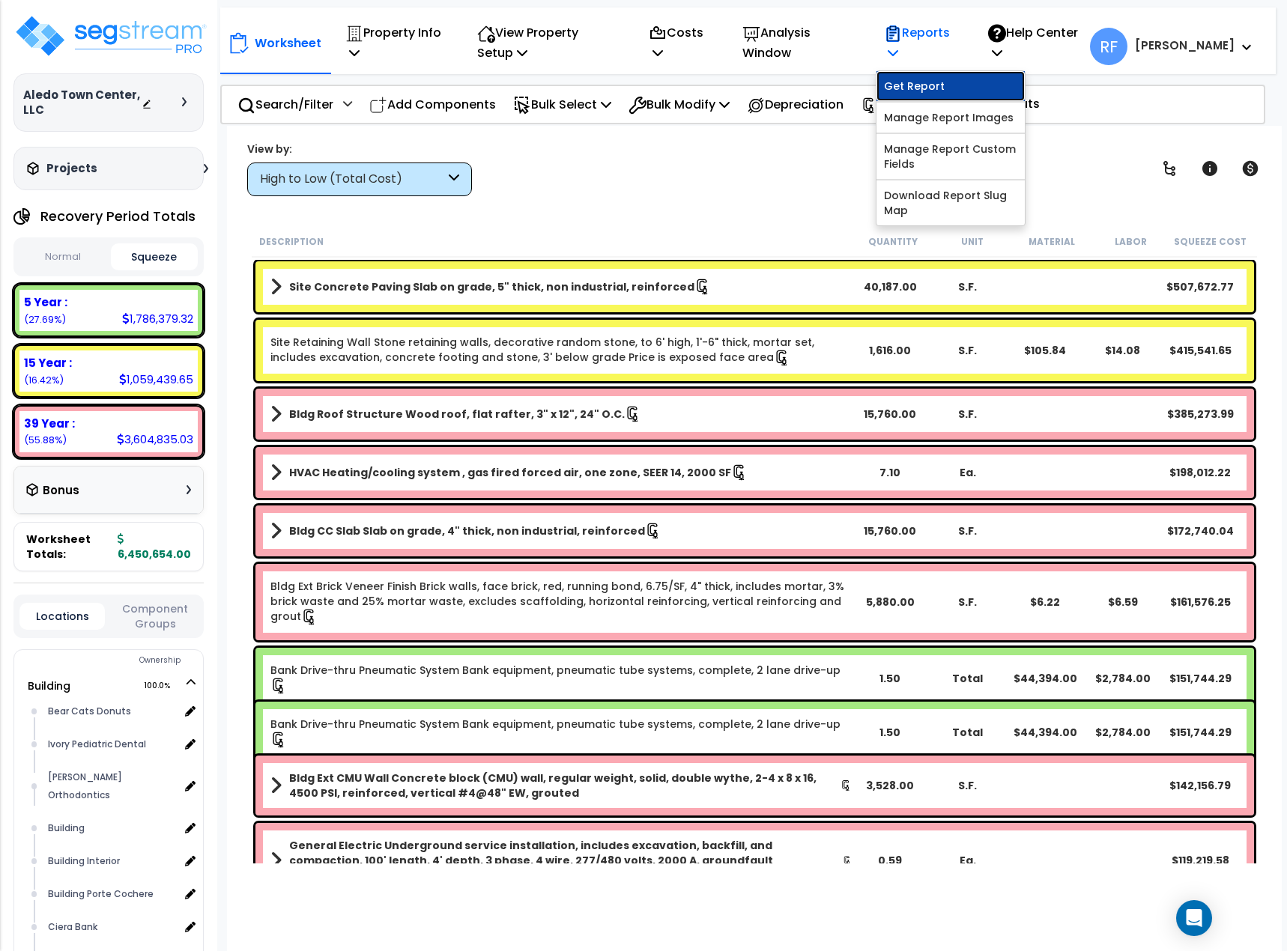
click at [941, 77] on link "Get Report" at bounding box center [950, 86] width 148 height 30
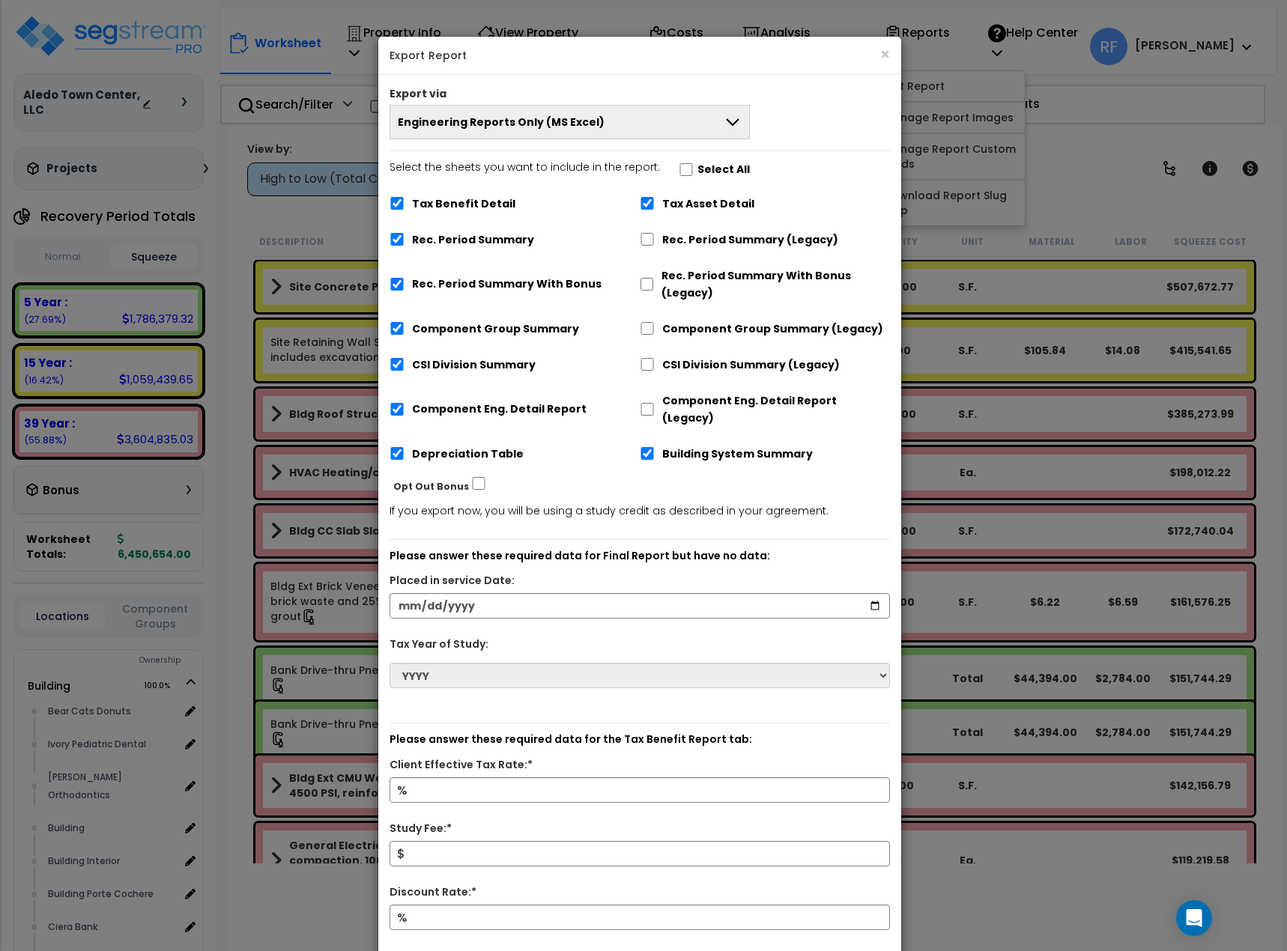
click at [717, 161] on label "Select All" at bounding box center [723, 169] width 52 height 17
click at [693, 163] on input "Select the sheets you want to include in the report: Select All" at bounding box center [685, 169] width 15 height 13
click at [717, 160] on label "Select the sheets you want to include in the report: Select All" at bounding box center [569, 171] width 360 height 25
click at [693, 163] on input "Select the sheets you want to include in the report: Select All" at bounding box center [685, 169] width 15 height 13
checkbox input "false"
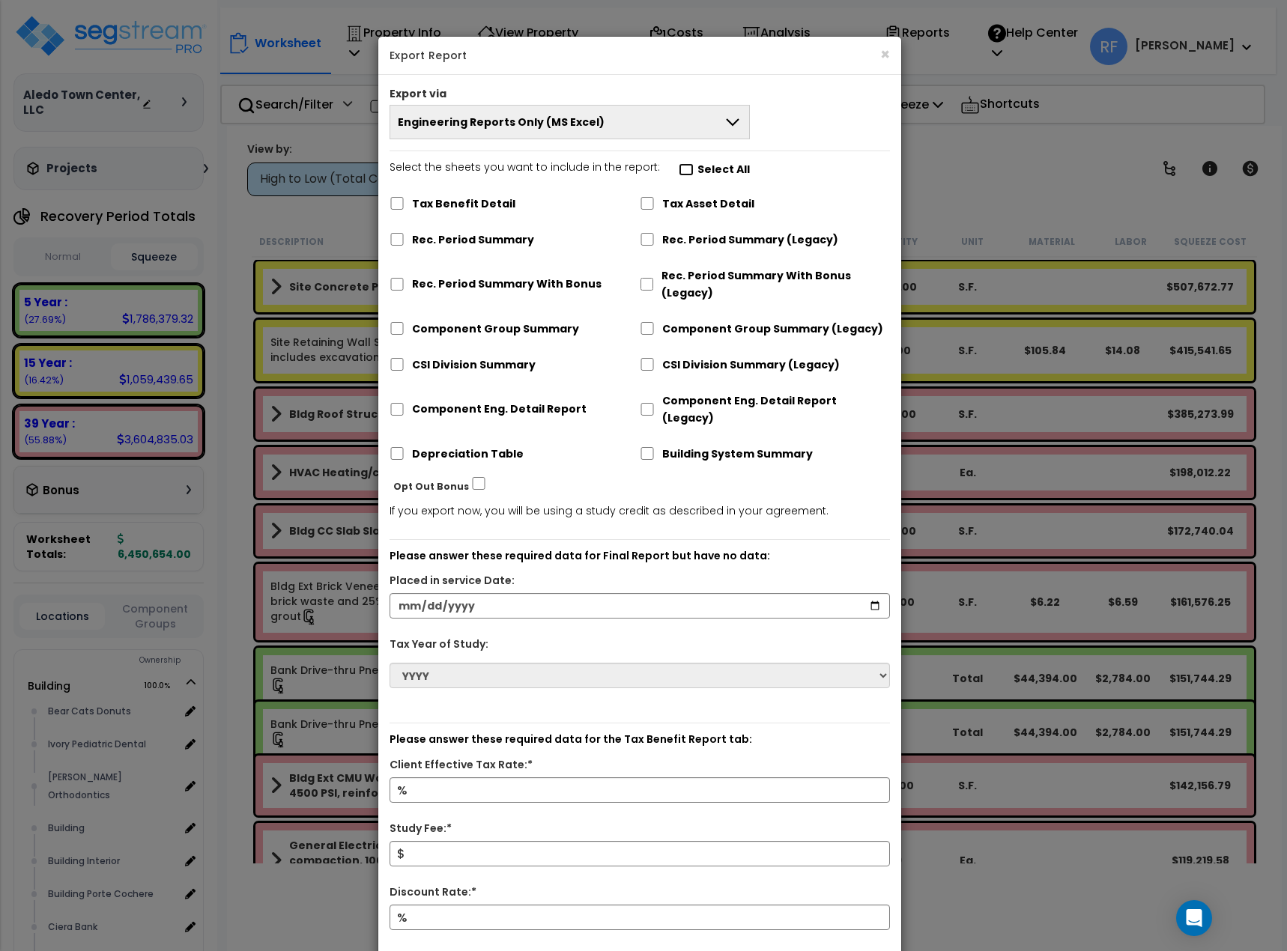
checkbox input "false"
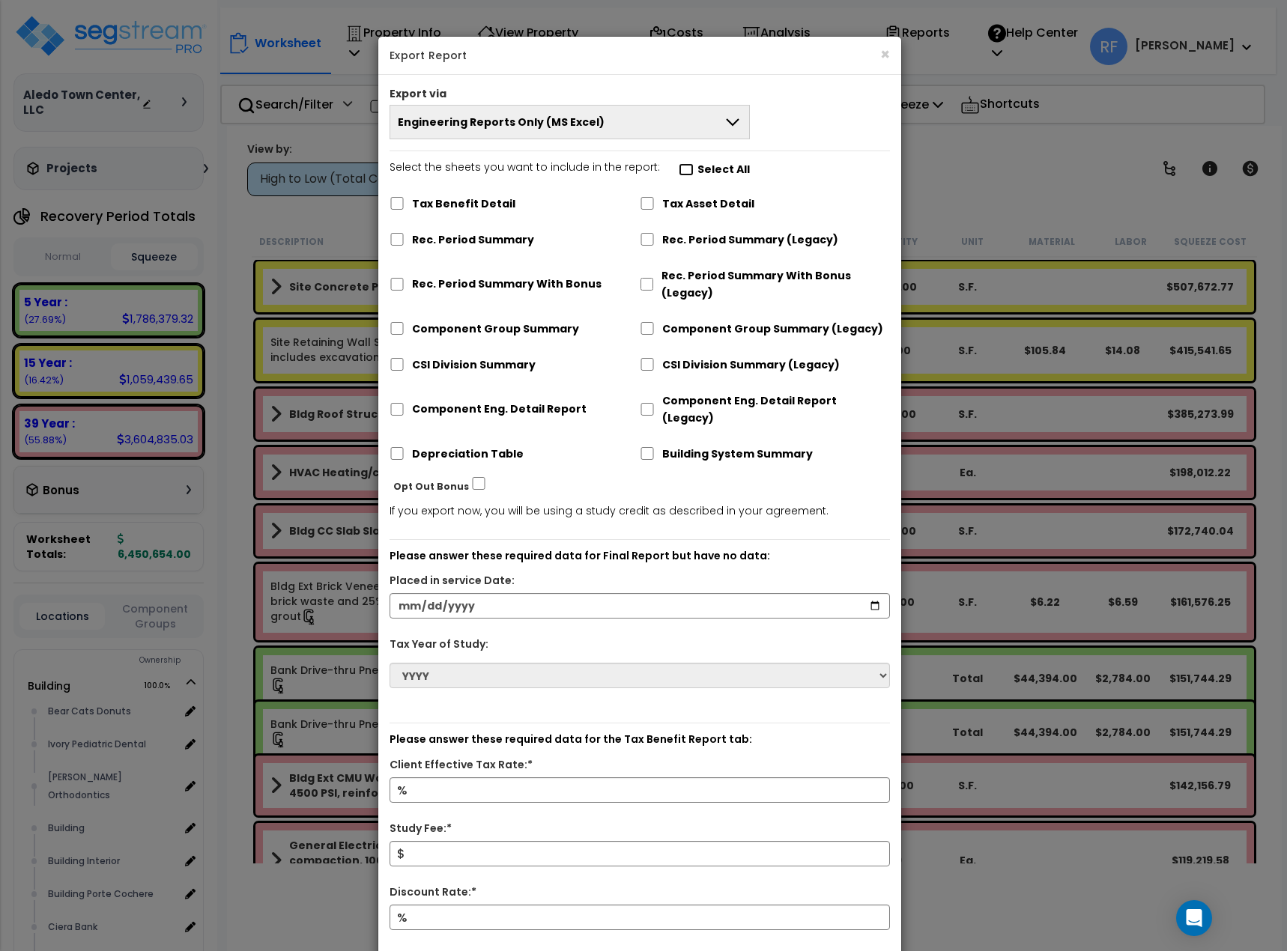
checkbox input "false"
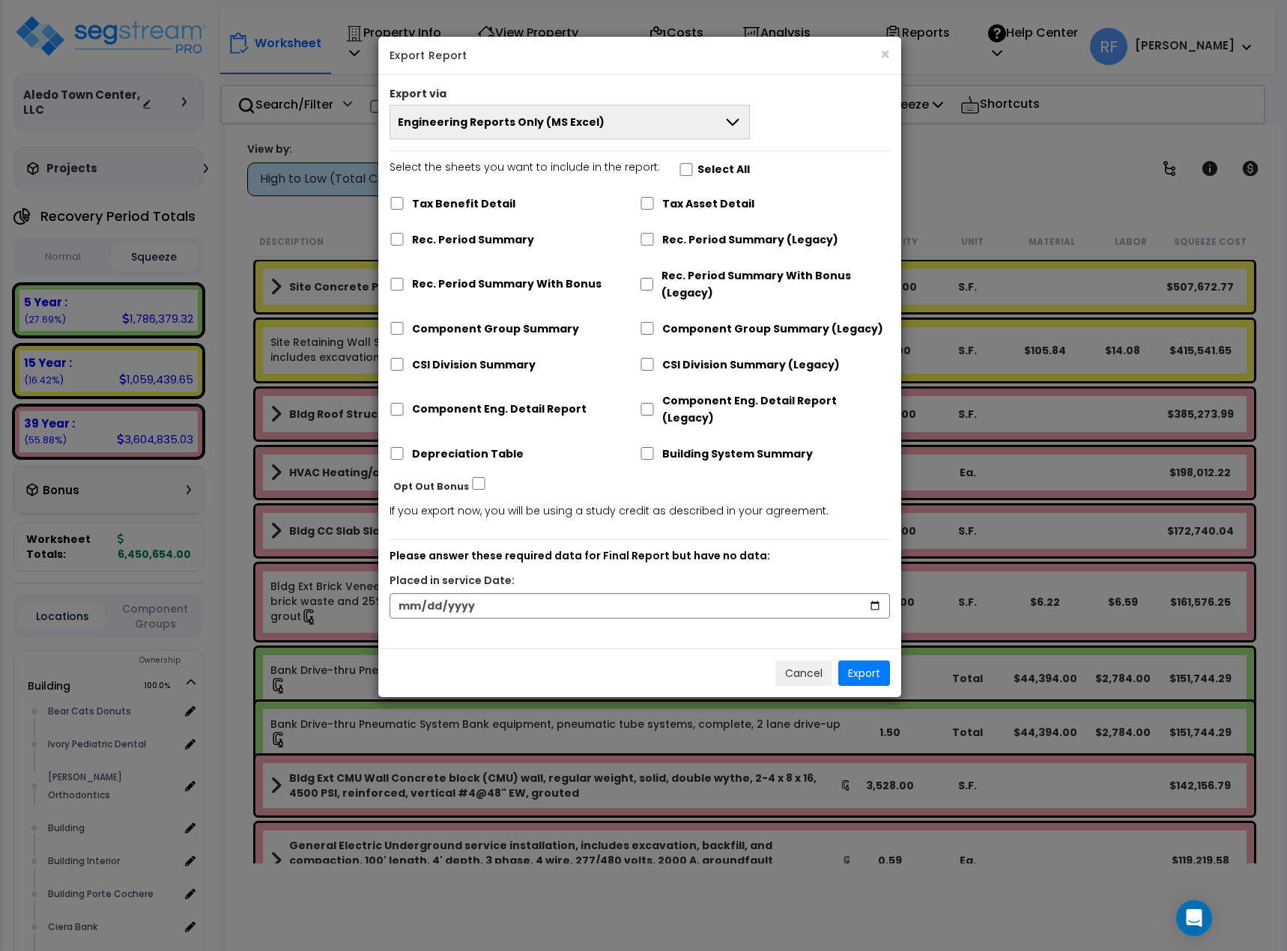
click at [700, 235] on label "Rec. Period Summary (Legacy)" at bounding box center [750, 239] width 176 height 17
click at [654, 235] on input "Rec. Period Summary (Legacy)" at bounding box center [647, 239] width 15 height 13
checkbox input "true"
click at [484, 199] on label "Tax Benefit Detail" at bounding box center [463, 203] width 103 height 17
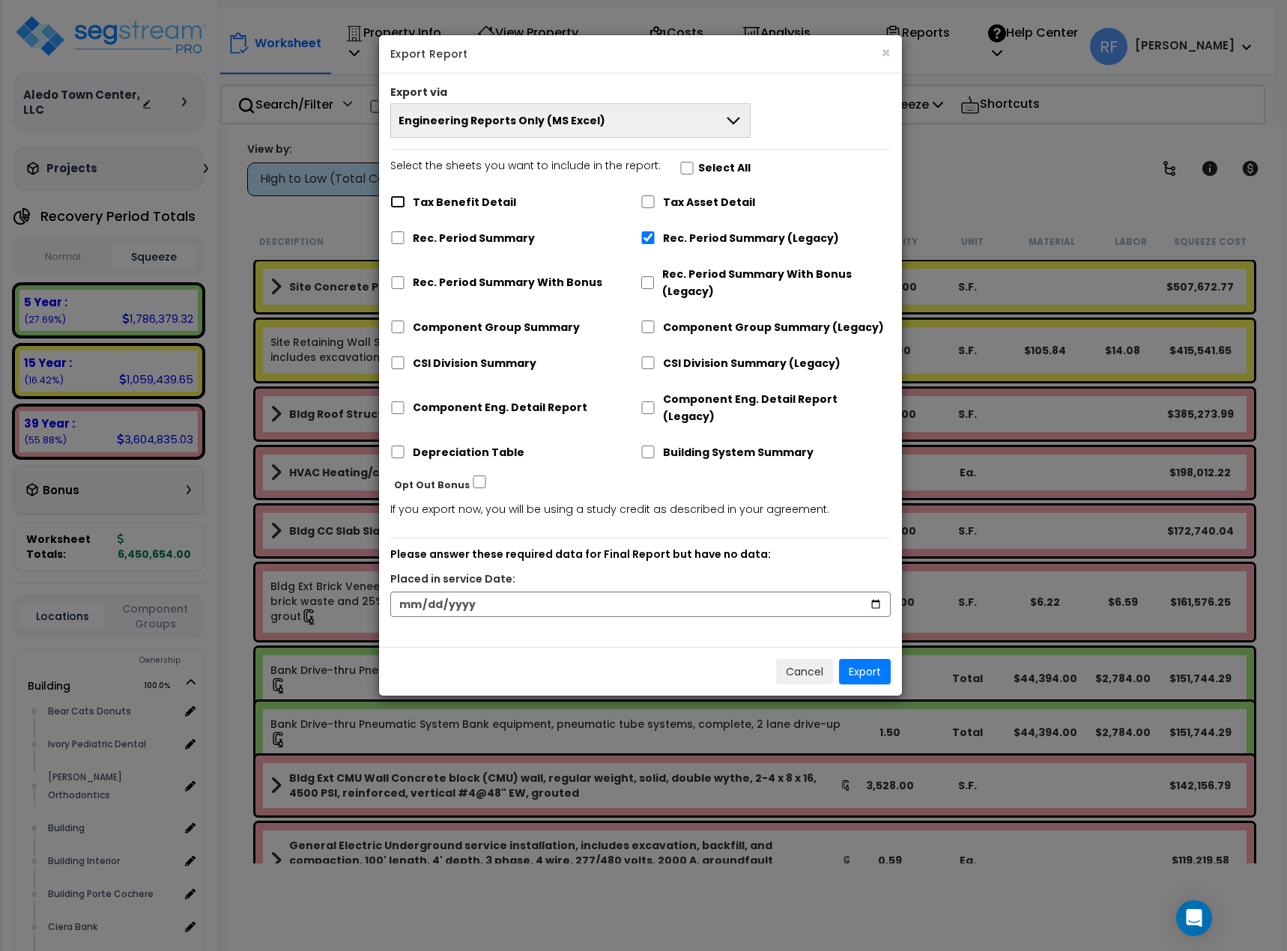
click at [392, 201] on input "Tax Benefit Detail" at bounding box center [397, 201] width 15 height 13
checkbox input "true"
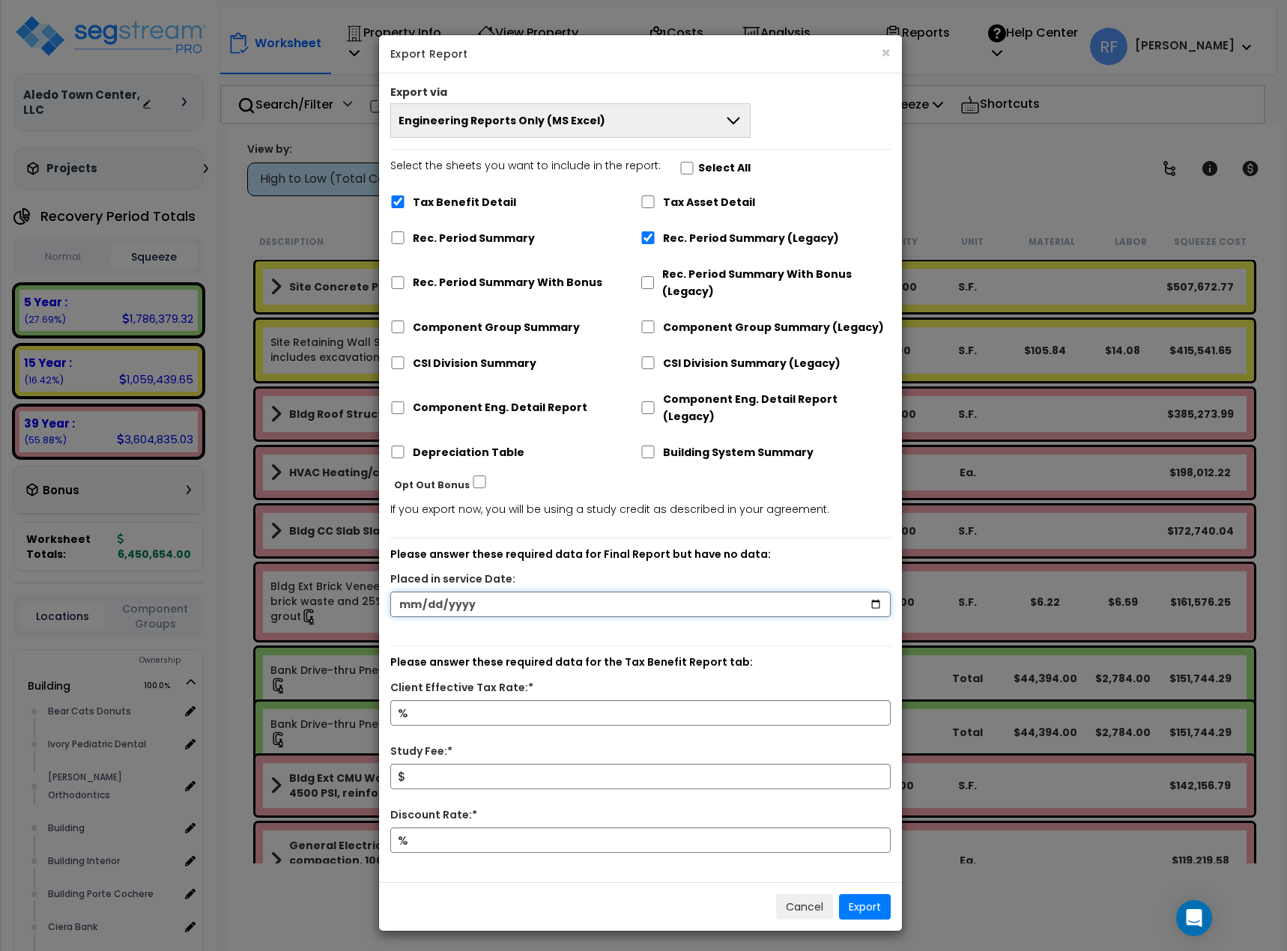
click at [410, 592] on input "date" at bounding box center [640, 604] width 500 height 25
type input "2024-12-13"
click at [545, 700] on input "Client Effective Tax Rate:*" at bounding box center [640, 712] width 500 height 25
type input "37"
click at [518, 764] on input "Study Fee:*" at bounding box center [640, 776] width 500 height 25
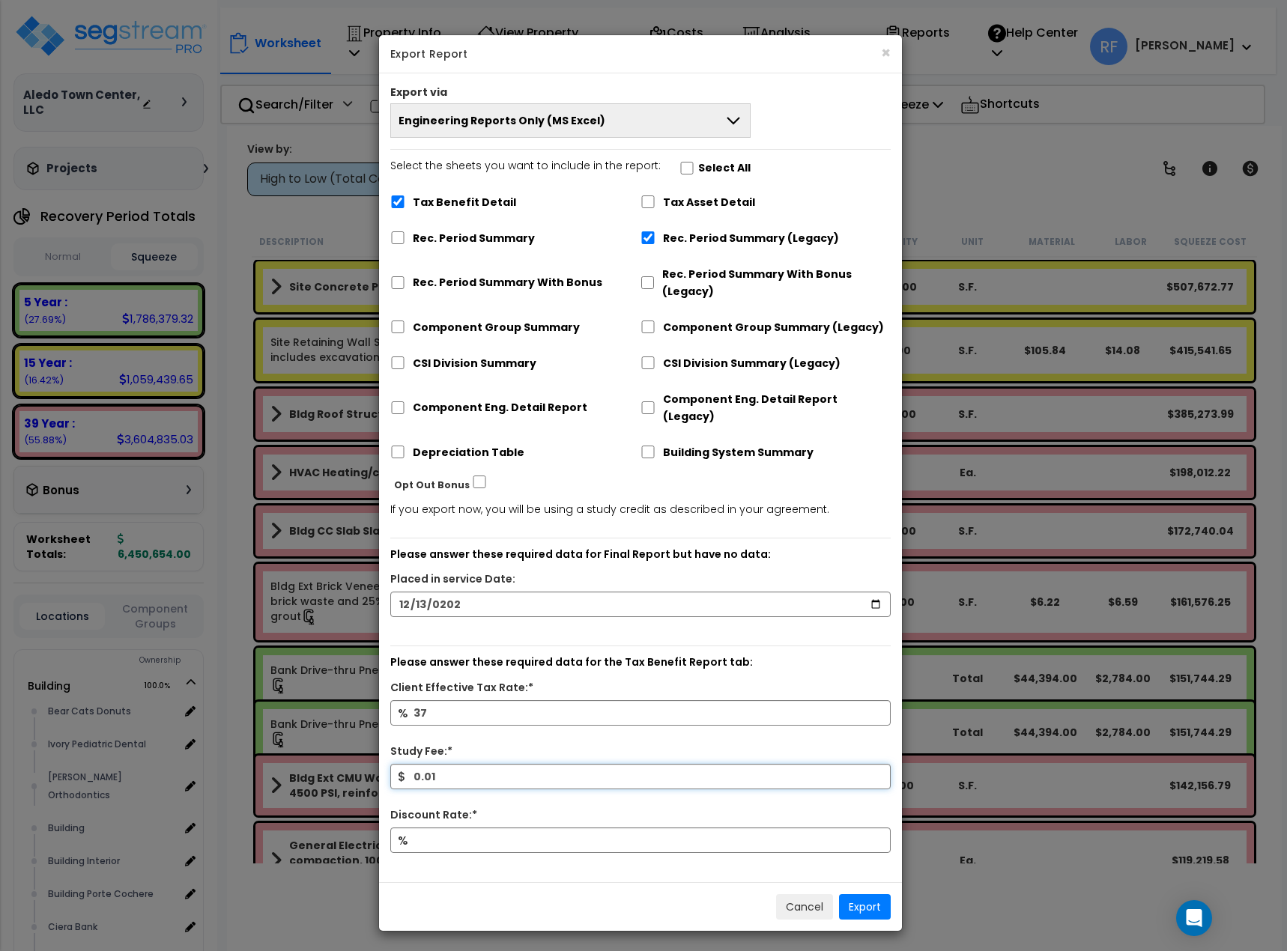
type input "0.01"
click at [574, 827] on input "Discount Rate:*" at bounding box center [640, 839] width 500 height 25
type input "6"
click at [872, 894] on button "Export" at bounding box center [865, 906] width 52 height 25
click at [428, 713] on div "% 37" at bounding box center [640, 721] width 523 height 43
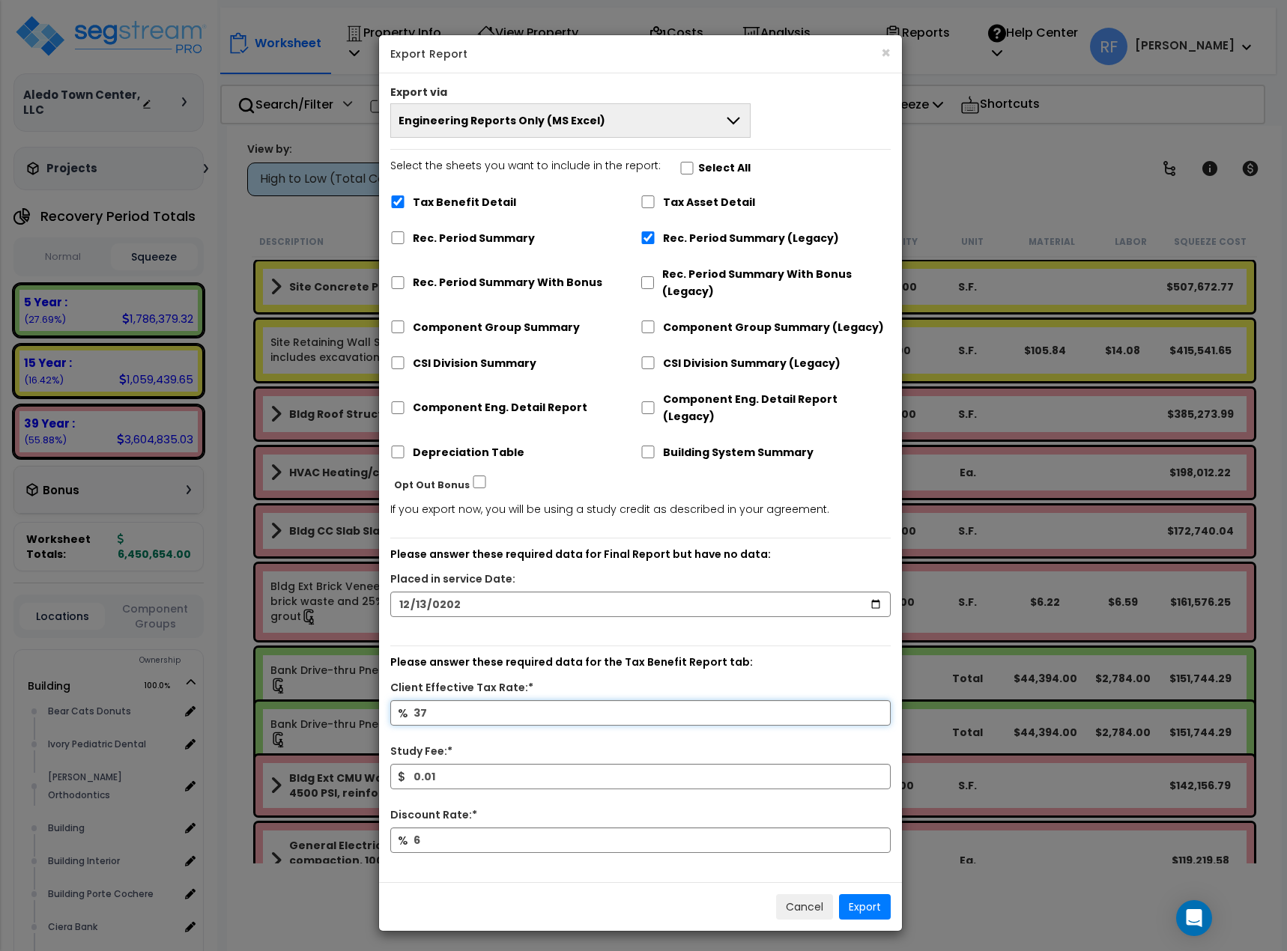
click at [440, 706] on input "37" at bounding box center [640, 712] width 500 height 25
type input "37"
click at [863, 894] on button "Export" at bounding box center [865, 906] width 52 height 25
click at [890, 54] on div "× Export Report" at bounding box center [640, 54] width 523 height 38
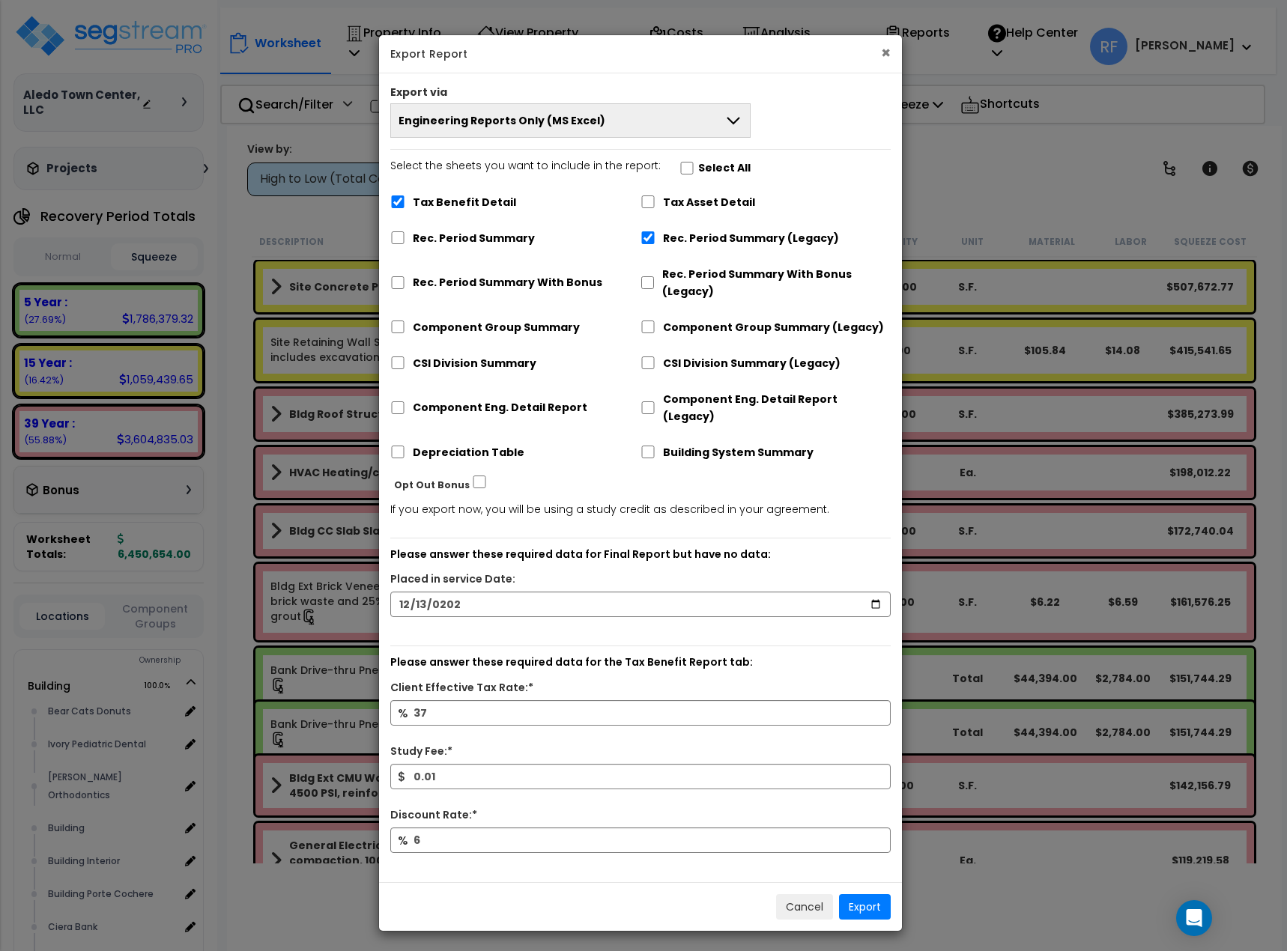
click at [882, 52] on button "×" at bounding box center [886, 53] width 10 height 16
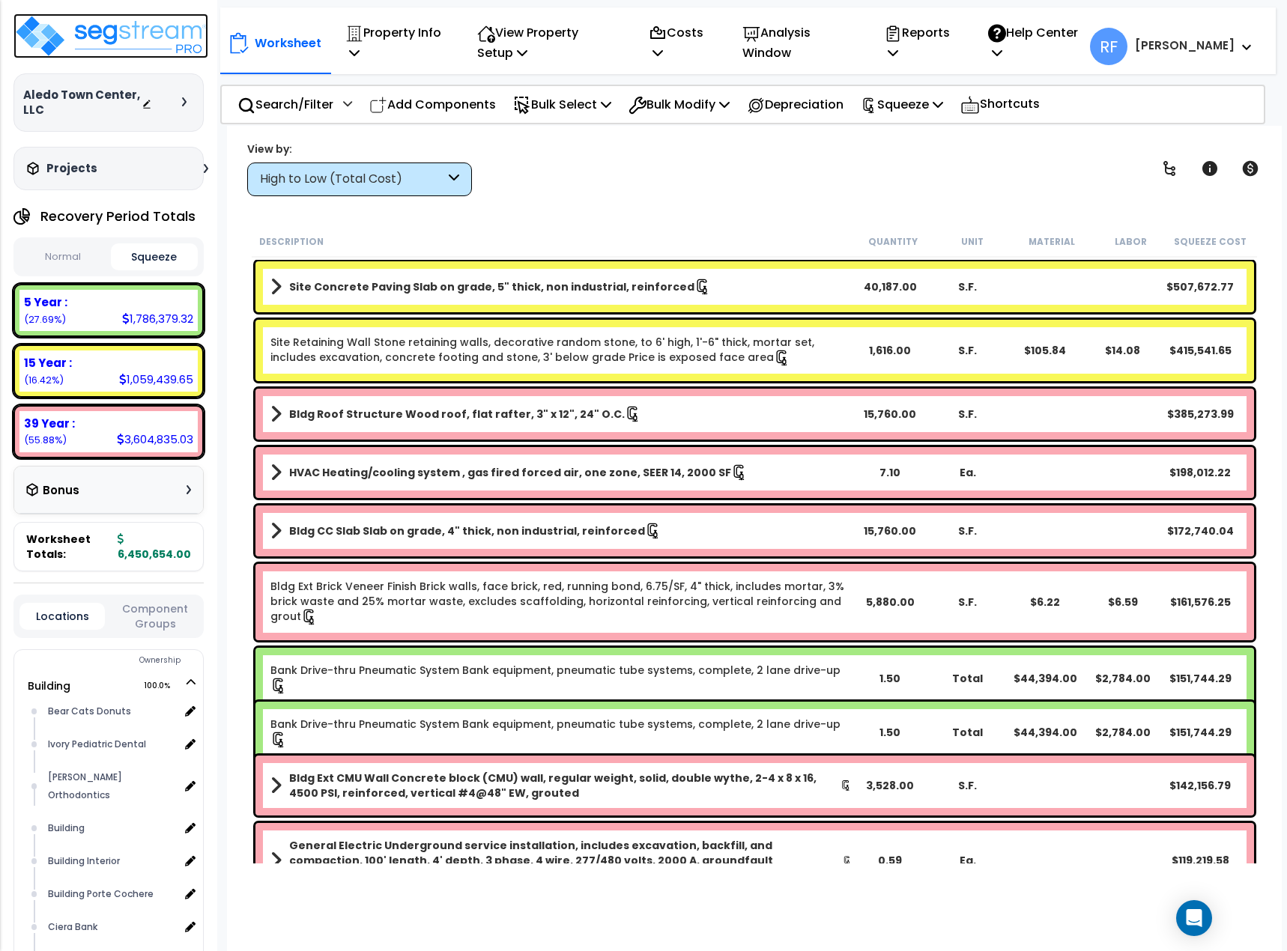
click at [169, 48] on img at bounding box center [110, 35] width 195 height 45
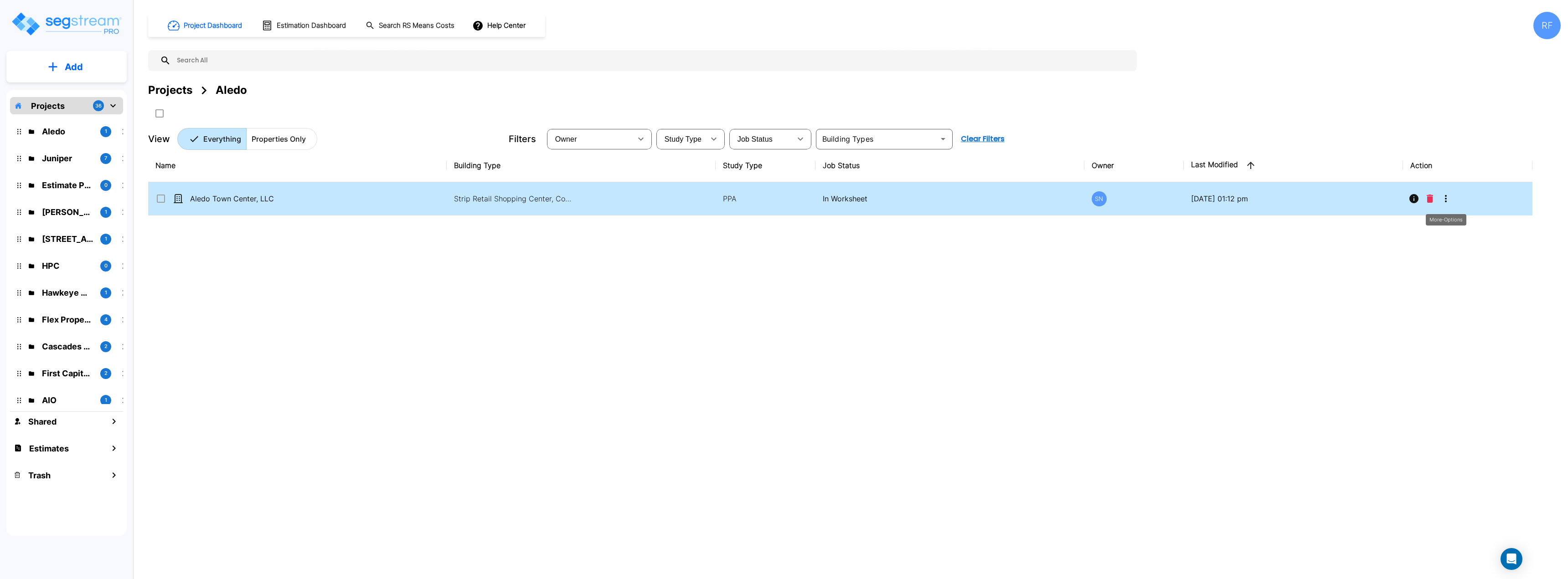
click at [783, 199] on icon "More-Options" at bounding box center [1446, 199] width 11 height 11
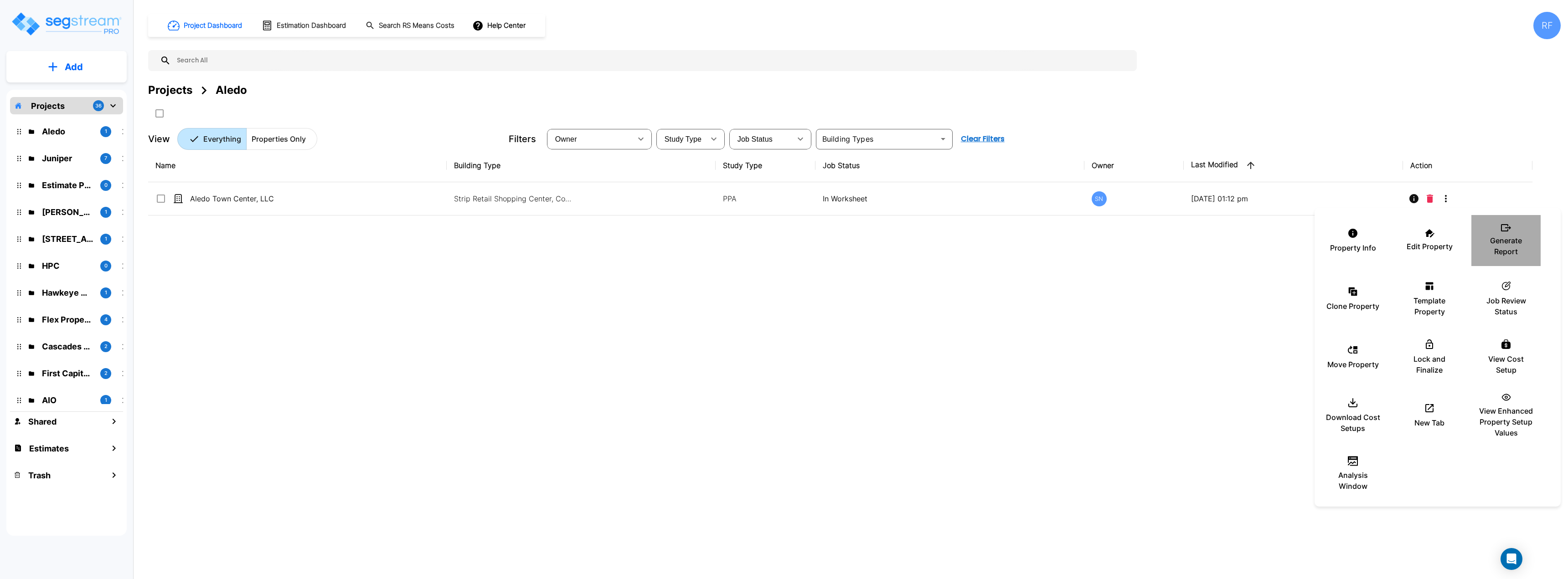
click at [783, 249] on p "Generate Report" at bounding box center [1506, 246] width 55 height 22
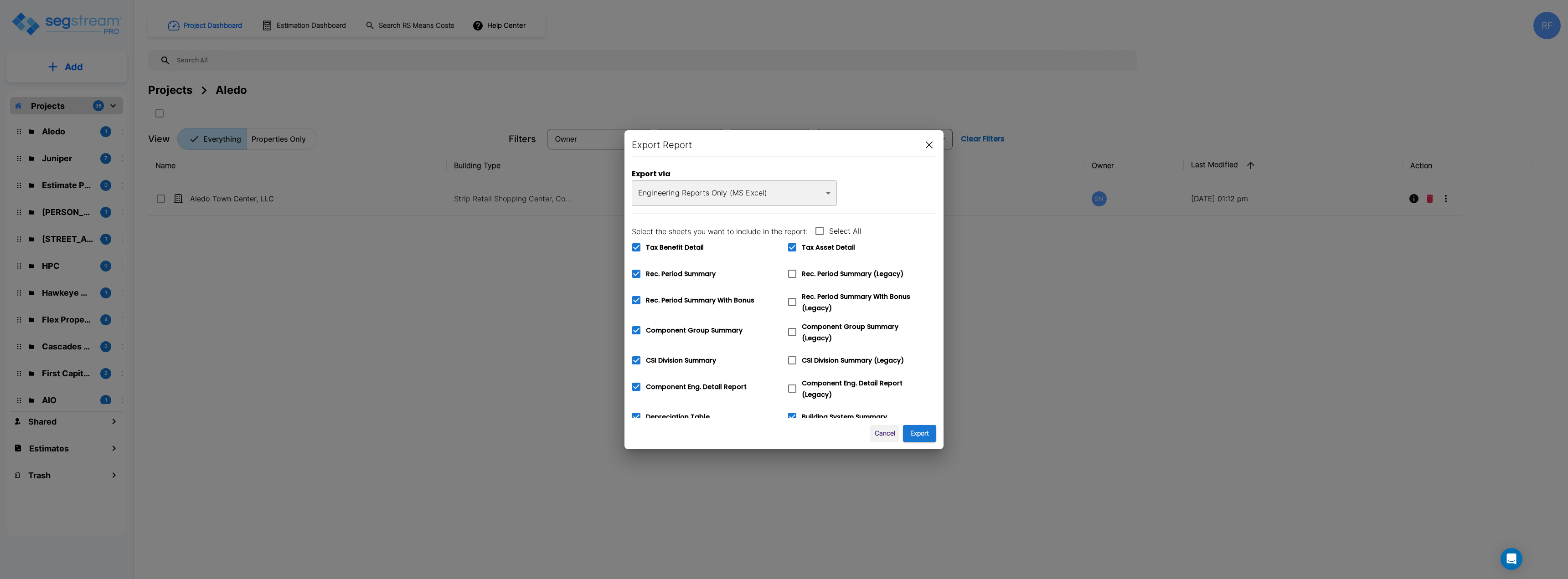
click at [783, 226] on icon at bounding box center [819, 231] width 11 height 11
click at [783, 226] on input "Select All" at bounding box center [814, 225] width 9 height 8
click at [783, 226] on icon at bounding box center [819, 231] width 11 height 11
click at [783, 226] on input "Select All" at bounding box center [814, 225] width 9 height 8
checkbox input "false"
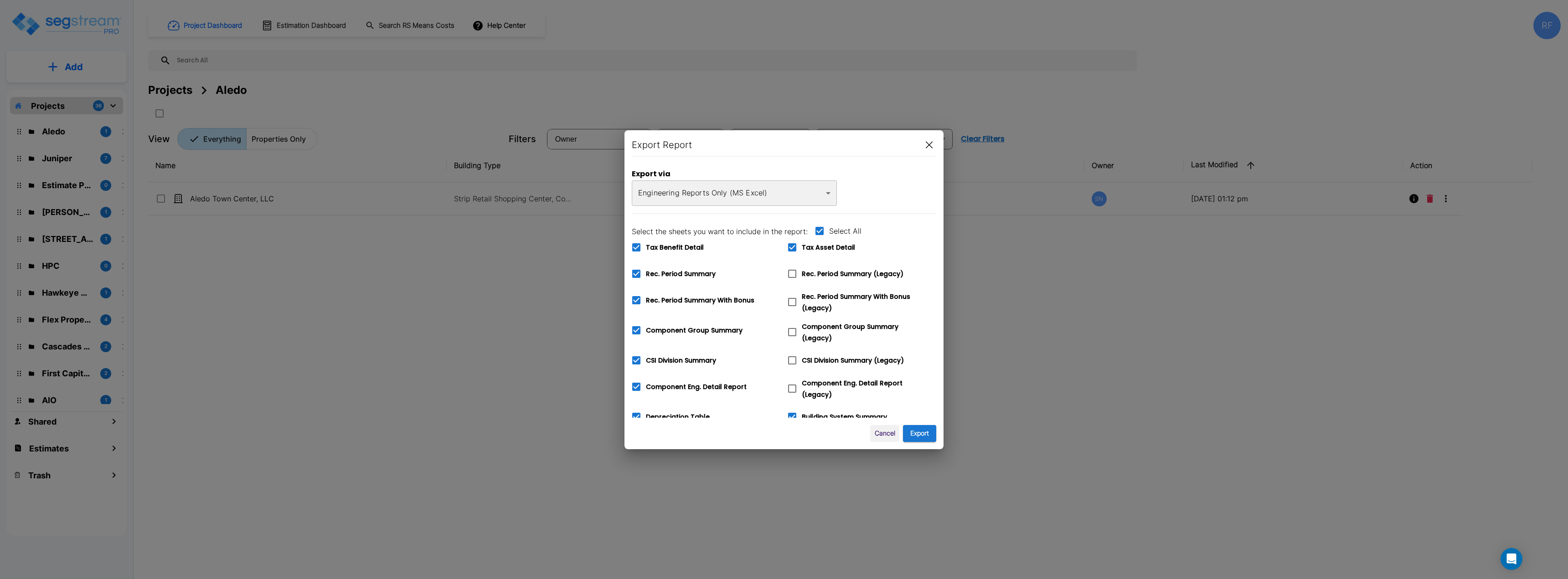
checkbox input "false"
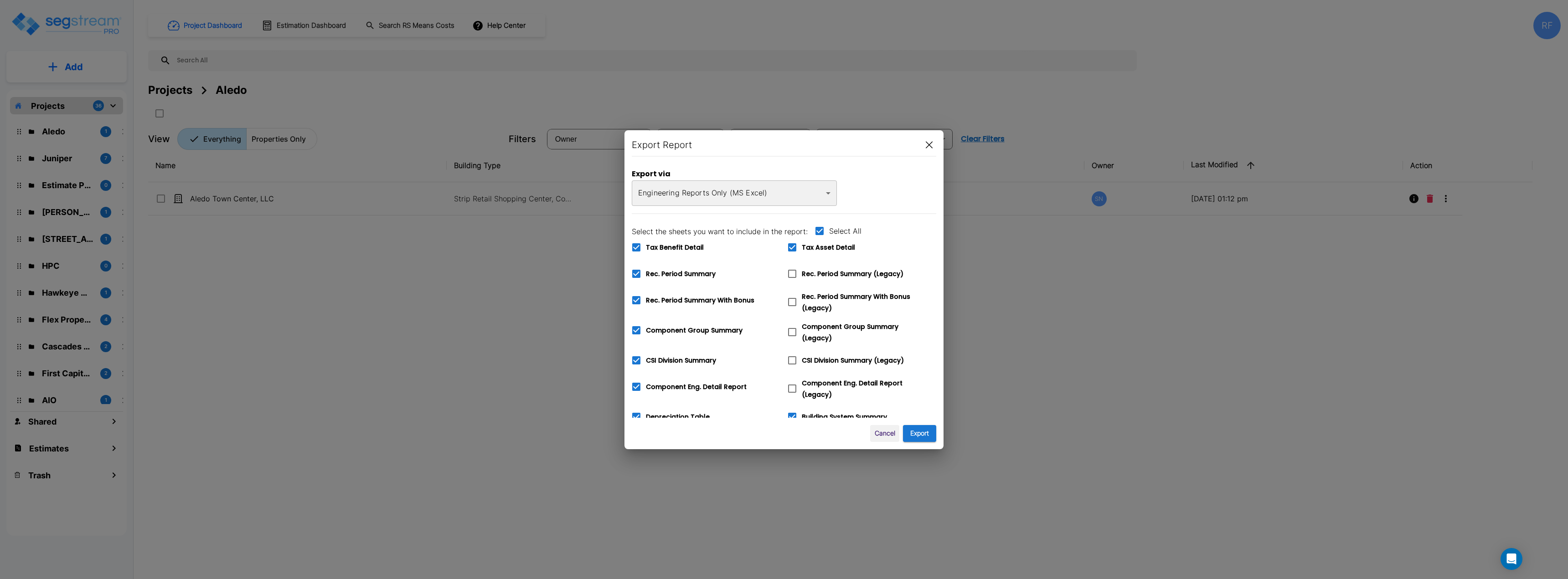
checkbox input "false"
click at [783, 271] on icon at bounding box center [792, 274] width 11 height 11
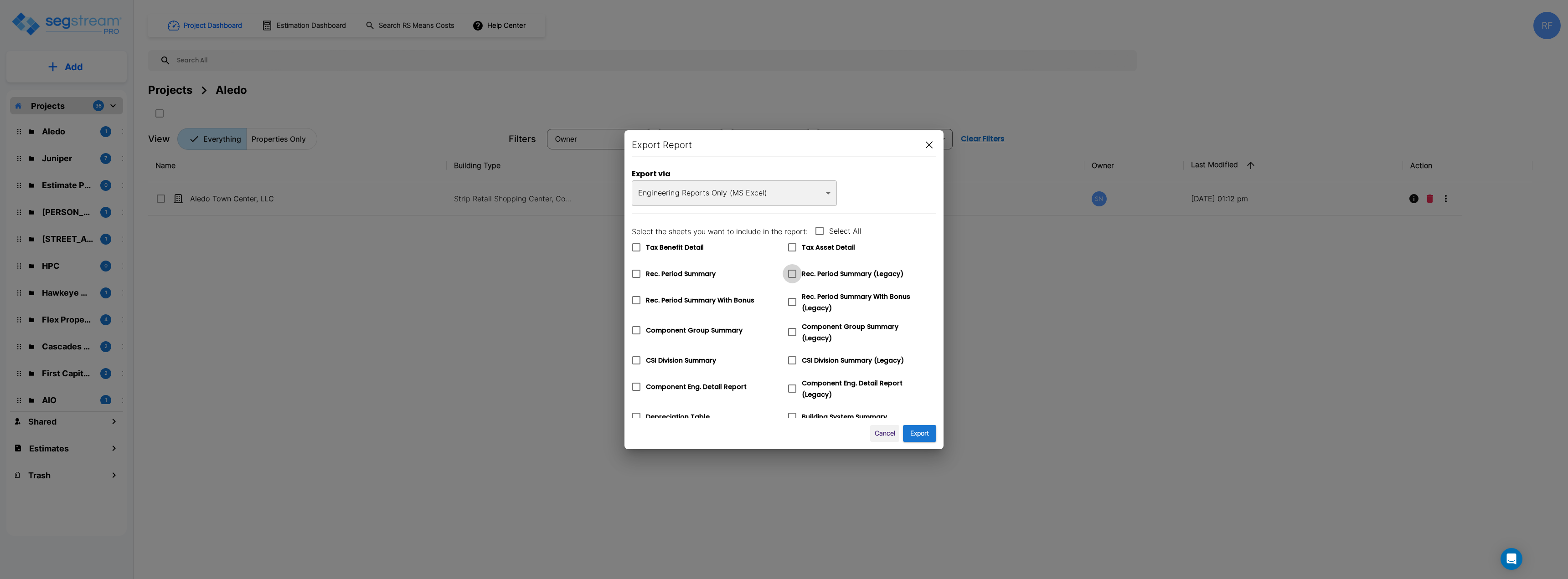
click at [783, 271] on input "Rec. Period Summary (Legacy)" at bounding box center [787, 268] width 9 height 8
checkbox input "true"
click at [636, 248] on icon at bounding box center [636, 248] width 11 height 11
click at [636, 246] on input "Tax Benefit Detail" at bounding box center [631, 241] width 9 height 8
checkbox input "true"
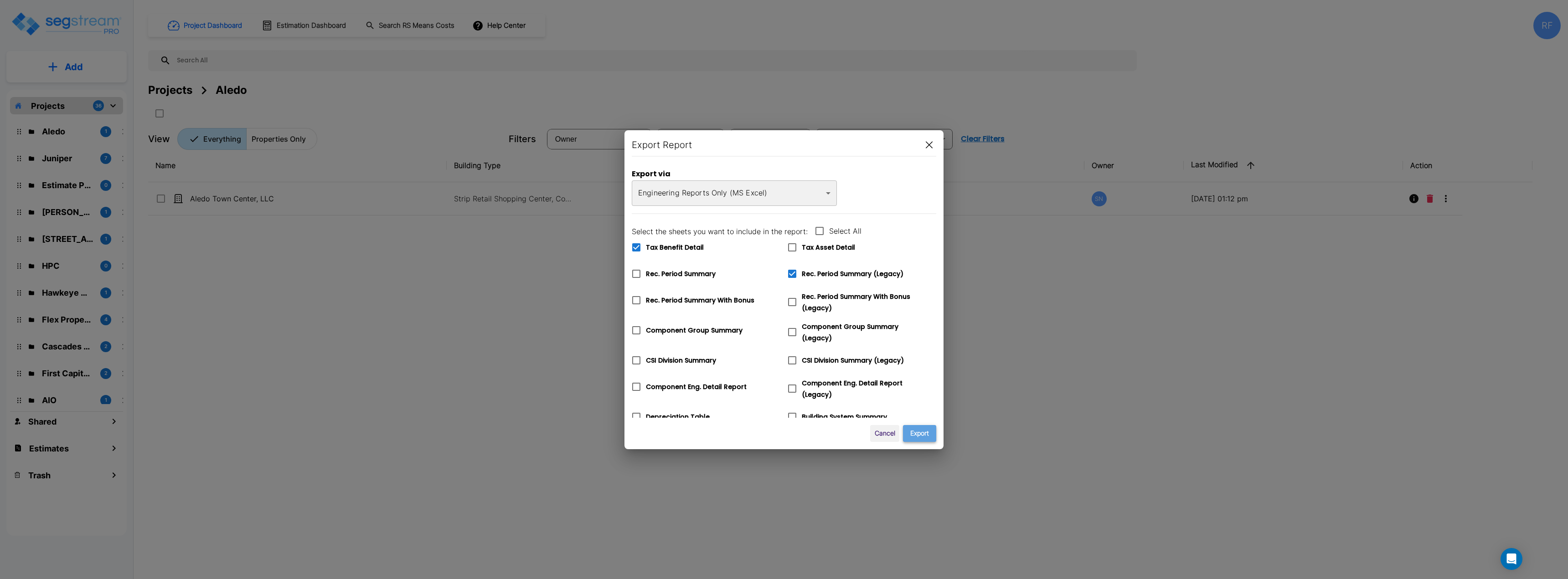
click at [783, 436] on button "Export" at bounding box center [919, 434] width 33 height 17
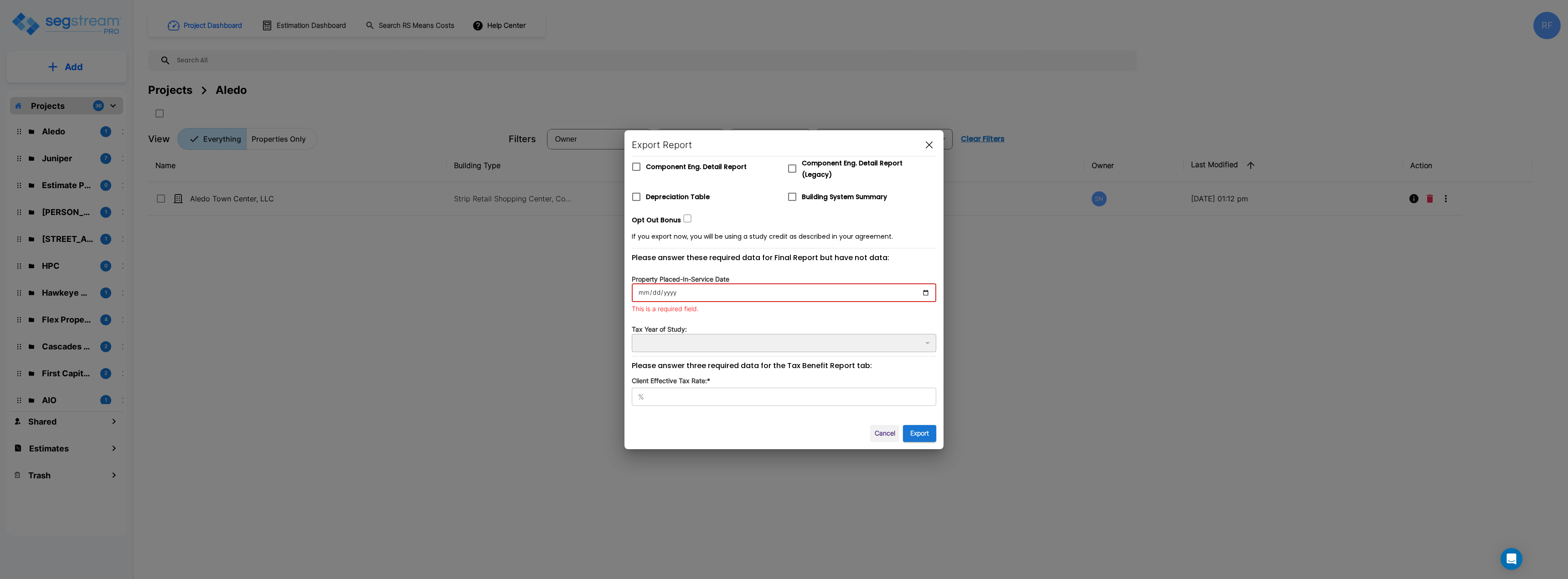
type input "0002-12-13"
type input "2"
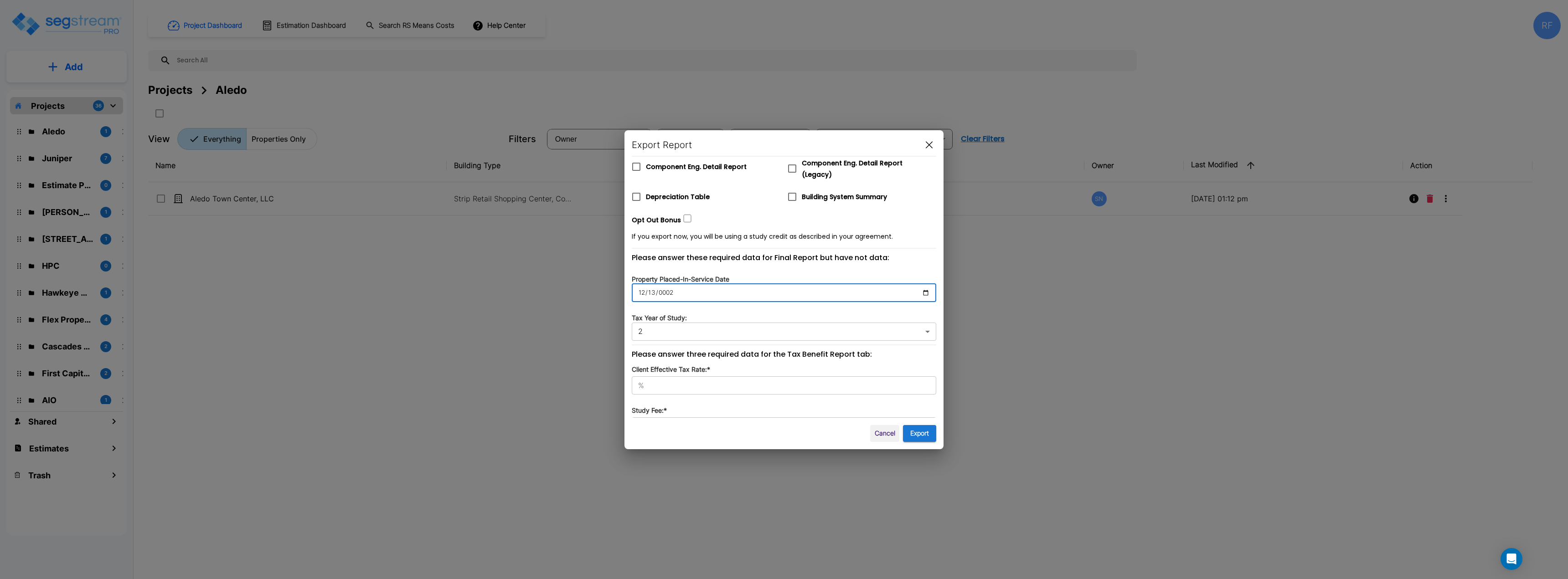
type input "0020-12-13"
type input "20"
type input "0202-12-13"
type input "202"
type input "2024-12-13"
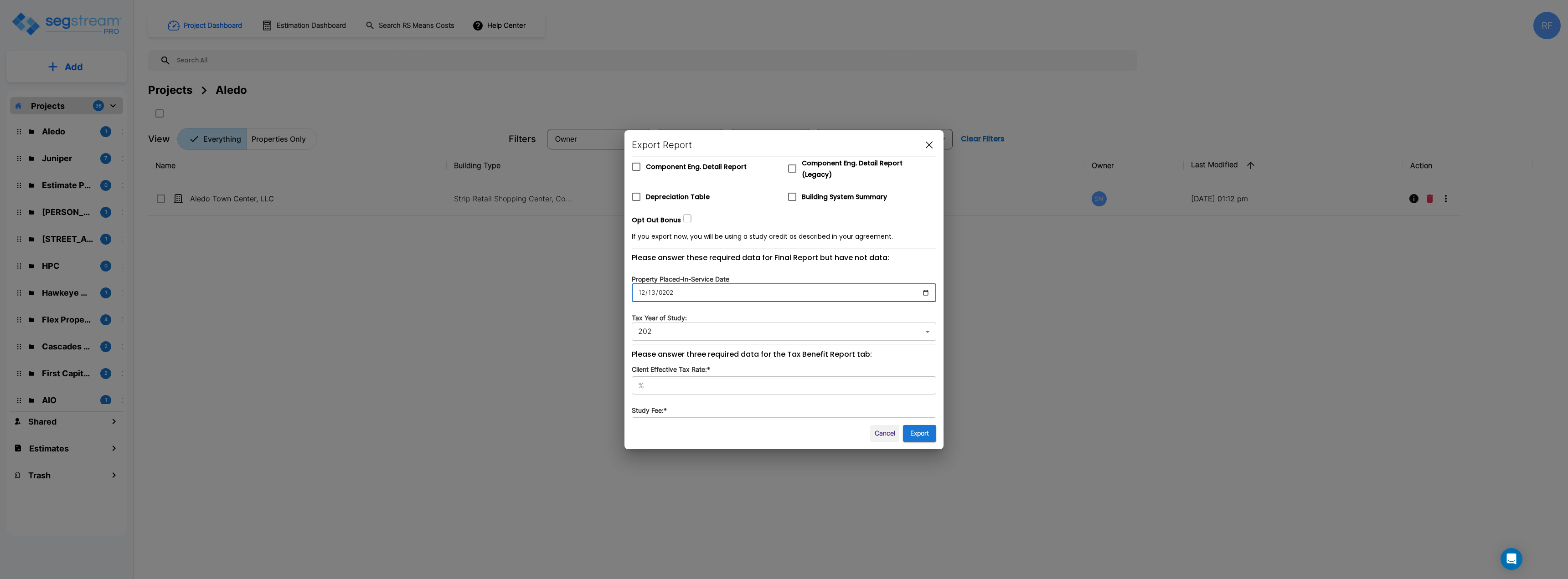
type input "2024"
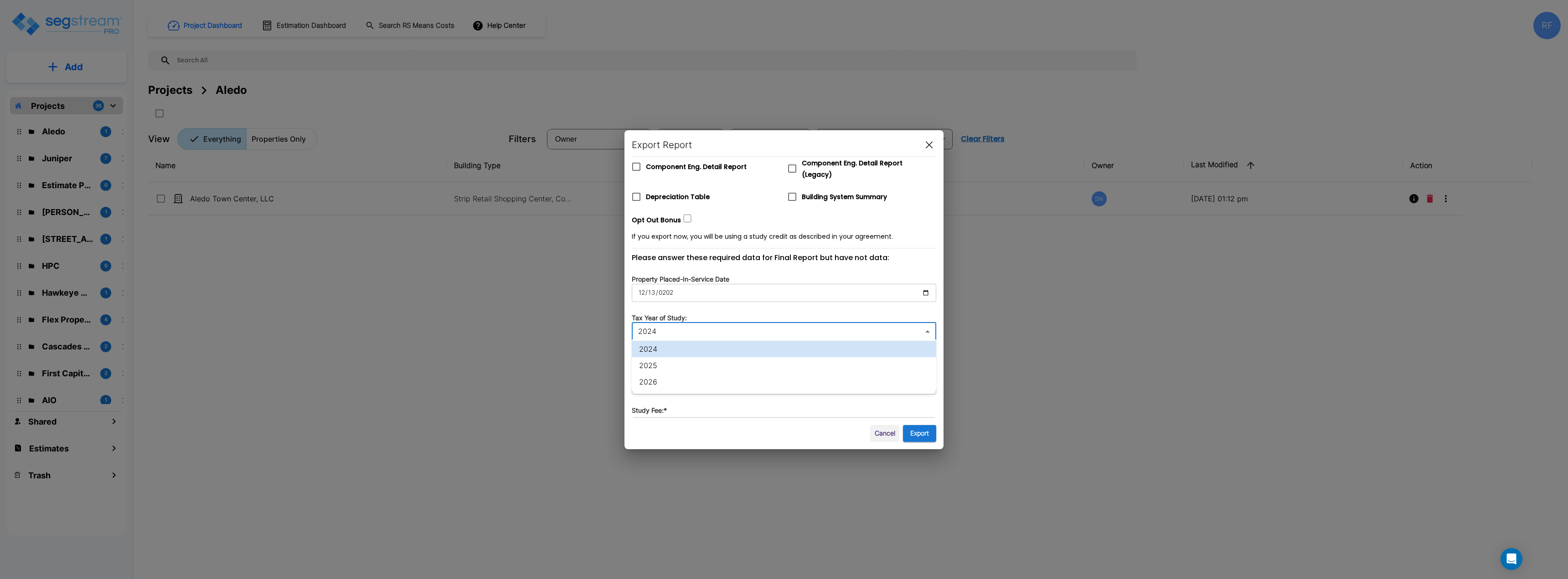
click at [783, 326] on body "× Your report is being generated. Be patient! × We're working on your Modificat…" at bounding box center [784, 290] width 1568 height 579
click at [783, 326] on div at bounding box center [784, 290] width 1568 height 579
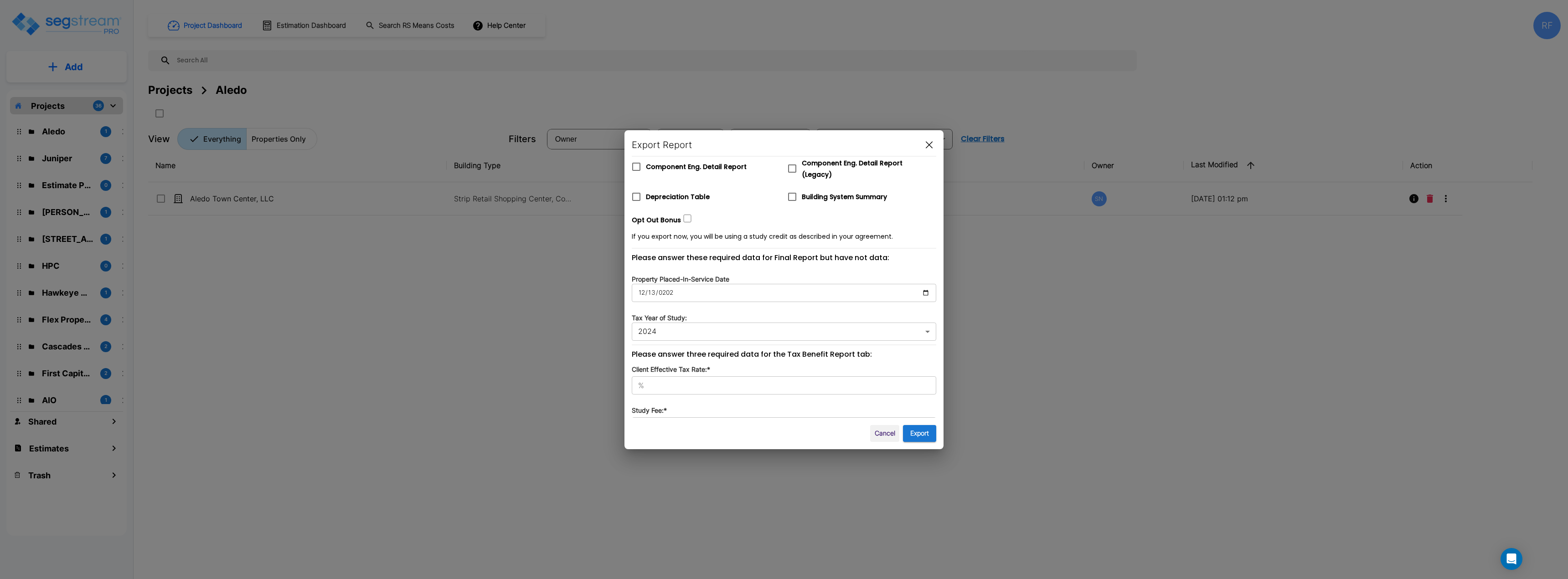
click at [769, 389] on div "% ​" at bounding box center [784, 386] width 304 height 18
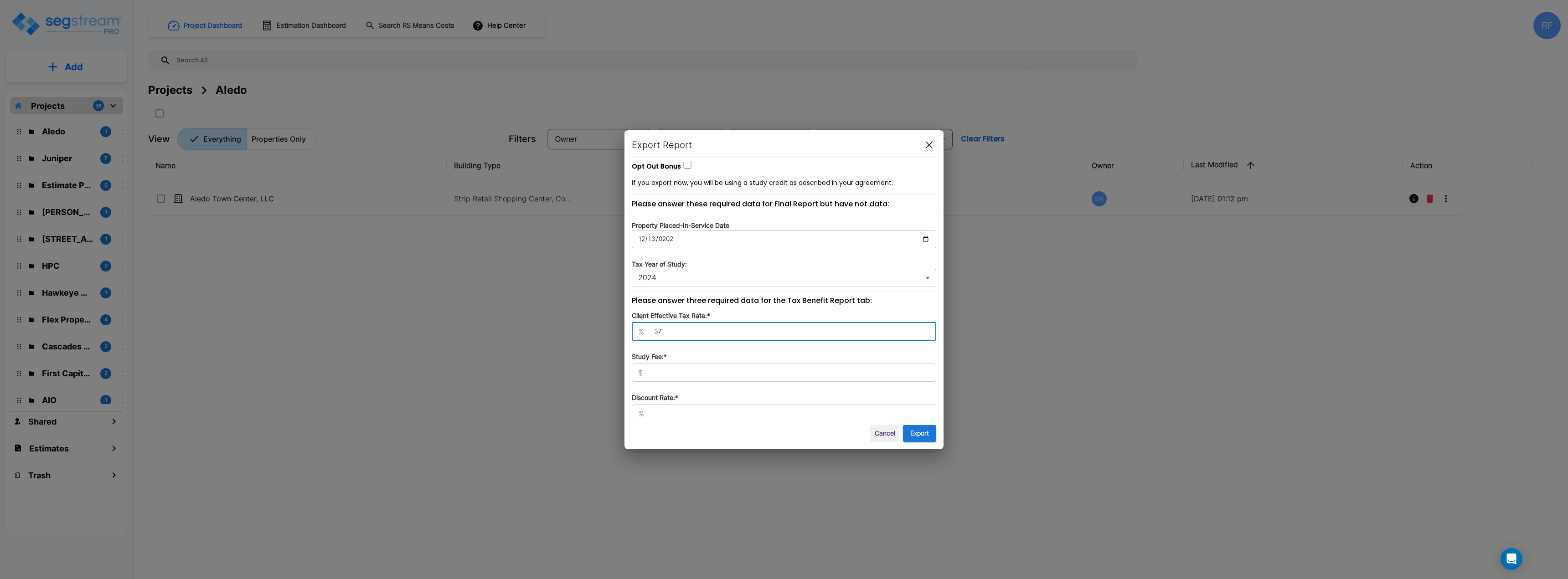
scroll to position [275, 0]
type input "37"
click at [754, 353] on p "Study Fee:*" at bounding box center [784, 356] width 304 height 10
click at [754, 362] on div "$ ​" at bounding box center [784, 372] width 304 height 18
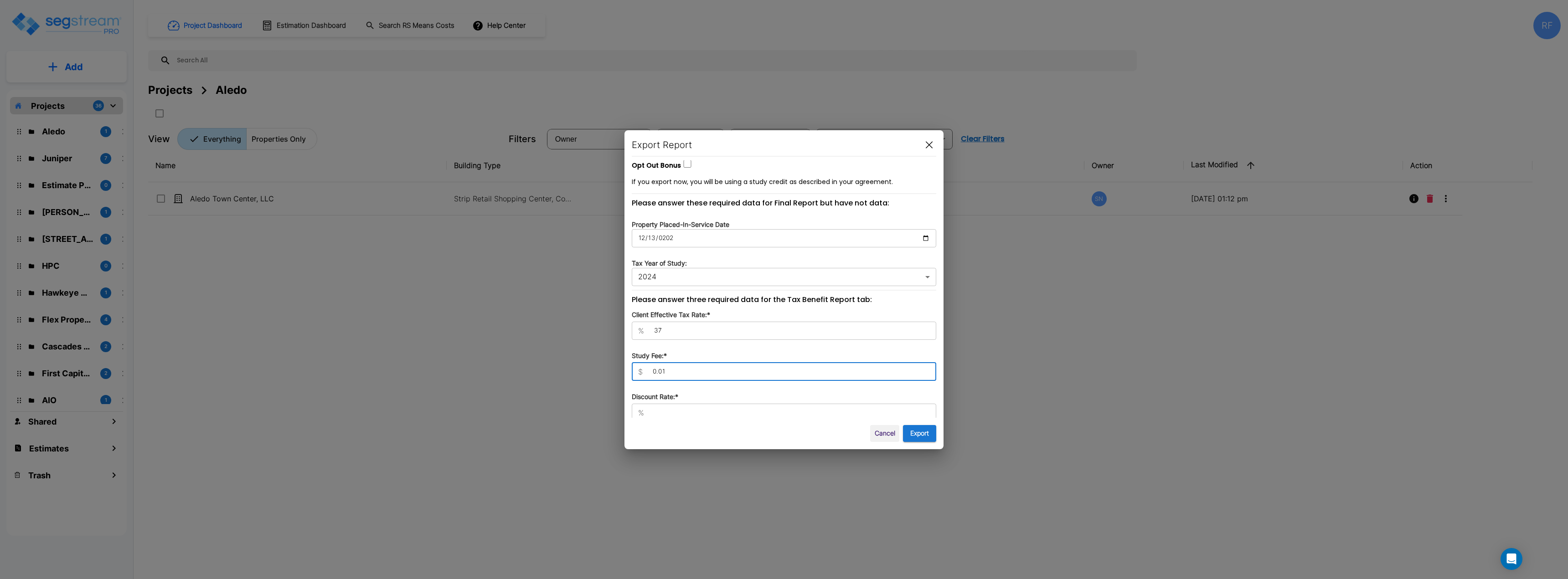
type input "0.01"
click at [733, 414] on div "% ​" at bounding box center [784, 412] width 304 height 18
type input "6"
click at [783, 433] on button "Export" at bounding box center [919, 434] width 33 height 17
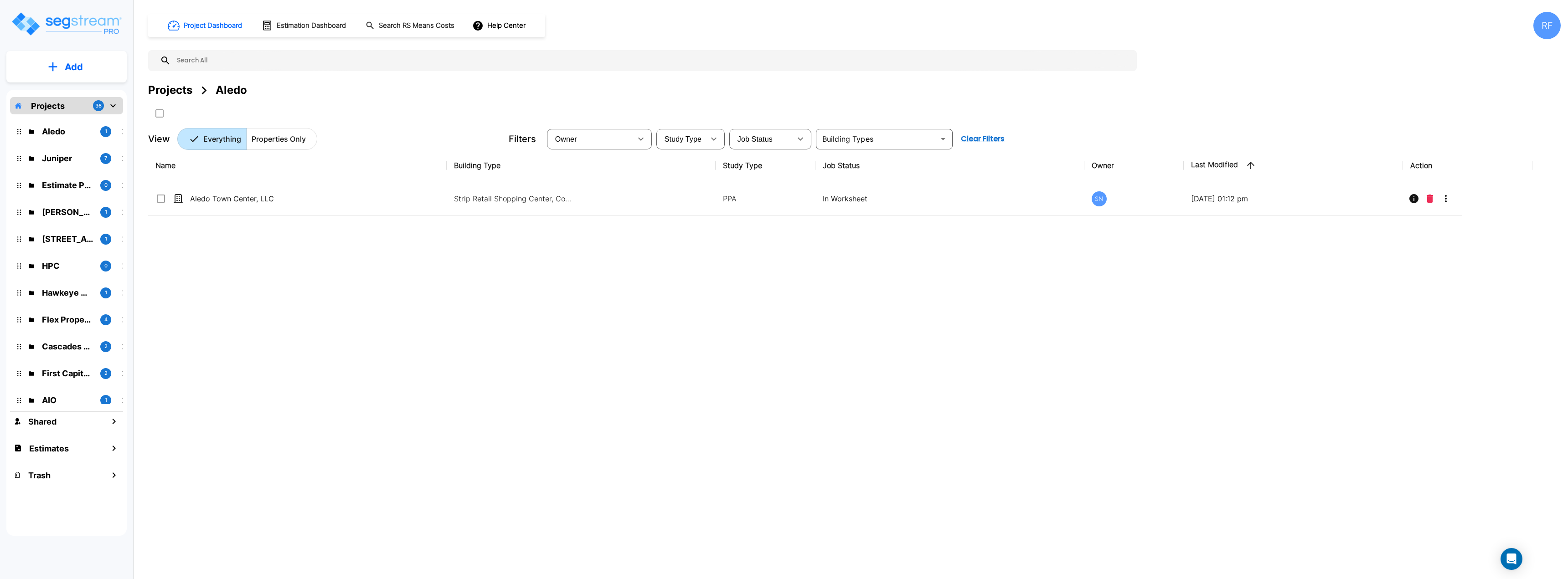
click at [469, 280] on div "Name Building Type Study Type Job Status Owner Last Modified Action Aledo Town …" at bounding box center [840, 328] width 1384 height 359
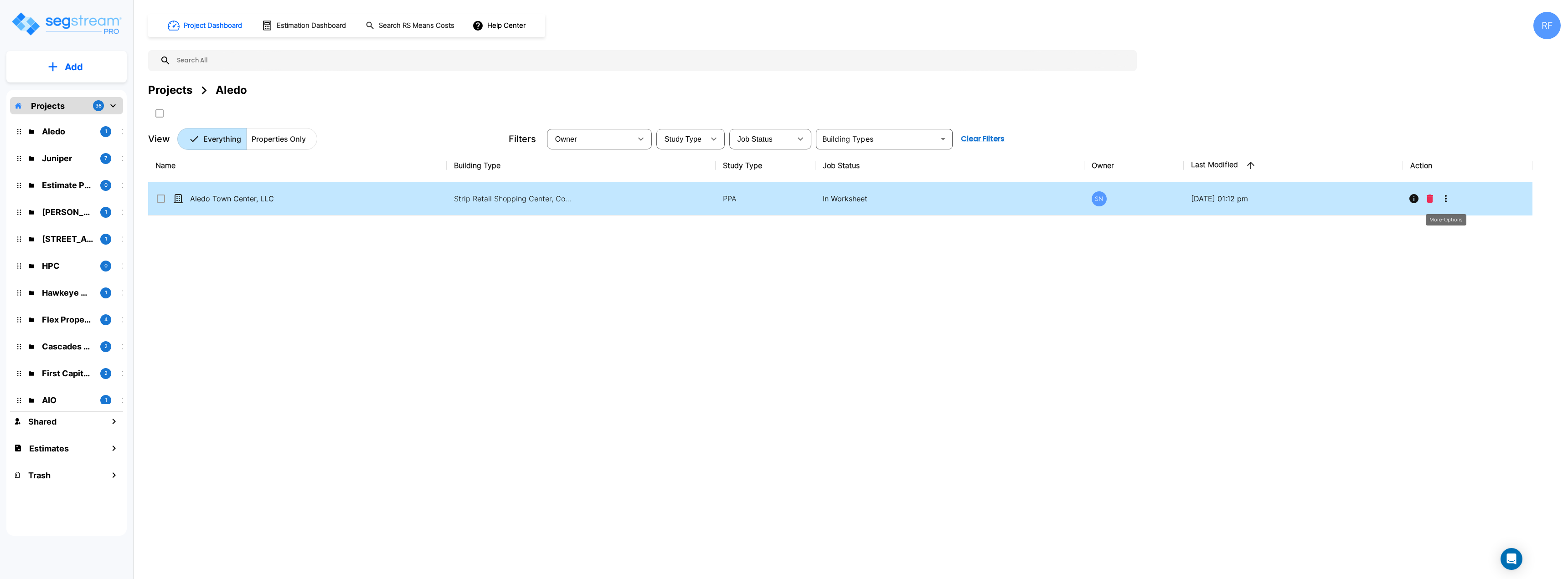
click at [783, 198] on button "More-Options" at bounding box center [1446, 199] width 18 height 18
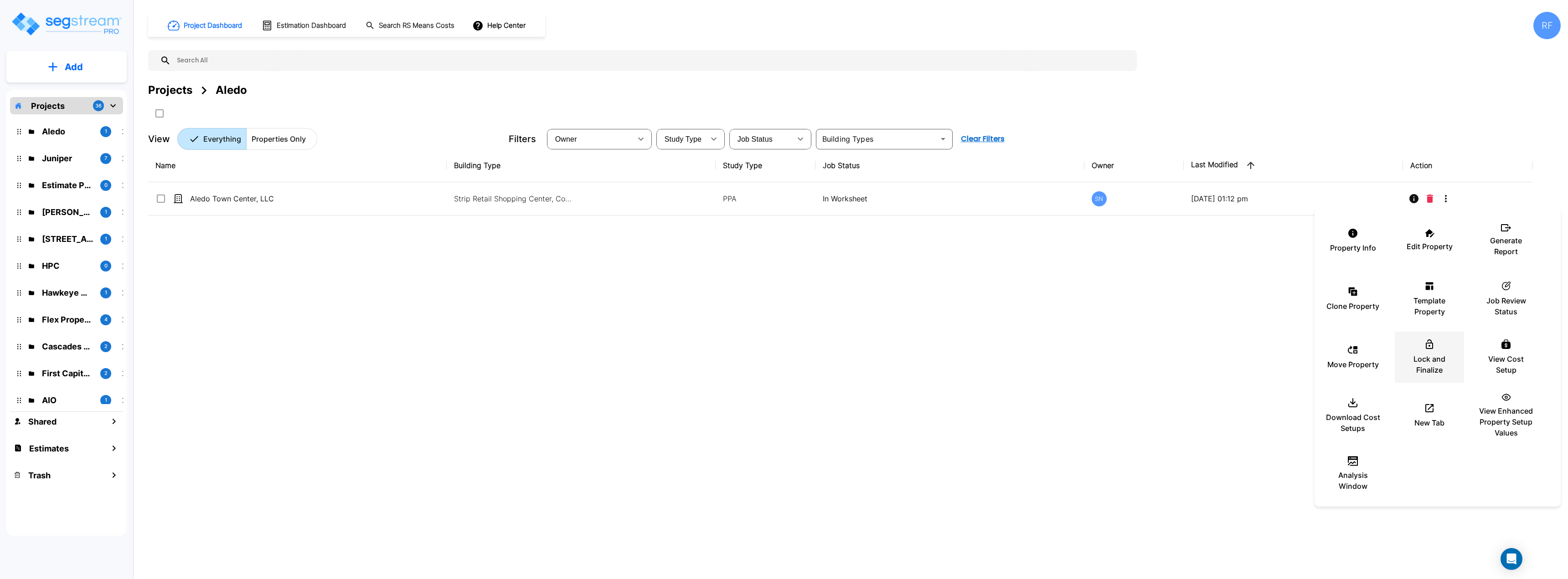
click at [783, 355] on p "Lock and Finalize" at bounding box center [1429, 364] width 55 height 22
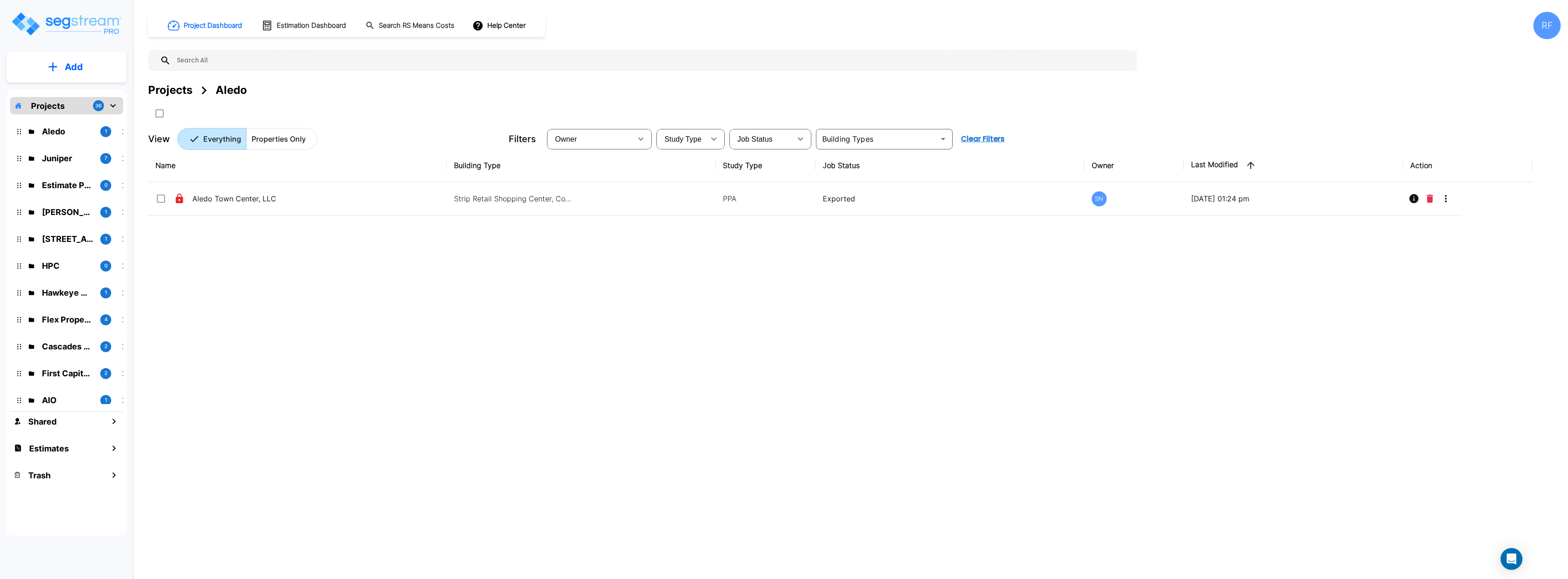
click at [74, 26] on img "mailbox folders" at bounding box center [66, 24] width 111 height 26
click at [180, 88] on div "Projects" at bounding box center [170, 90] width 44 height 16
